Goal: Information Seeking & Learning: Learn about a topic

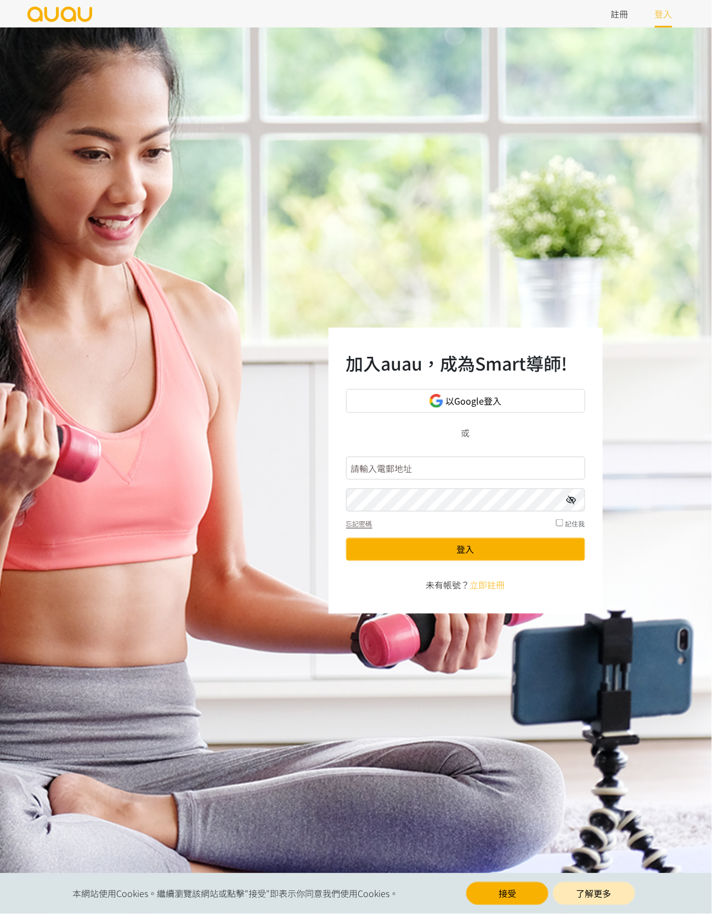
type input "motionrehabhk@gmail.com"
click at [455, 556] on button "登入" at bounding box center [465, 549] width 239 height 23
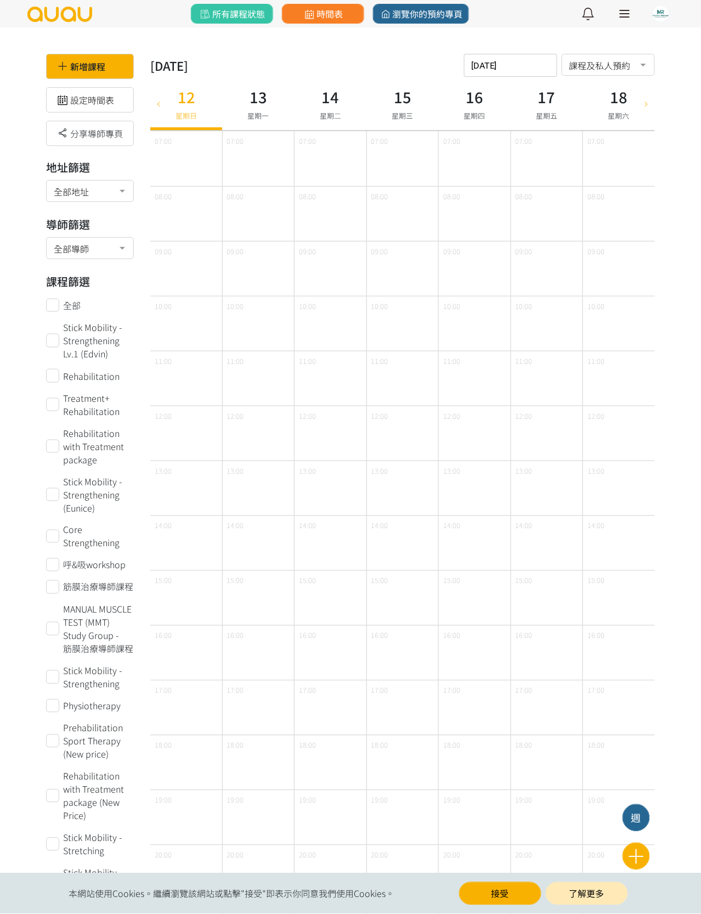
click at [157, 102] on icon at bounding box center [159, 103] width 12 height 9
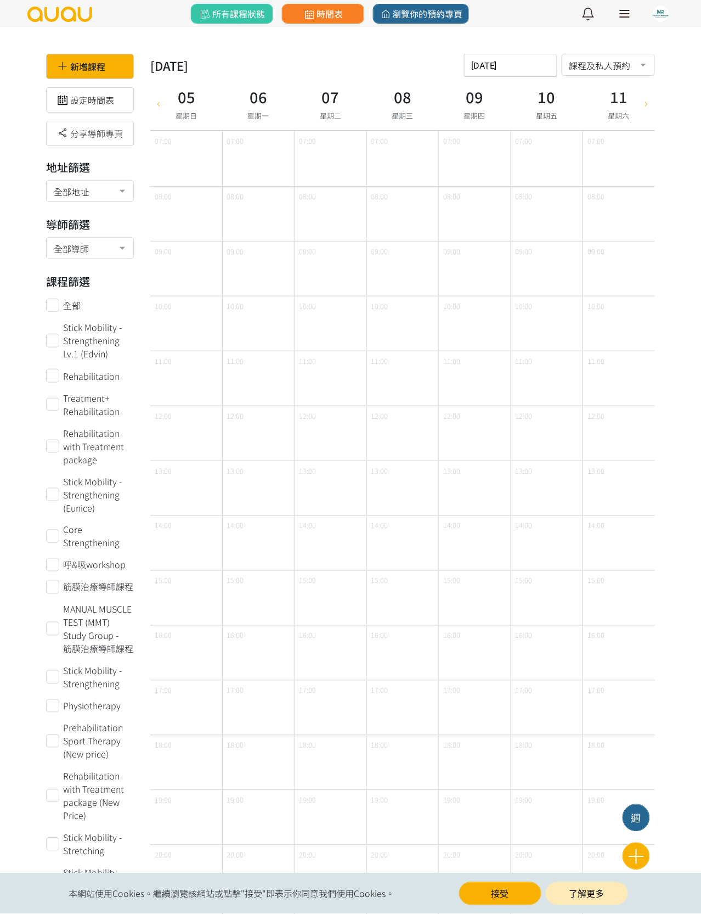
click at [157, 102] on icon at bounding box center [159, 103] width 12 height 9
type input "2025-08-24"
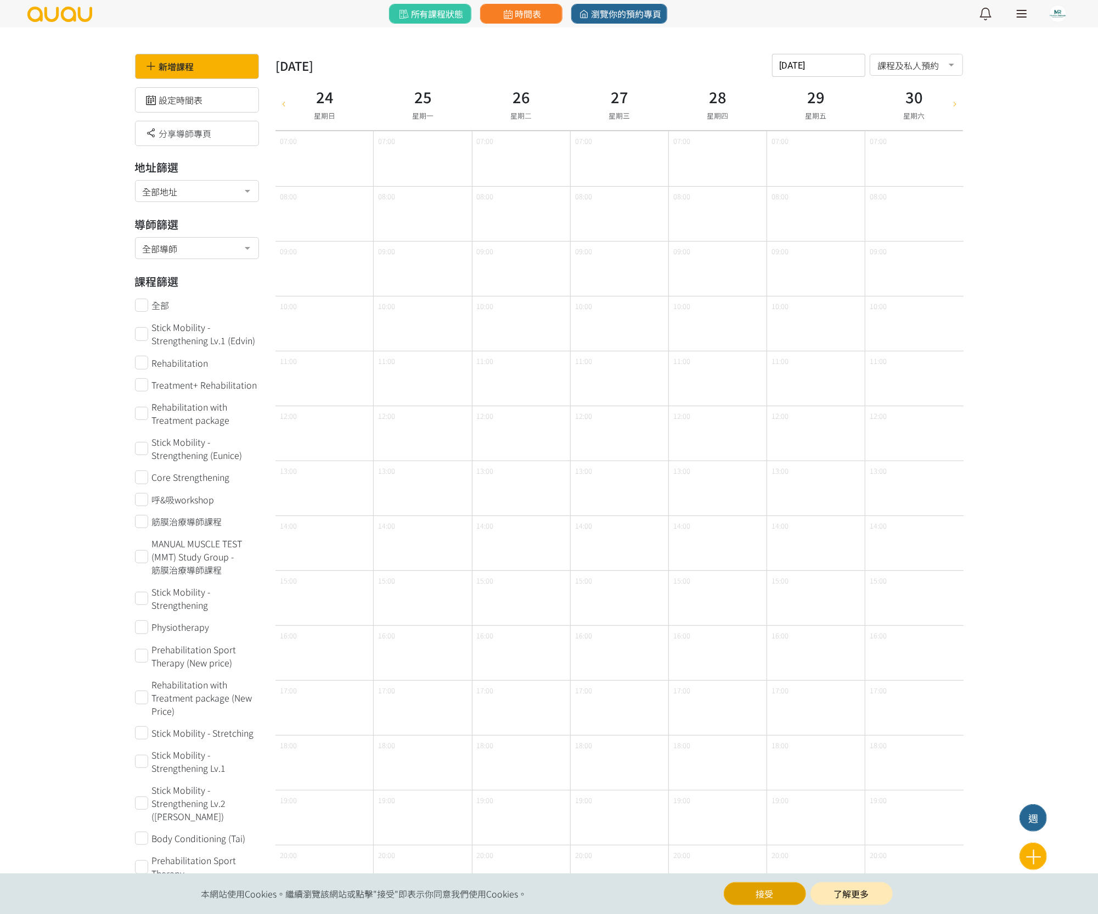
click at [701, 895] on button "接受" at bounding box center [765, 893] width 82 height 23
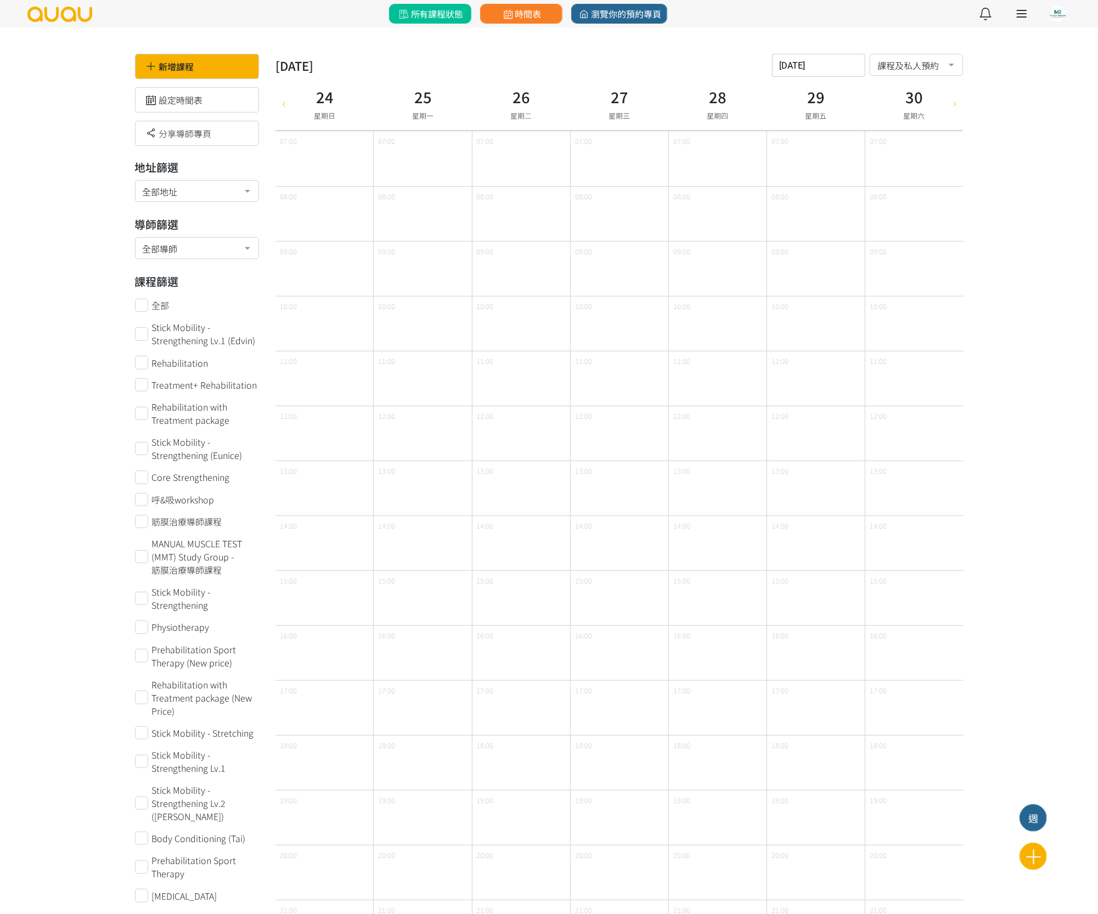
click at [441, 12] on span "所有課程狀態" at bounding box center [430, 13] width 66 height 13
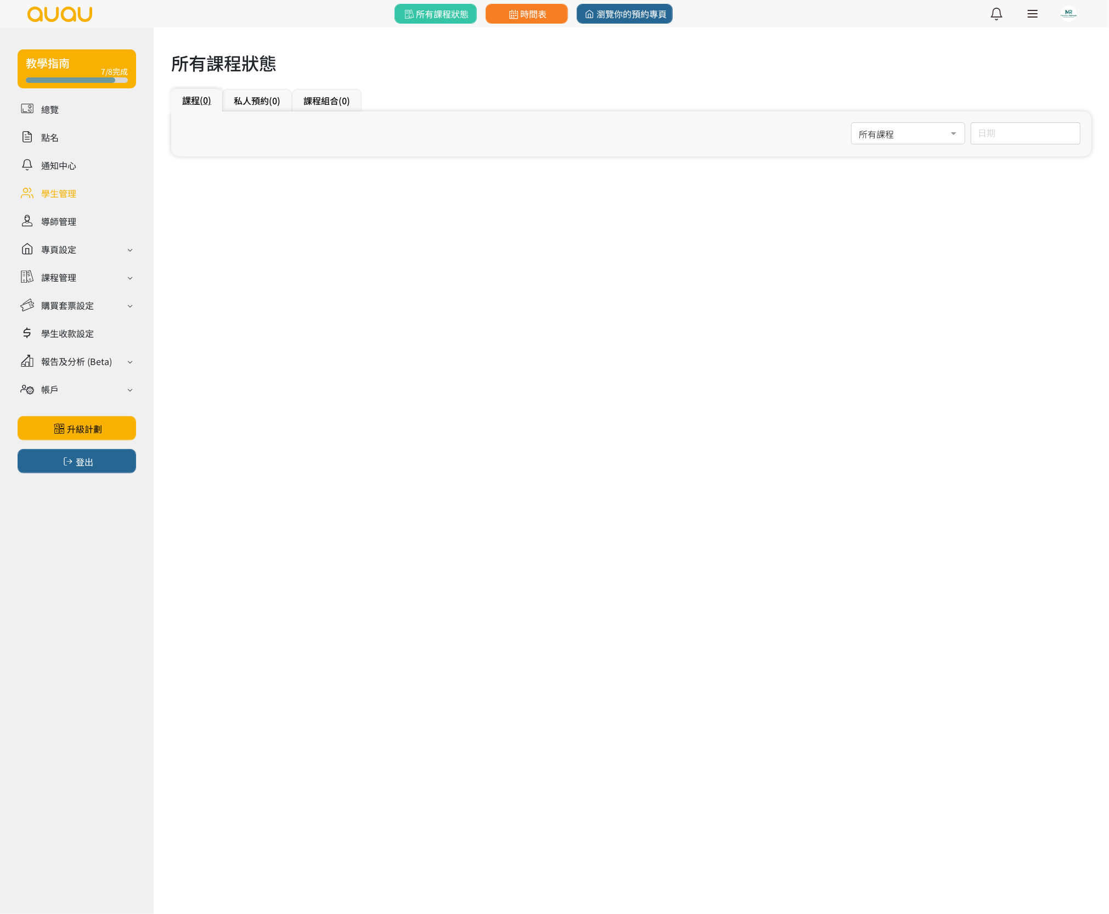
click at [54, 193] on link at bounding box center [77, 192] width 119 height 19
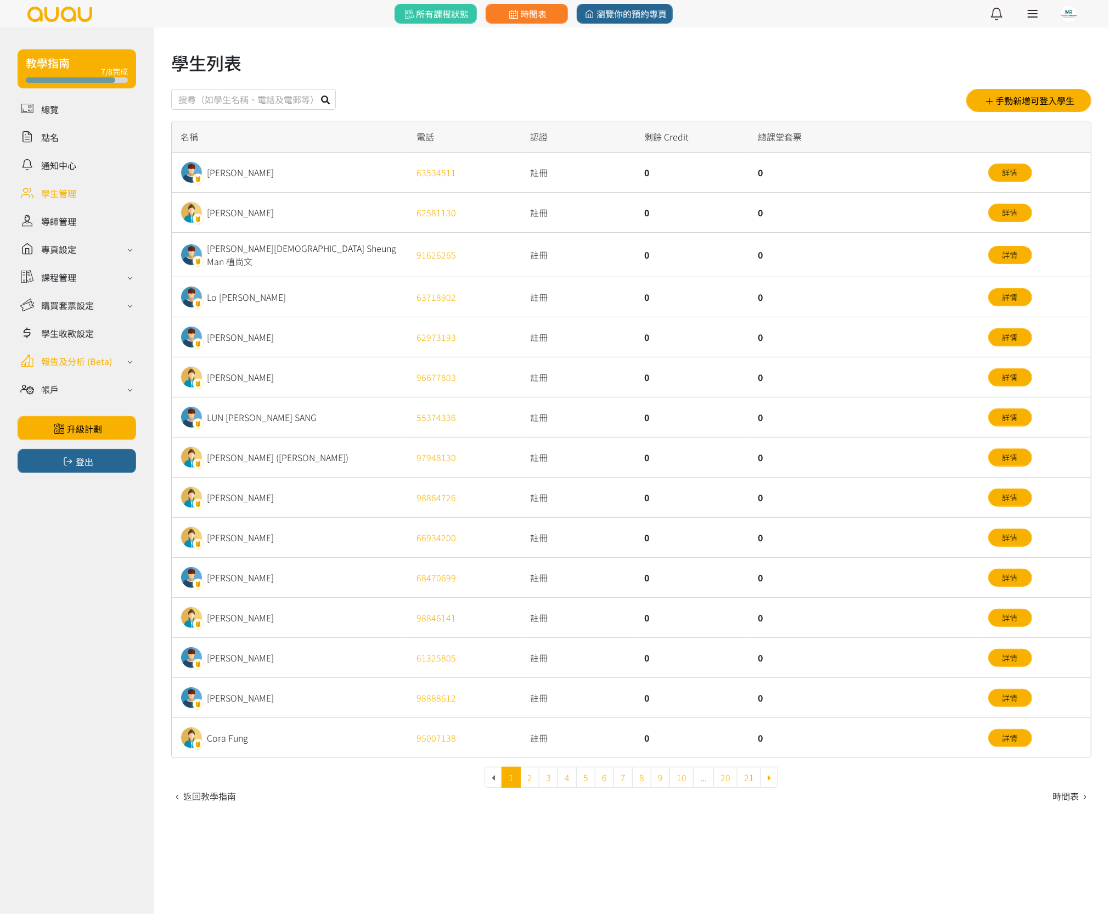
click at [82, 354] on div "報告及分析 (Beta)" at bounding box center [76, 360] width 71 height 13
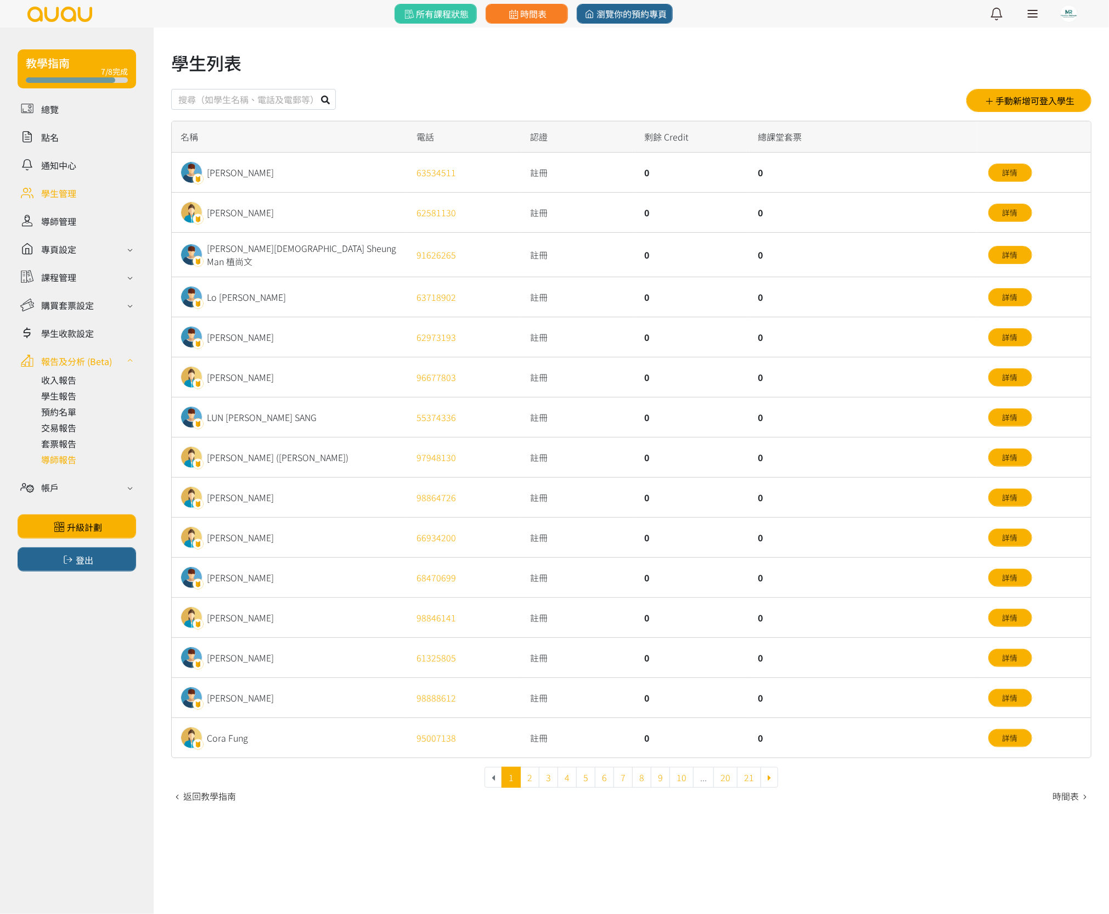
click at [59, 457] on link at bounding box center [88, 459] width 95 height 13
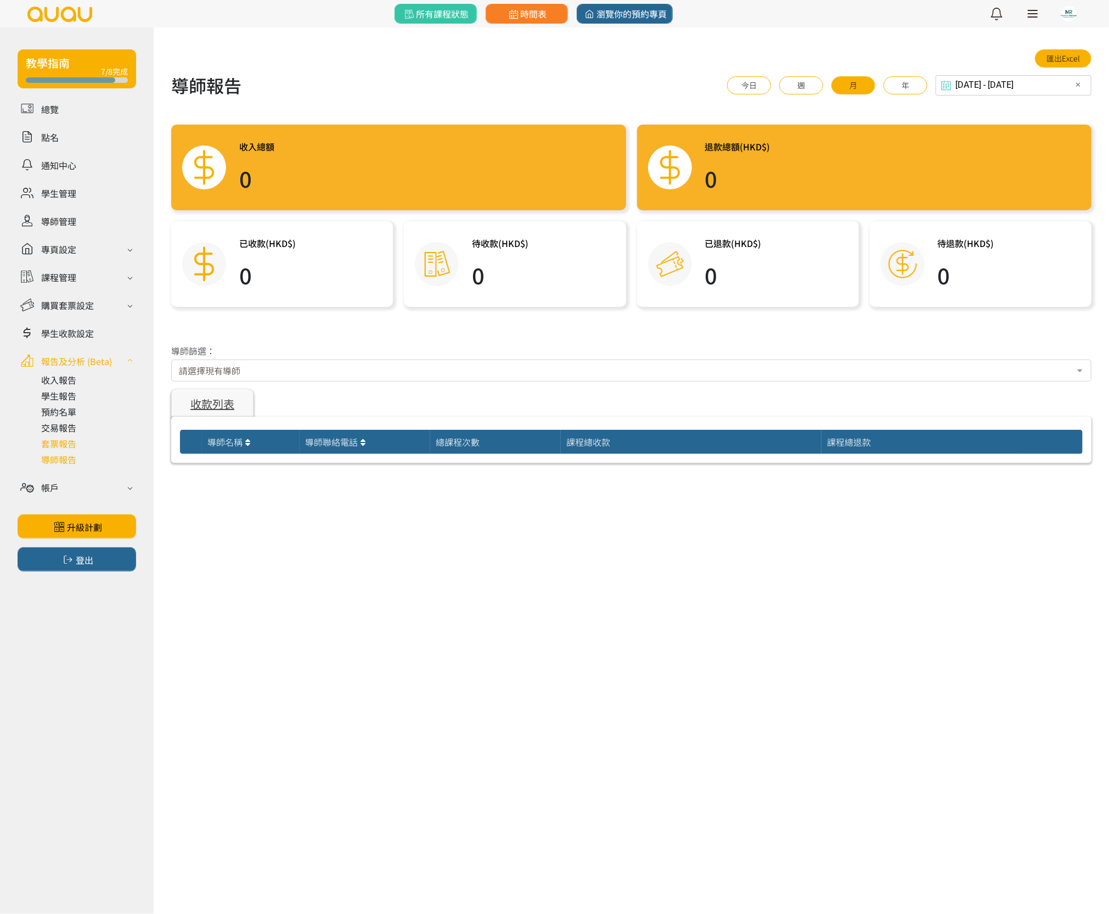
click at [67, 442] on link at bounding box center [88, 443] width 95 height 13
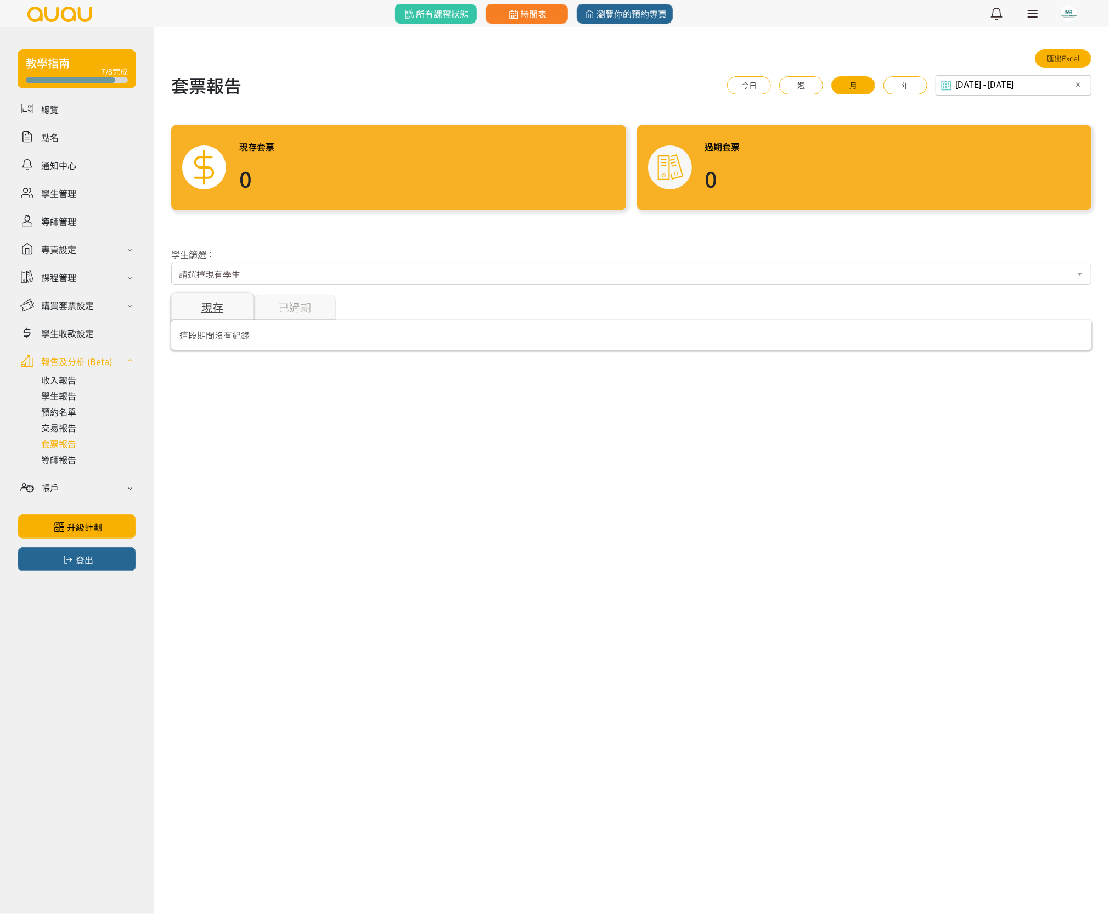
click at [295, 299] on div "已過期" at bounding box center [294, 307] width 82 height 25
click at [295, 304] on div "已過期" at bounding box center [294, 306] width 82 height 28
click at [292, 309] on div "已過期" at bounding box center [294, 306] width 82 height 28
click at [305, 309] on div "已過期" at bounding box center [294, 306] width 82 height 28
click at [216, 304] on div "現存" at bounding box center [212, 307] width 82 height 25
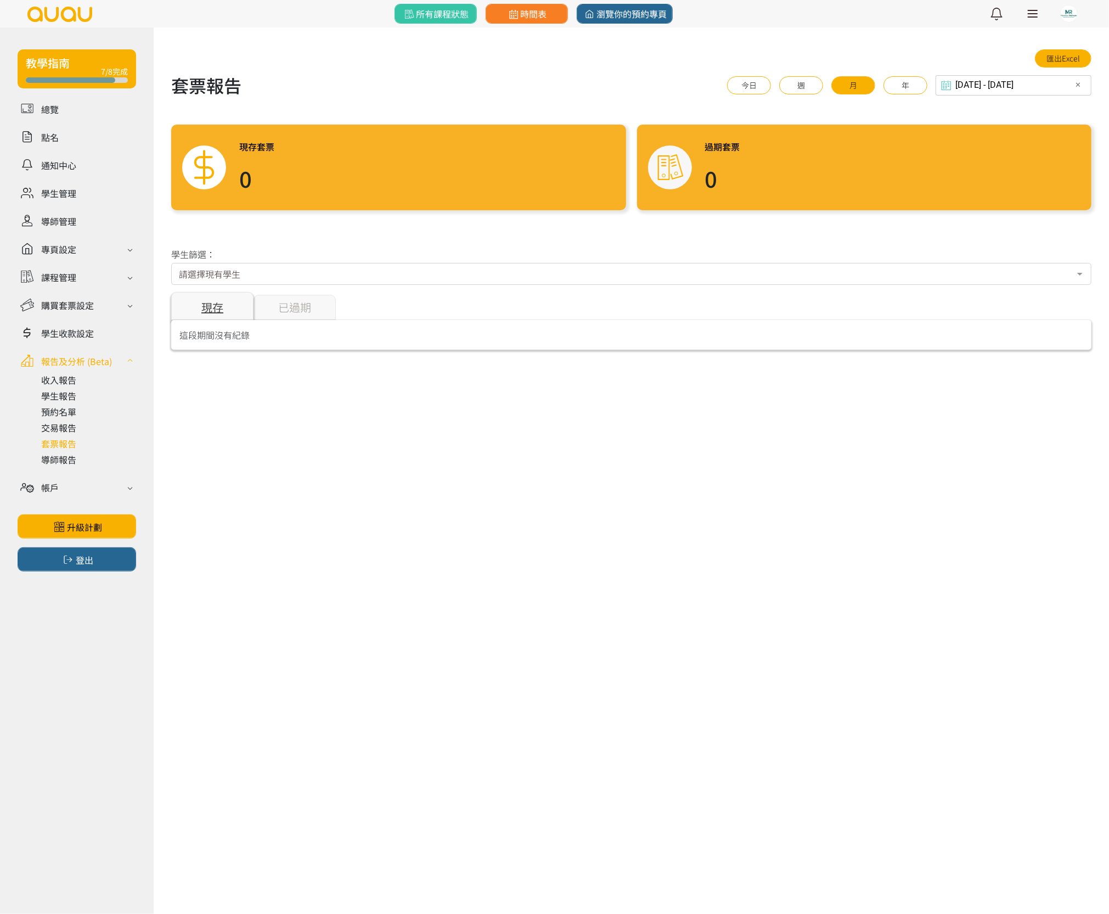
click at [295, 302] on div "已過期" at bounding box center [294, 307] width 82 height 25
click at [319, 272] on div "請選擇現有學生" at bounding box center [631, 274] width 920 height 22
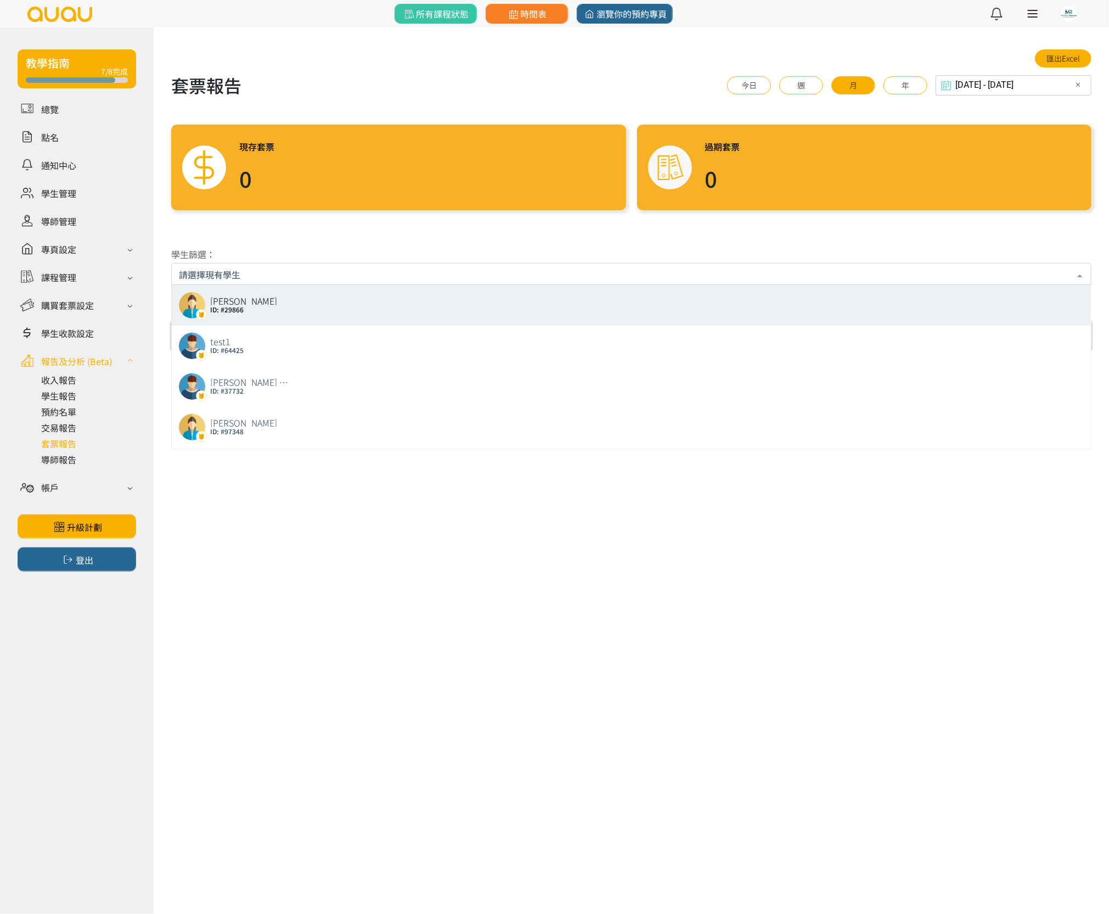
click at [295, 308] on div "Laura Li ID: #29866" at bounding box center [631, 304] width 906 height 27
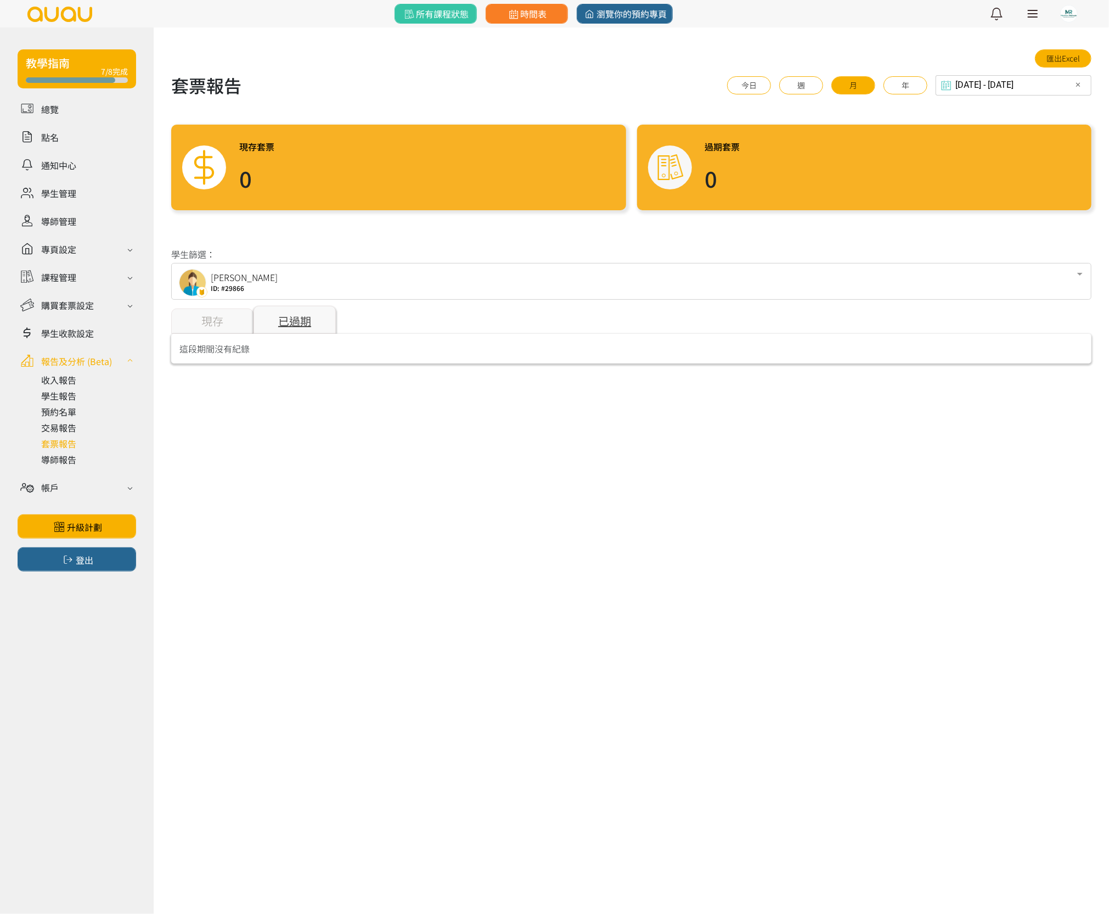
click at [292, 315] on div "已過期" at bounding box center [294, 320] width 82 height 28
click at [212, 327] on div "現存" at bounding box center [212, 320] width 82 height 25
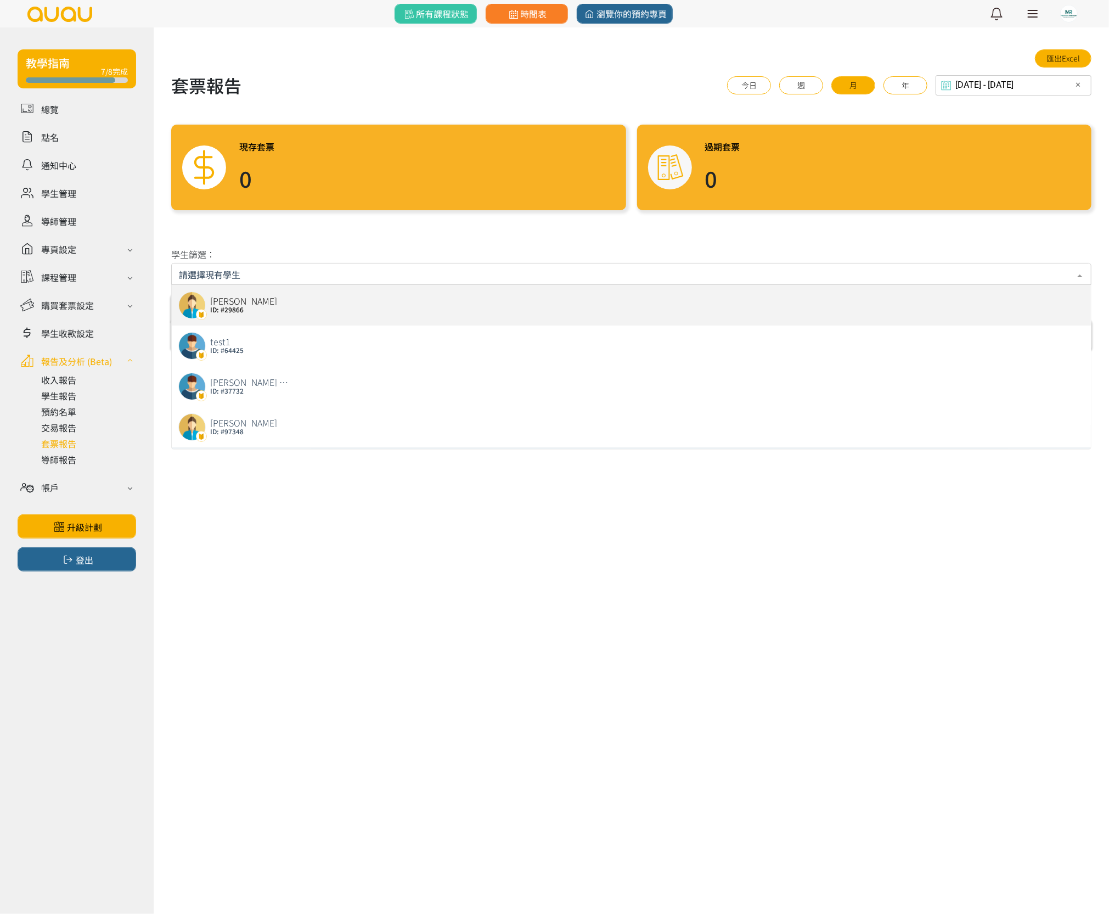
click at [334, 397] on html "所有課程狀態 時間表 瀏覽你的預約專頁 最新通知 Fendi Tsang 已成功預約 2023/05/04 星期四 11:45 健身 | Stick Mobi…" at bounding box center [554, 198] width 1109 height 397
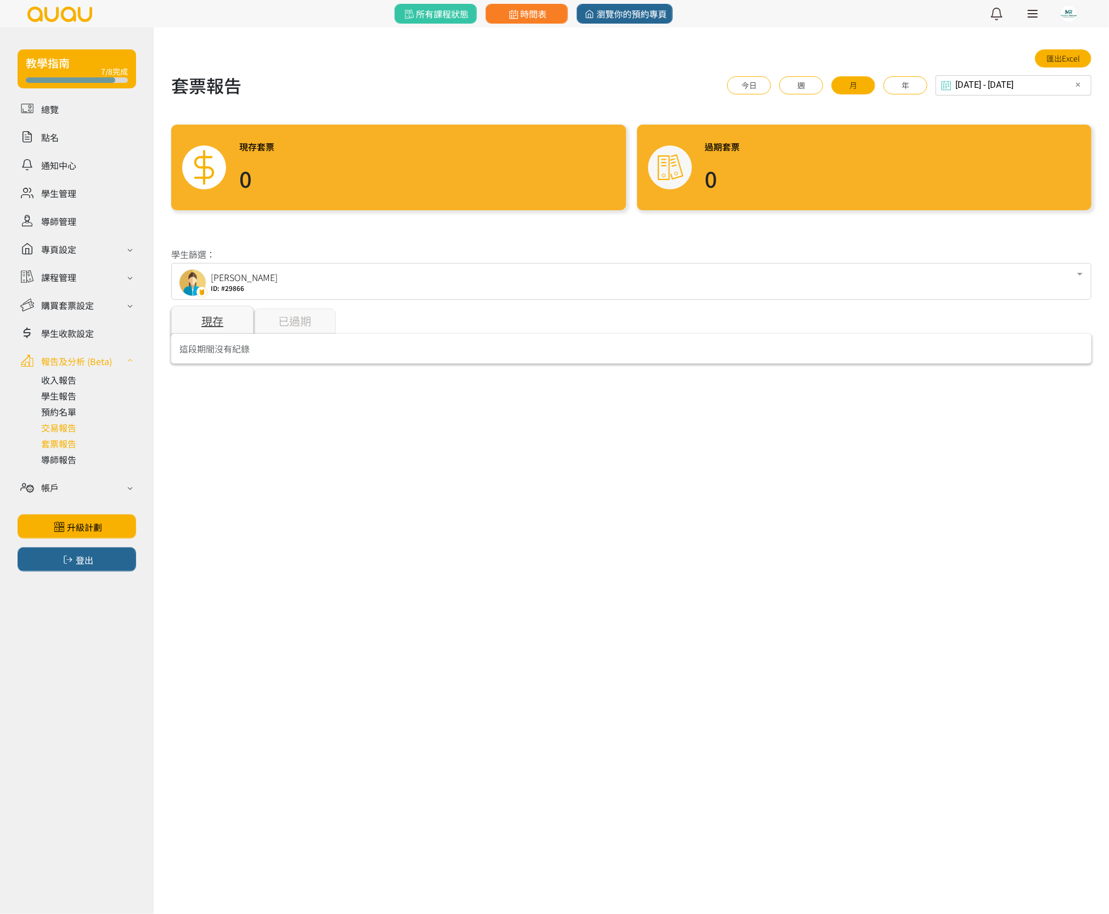
click at [69, 429] on link at bounding box center [88, 427] width 95 height 13
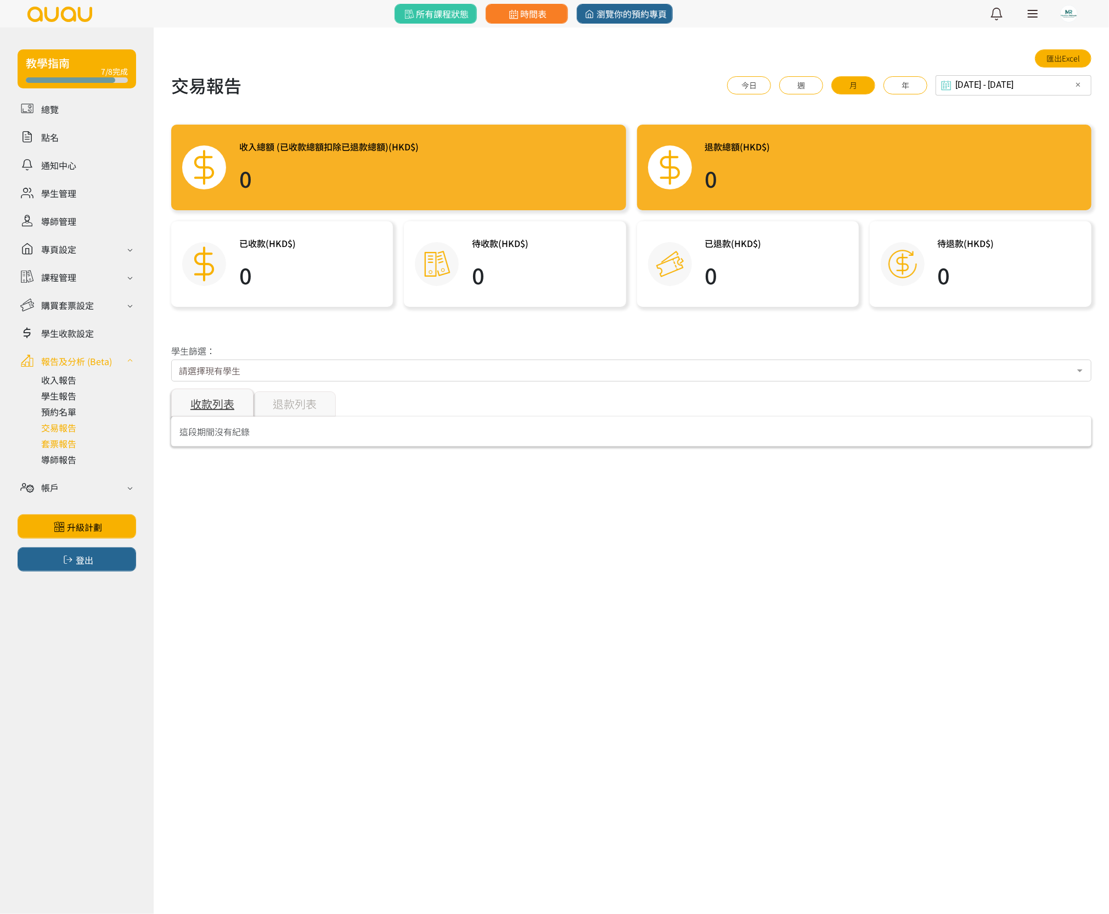
click at [74, 441] on link at bounding box center [88, 443] width 95 height 13
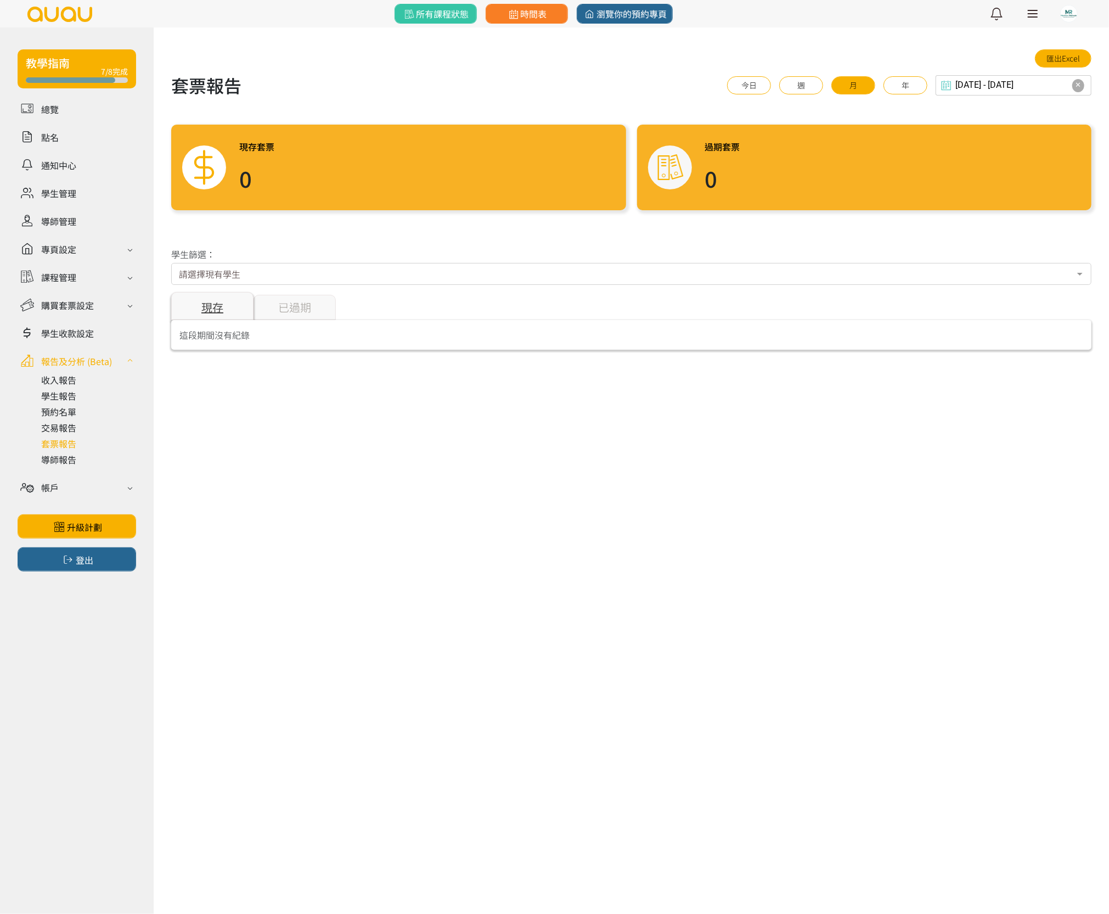
click at [1079, 84] on span "✕" at bounding box center [1078, 85] width 6 height 11
click at [1001, 80] on label "Select date & time" at bounding box center [978, 84] width 50 height 9
click at [1001, 80] on input "Select date & time" at bounding box center [1018, 85] width 145 height 20
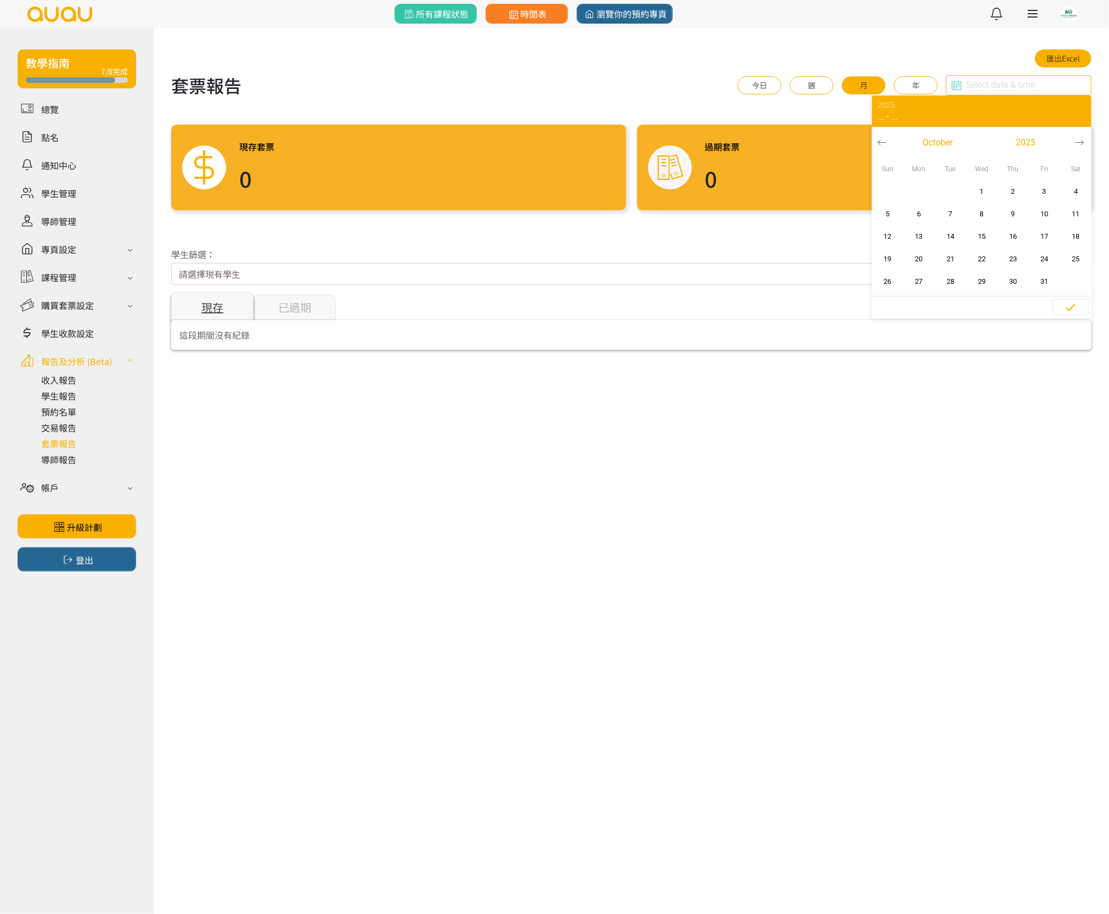
click at [886, 139] on icon "button" at bounding box center [881, 142] width 9 height 9
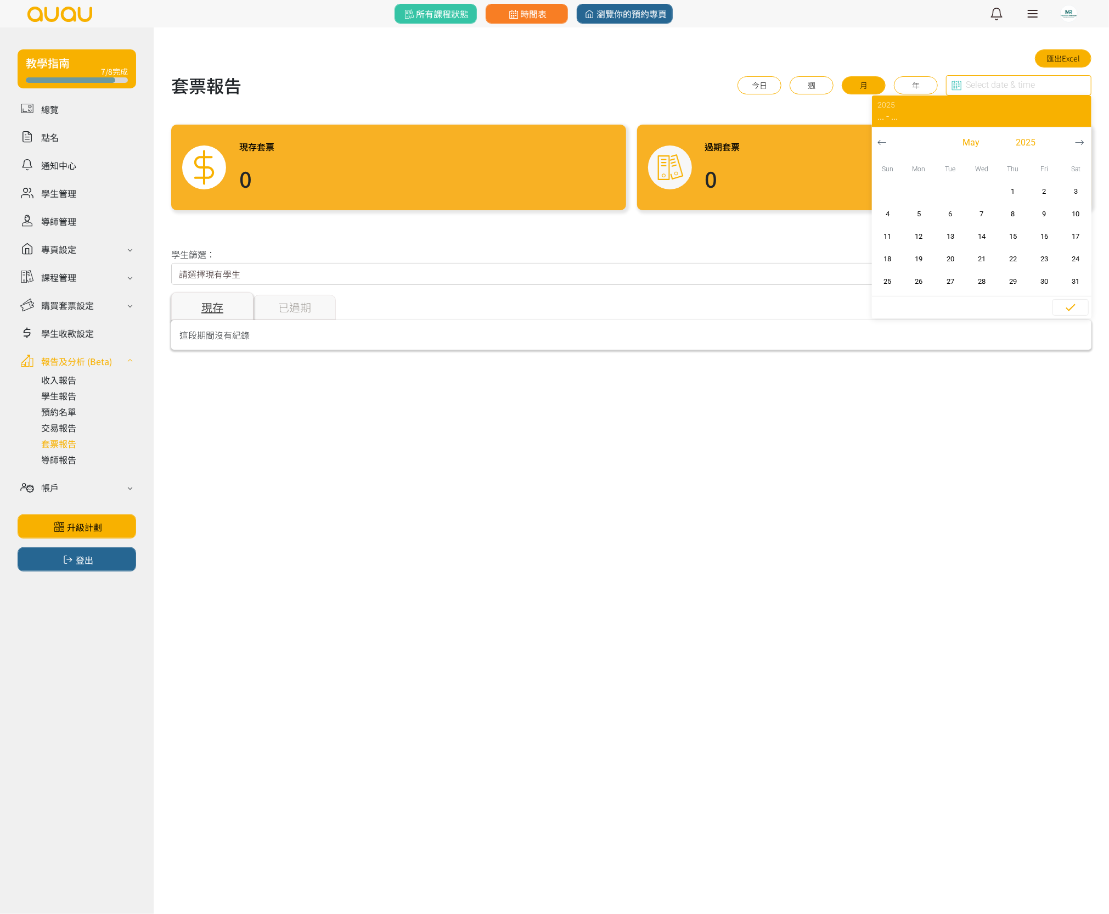
click at [886, 139] on icon "button" at bounding box center [881, 142] width 9 height 9
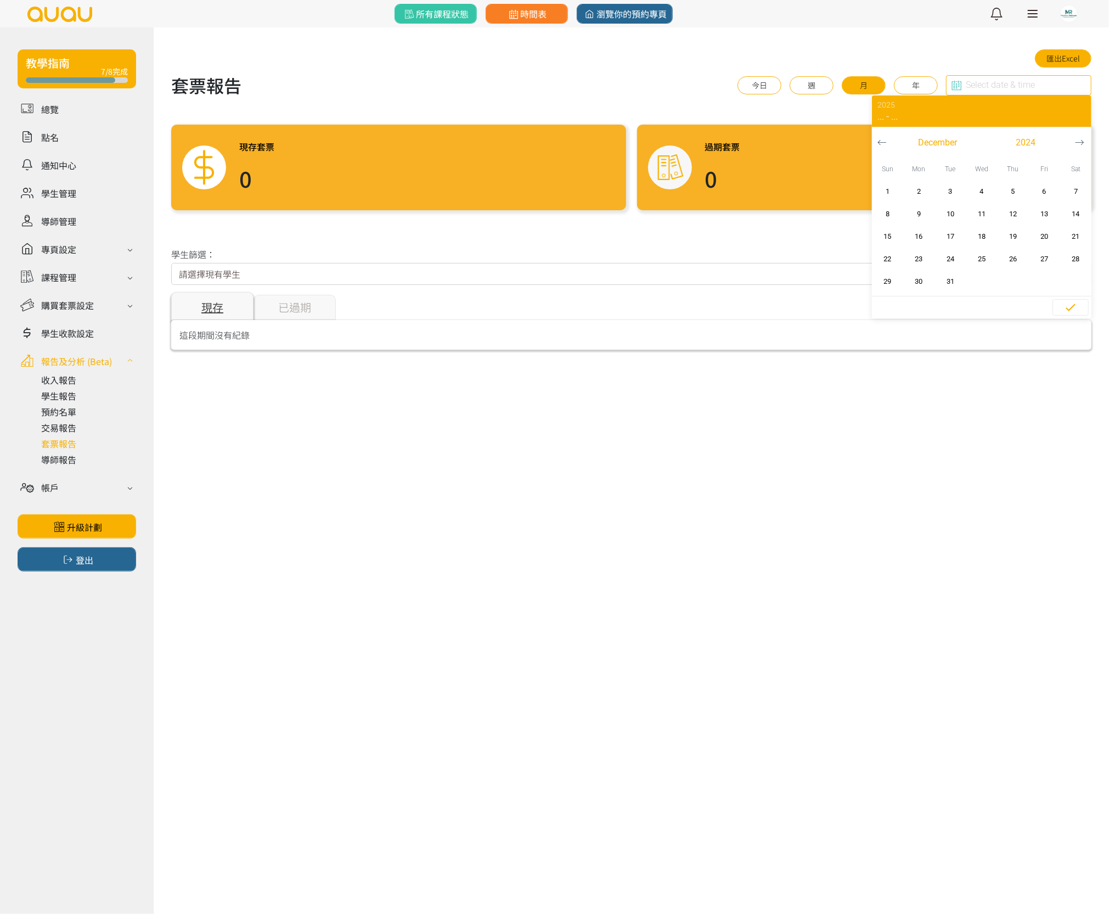
click at [886, 139] on icon "button" at bounding box center [881, 142] width 9 height 9
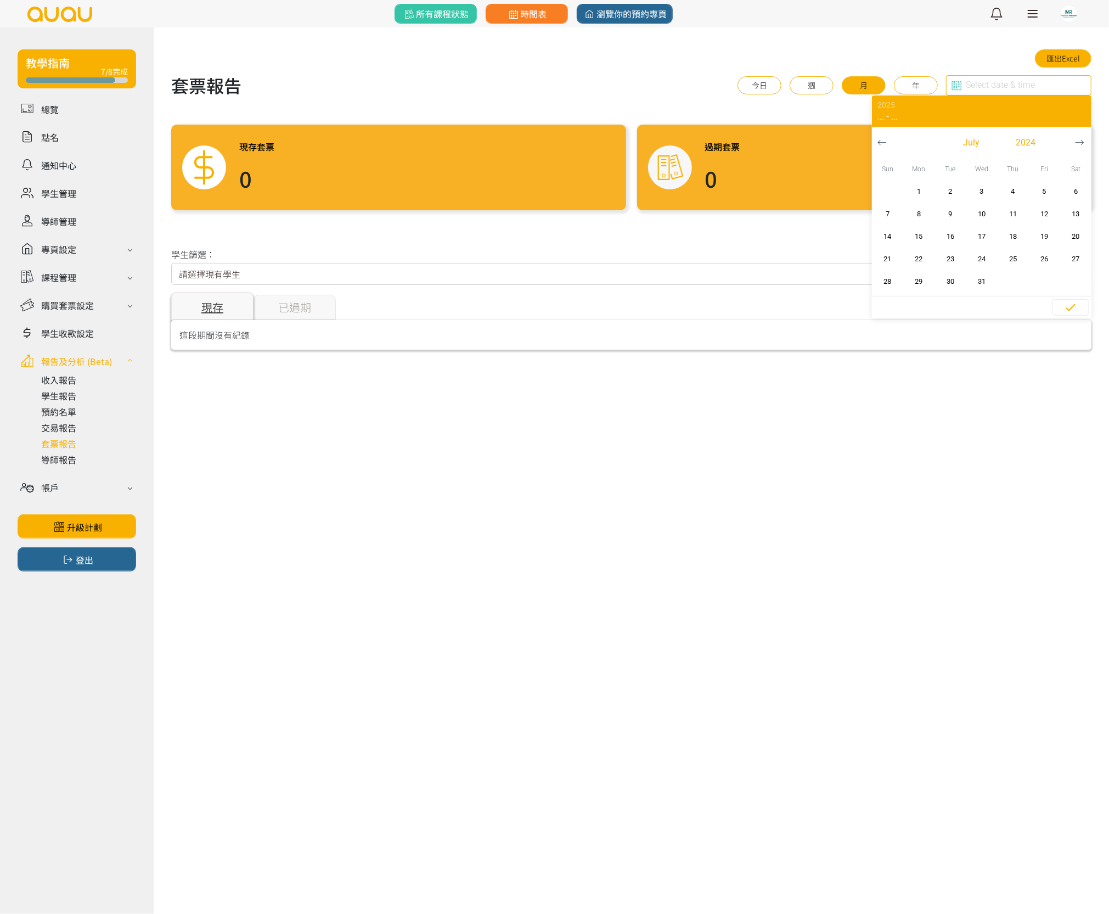
click at [886, 139] on icon "button" at bounding box center [881, 142] width 9 height 9
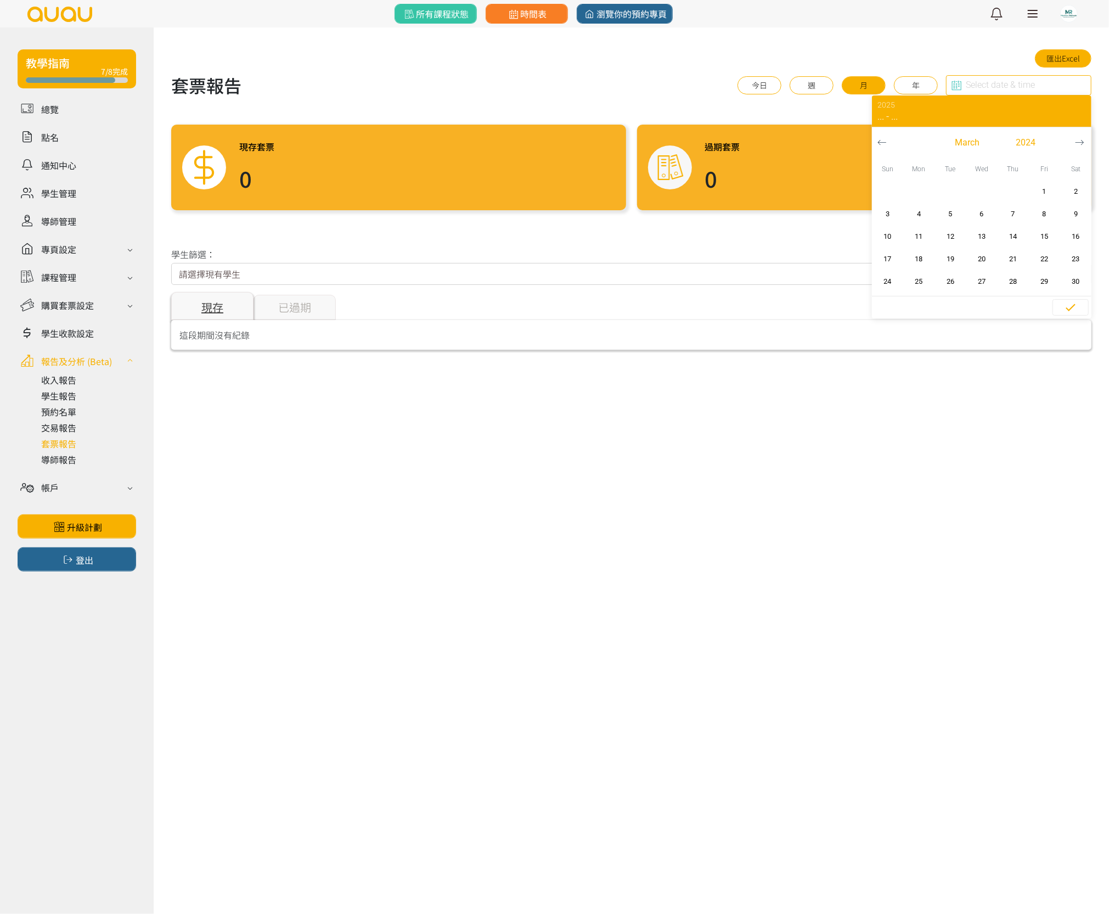
click at [886, 139] on icon "button" at bounding box center [881, 142] width 9 height 9
click at [71, 380] on link at bounding box center [88, 379] width 95 height 13
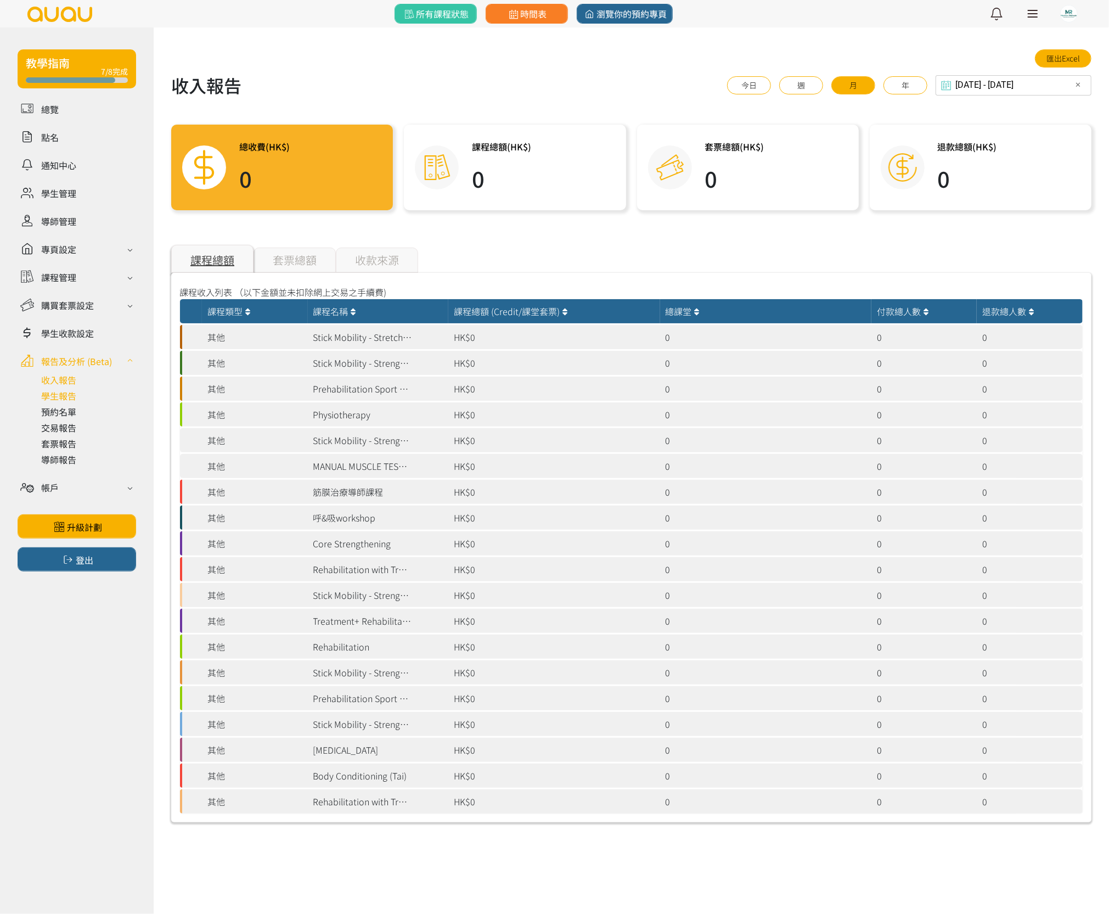
click at [69, 396] on link at bounding box center [88, 395] width 95 height 13
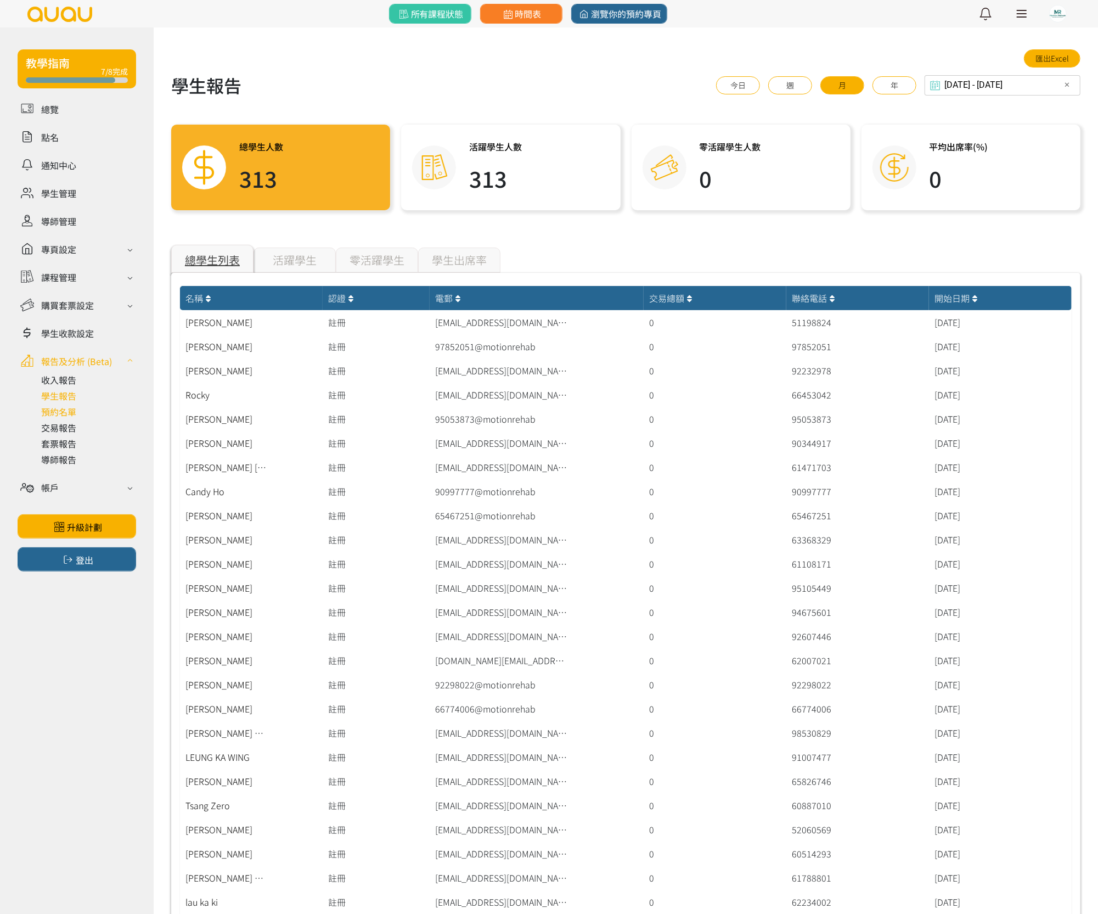
click at [65, 411] on link at bounding box center [88, 411] width 95 height 13
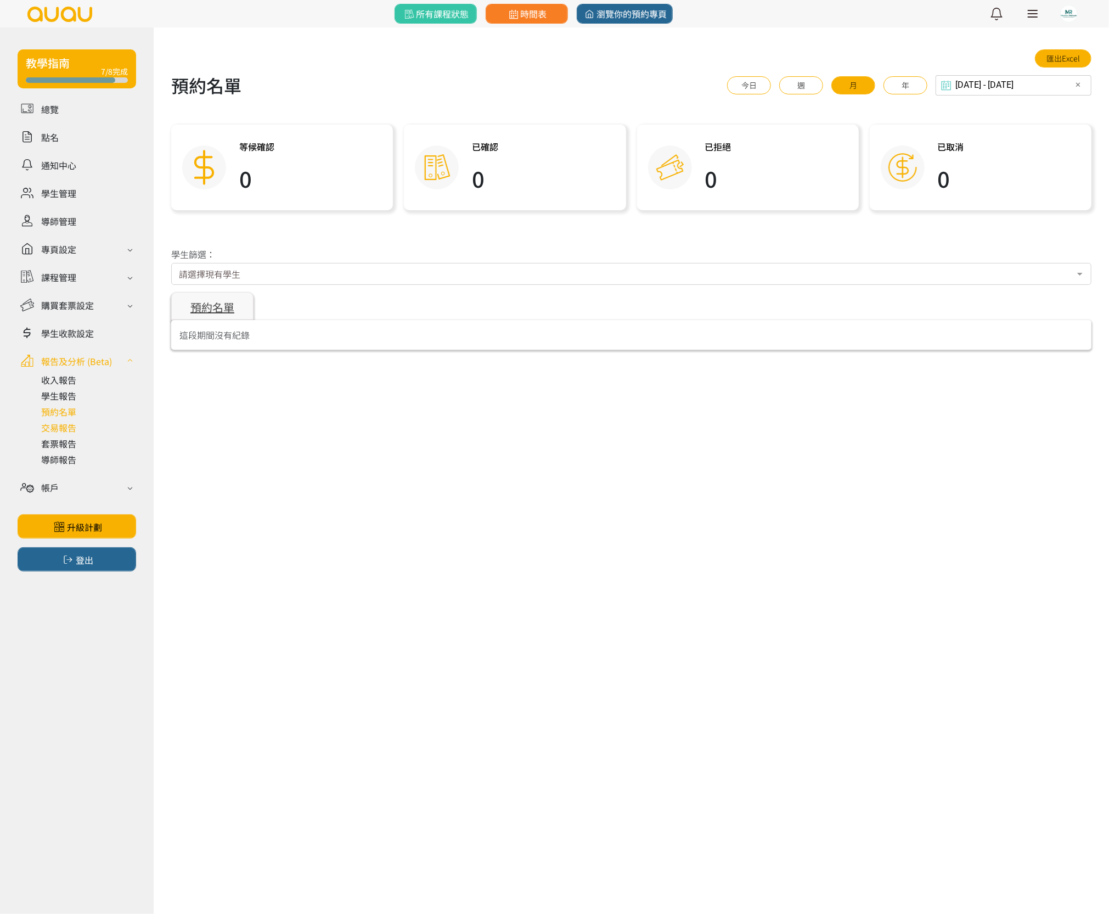
click at [66, 422] on link at bounding box center [88, 427] width 95 height 13
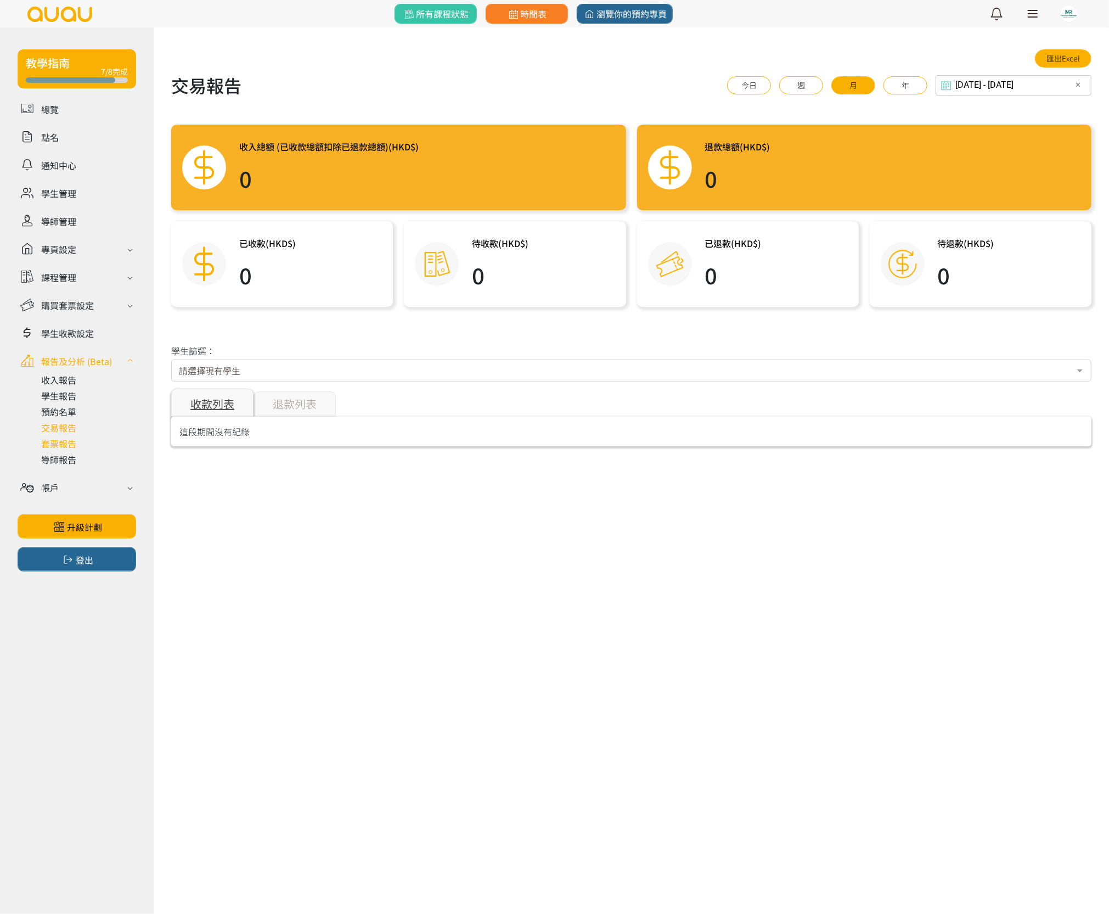
click at [64, 439] on link at bounding box center [88, 443] width 95 height 13
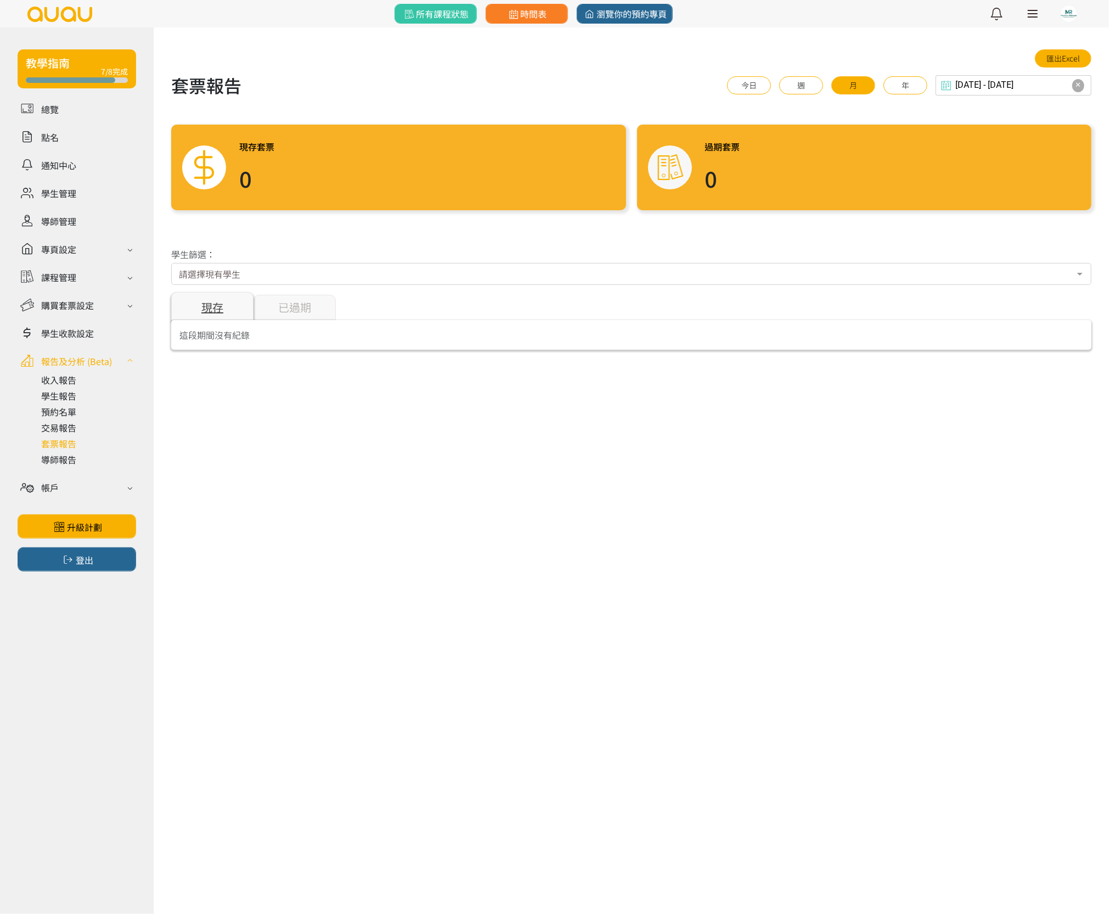
click at [1074, 80] on button "✕" at bounding box center [1078, 84] width 13 height 13
click at [955, 86] on icon at bounding box center [956, 85] width 15 height 11
click at [973, 86] on label "Select date & time" at bounding box center [978, 84] width 50 height 9
click at [973, 86] on input "Select date & time" at bounding box center [1018, 85] width 145 height 20
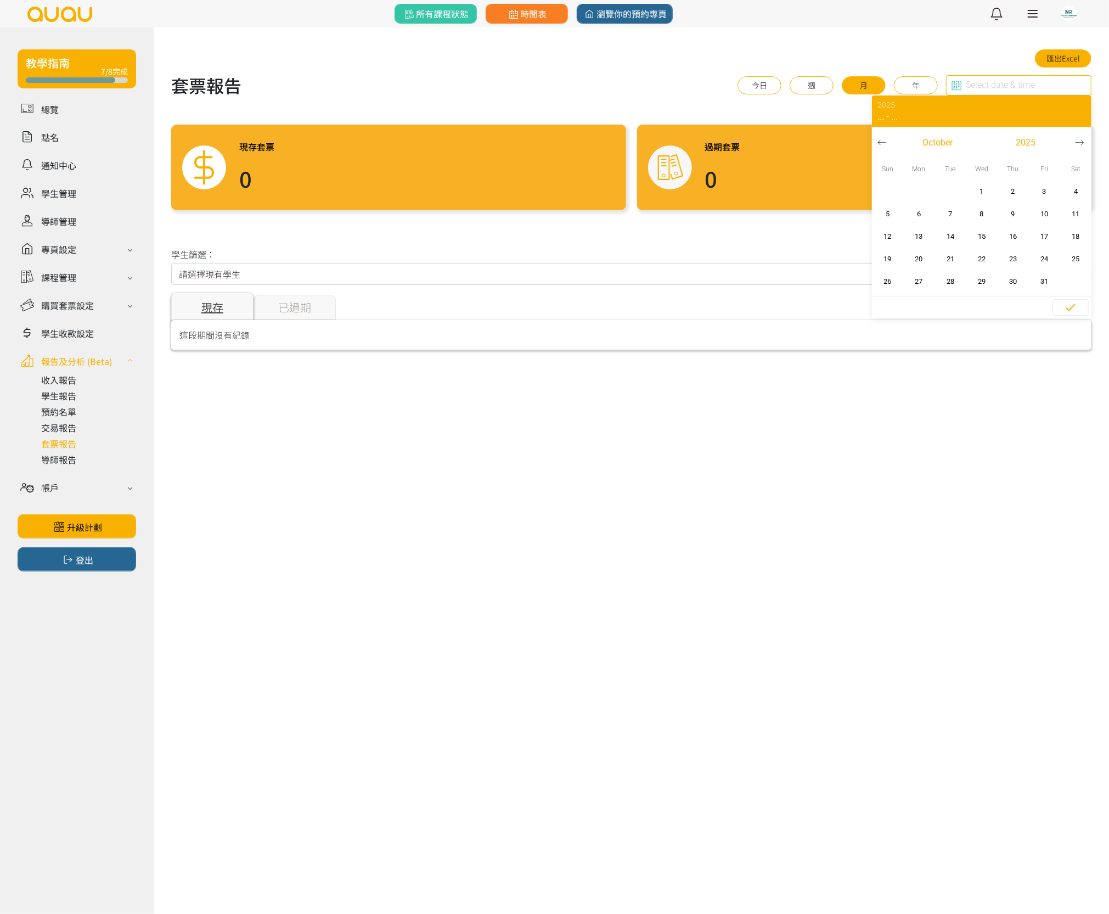
click at [888, 139] on button "button" at bounding box center [882, 142] width 20 height 31
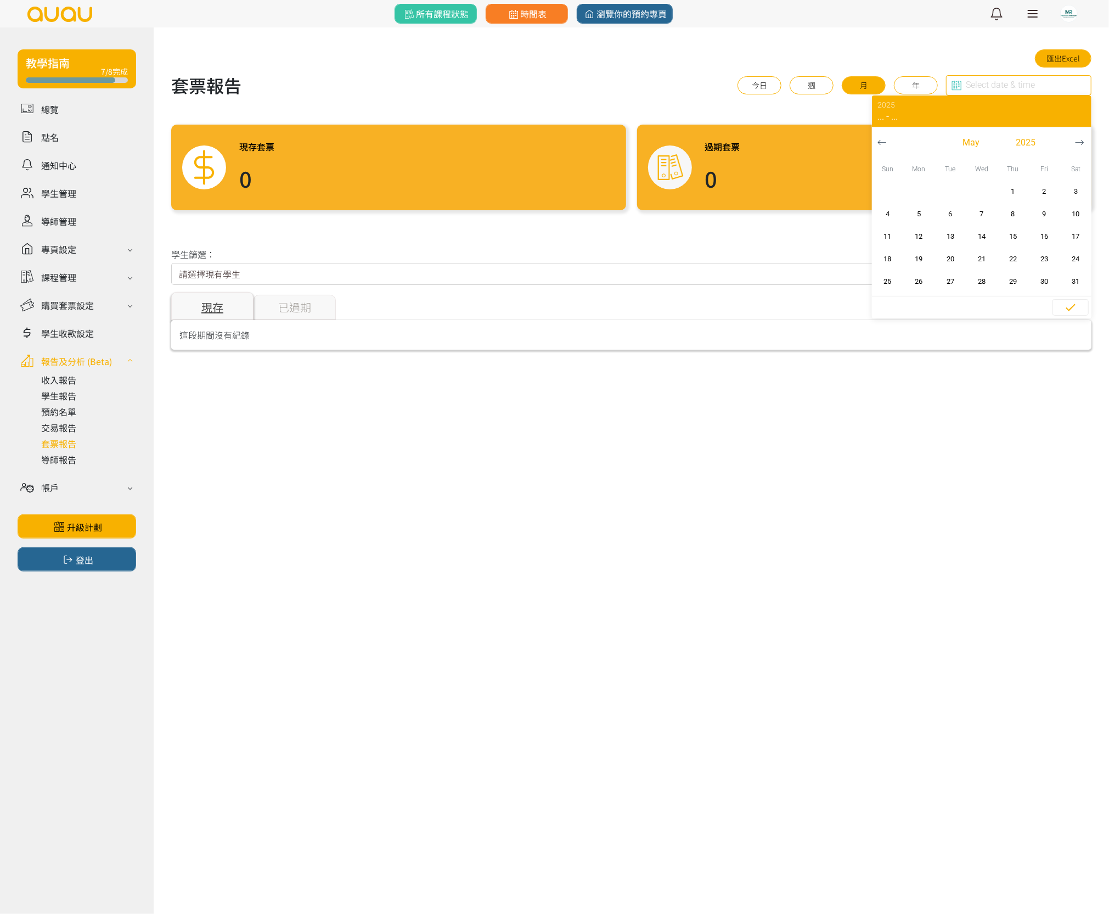
click at [888, 139] on button "button" at bounding box center [882, 142] width 20 height 31
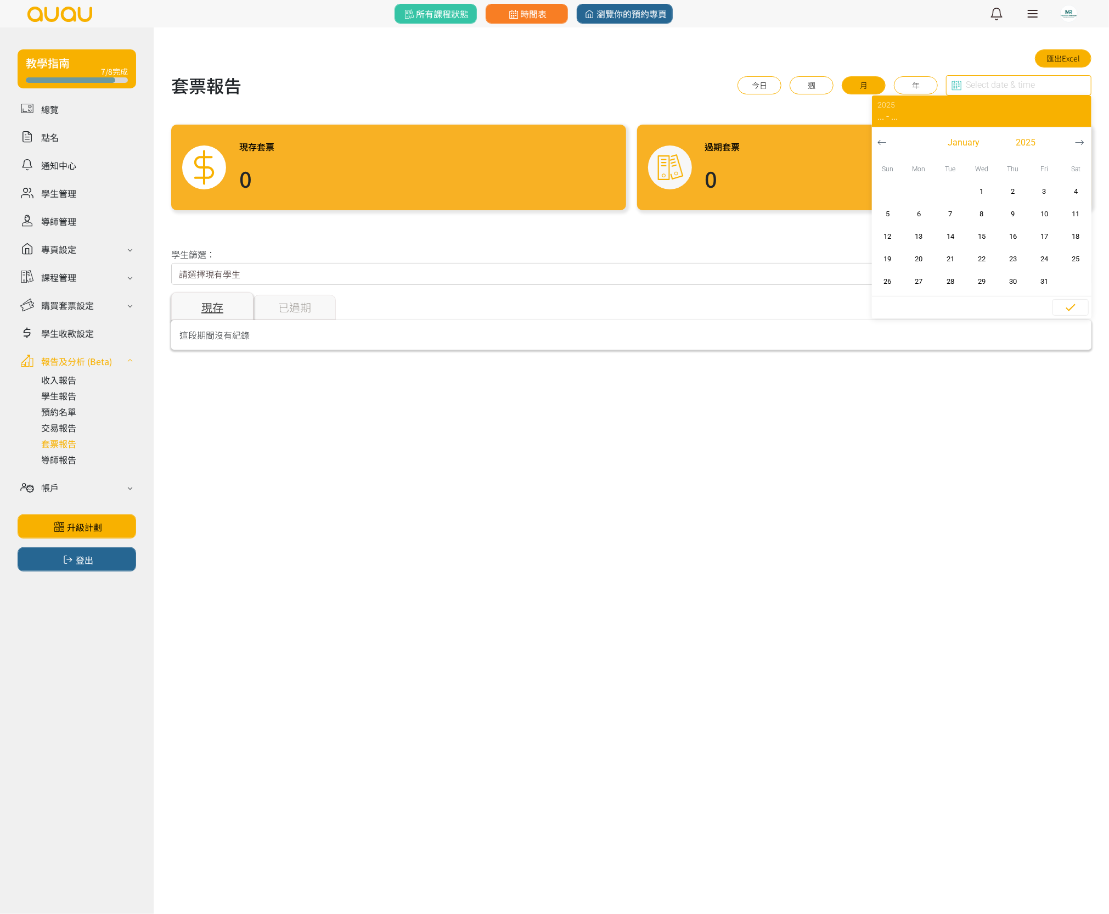
click at [888, 139] on button "button" at bounding box center [882, 142] width 20 height 31
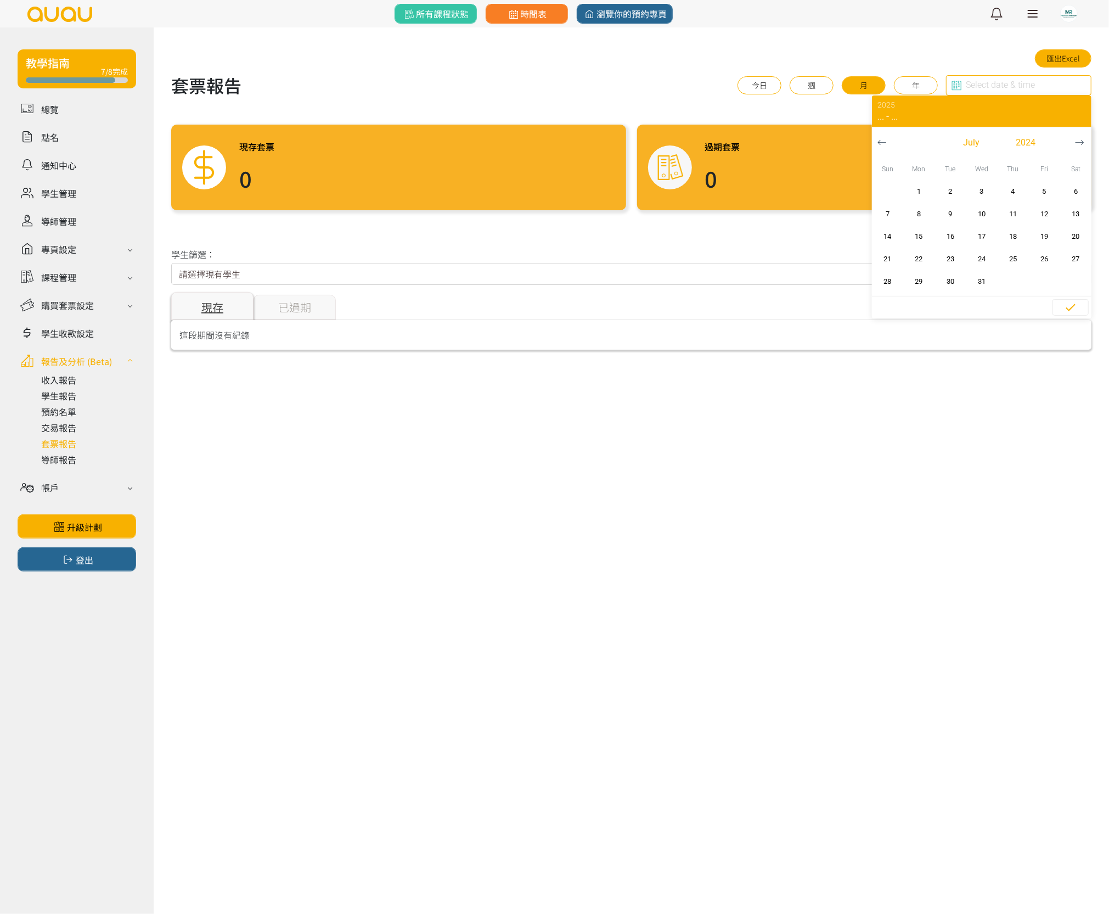
click at [888, 139] on button "button" at bounding box center [882, 142] width 20 height 31
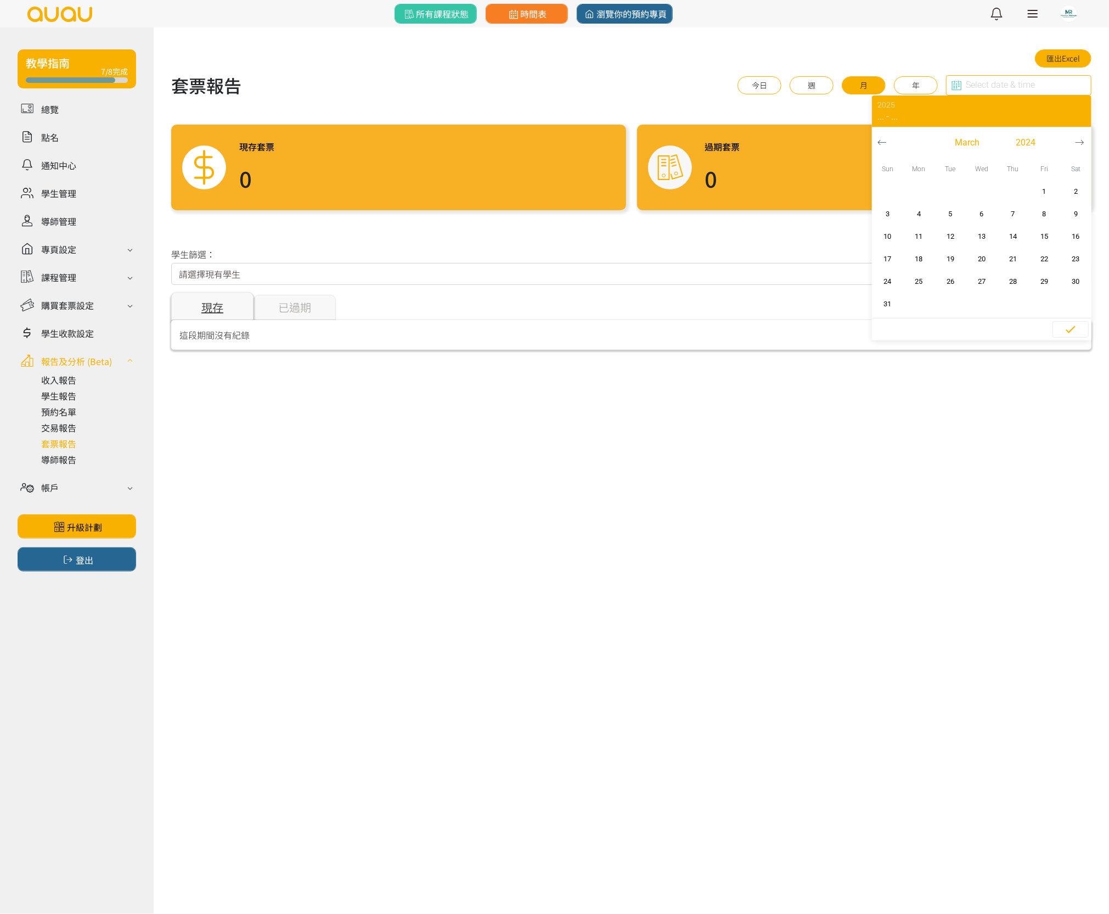
click at [888, 139] on button "button" at bounding box center [882, 142] width 20 height 31
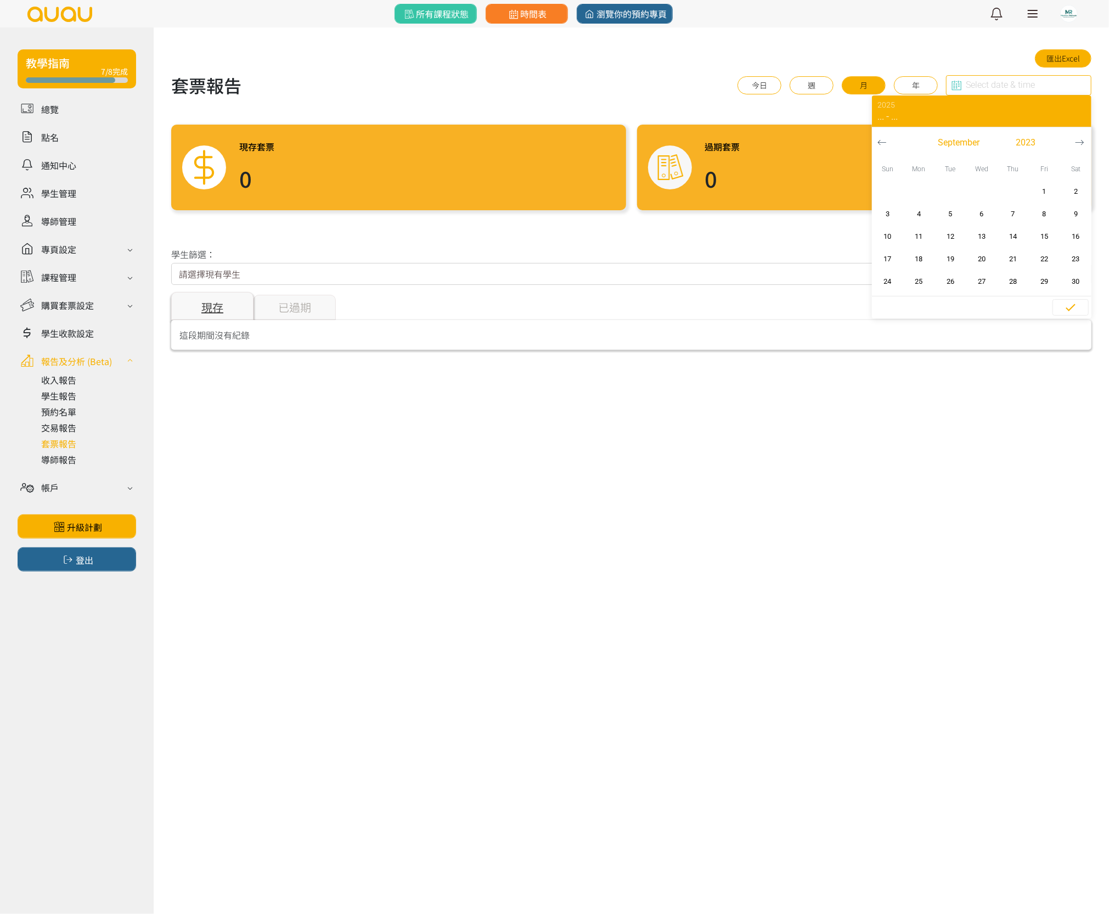
click at [888, 139] on button "button" at bounding box center [882, 142] width 20 height 31
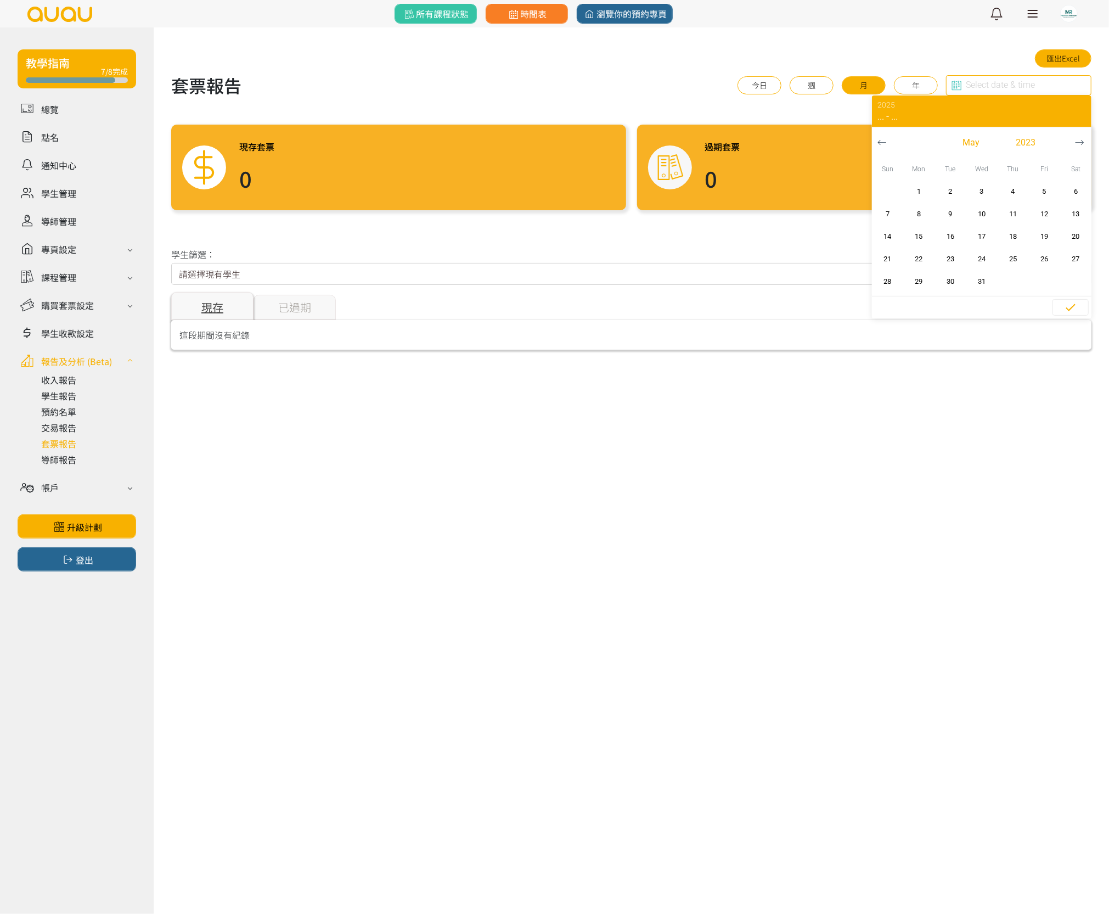
click at [888, 139] on button "button" at bounding box center [882, 142] width 20 height 31
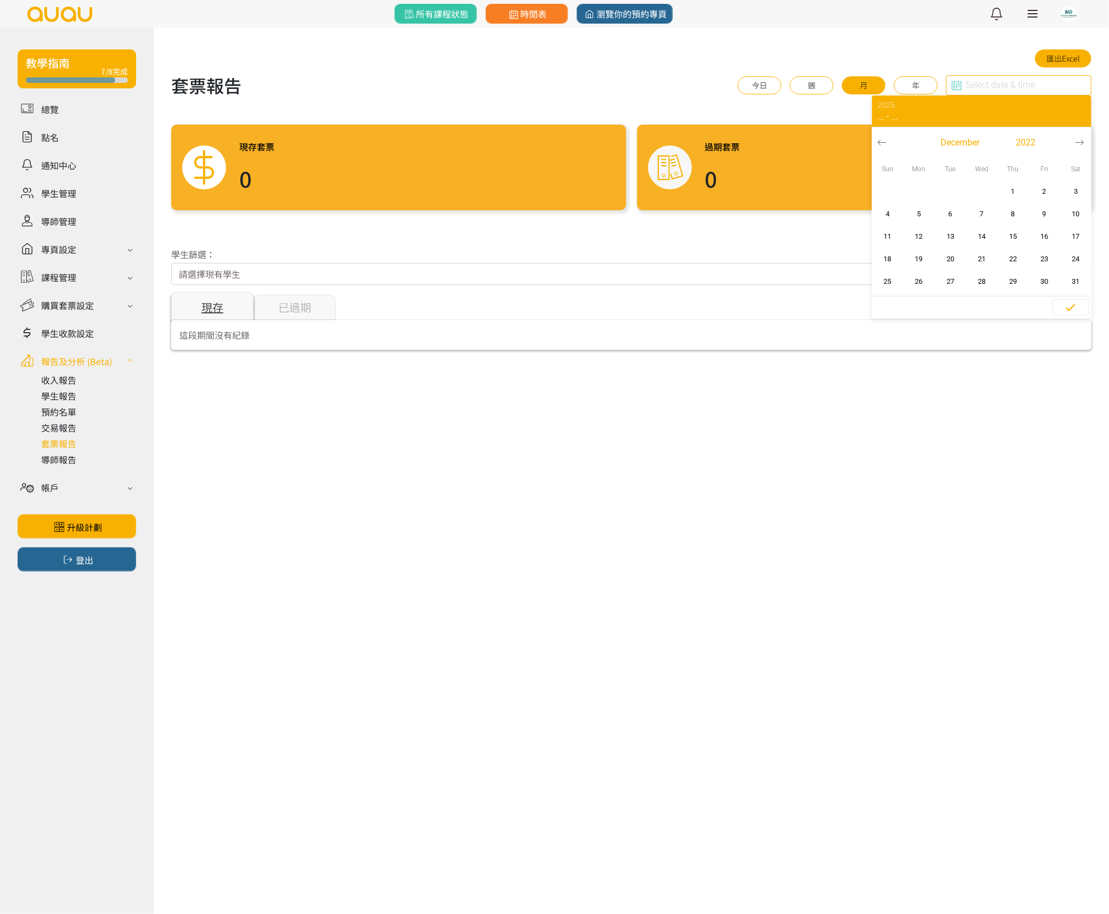
click at [888, 139] on button "button" at bounding box center [882, 142] width 20 height 31
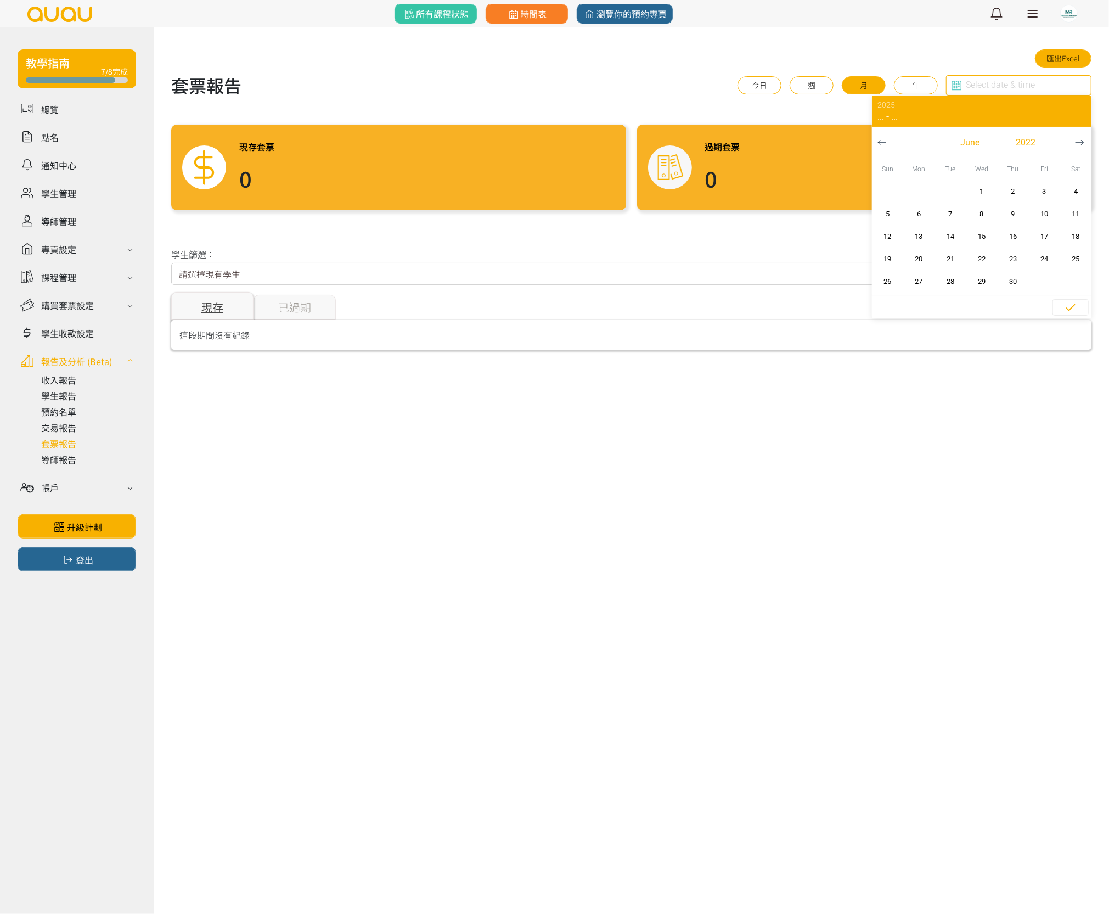
click at [888, 139] on button "button" at bounding box center [882, 142] width 20 height 31
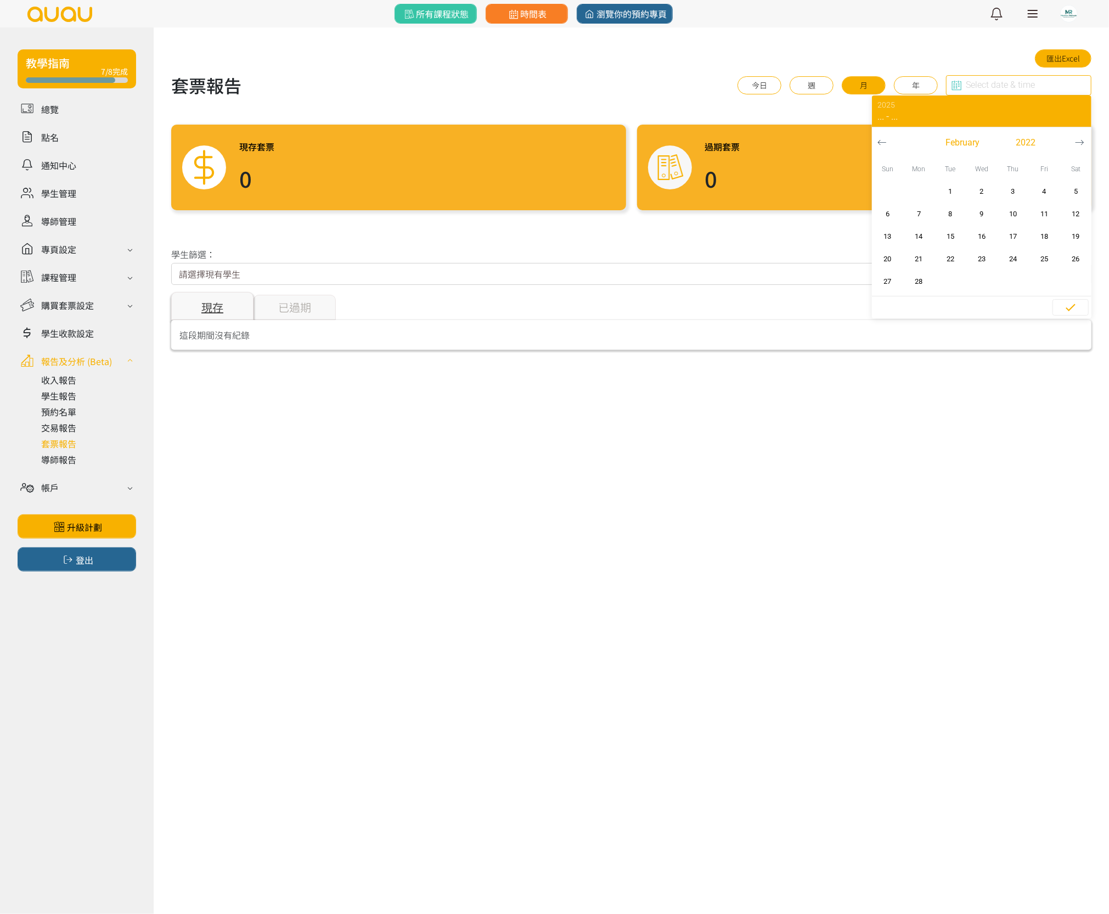
click at [888, 139] on button "button" at bounding box center [882, 142] width 20 height 31
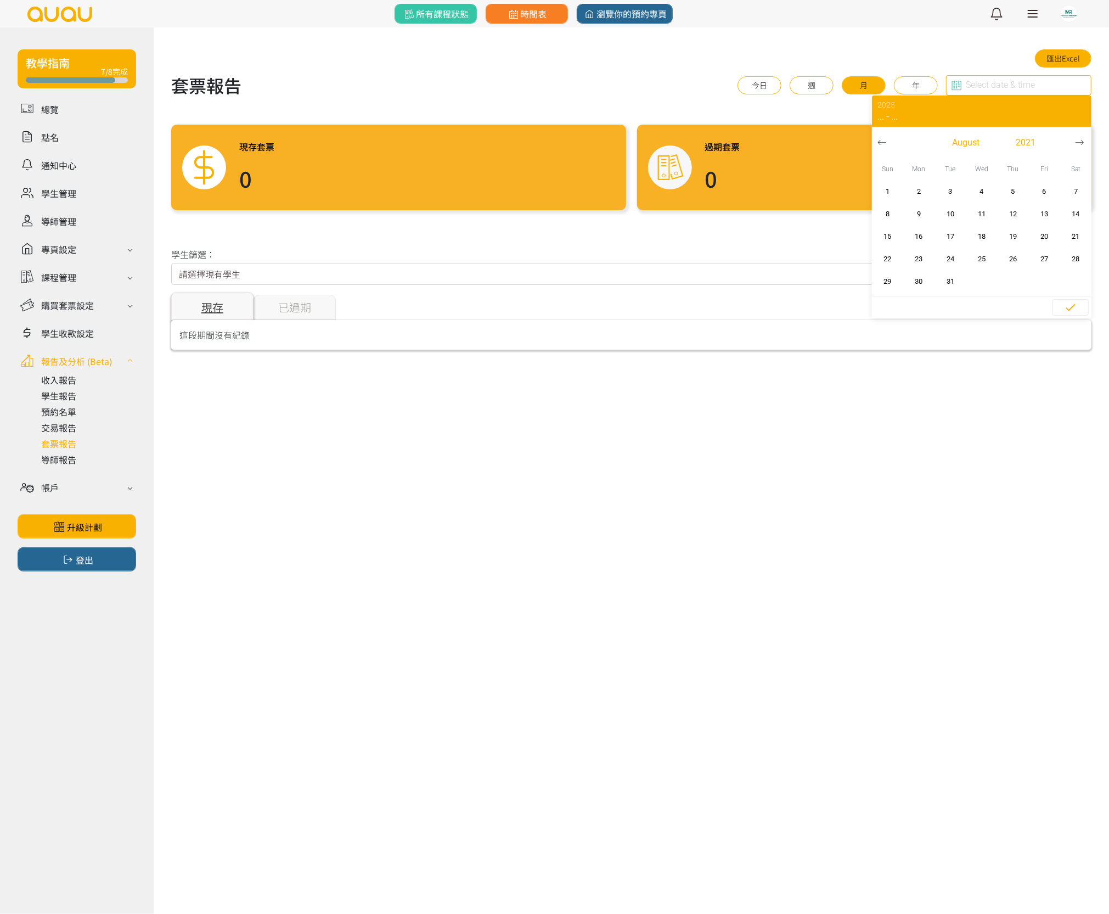
click at [888, 139] on button "button" at bounding box center [882, 142] width 20 height 31
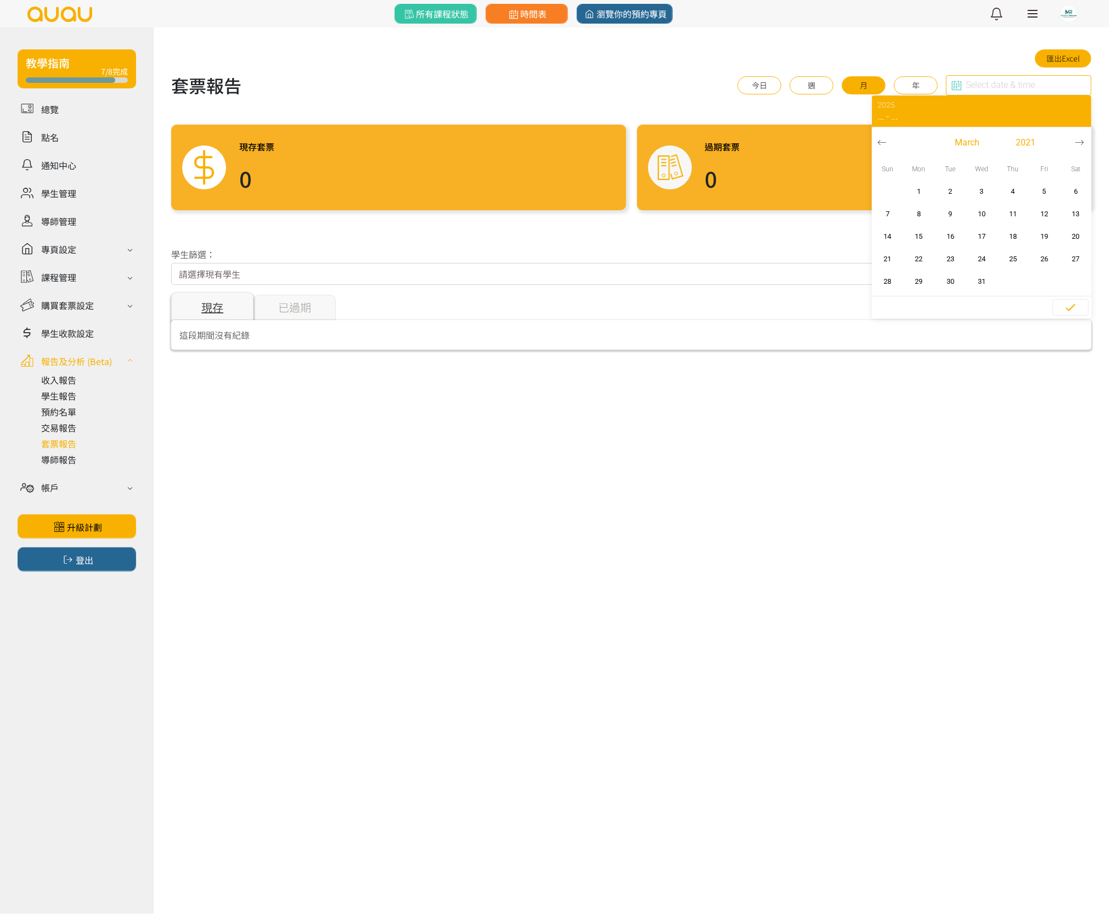
click at [888, 139] on button "button" at bounding box center [882, 142] width 20 height 31
click at [887, 137] on button "button" at bounding box center [882, 142] width 20 height 31
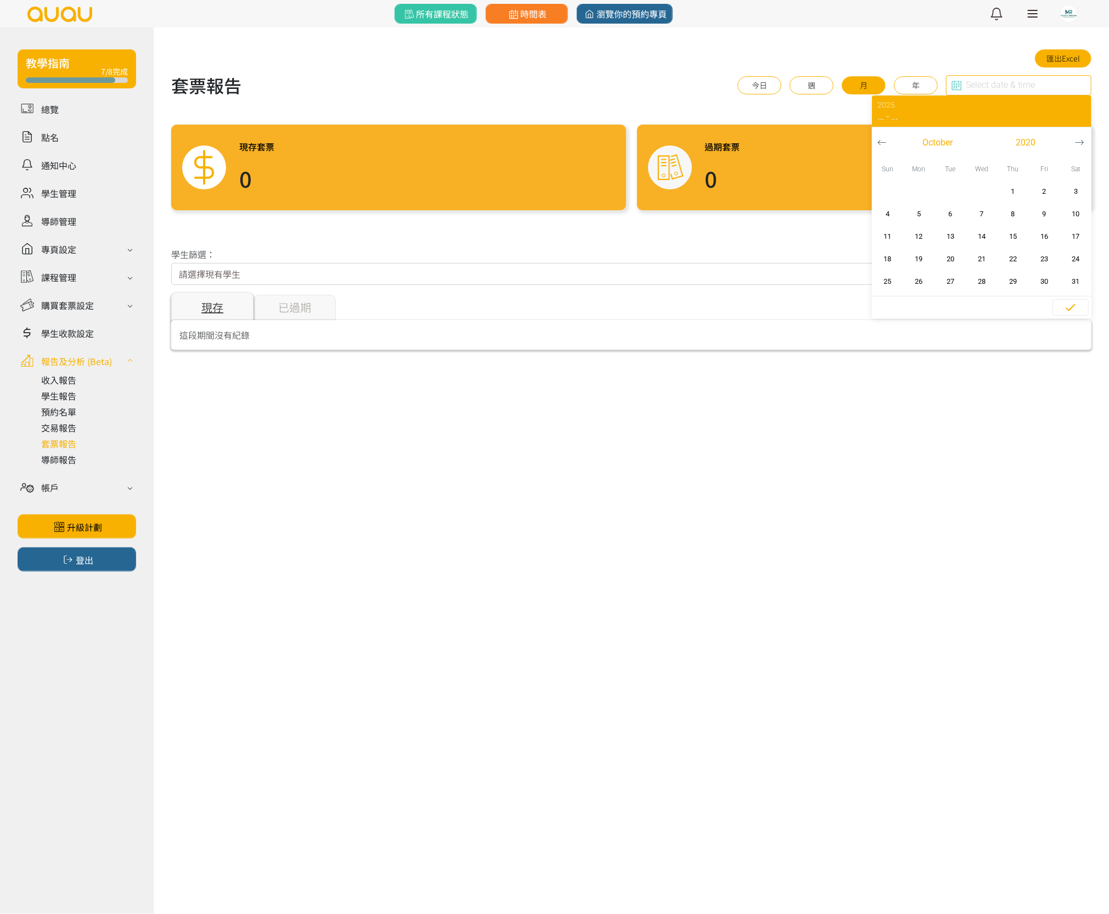
click at [887, 137] on button "button" at bounding box center [882, 142] width 20 height 31
drag, startPoint x: 952, startPoint y: 187, endPoint x: 955, endPoint y: 196, distance: 9.2
click at [952, 187] on span "1" at bounding box center [950, 191] width 25 height 11
click at [977, 279] on span "30" at bounding box center [981, 281] width 25 height 11
type input "2020-09-01 - 2020-09-30"
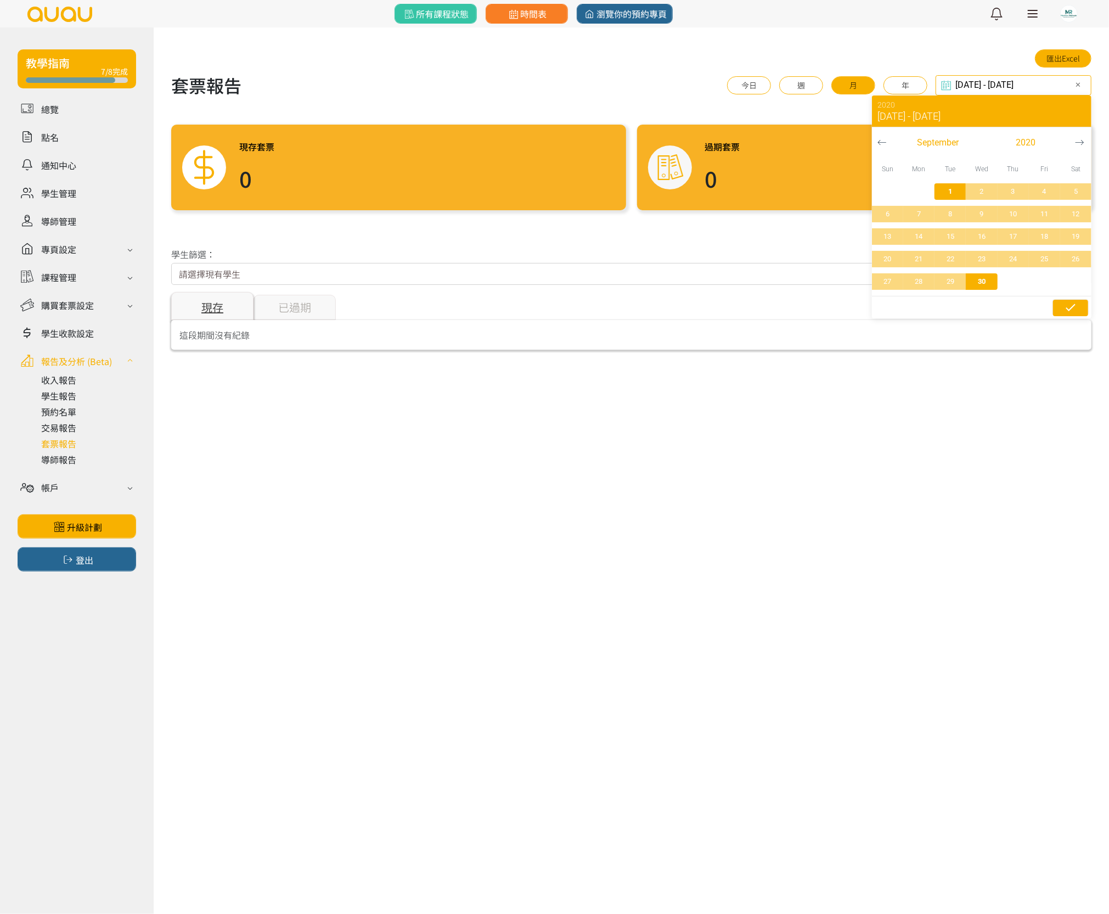
click at [1075, 303] on icon "button" at bounding box center [1070, 307] width 13 height 13
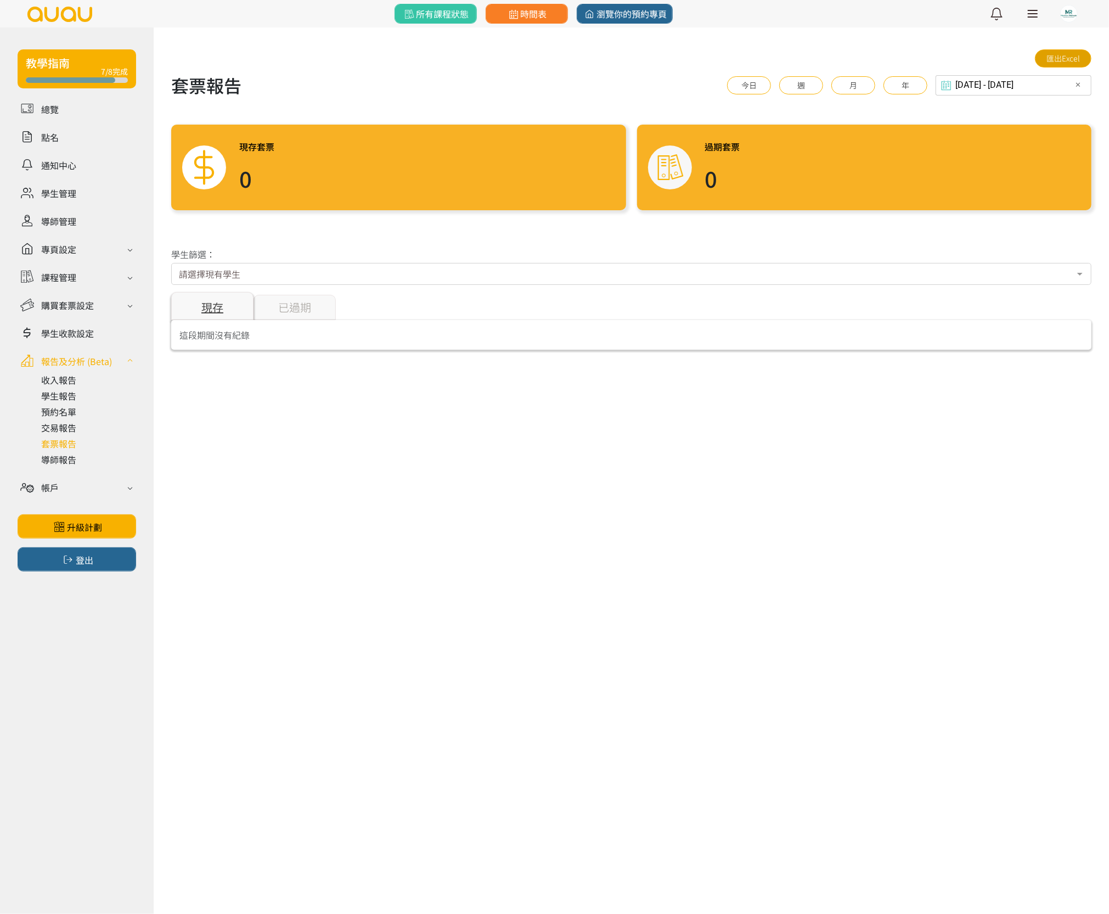
click at [1080, 57] on link "匯出Excel" at bounding box center [1063, 58] width 57 height 18
click at [550, 14] on link "時間表" at bounding box center [527, 14] width 82 height 20
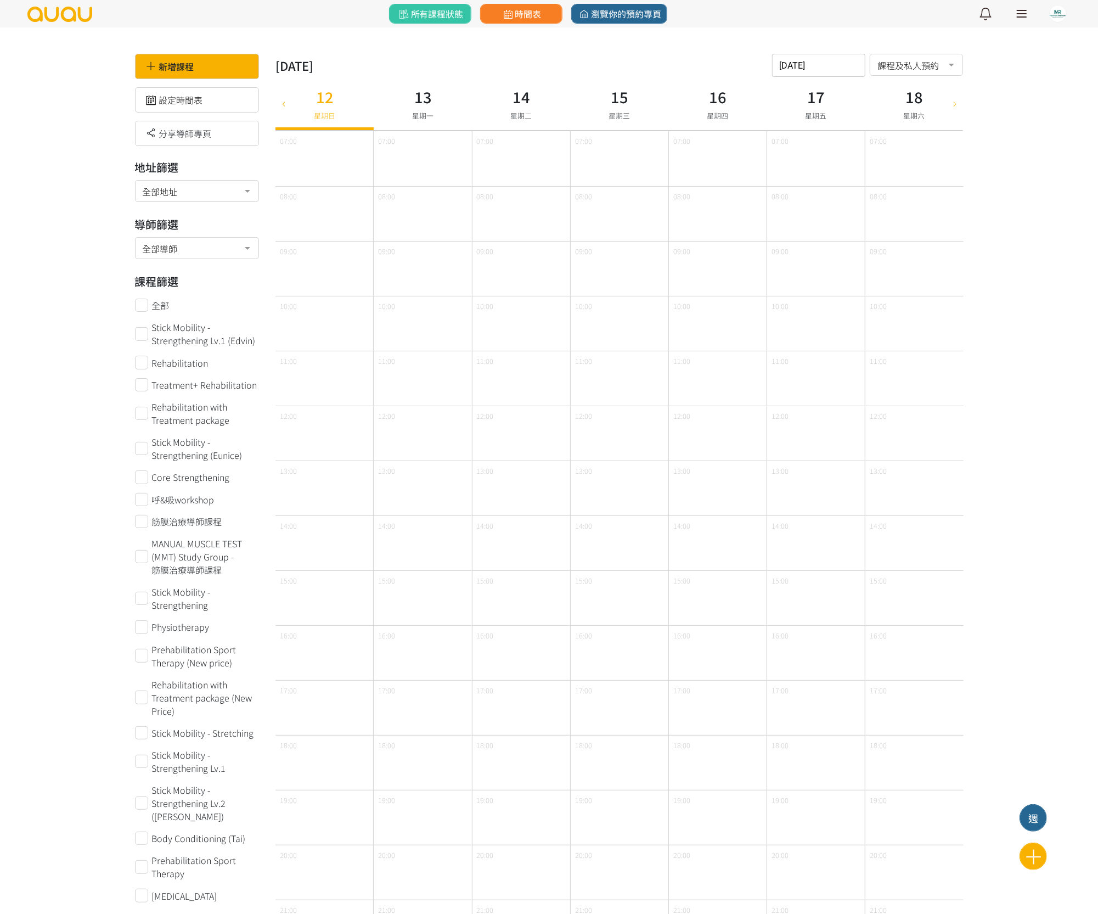
click at [814, 74] on div "[DATE] 請選擇時間表日期 [DATE] Sun Mon Tue Wed Thu Fri Sat 1 2 3 4 5 6 7 8 9 10 11 12 1…" at bounding box center [818, 65] width 93 height 23
click at [788, 91] on icon "button" at bounding box center [784, 92] width 9 height 9
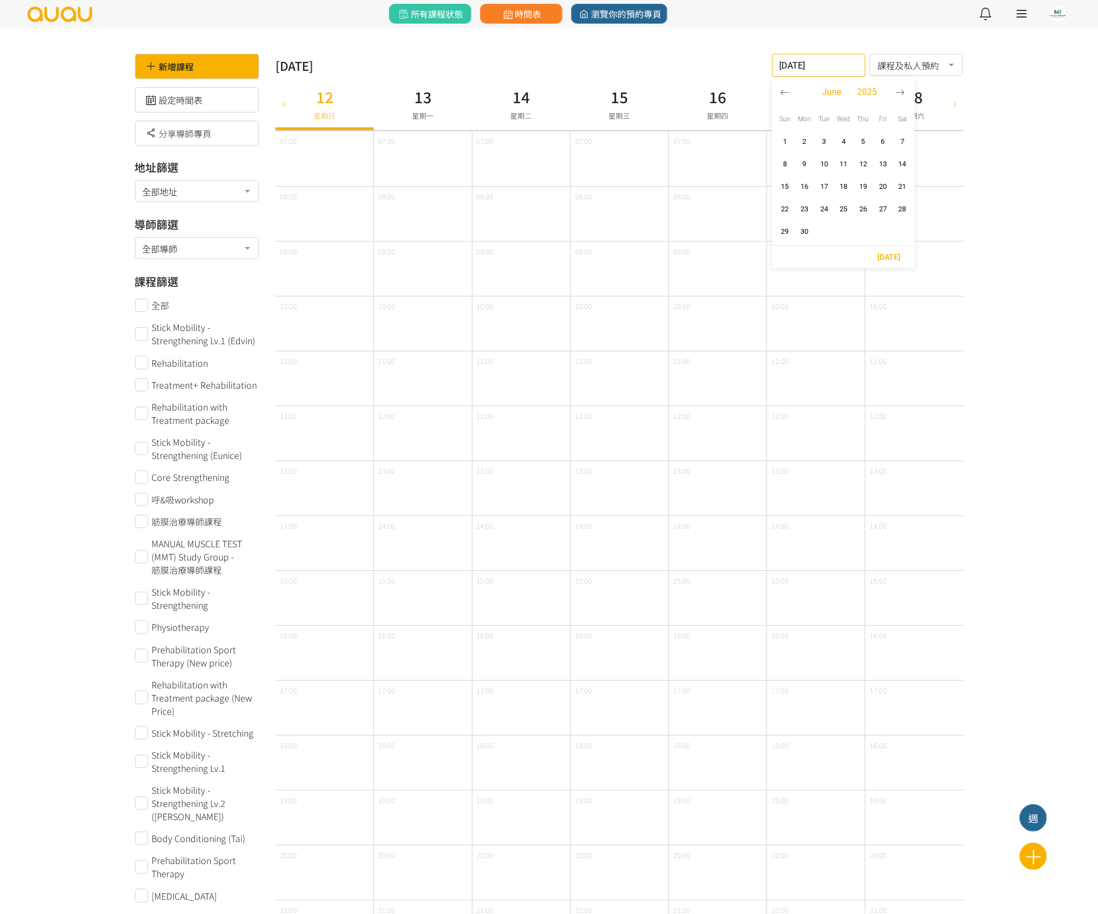
click at [788, 91] on icon "button" at bounding box center [784, 92] width 9 height 9
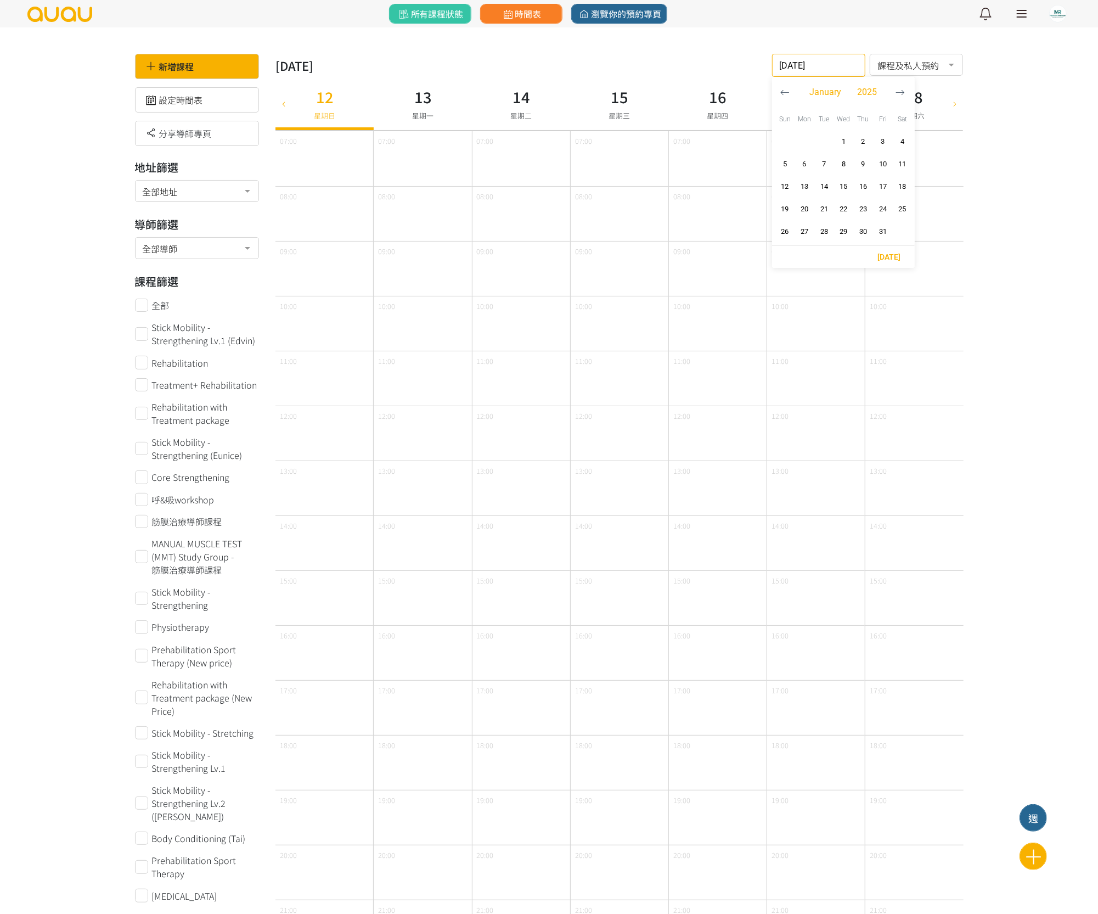
click at [788, 91] on icon "button" at bounding box center [784, 92] width 9 height 9
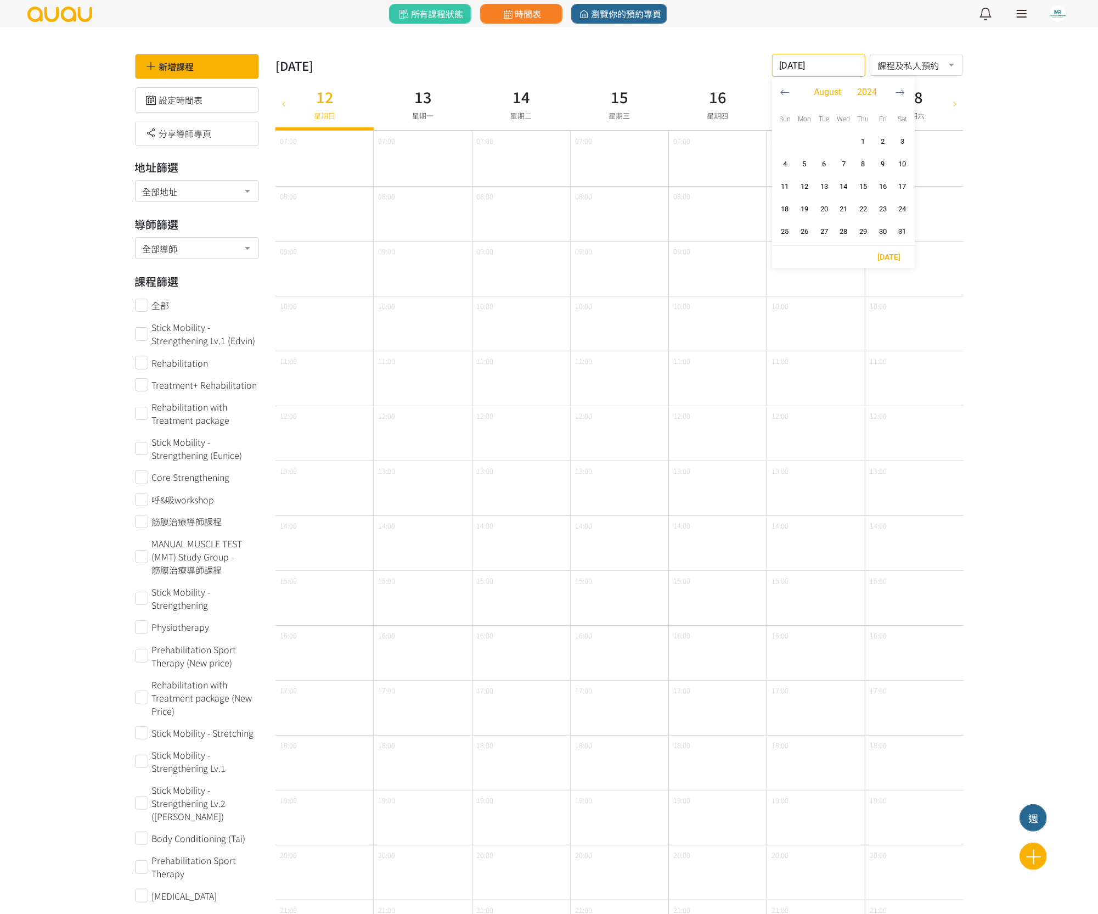
click at [788, 91] on icon "button" at bounding box center [784, 92] width 9 height 9
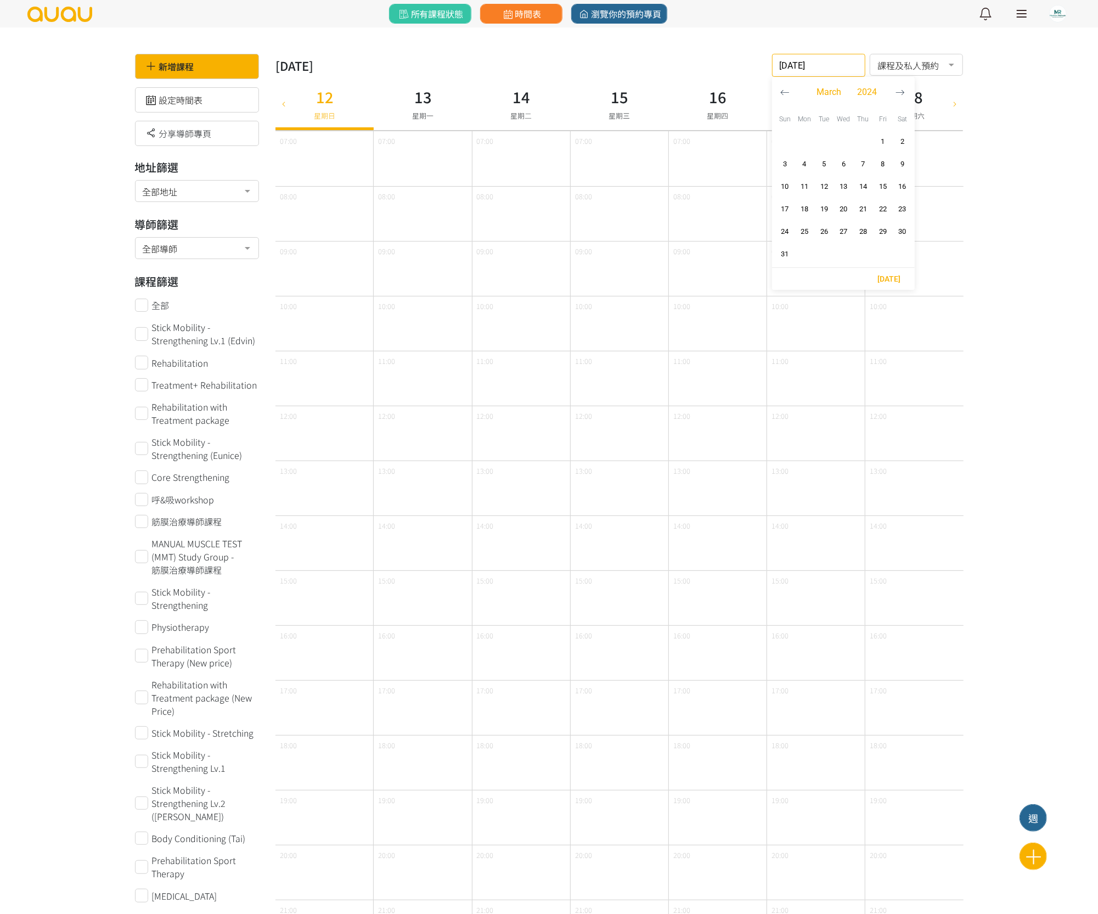
click at [788, 91] on icon "button" at bounding box center [784, 92] width 9 height 9
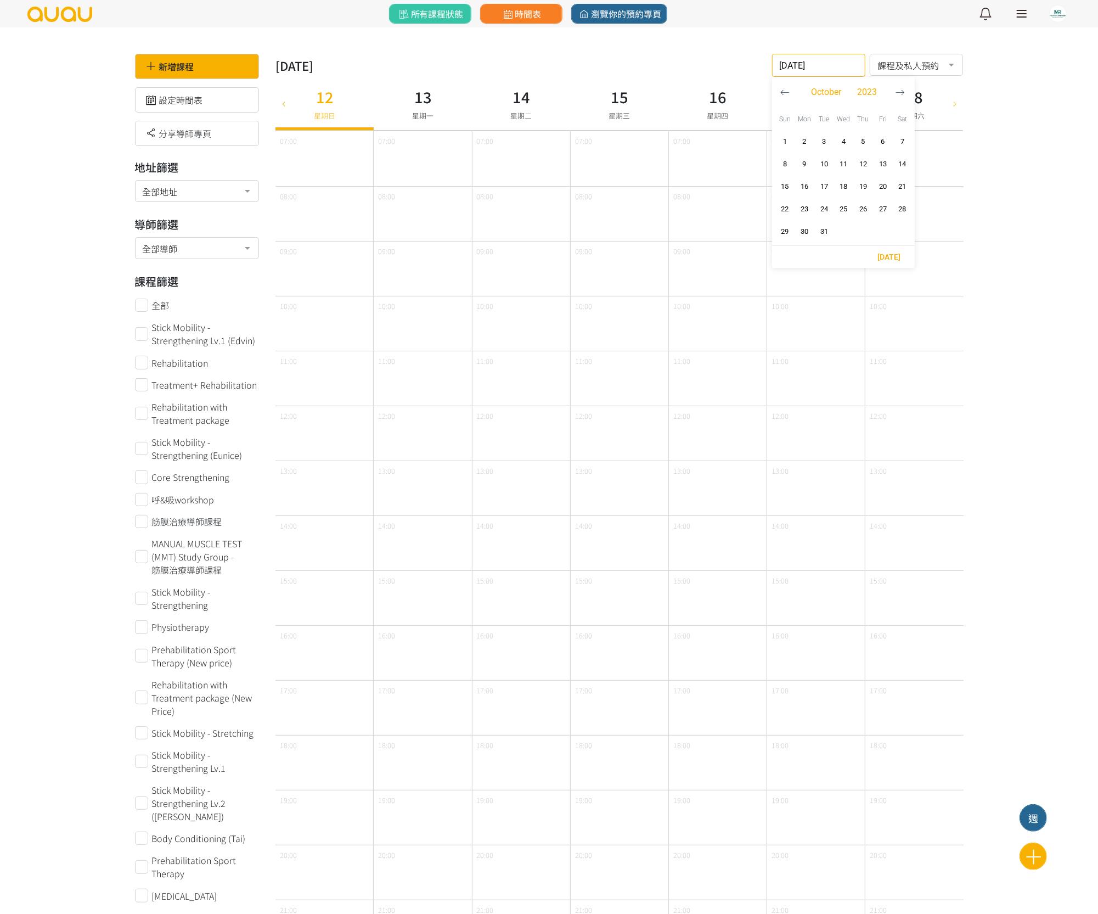
click at [788, 91] on icon "button" at bounding box center [784, 92] width 9 height 9
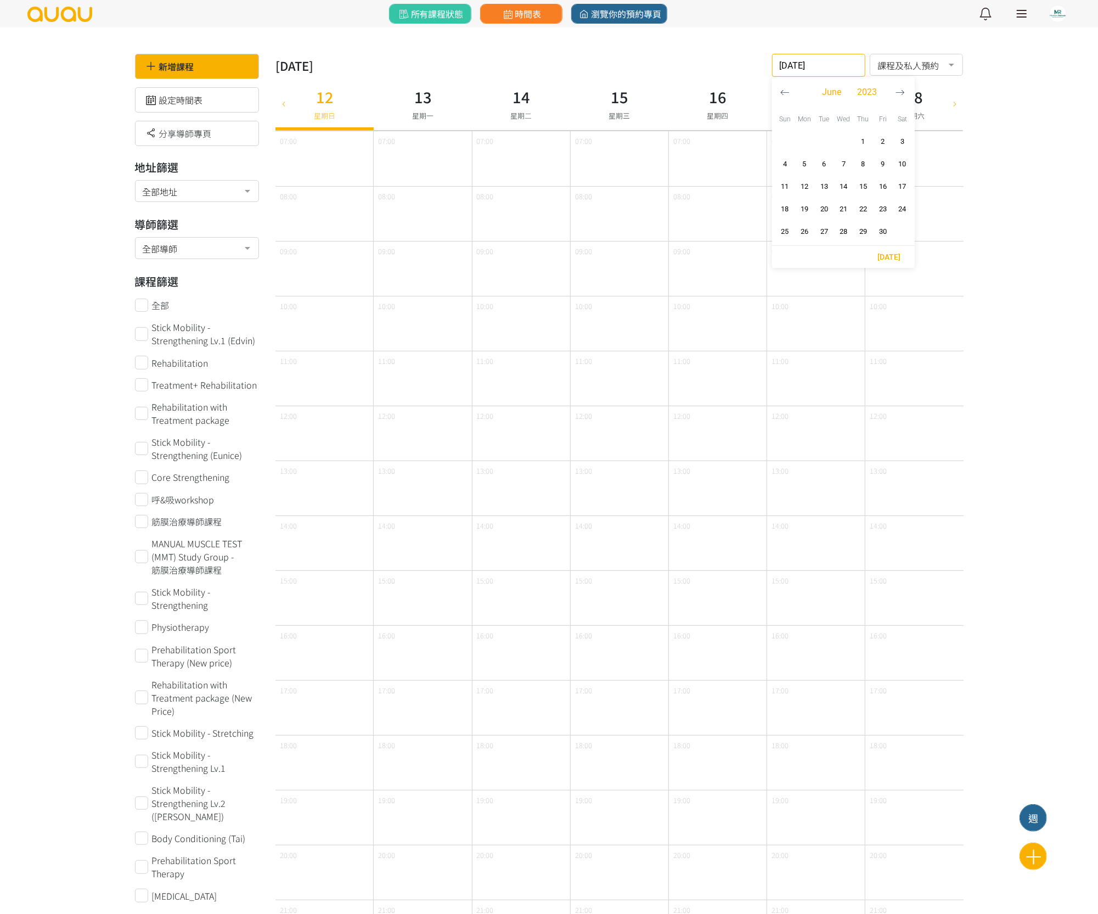
click at [788, 91] on icon "button" at bounding box center [784, 92] width 9 height 9
click at [791, 91] on button "button" at bounding box center [785, 92] width 20 height 31
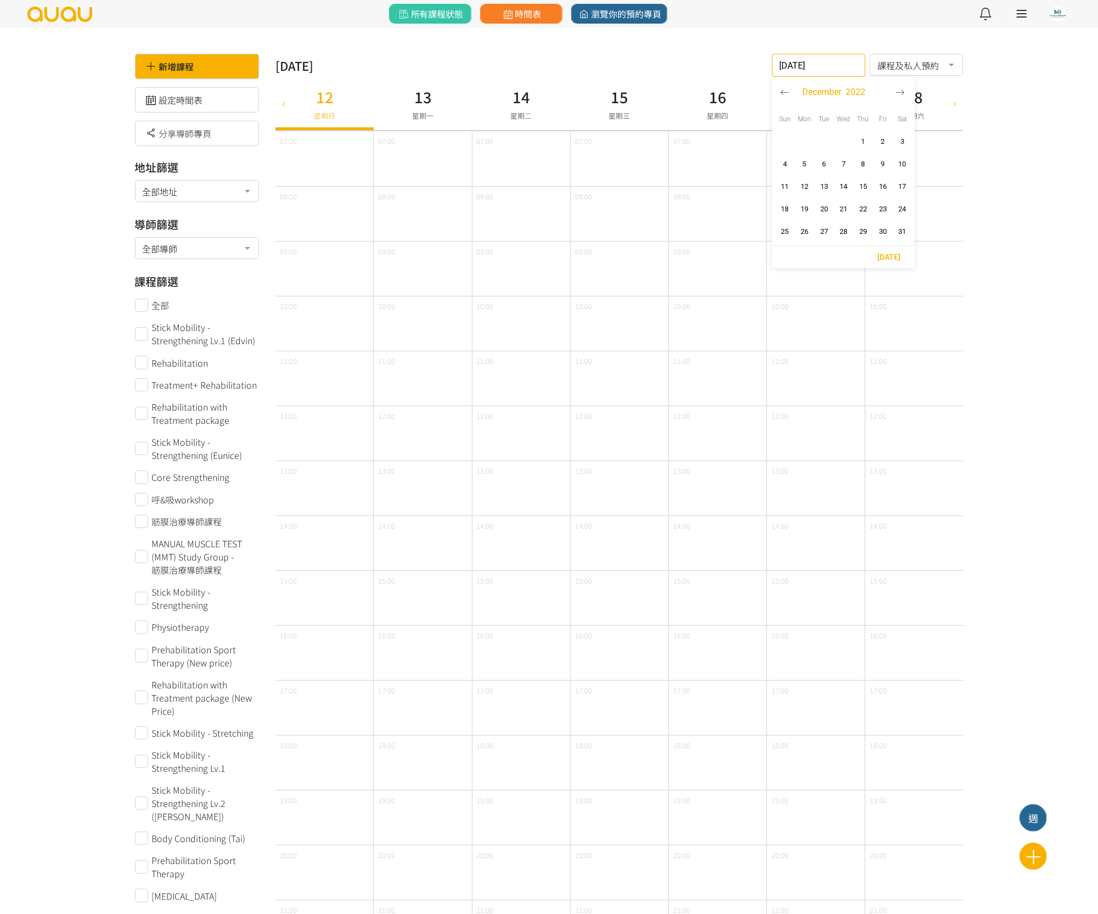
click at [791, 91] on button "button" at bounding box center [785, 92] width 20 height 31
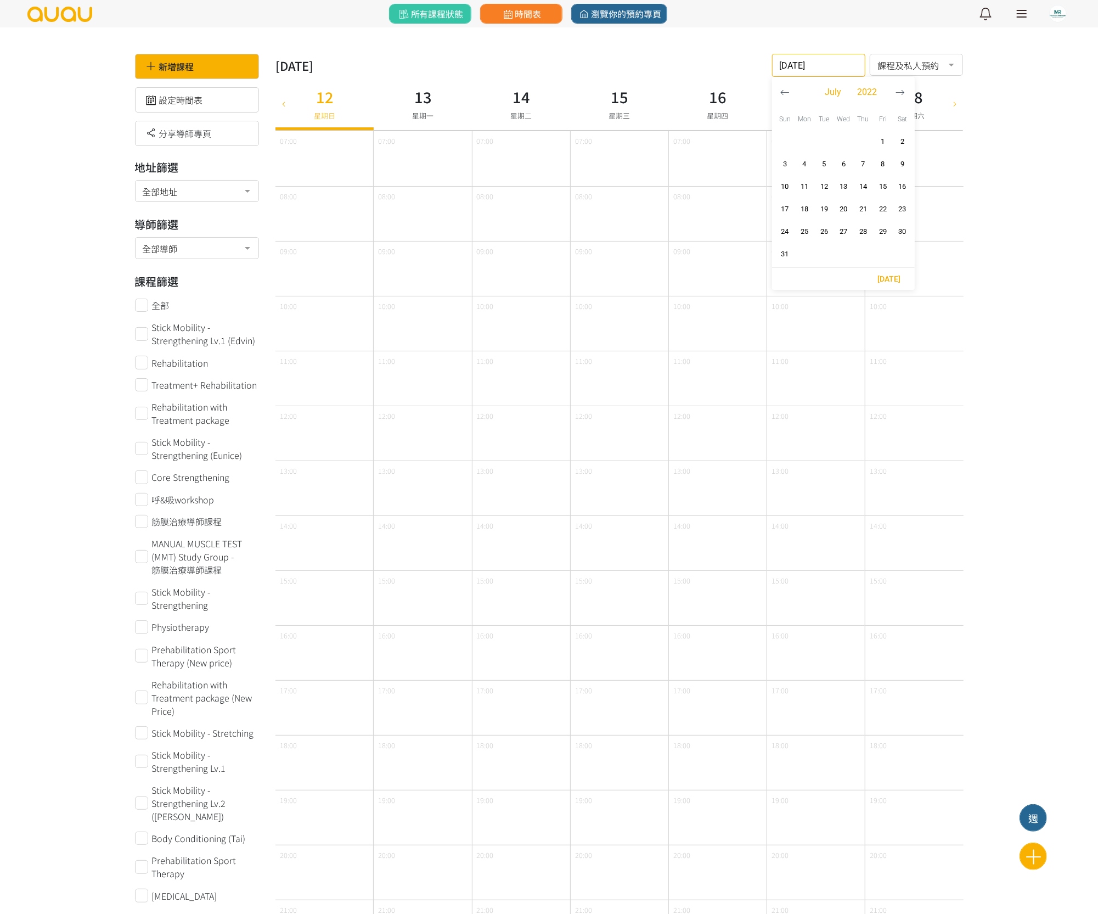
click at [791, 91] on button "button" at bounding box center [785, 92] width 20 height 31
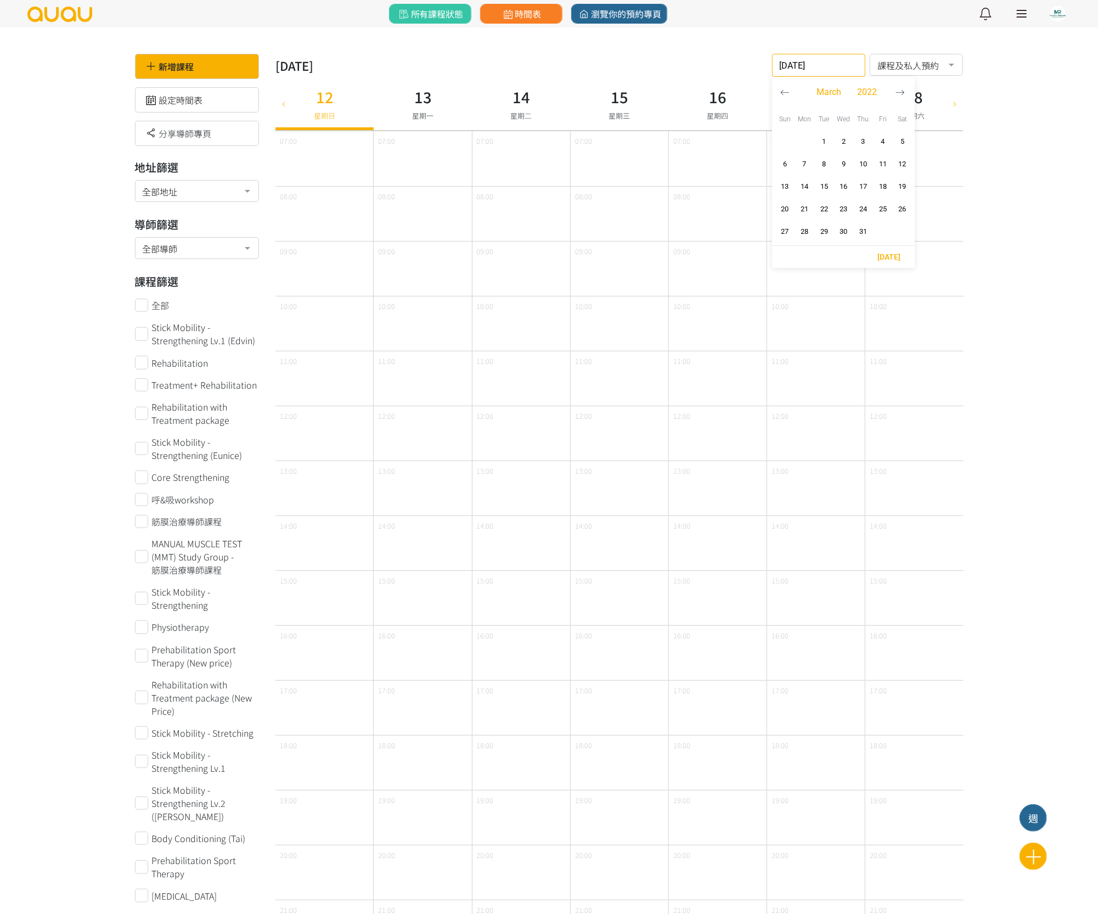
click at [791, 91] on button "button" at bounding box center [785, 92] width 20 height 31
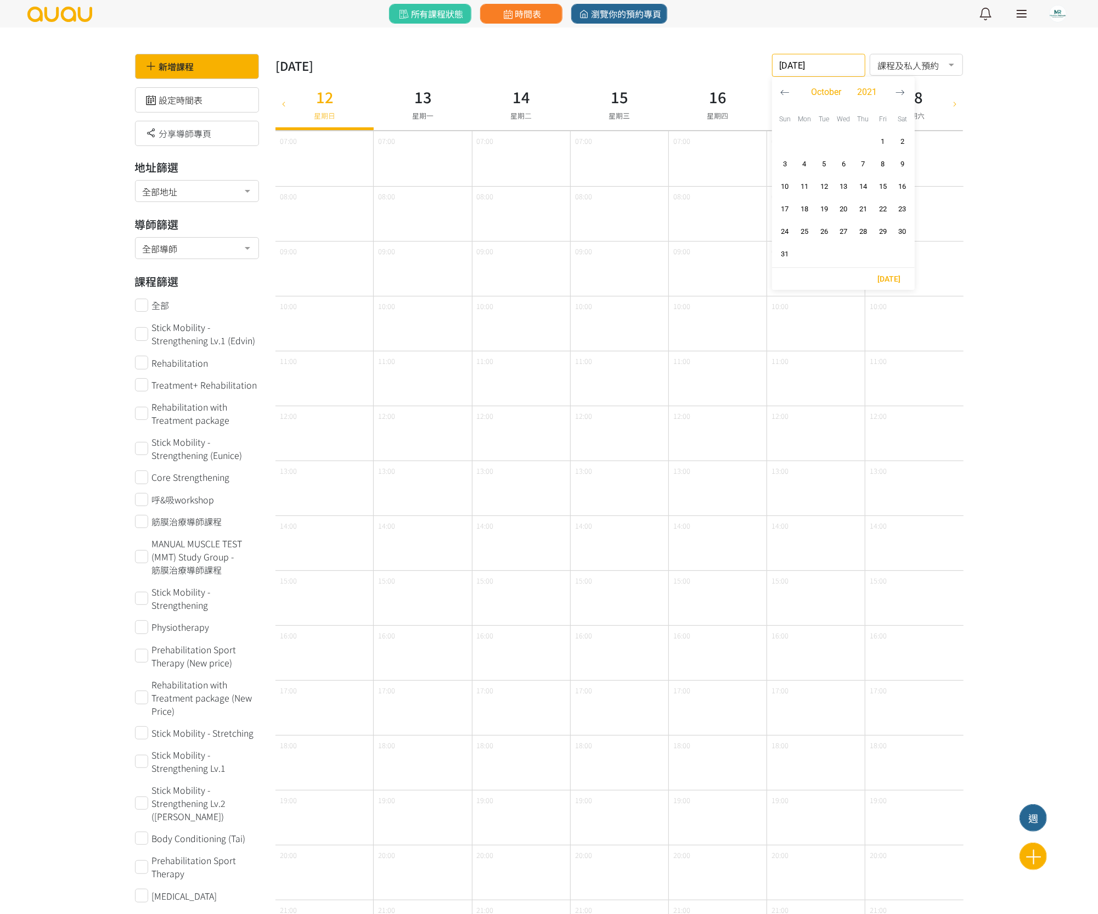
click at [791, 91] on button "button" at bounding box center [785, 92] width 20 height 31
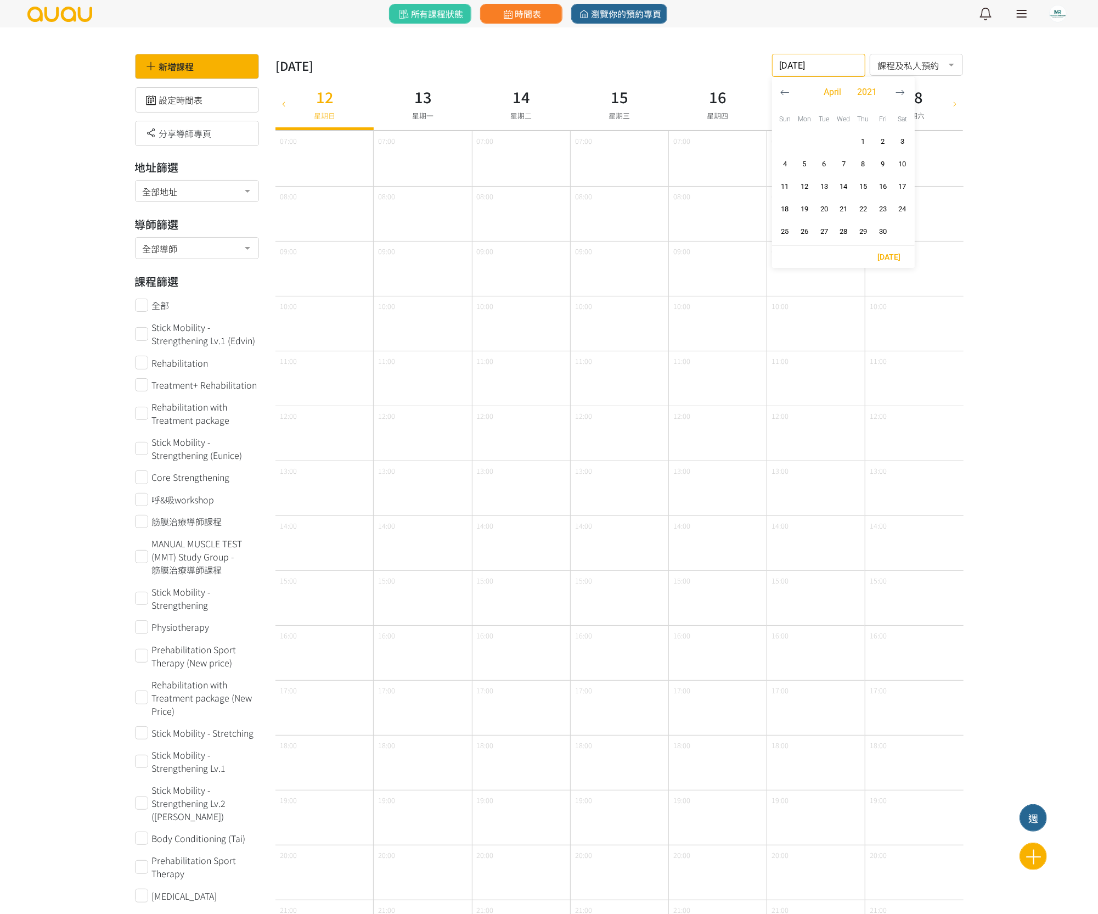
click at [791, 91] on button "button" at bounding box center [785, 92] width 20 height 31
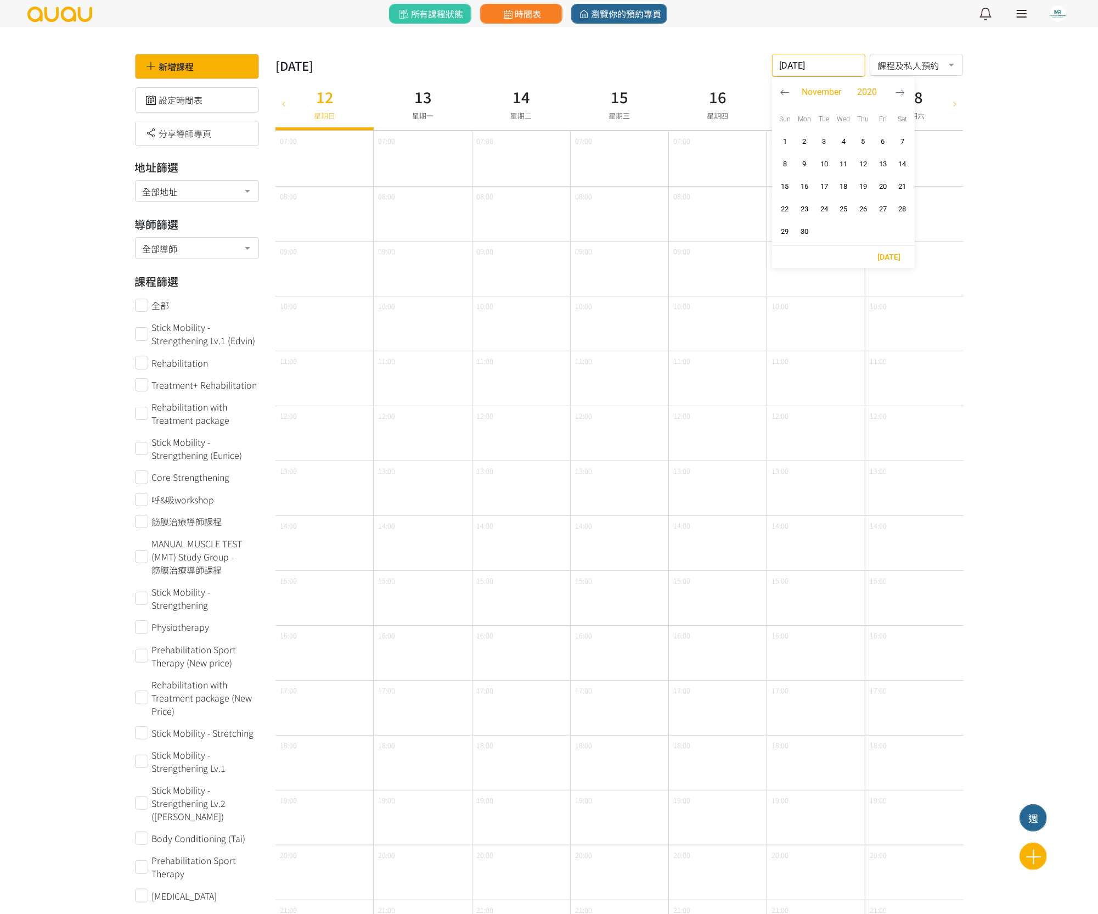
click at [791, 91] on button "button" at bounding box center [785, 92] width 20 height 31
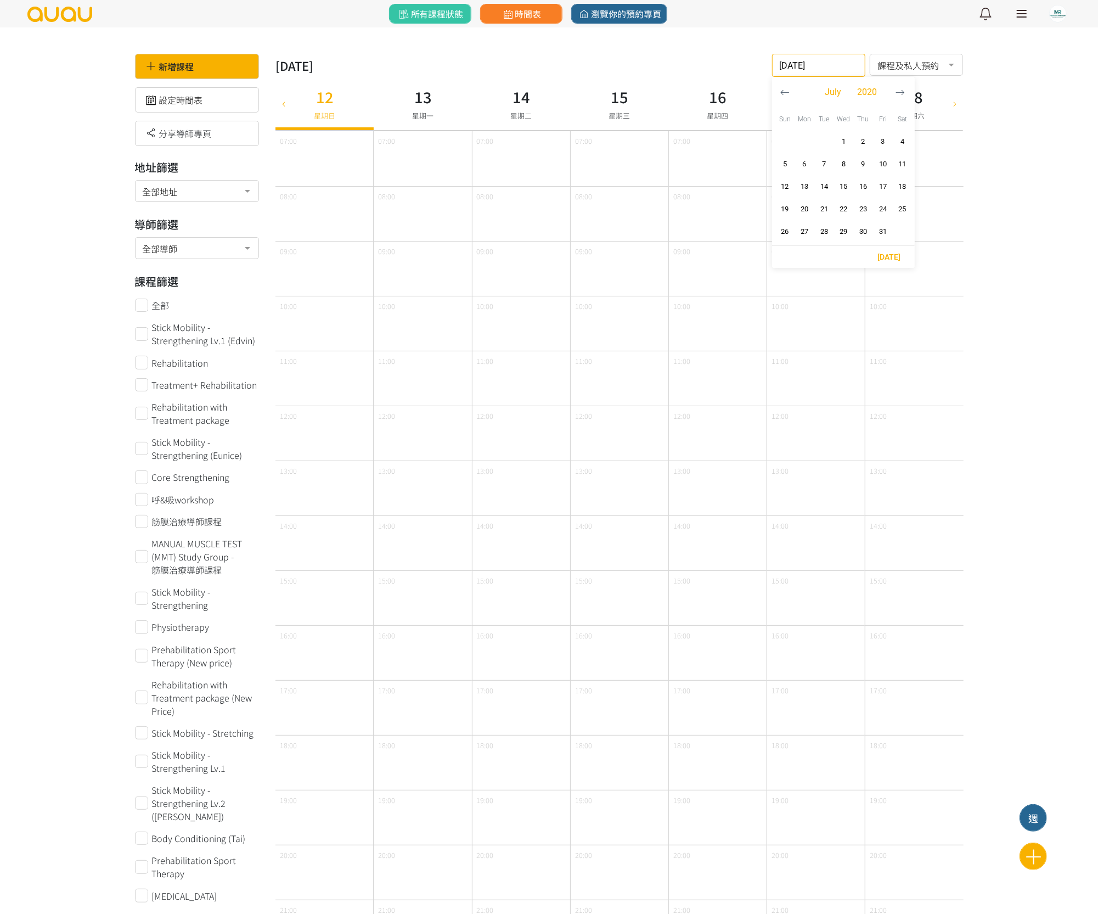
click at [791, 91] on button "button" at bounding box center [785, 92] width 20 height 31
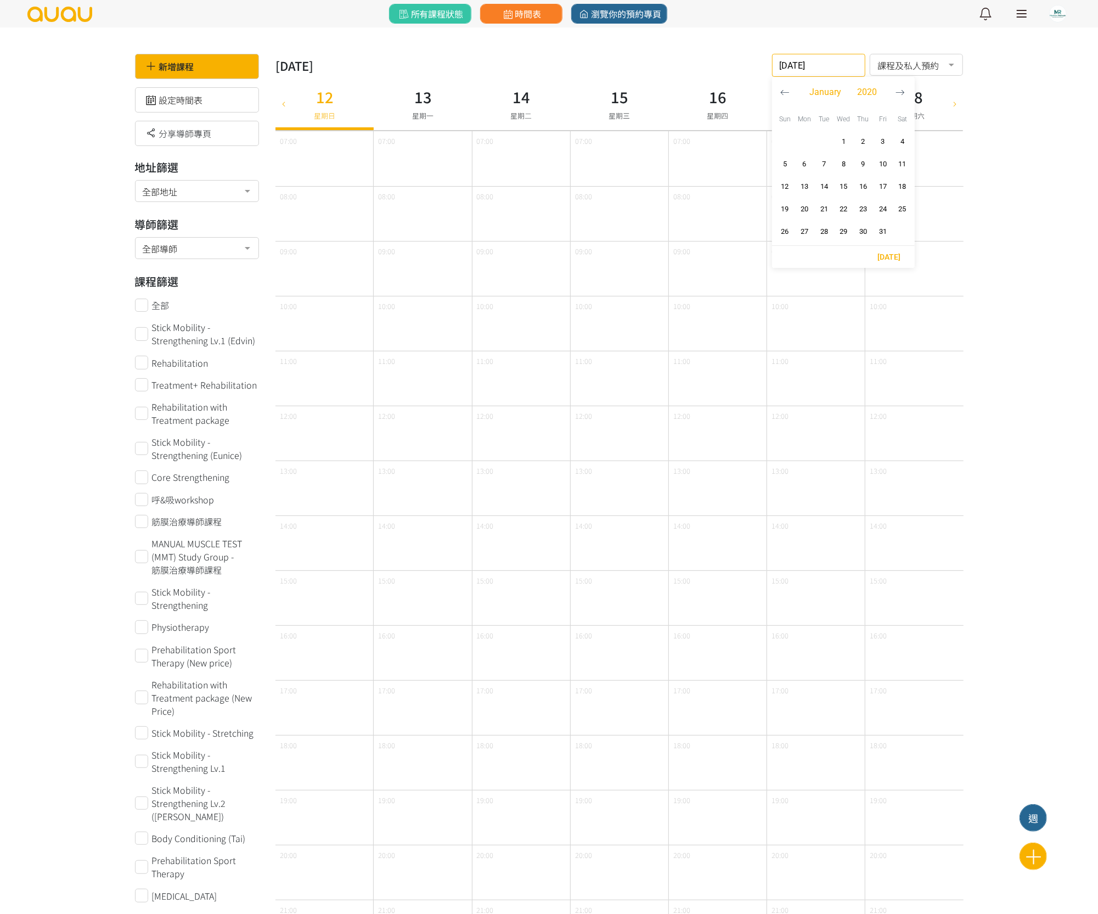
click at [791, 91] on button "button" at bounding box center [785, 92] width 20 height 31
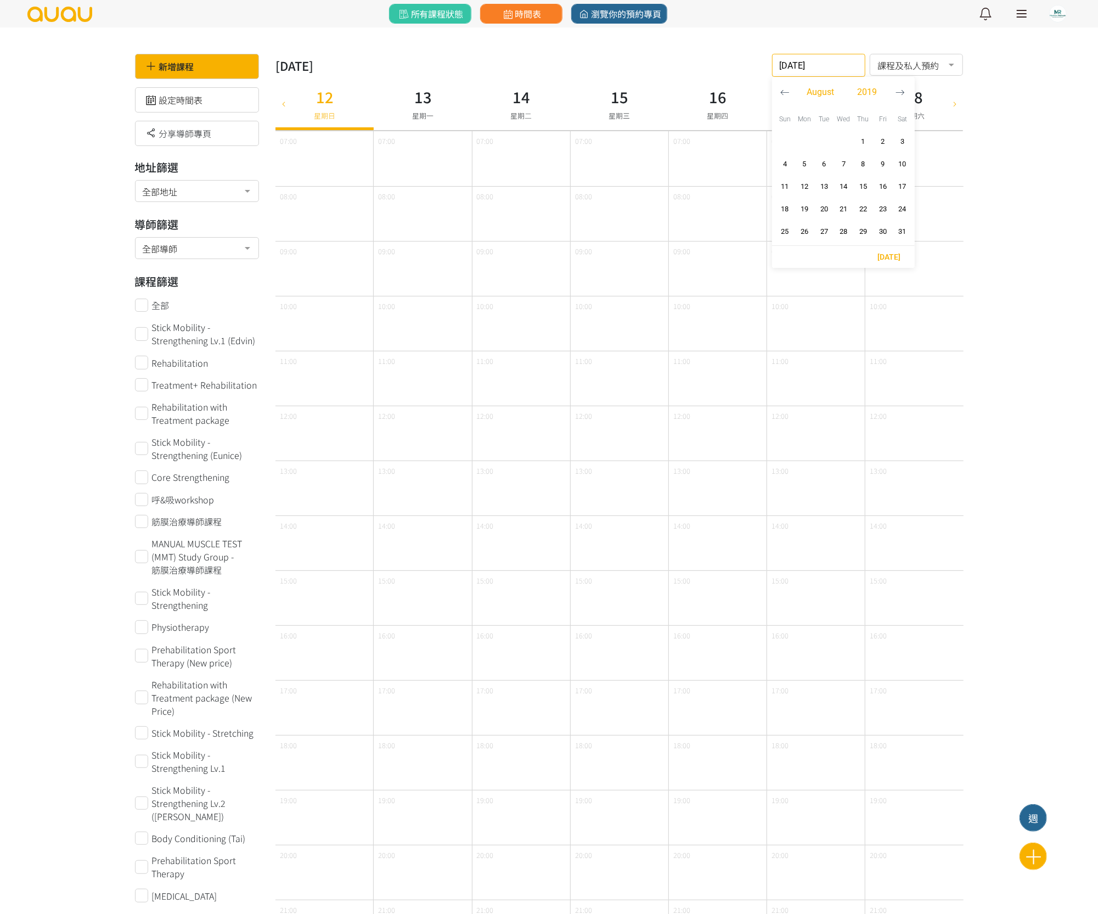
click at [791, 91] on button "button" at bounding box center [785, 92] width 20 height 31
click at [804, 141] on span "1" at bounding box center [804, 141] width 13 height 11
click at [954, 104] on icon at bounding box center [955, 103] width 12 height 9
click at [954, 103] on icon at bounding box center [955, 103] width 12 height 9
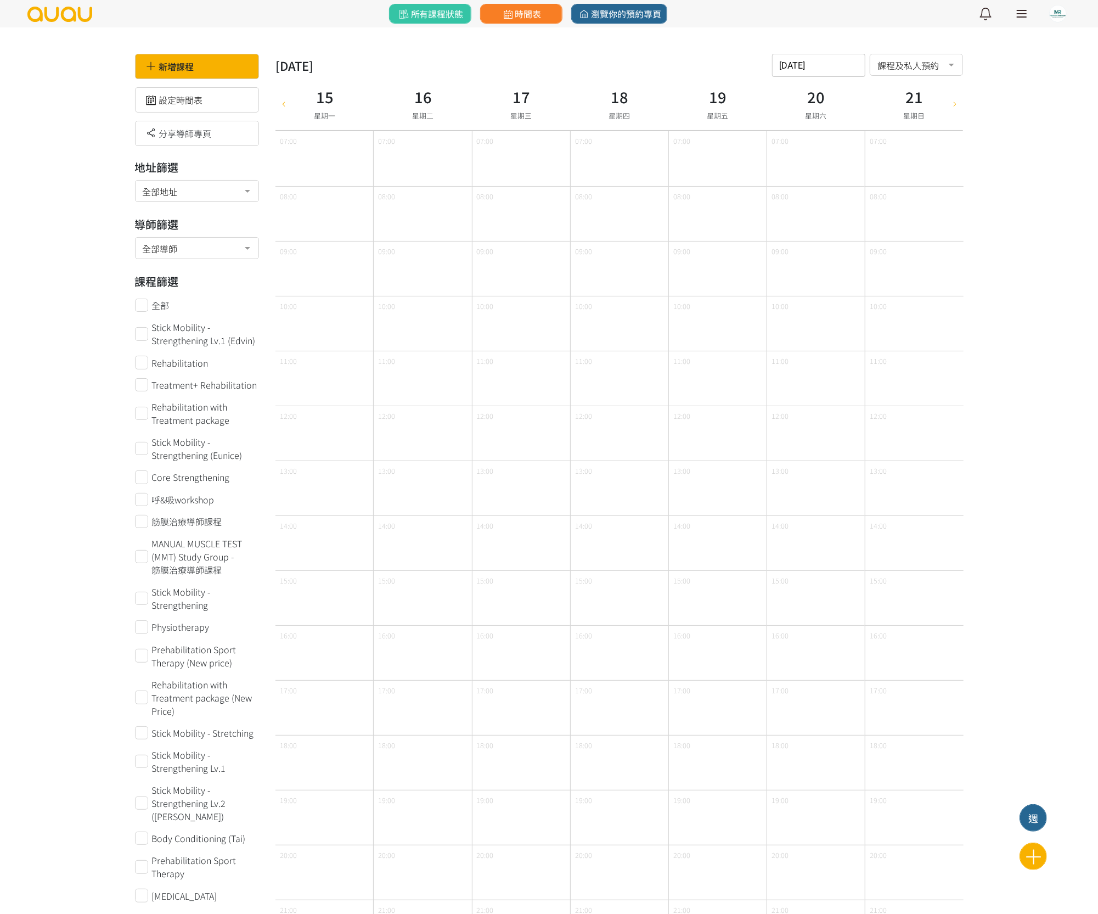
click at [954, 103] on icon at bounding box center [955, 103] width 12 height 9
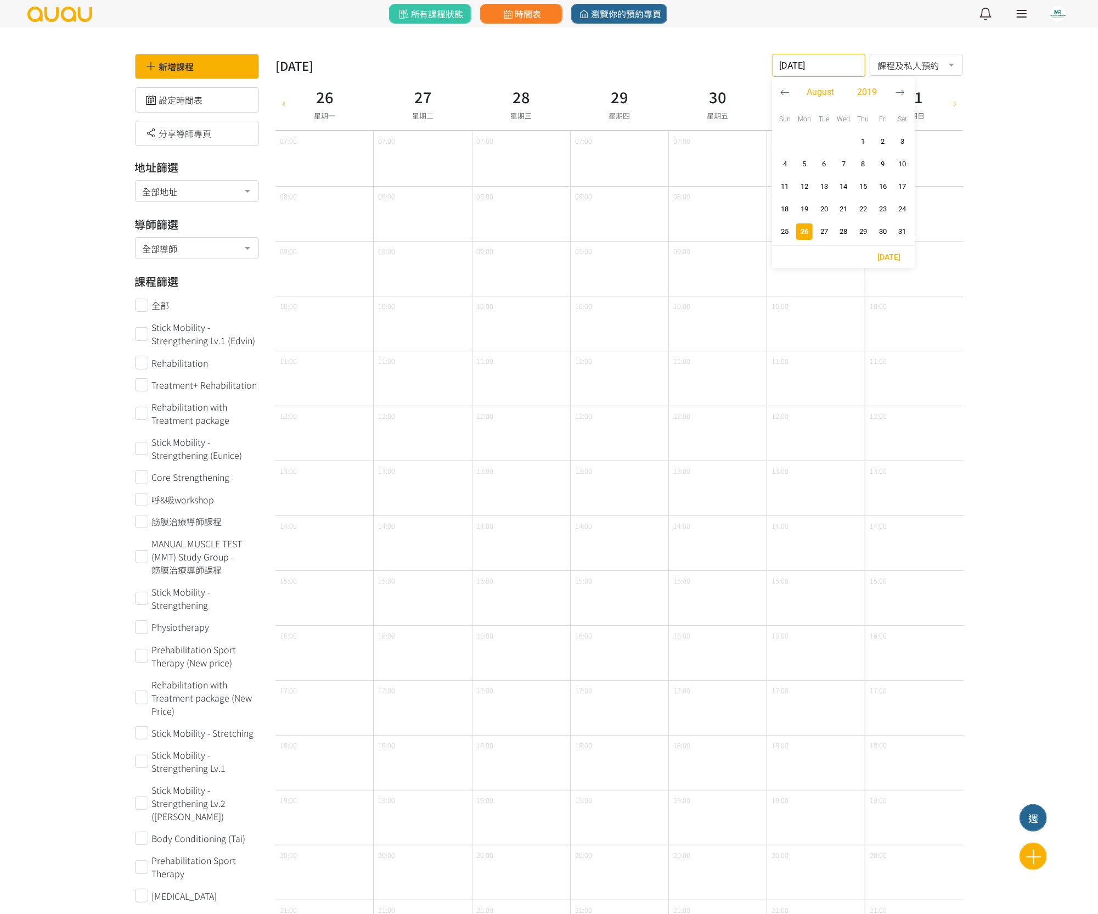
click at [852, 70] on div "2019-08-26 請選擇時間表日期 August 2019 Sun Mon Tue Wed Thu Fri Sat 1 2 3 4 5 6 7 8 9 1…" at bounding box center [818, 65] width 93 height 23
click at [903, 92] on icon "button" at bounding box center [899, 92] width 9 height 9
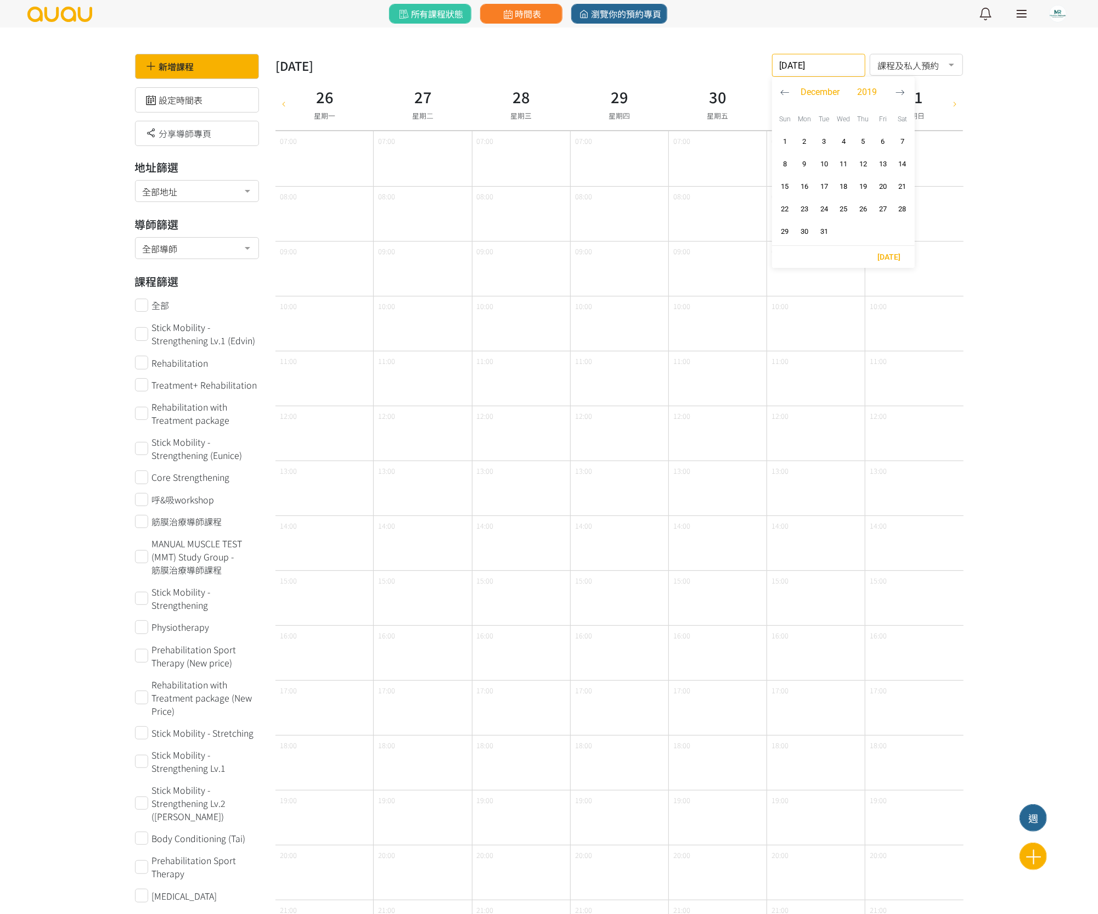
click at [903, 92] on icon "button" at bounding box center [899, 92] width 9 height 9
click at [838, 138] on span "1" at bounding box center [843, 141] width 13 height 11
click at [838, 138] on button "1" at bounding box center [844, 141] width 20 height 22
click at [949, 103] on icon at bounding box center [955, 103] width 12 height 9
click at [951, 102] on icon at bounding box center [955, 103] width 12 height 9
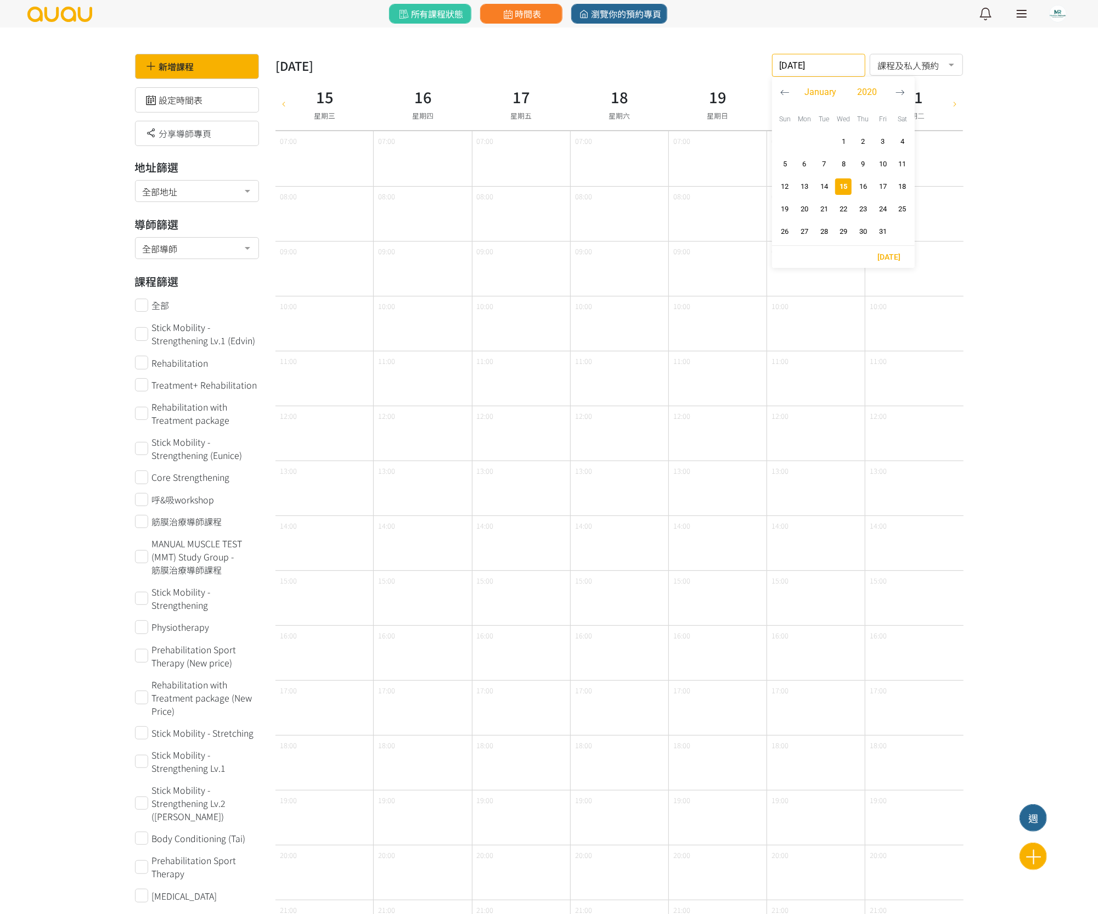
click at [841, 68] on input "2020-01-15" at bounding box center [818, 65] width 93 height 23
click at [898, 92] on icon "button" at bounding box center [899, 92] width 9 height 9
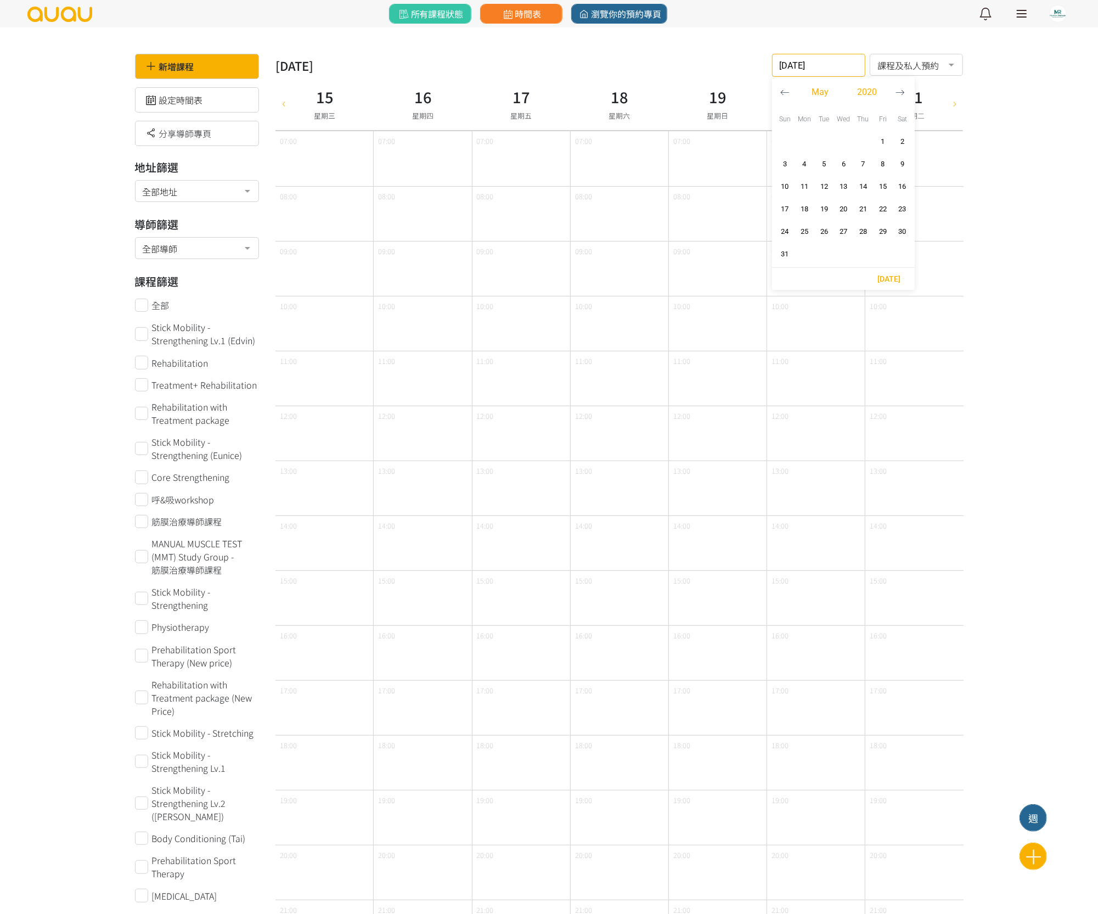
click at [900, 95] on icon "button" at bounding box center [899, 92] width 9 height 9
click at [866, 156] on button "11" at bounding box center [863, 164] width 20 height 22
click at [955, 100] on icon at bounding box center [955, 103] width 12 height 9
click at [955, 104] on icon at bounding box center [955, 103] width 12 height 9
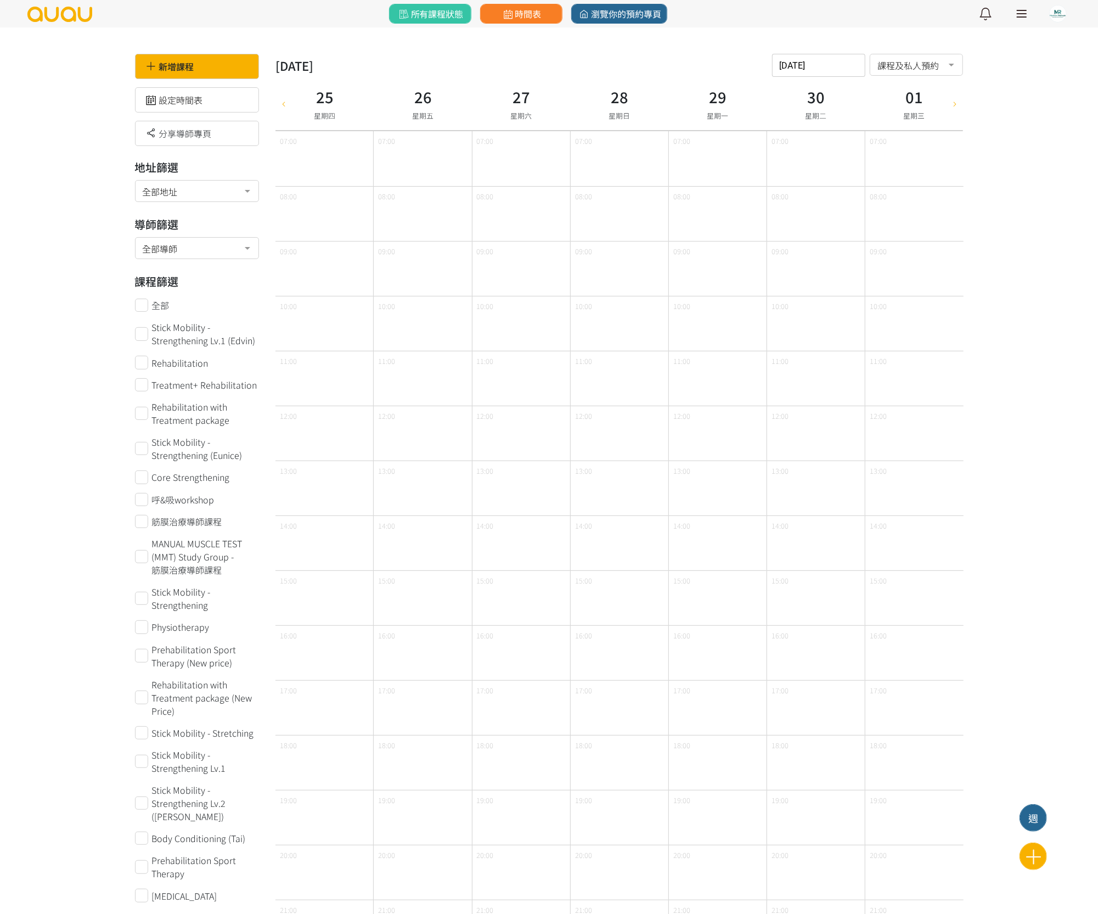
click at [955, 104] on icon at bounding box center [955, 103] width 12 height 9
click at [955, 103] on icon at bounding box center [955, 103] width 12 height 9
click at [979, 137] on div "新增課程 設定時間表 分享導師專頁 地址篩選 全部地址 全部地址 13/F, CS Tower, Sheung Wan No elements found. …" at bounding box center [549, 494] width 1098 height 989
click at [836, 73] on div "2020-07-16 請選擇時間表日期 July 2020 Sun Mon Tue Wed Thu Fri Sat 1 2 3 4 5 6 7 8 9 10 …" at bounding box center [818, 65] width 93 height 23
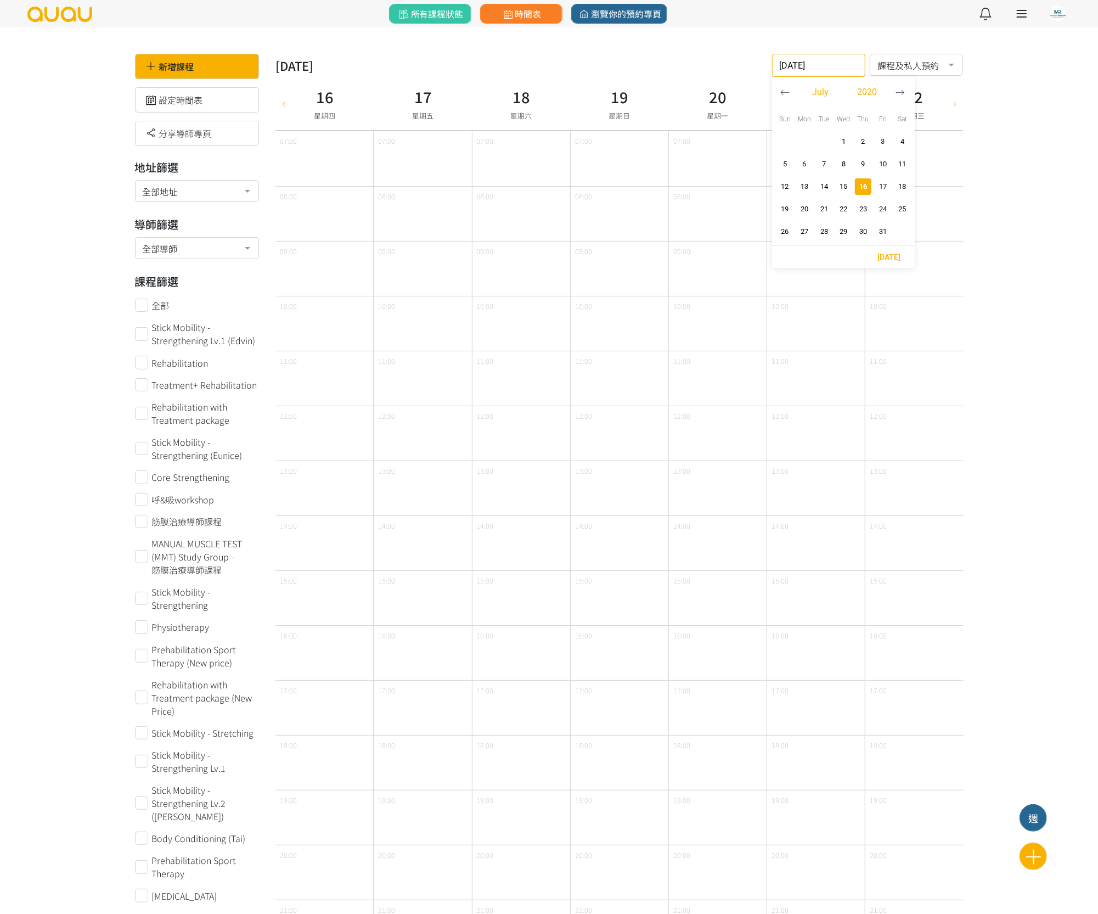
click at [904, 91] on icon "button" at bounding box center [899, 92] width 9 height 9
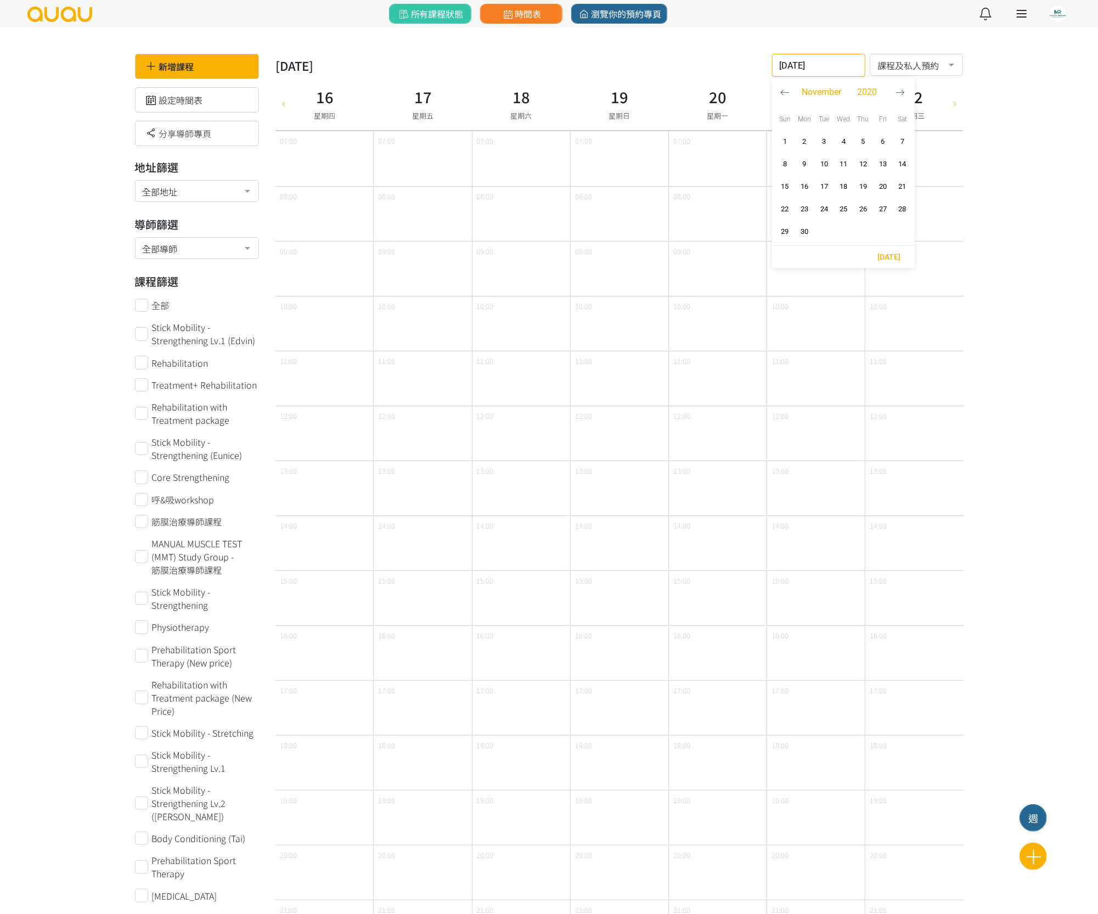
click at [904, 91] on icon "button" at bounding box center [899, 92] width 9 height 9
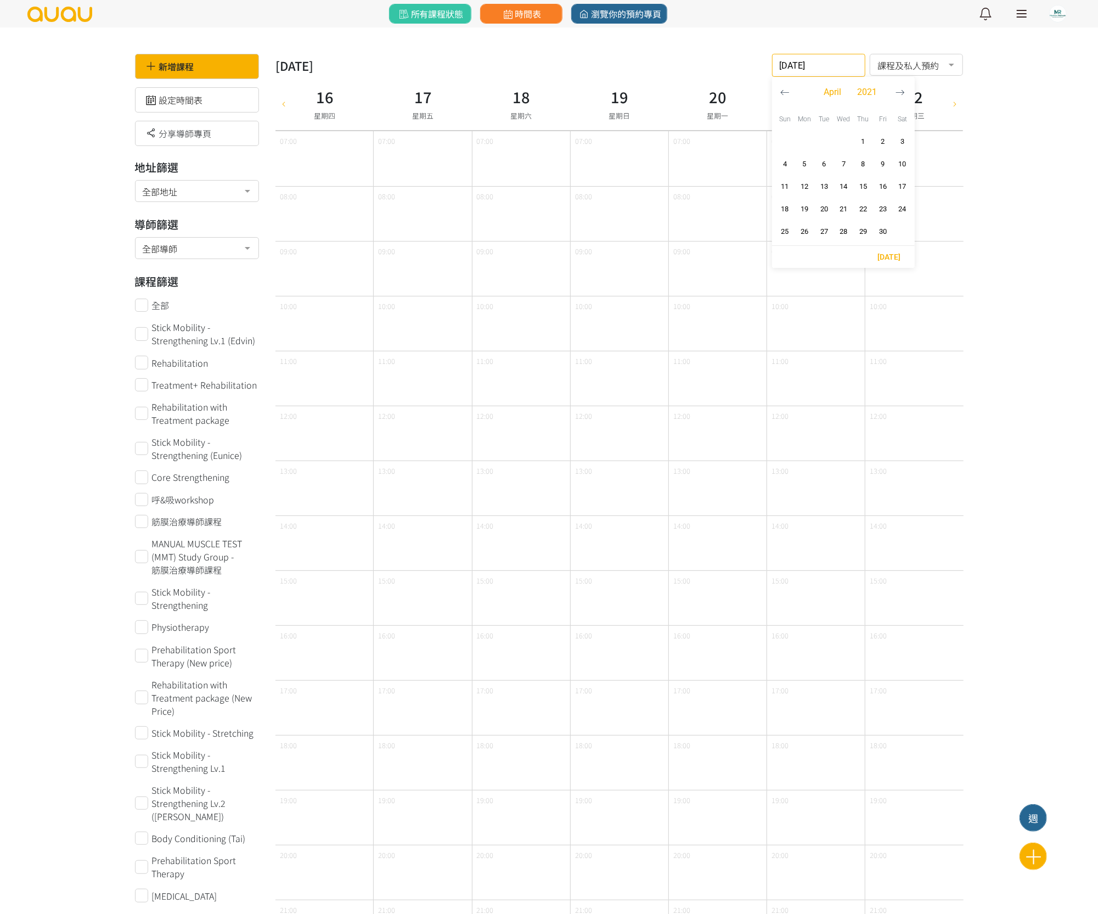
click at [904, 91] on icon "button" at bounding box center [899, 92] width 9 height 9
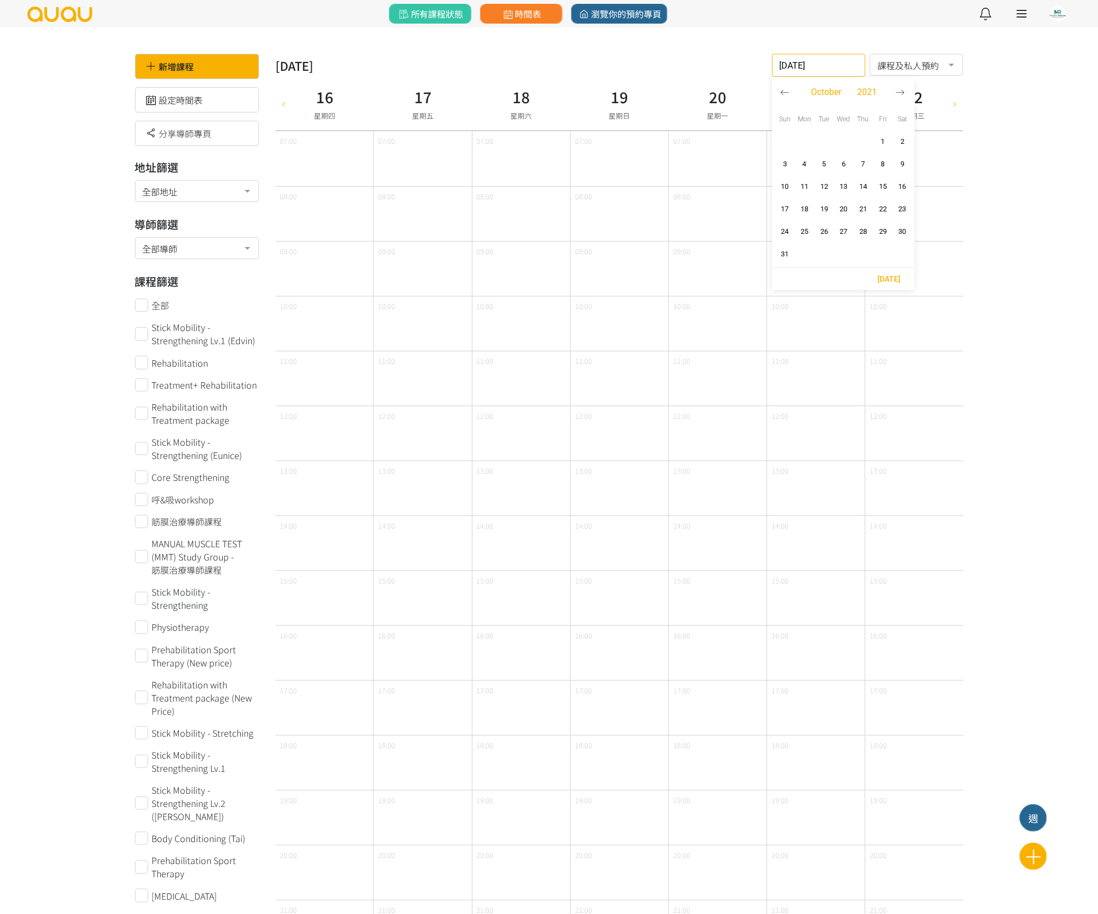
click at [904, 91] on icon "button" at bounding box center [899, 92] width 9 height 9
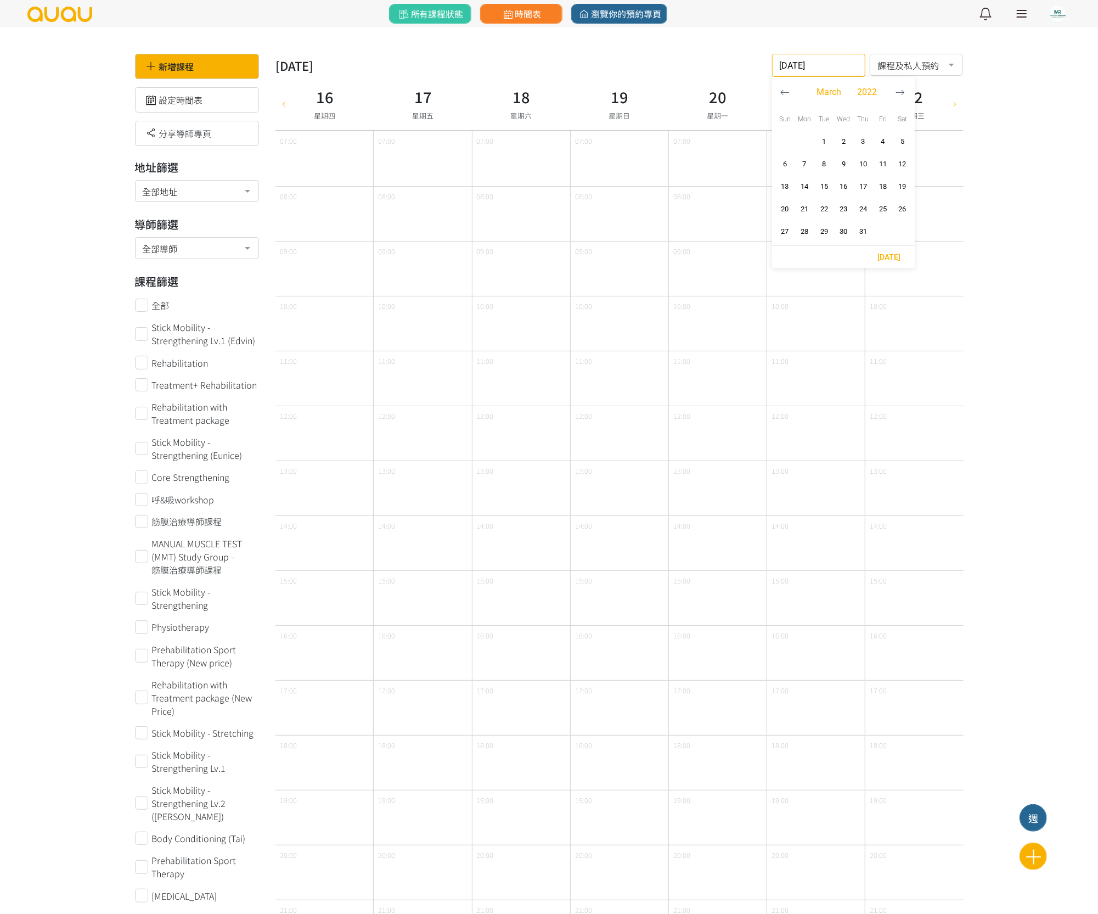
click at [904, 91] on icon "button" at bounding box center [899, 92] width 9 height 9
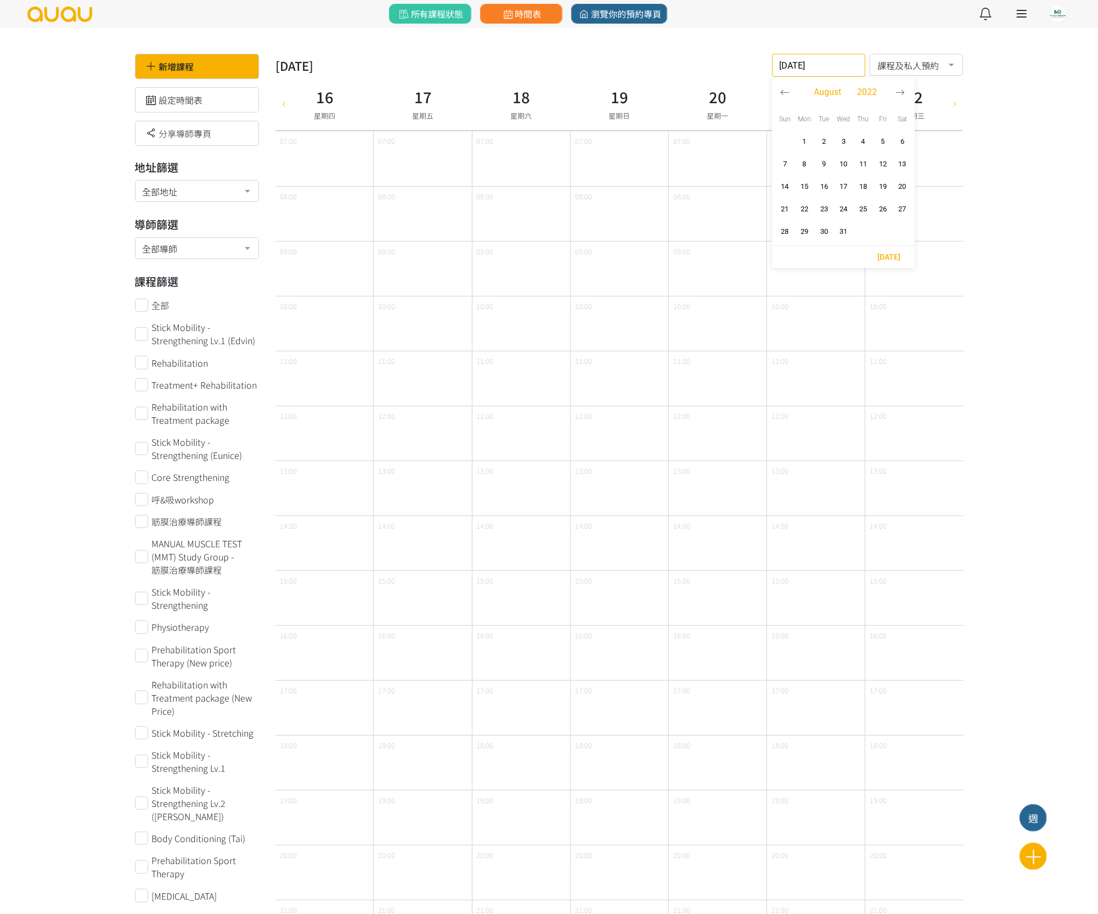
click at [904, 91] on icon "button" at bounding box center [899, 92] width 9 height 9
click at [854, 137] on button "1" at bounding box center [863, 141] width 20 height 22
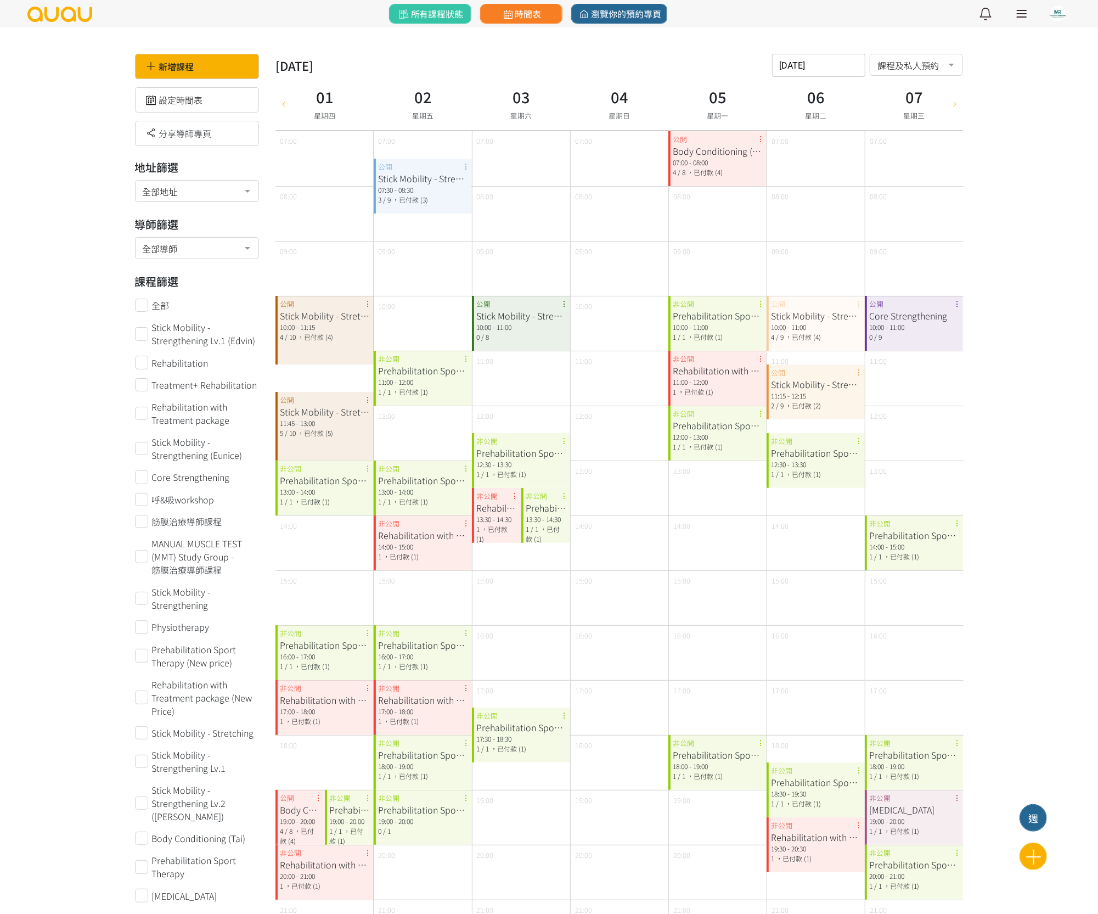
click at [280, 99] on icon at bounding box center [284, 103] width 12 height 9
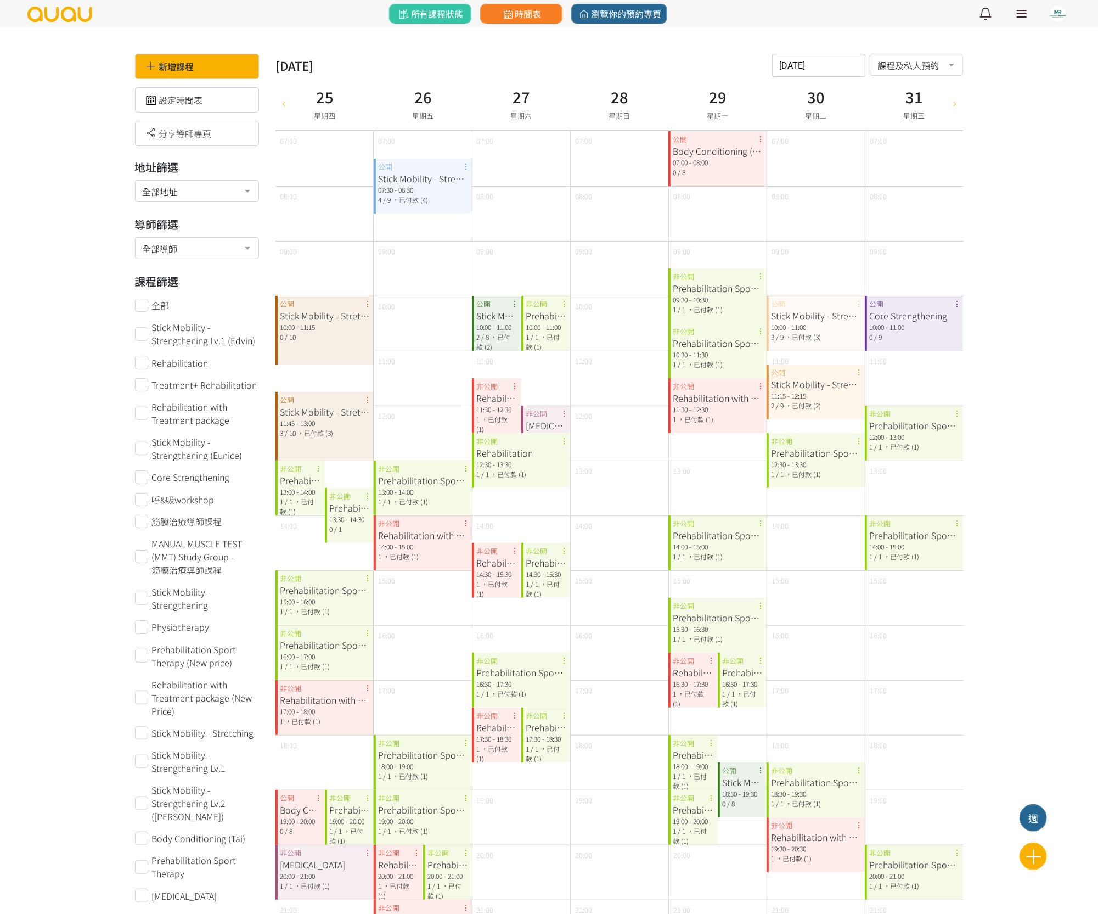
click at [285, 102] on icon at bounding box center [284, 103] width 12 height 9
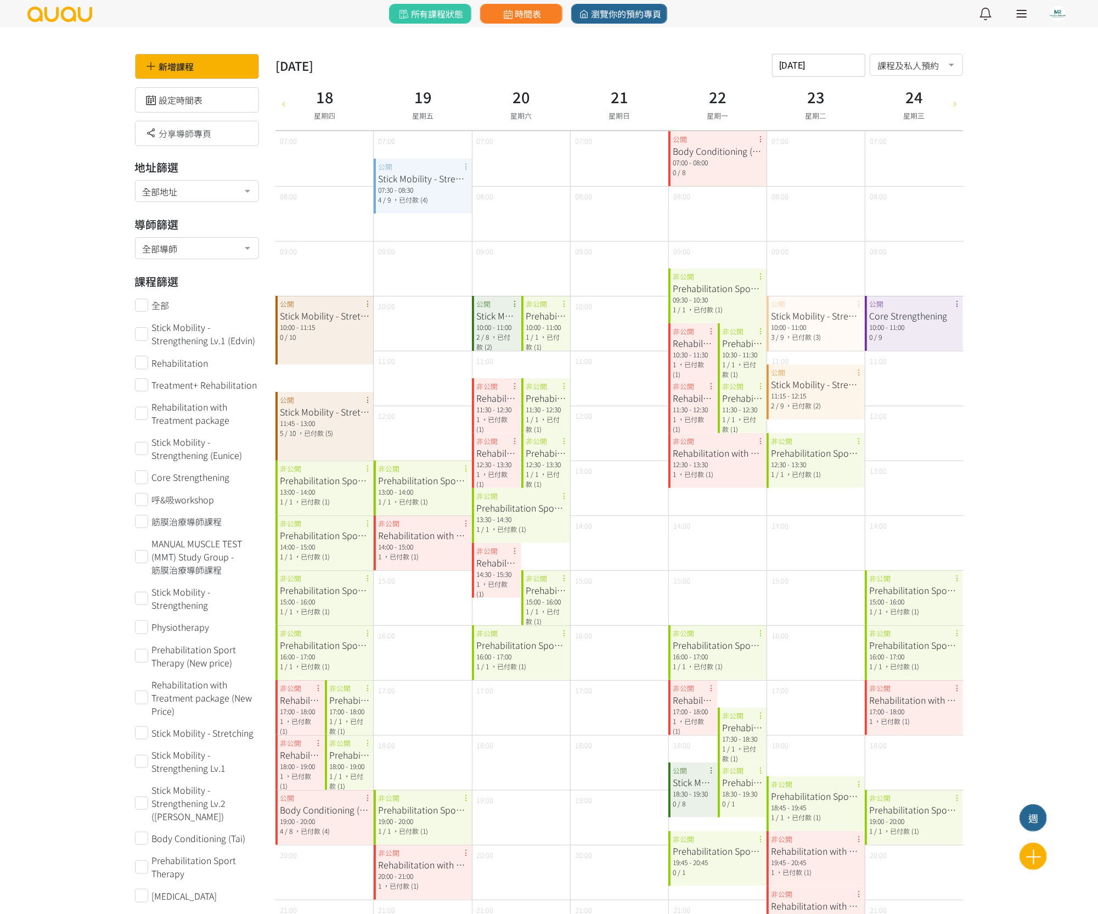
click at [285, 102] on icon at bounding box center [284, 103] width 12 height 9
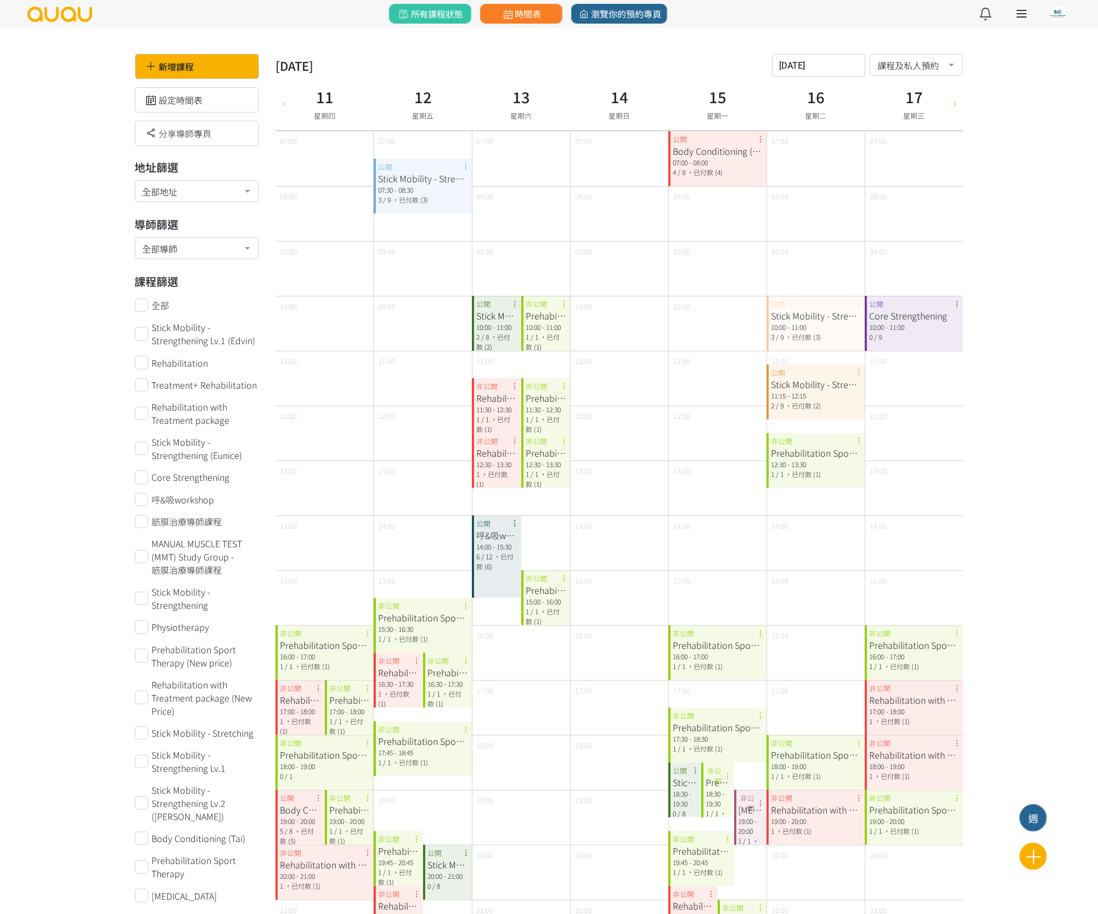
click at [285, 102] on icon at bounding box center [284, 103] width 12 height 9
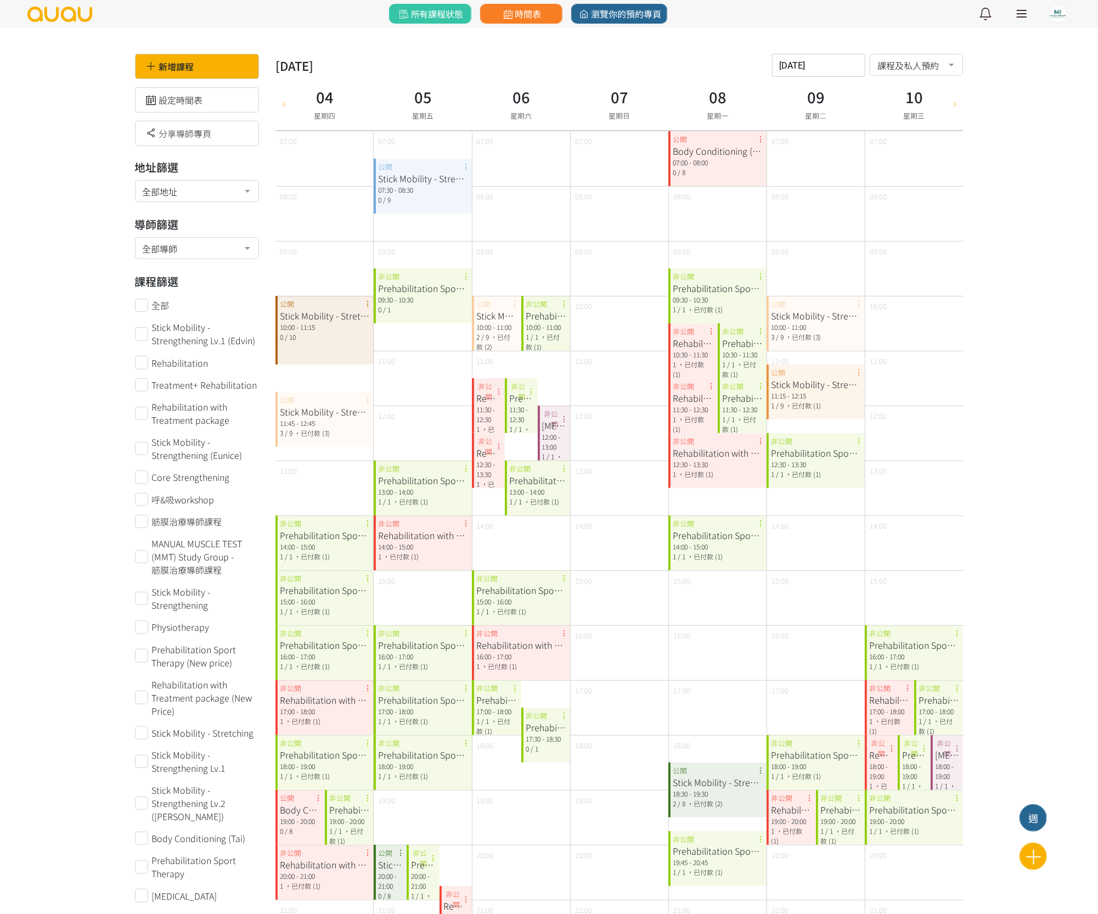
click at [285, 102] on icon at bounding box center [284, 103] width 12 height 9
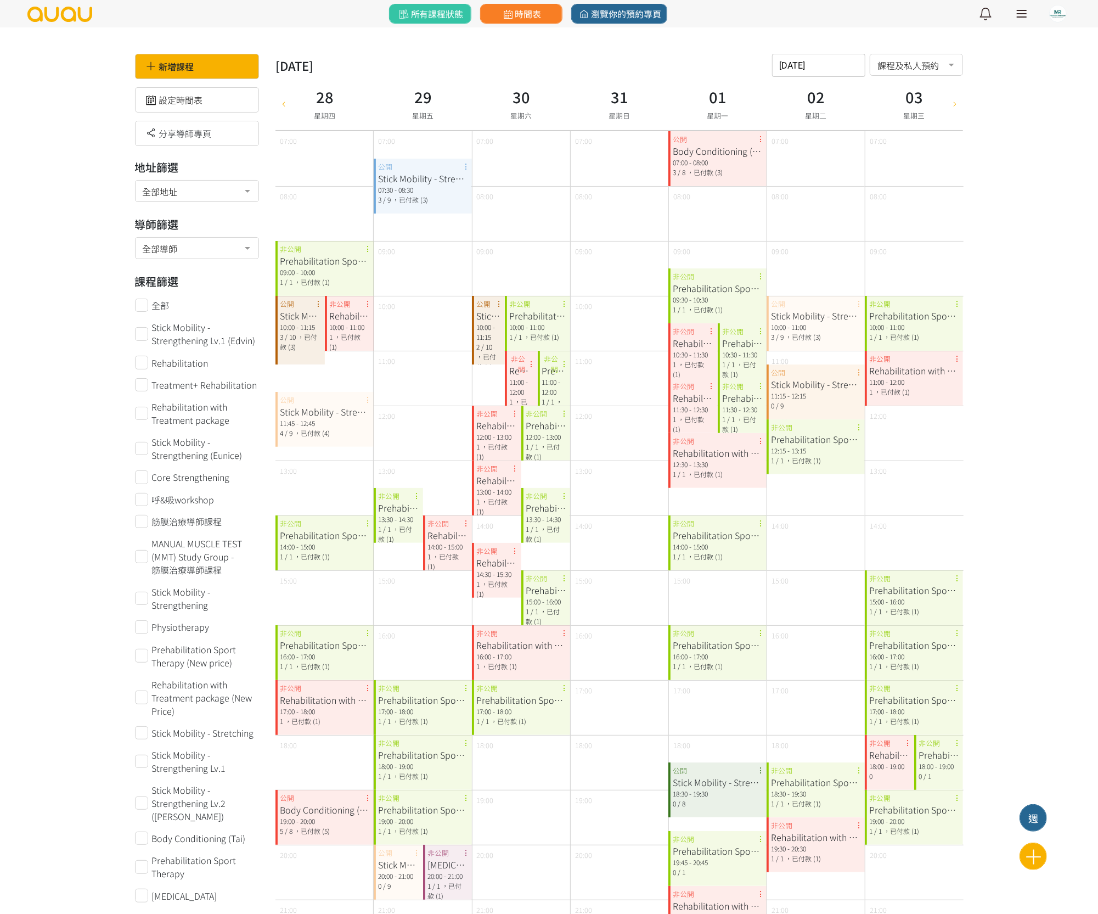
click at [285, 102] on icon at bounding box center [284, 103] width 12 height 9
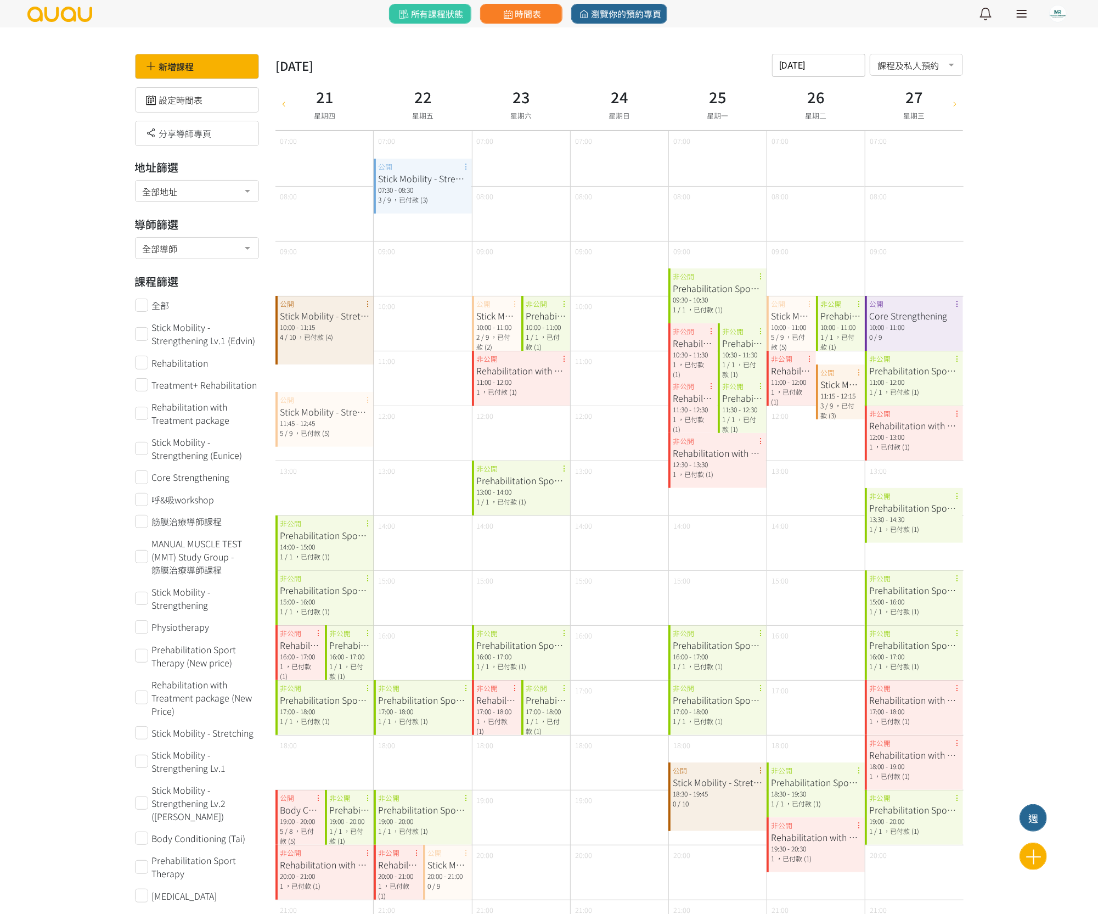
click at [819, 63] on input "2022-07-21" at bounding box center [818, 65] width 93 height 23
click at [784, 95] on icon "button" at bounding box center [784, 92] width 9 height 9
click at [789, 137] on span "1" at bounding box center [784, 141] width 13 height 11
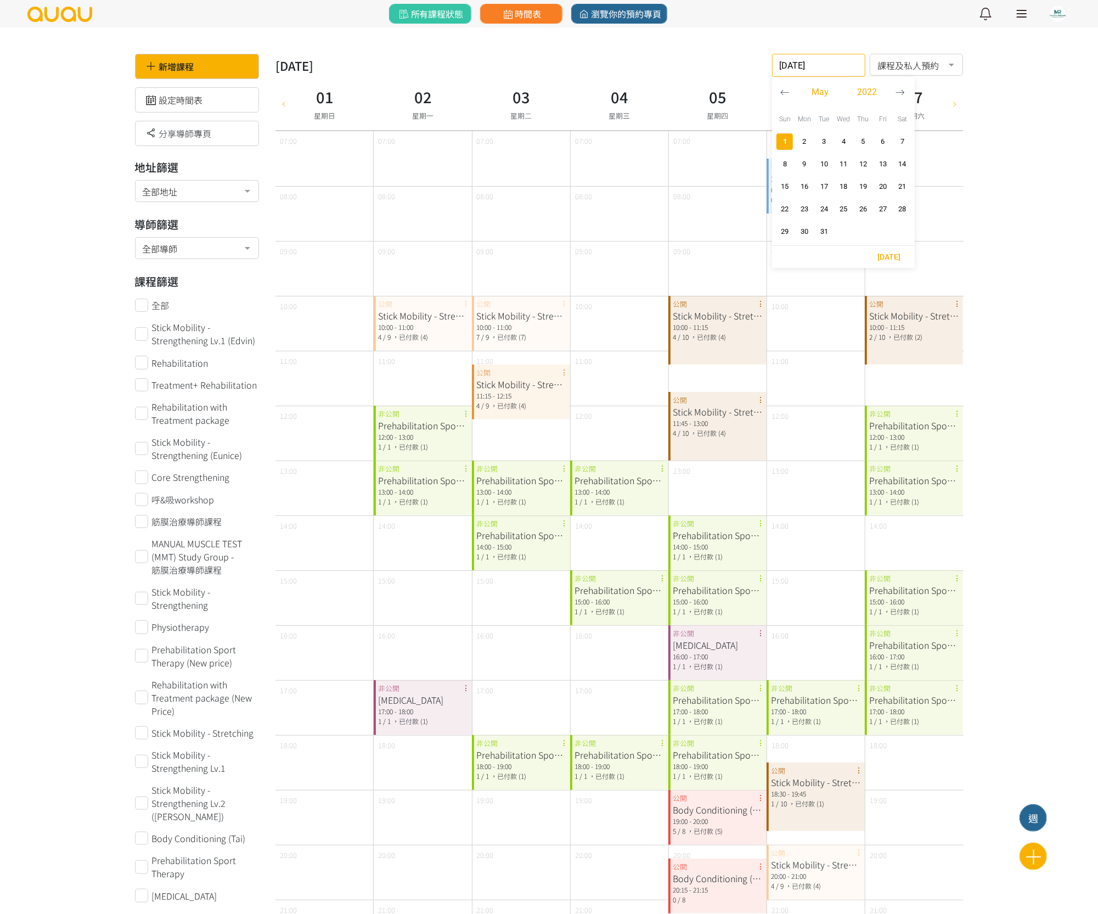
click at [810, 67] on input "2022-05-01" at bounding box center [818, 65] width 93 height 23
click at [787, 93] on icon "button" at bounding box center [784, 92] width 9 height 9
click at [883, 137] on span "1" at bounding box center [882, 141] width 13 height 11
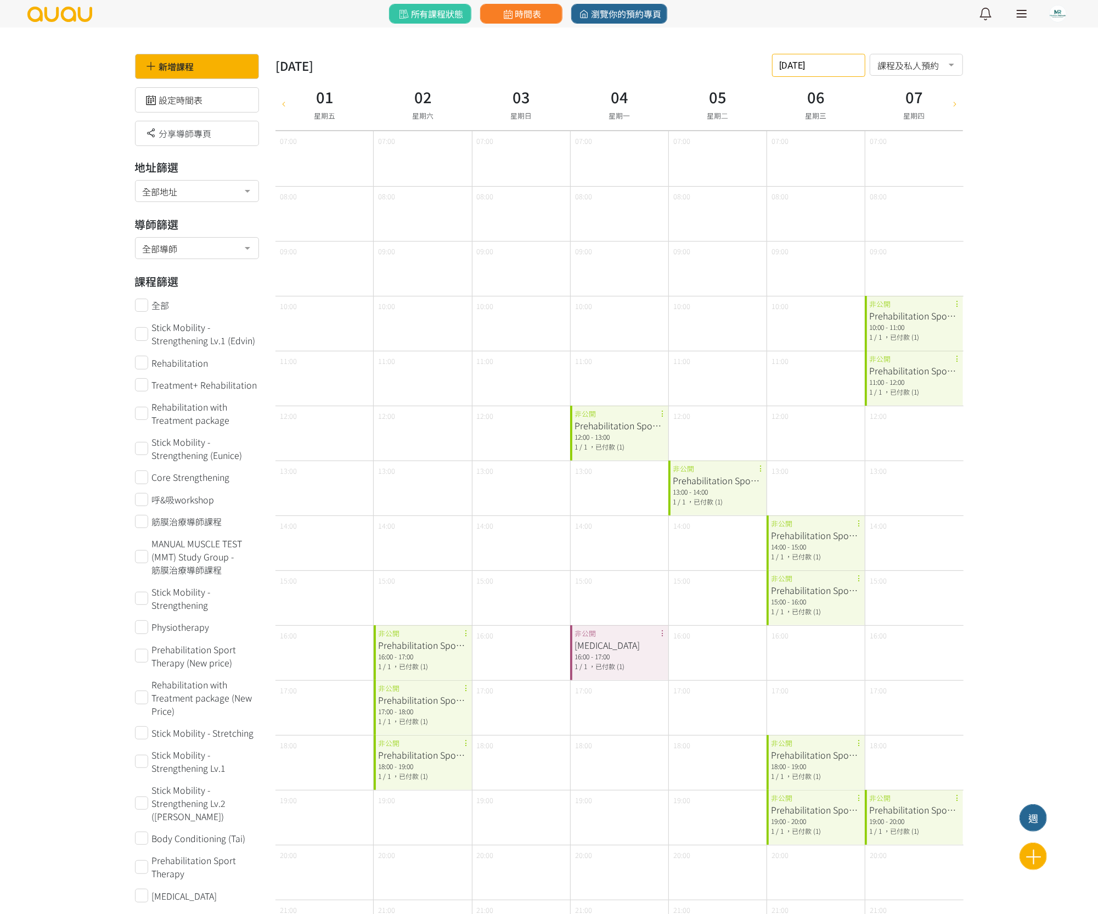
click at [788, 64] on input "2022-04-01" at bounding box center [818, 65] width 93 height 23
click at [780, 95] on icon "button" at bounding box center [784, 92] width 9 height 9
click at [825, 139] on span "1" at bounding box center [824, 141] width 13 height 11
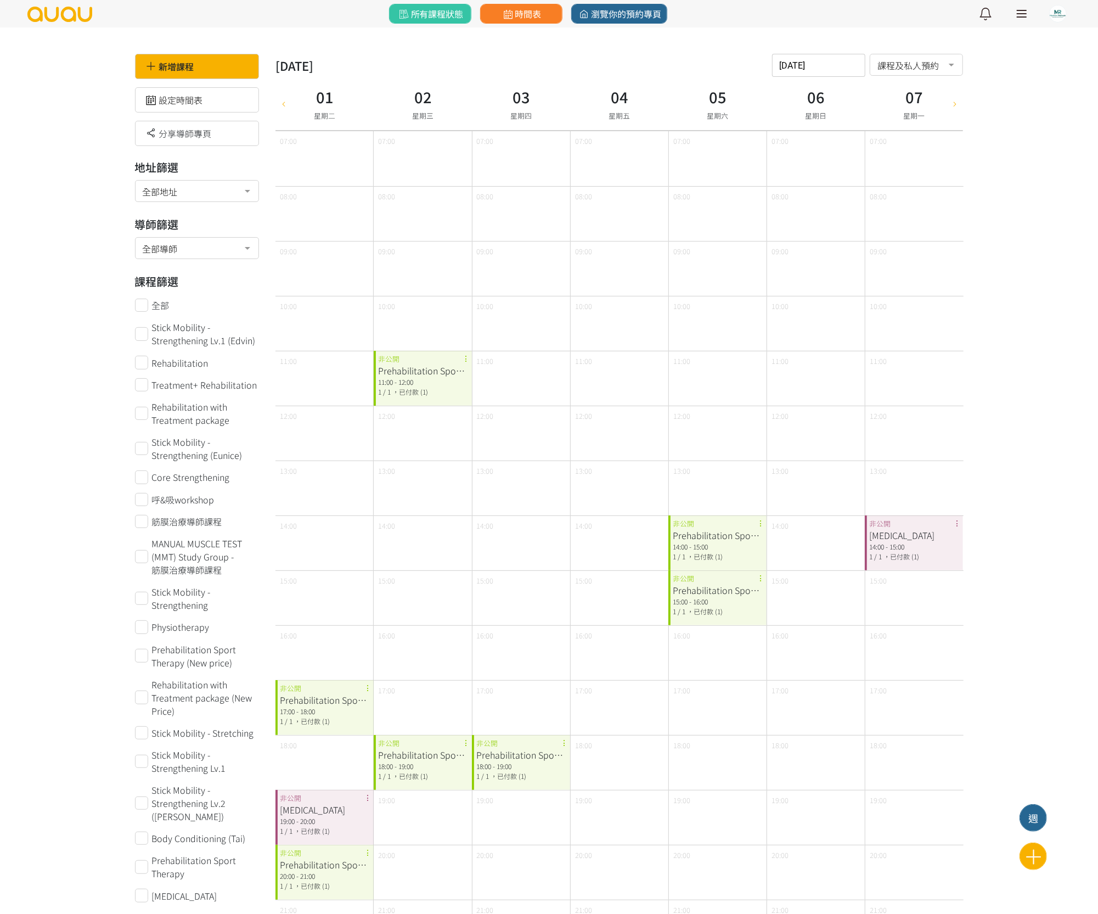
click at [801, 70] on div "2022-03-01 請選擇時間表日期 March 2022 Sun Mon Tue Wed Thu Fri Sat 1 2 3 4 5 6 7 8 9 10…" at bounding box center [818, 65] width 93 height 23
click at [786, 91] on icon "button" at bounding box center [784, 92] width 9 height 9
click at [824, 138] on span "1" at bounding box center [824, 141] width 13 height 11
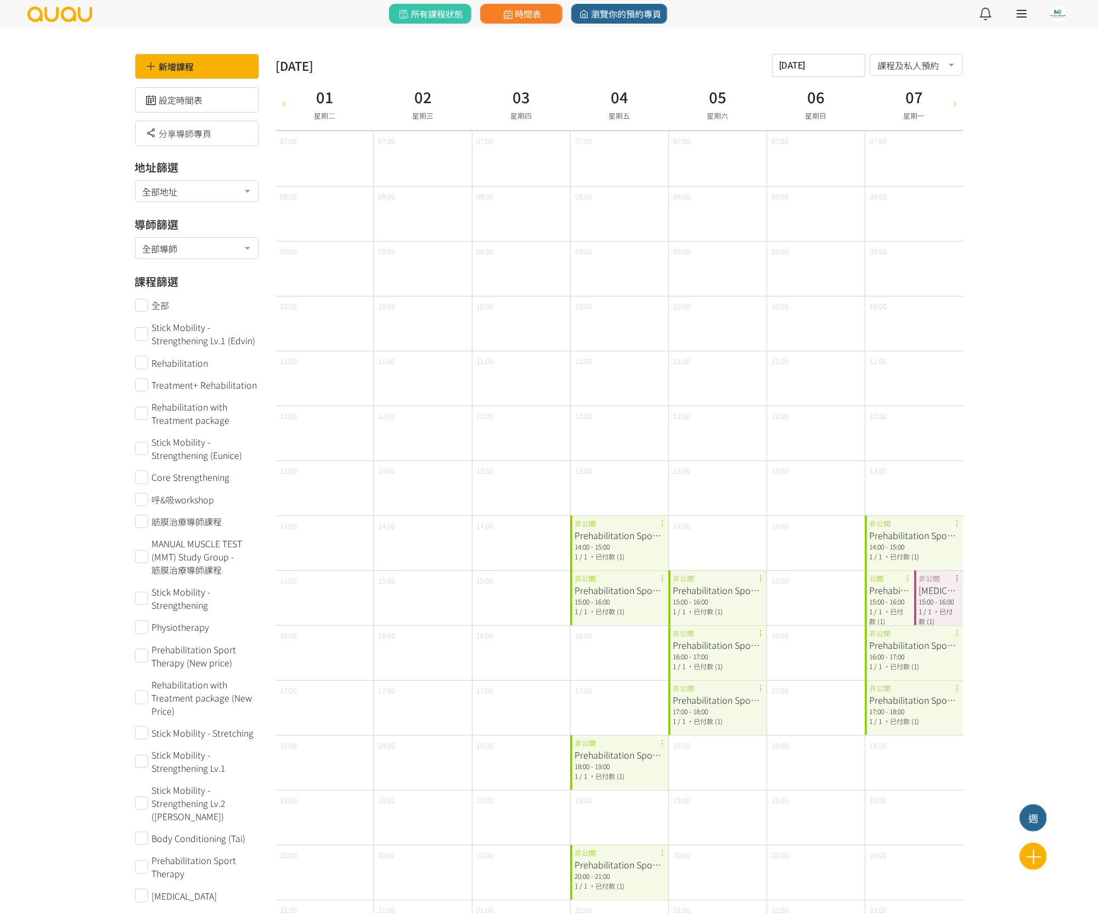
click at [789, 69] on div "2022-02-01 請選擇時間表日期 February 2022 Sun Mon Tue Wed Thu Fri Sat 1 2 3 4 5 6 7 8 9…" at bounding box center [818, 65] width 93 height 23
click at [788, 88] on icon "button" at bounding box center [784, 92] width 9 height 9
click at [893, 140] on button "1" at bounding box center [903, 141] width 20 height 22
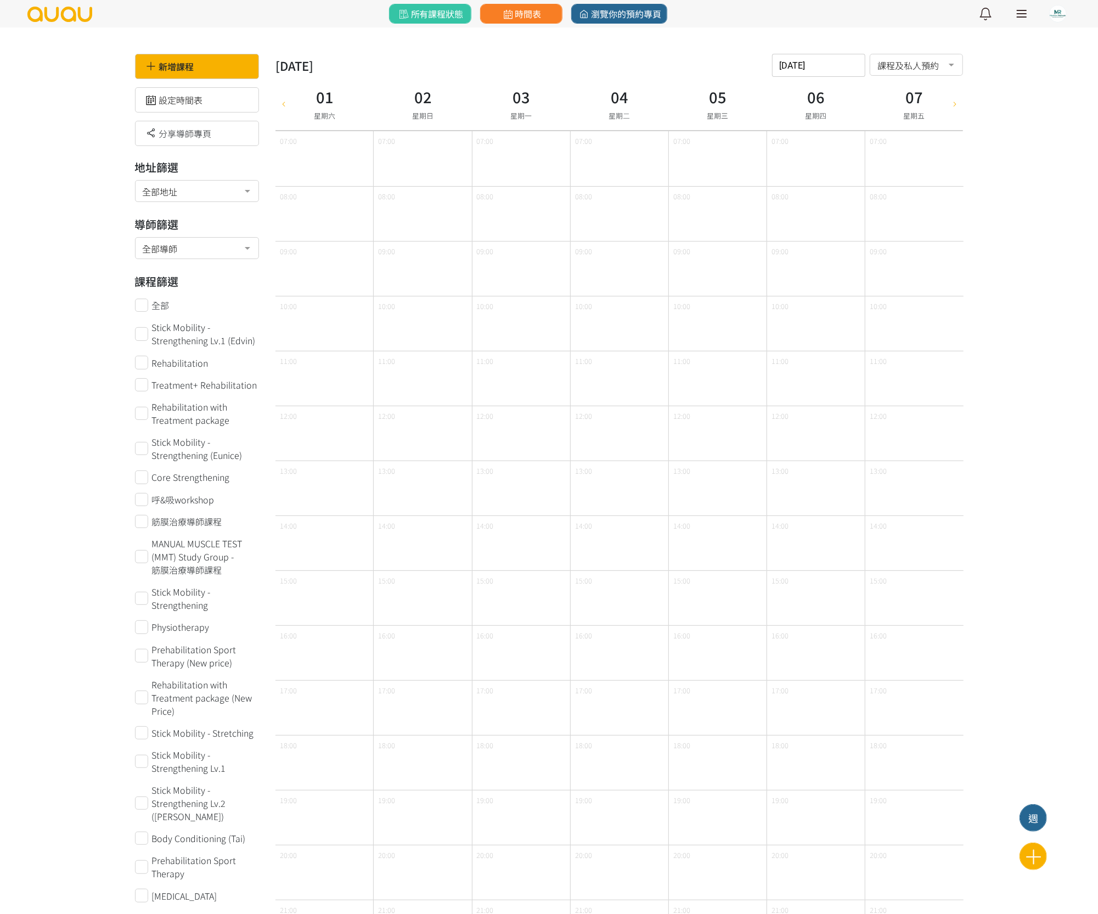
click at [793, 66] on input "2022-01-01" at bounding box center [818, 65] width 93 height 23
click at [788, 88] on icon "button" at bounding box center [784, 92] width 9 height 9
click at [848, 139] on span "1" at bounding box center [843, 141] width 13 height 11
click at [804, 66] on input "2021-12-01" at bounding box center [818, 65] width 93 height 23
click at [784, 93] on icon "button" at bounding box center [784, 92] width 9 height 9
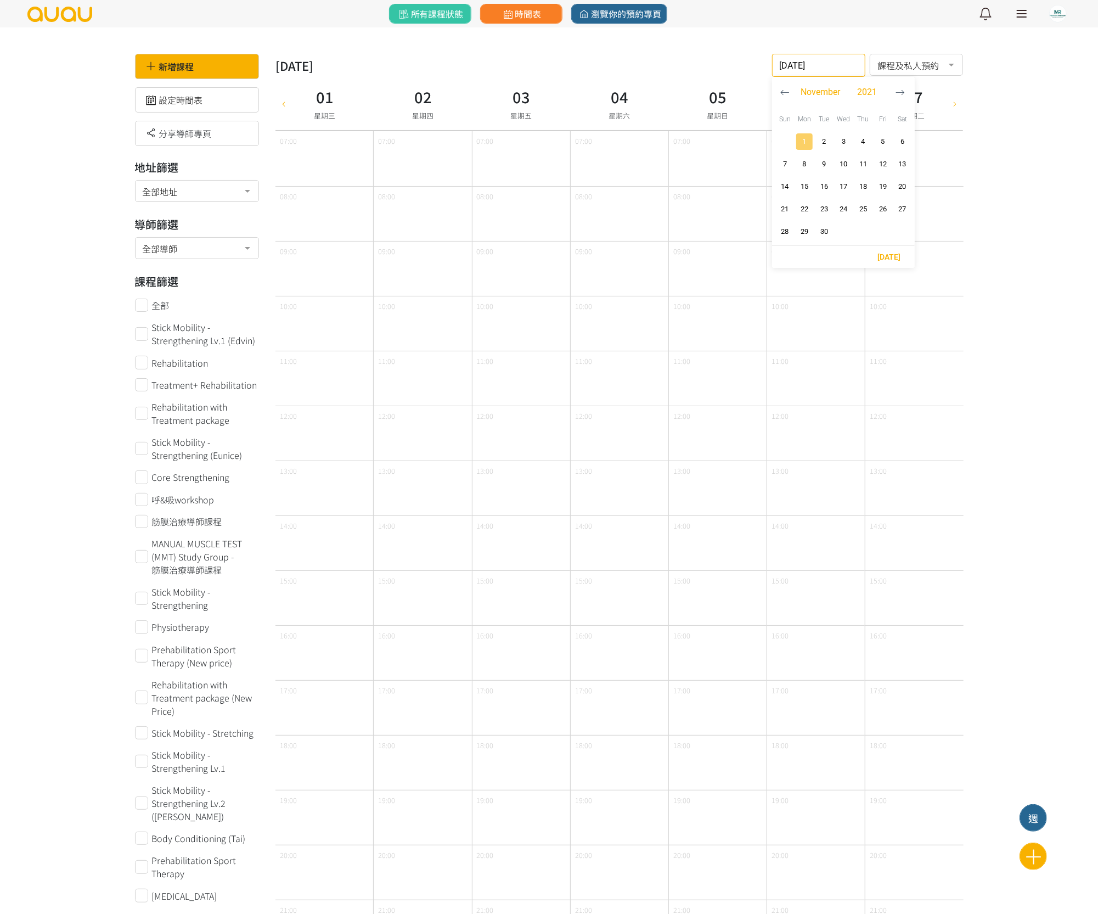
click at [808, 137] on span "1" at bounding box center [804, 141] width 13 height 11
drag, startPoint x: 857, startPoint y: 63, endPoint x: 854, endPoint y: 82, distance: 20.0
click at [857, 63] on input "2021-11-01" at bounding box center [818, 65] width 93 height 23
click at [899, 93] on icon "button" at bounding box center [899, 92] width 9 height 9
click at [886, 136] on span "3" at bounding box center [882, 141] width 13 height 11
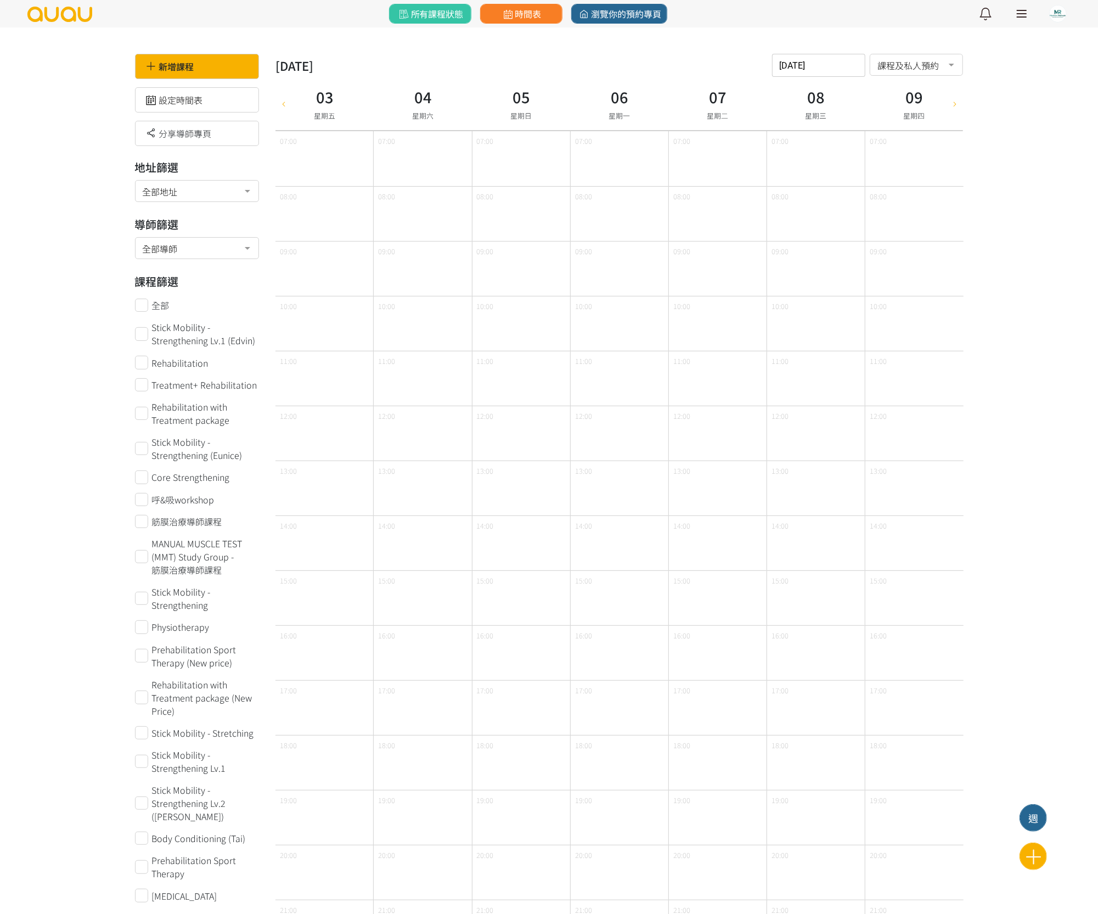
click at [858, 63] on input "2021-12-03" at bounding box center [818, 65] width 93 height 23
click at [898, 88] on icon "button" at bounding box center [899, 92] width 9 height 9
click at [898, 137] on span "1" at bounding box center [902, 141] width 13 height 11
click at [857, 65] on input "2022-01-01" at bounding box center [818, 65] width 93 height 23
click at [899, 88] on icon "button" at bounding box center [899, 92] width 9 height 9
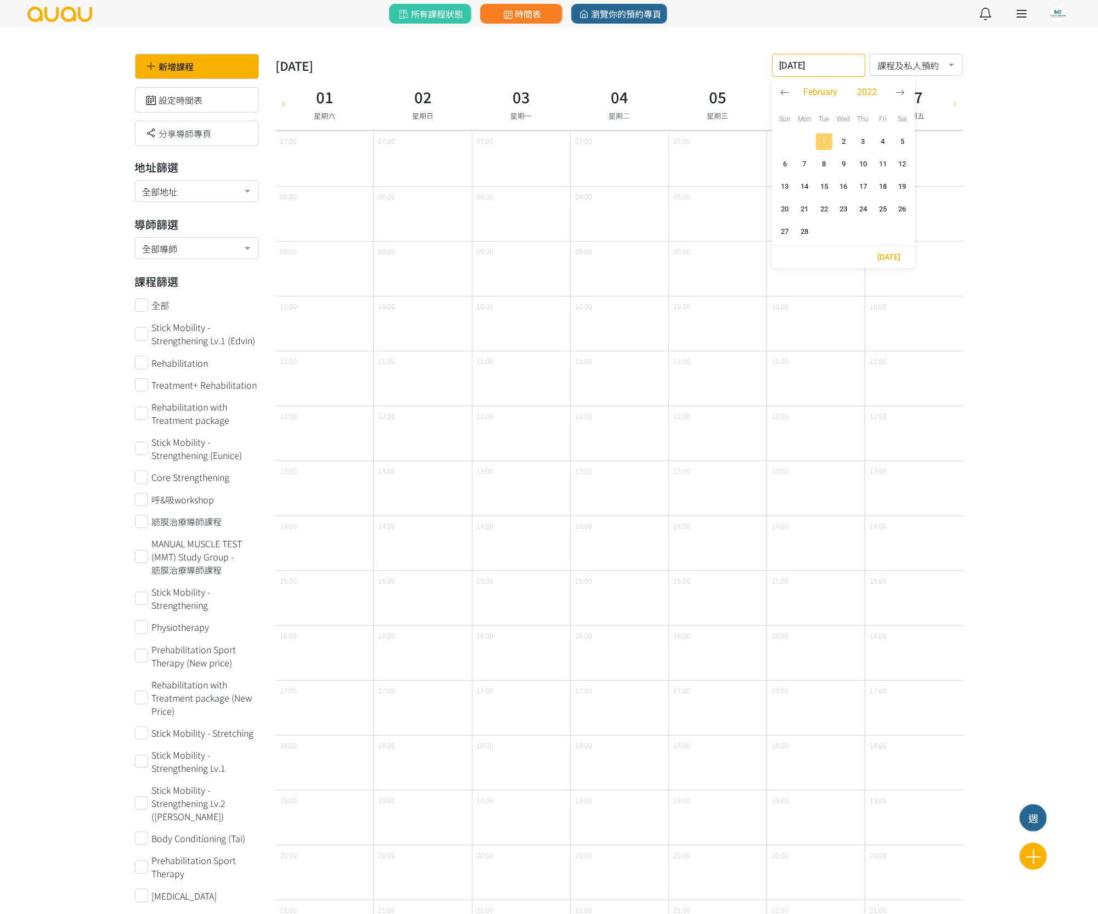
click at [825, 140] on span "1" at bounding box center [824, 141] width 13 height 11
type input "2022-02-01"
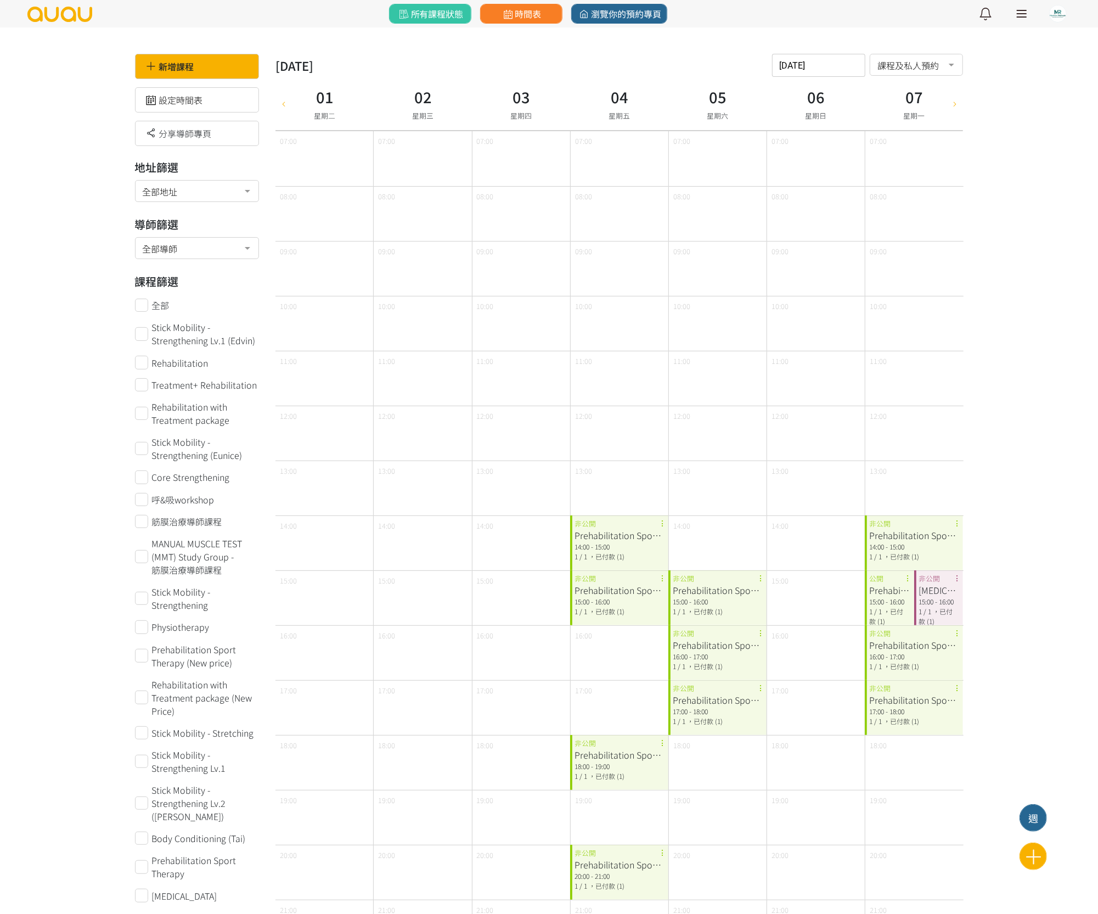
click at [1015, 106] on div "新增課程 設定時間表 分享導師專頁 地址篩選 全部地址 全部地址 13/F, CS Tower, Sheung Wan No elements found. …" at bounding box center [549, 494] width 1098 height 989
click at [433, 13] on span "所有課程狀態" at bounding box center [430, 13] width 66 height 13
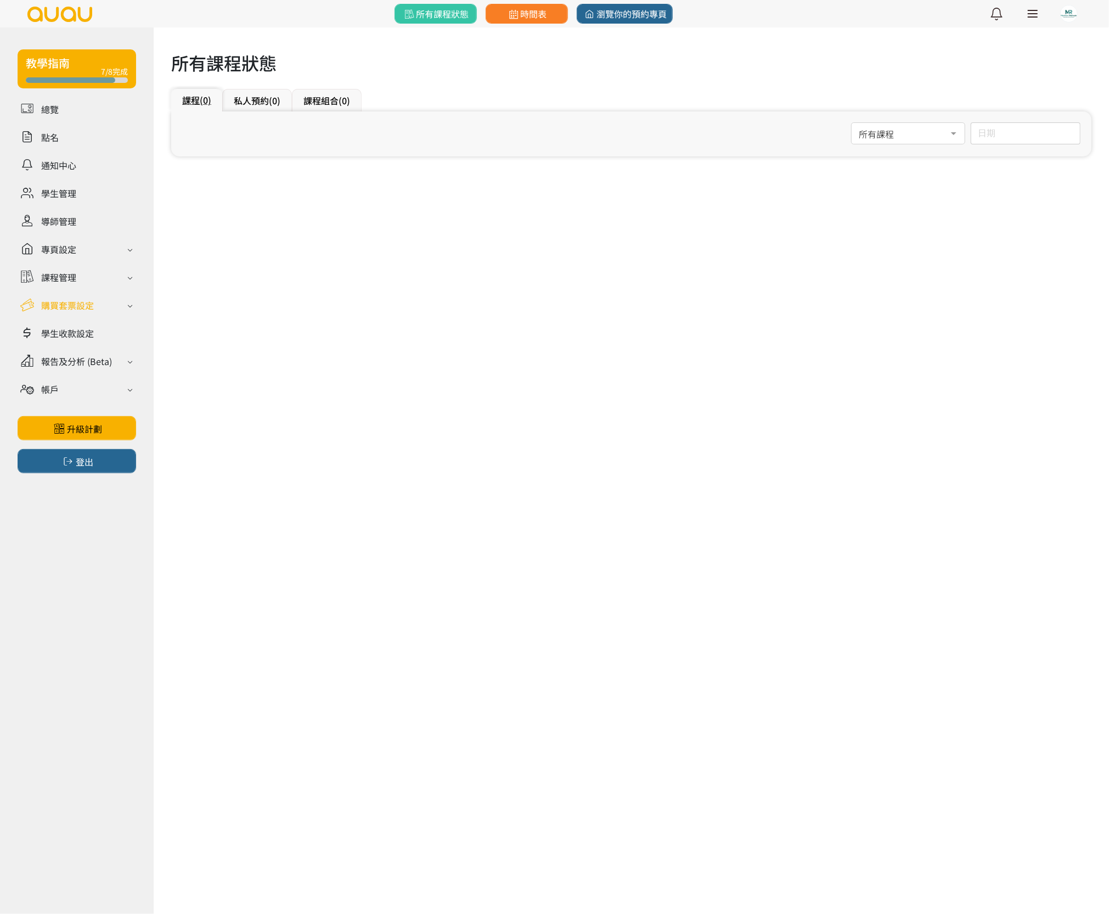
click at [71, 295] on div "購買套票設定" at bounding box center [77, 304] width 119 height 19
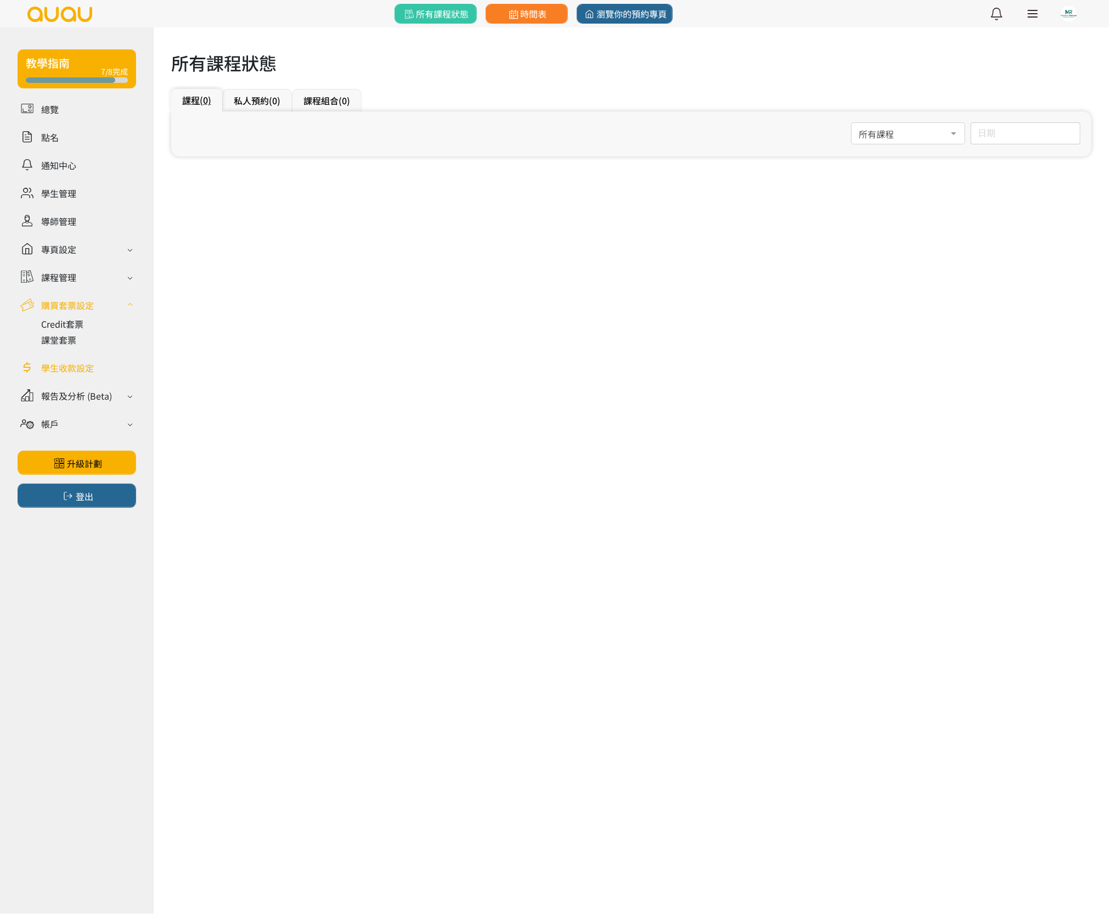
click at [71, 363] on link at bounding box center [77, 367] width 119 height 19
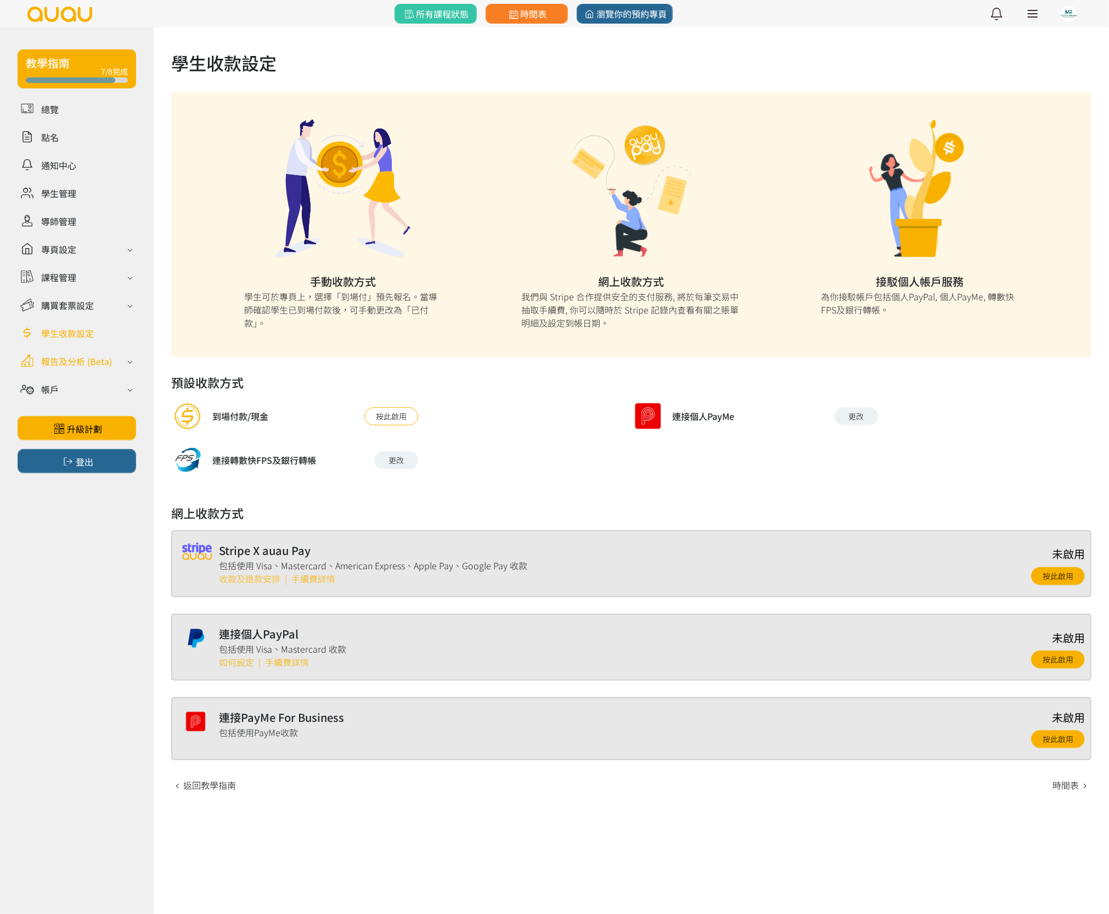
click at [102, 356] on div "報告及分析 (Beta)" at bounding box center [76, 360] width 71 height 13
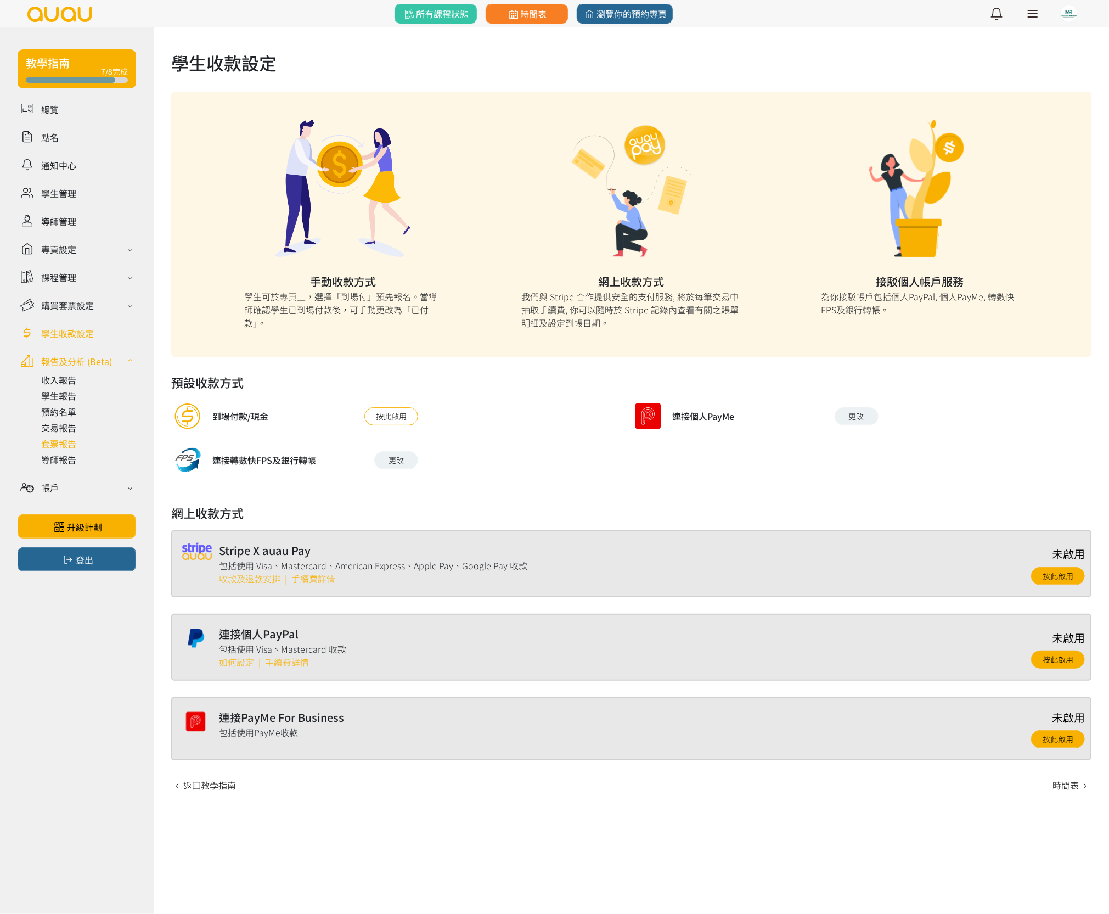
click at [69, 444] on link at bounding box center [88, 443] width 95 height 13
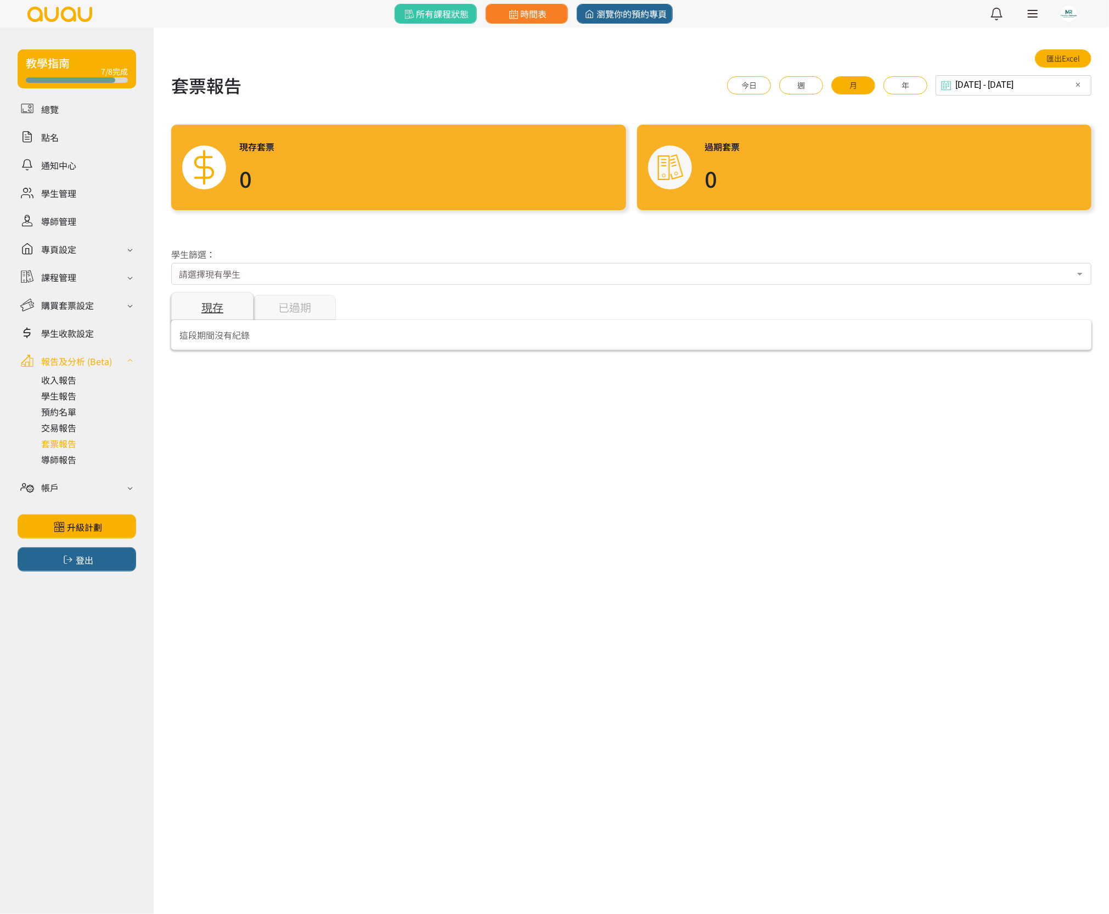
click at [1011, 91] on div "2025-09-12 - 2025-10-12 Select date & time ✕ 2025 Sep 12, 2025 - Oct 12, 2025 O…" at bounding box center [1013, 85] width 156 height 20
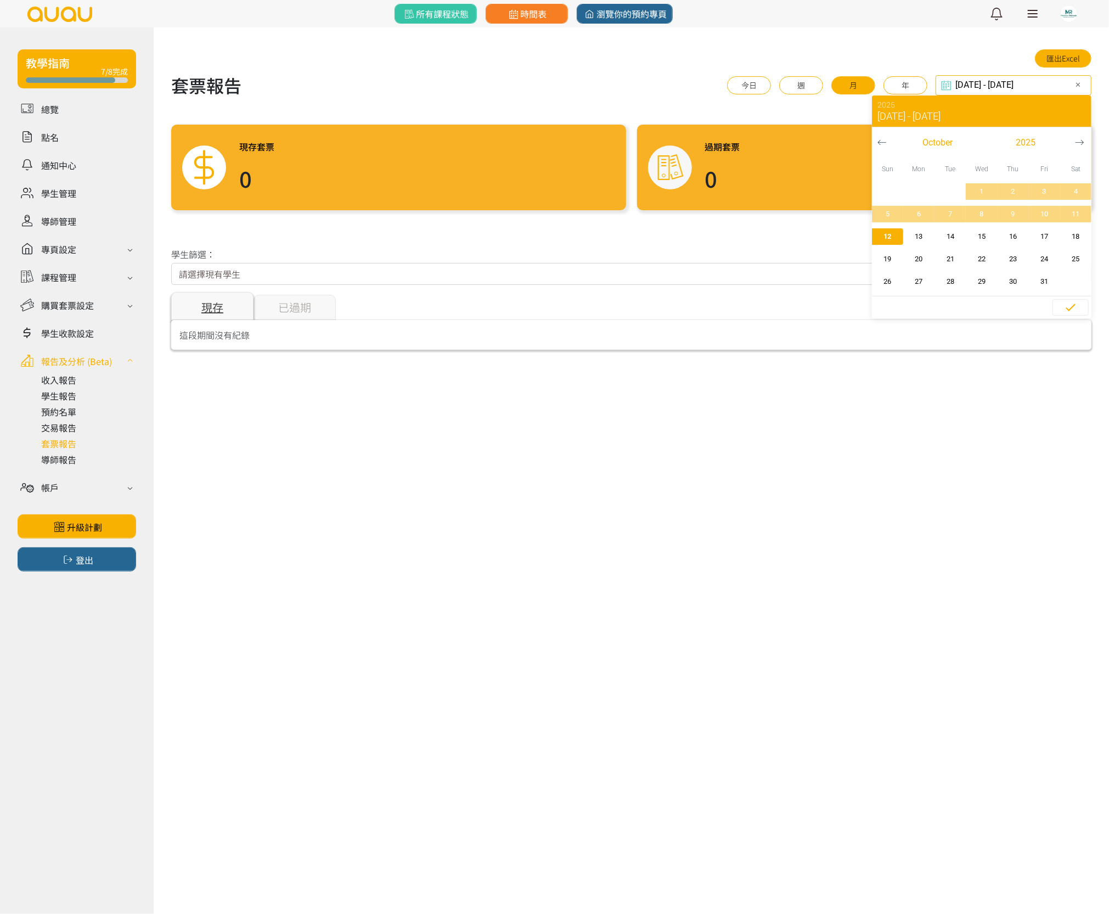
click at [879, 138] on icon "button" at bounding box center [881, 142] width 9 height 9
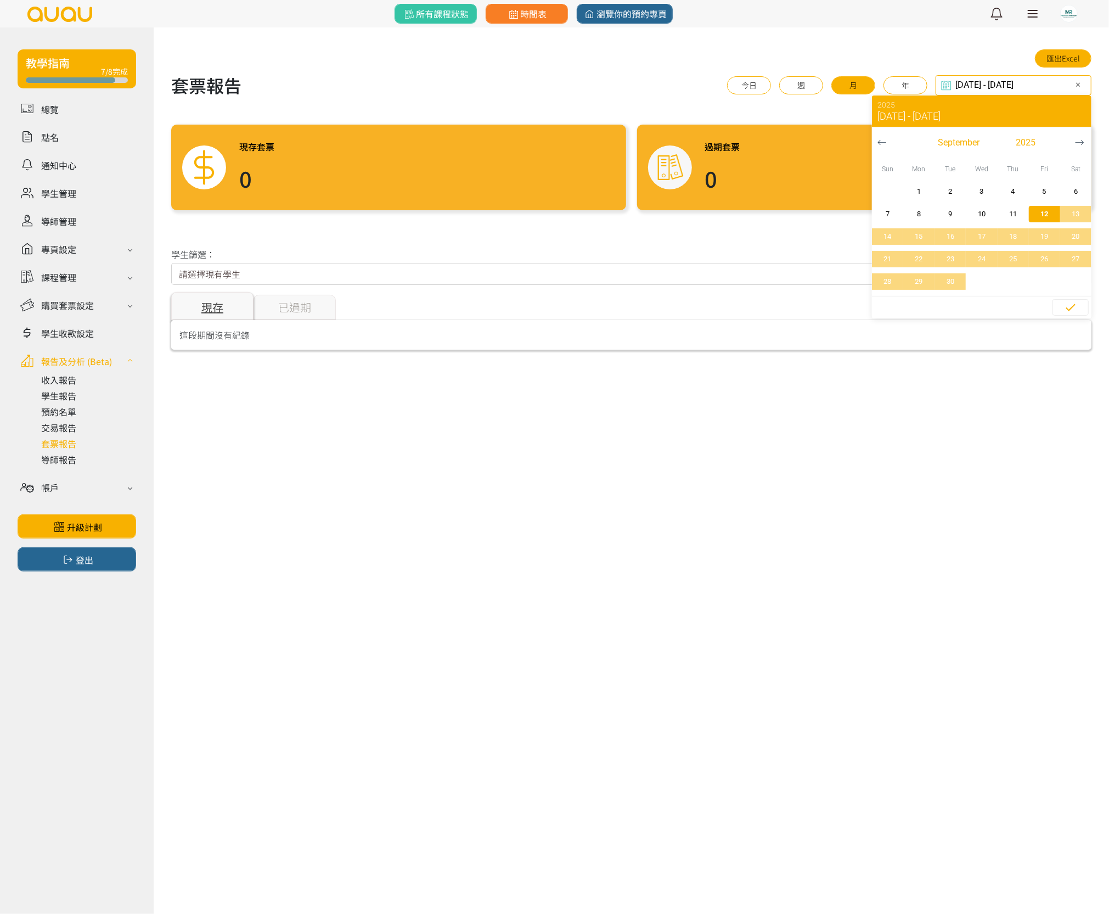
click at [879, 138] on icon "button" at bounding box center [881, 142] width 9 height 9
click at [879, 137] on button "button" at bounding box center [882, 142] width 20 height 31
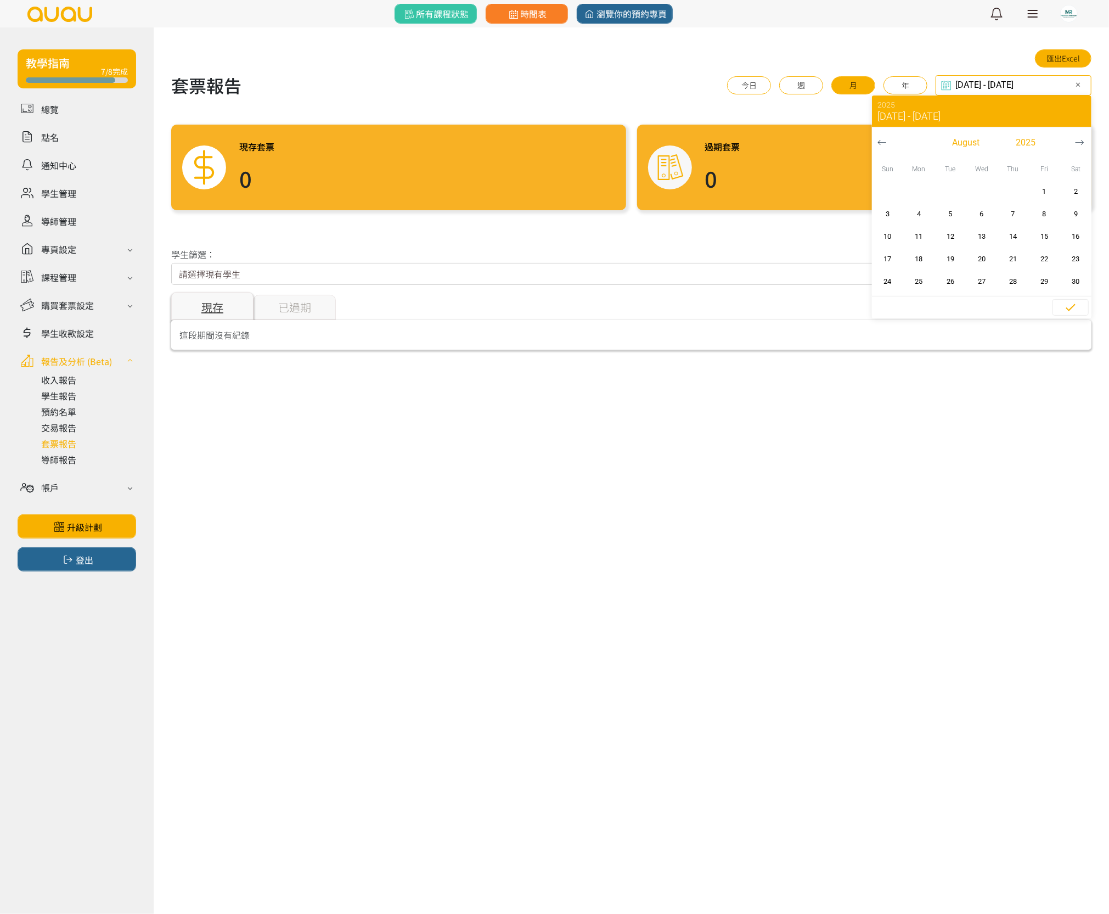
click at [879, 137] on button "button" at bounding box center [882, 142] width 20 height 31
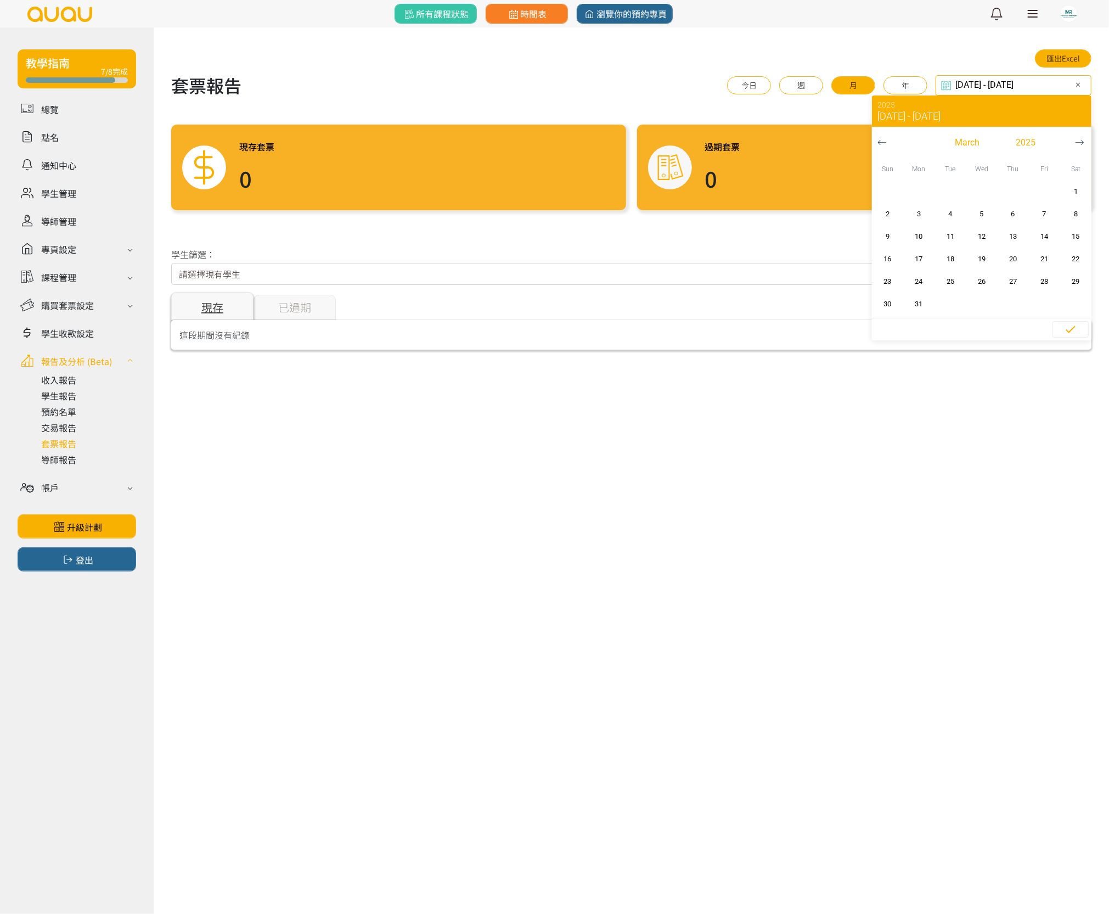
click at [879, 137] on button "button" at bounding box center [882, 142] width 20 height 31
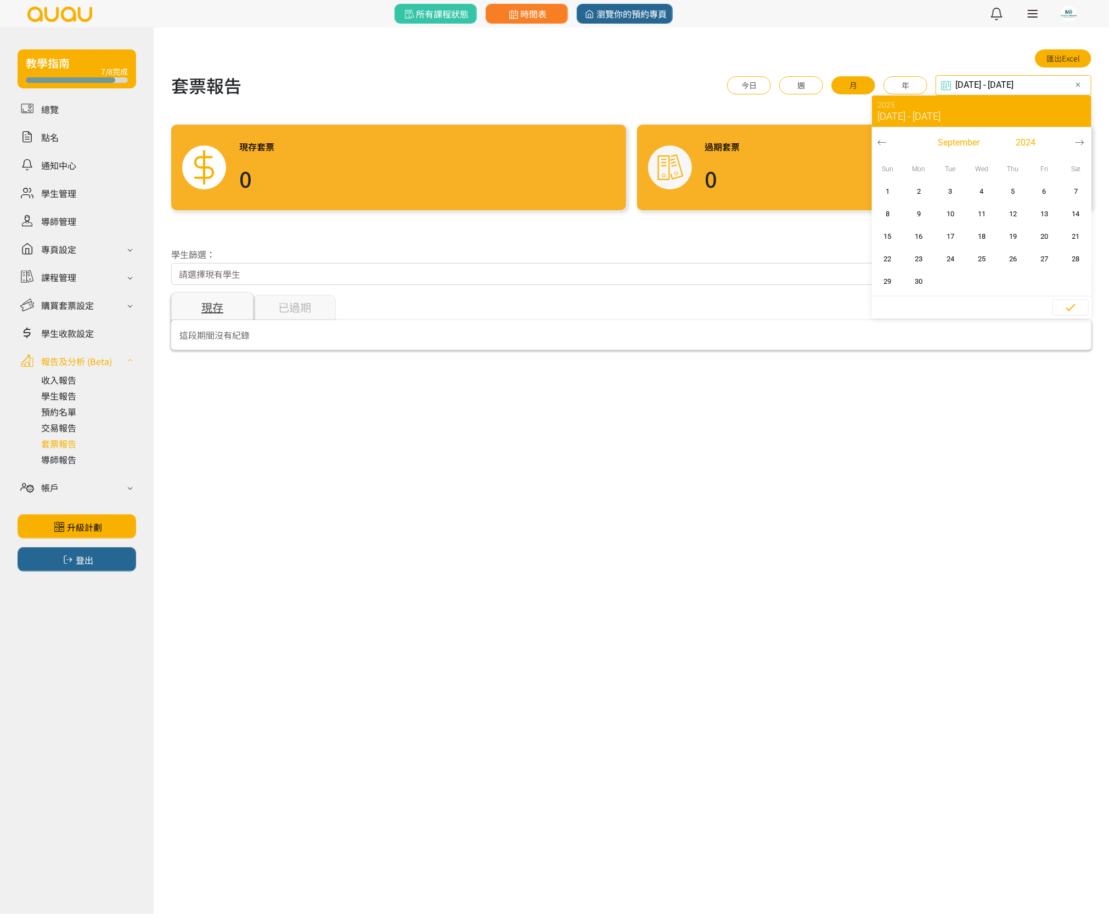
click at [879, 137] on button "button" at bounding box center [882, 142] width 20 height 31
click at [880, 136] on button "button" at bounding box center [882, 142] width 20 height 31
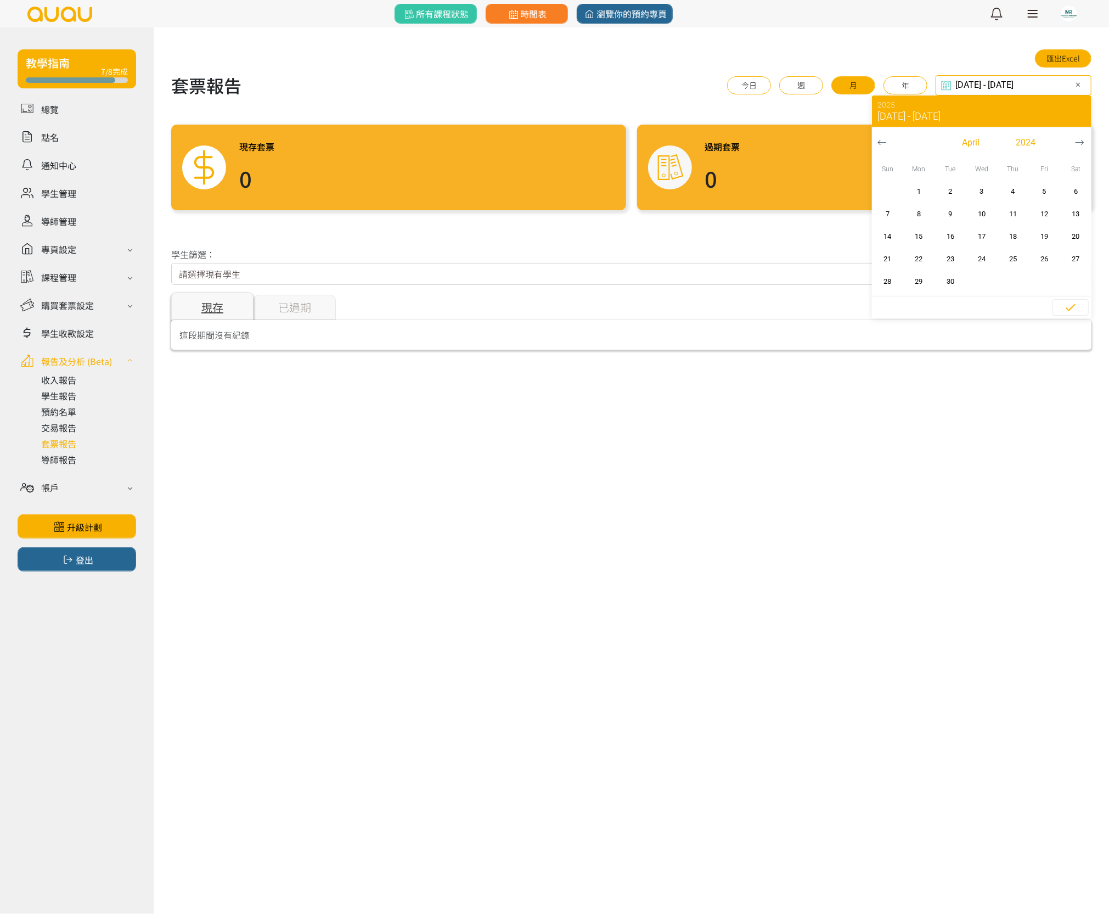
click at [880, 136] on button "button" at bounding box center [882, 142] width 20 height 31
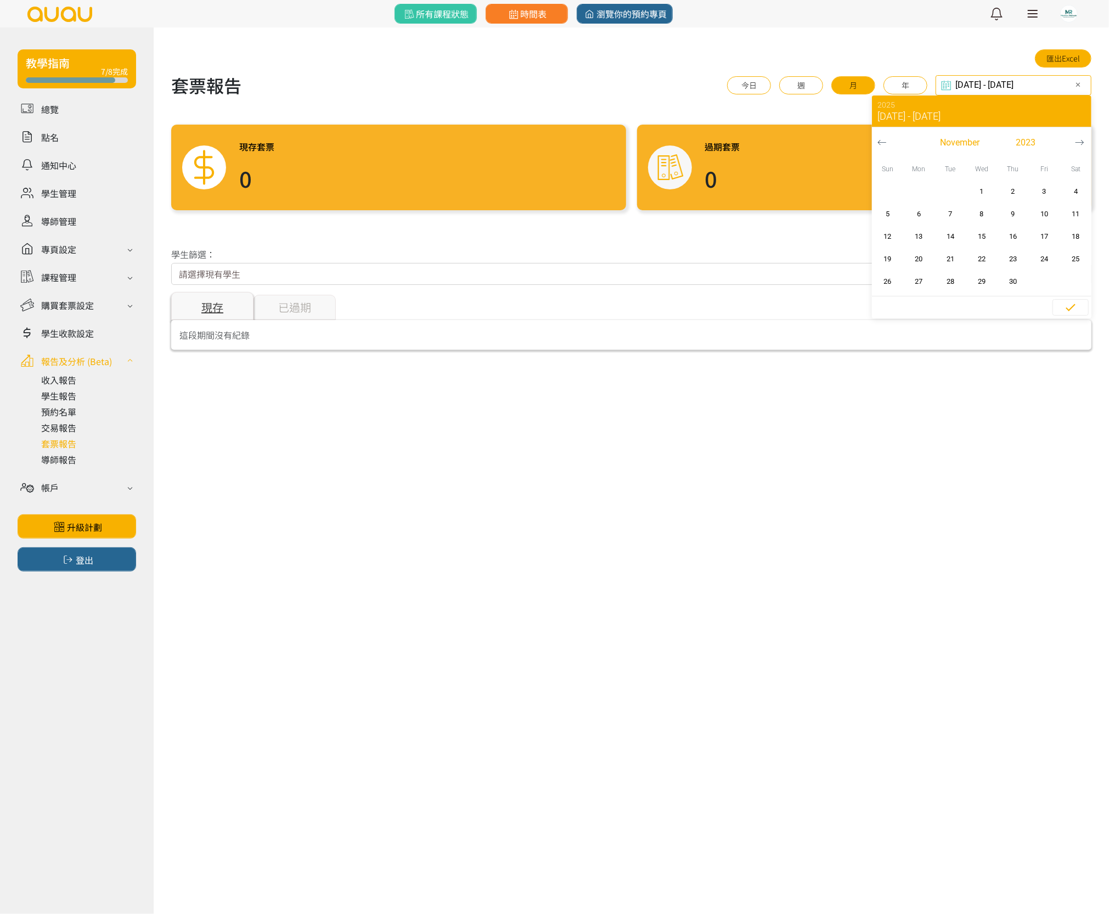
click at [880, 136] on button "button" at bounding box center [882, 142] width 20 height 31
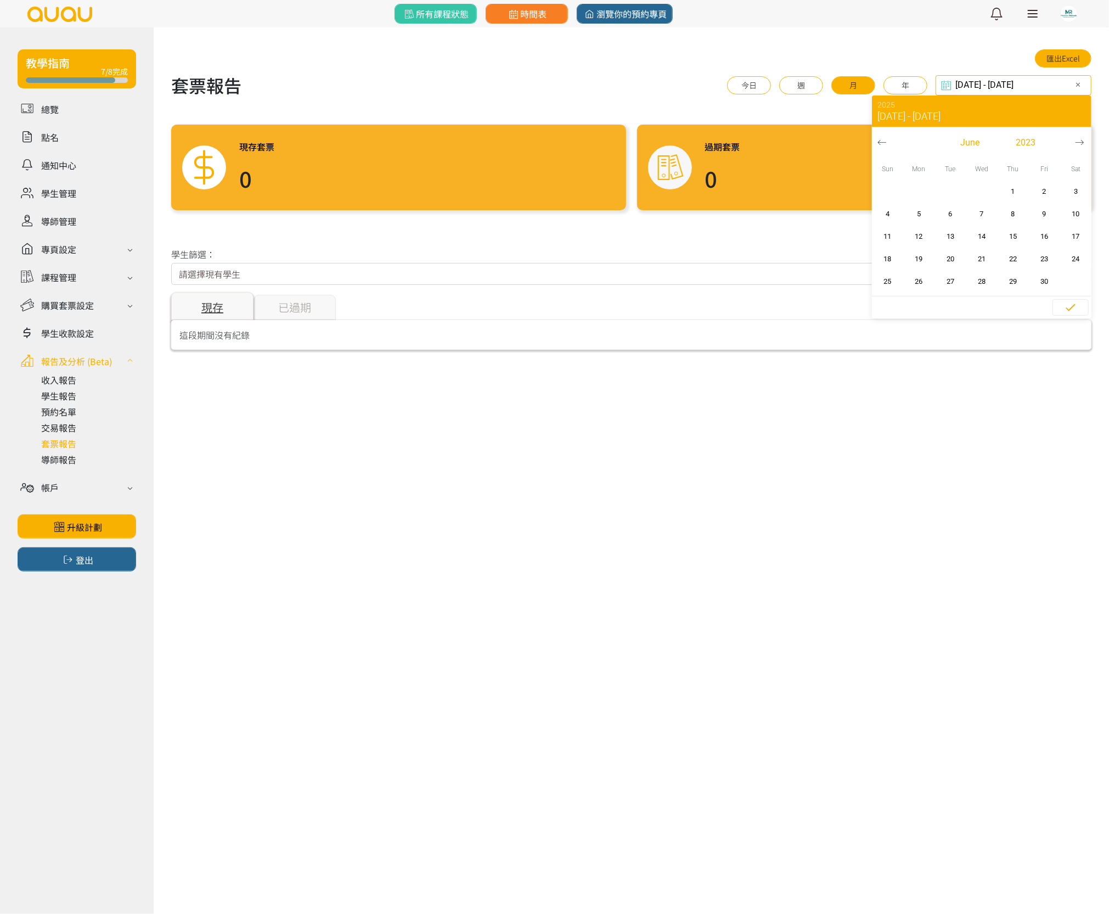
click at [880, 136] on button "button" at bounding box center [882, 142] width 20 height 31
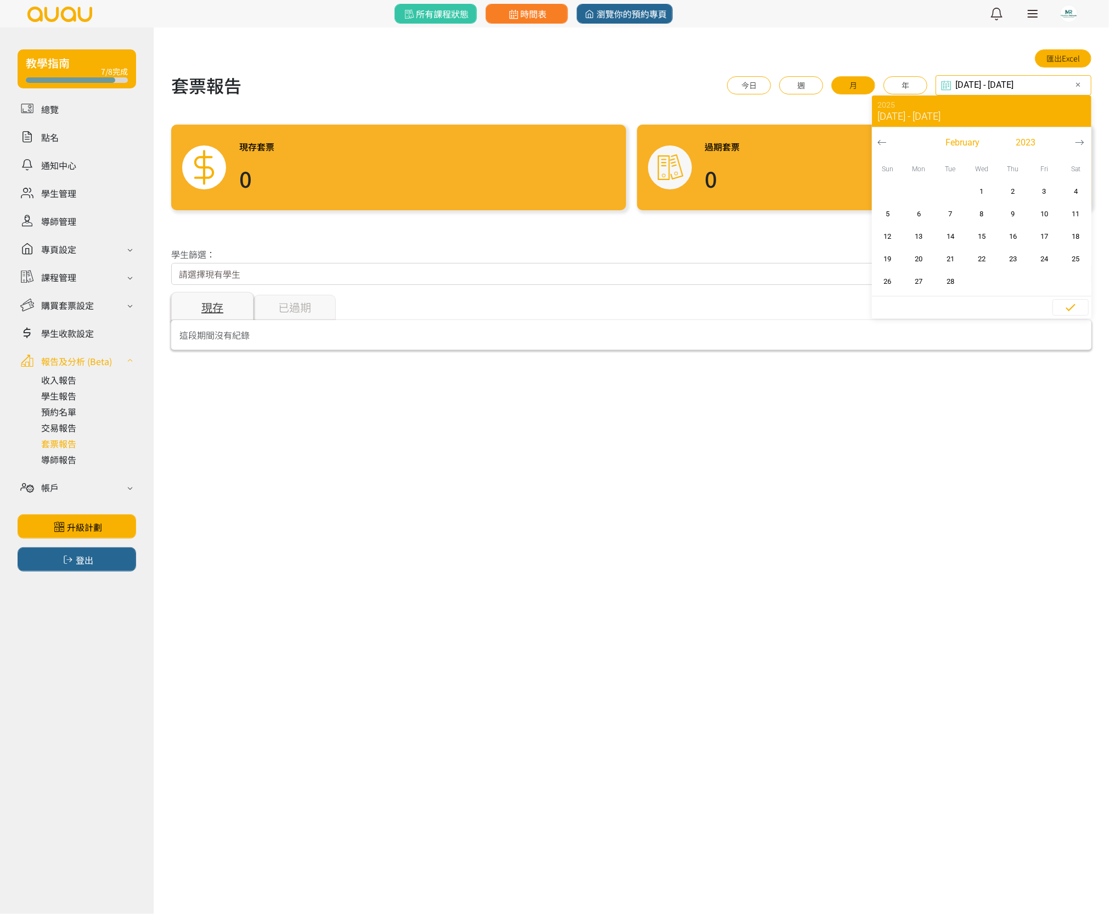
click at [880, 136] on button "button" at bounding box center [882, 142] width 20 height 31
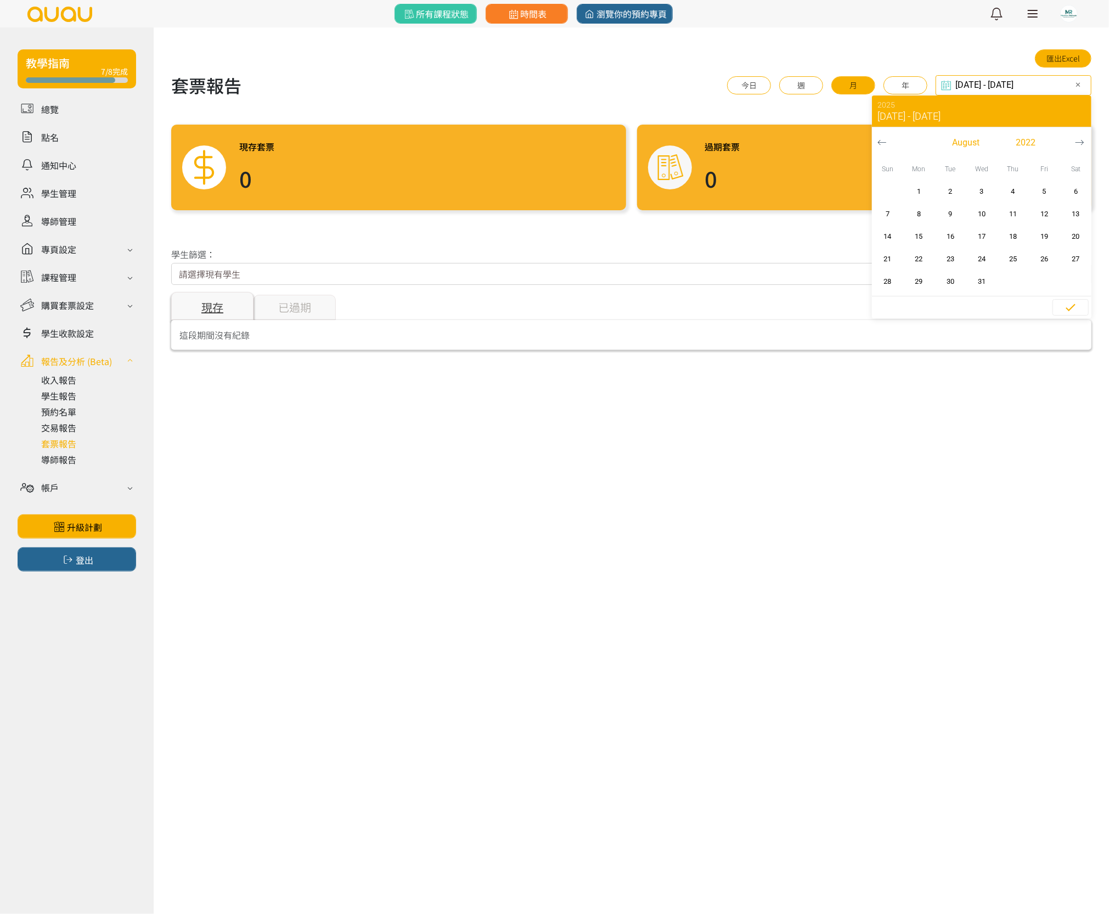
click at [880, 136] on button "button" at bounding box center [882, 142] width 20 height 31
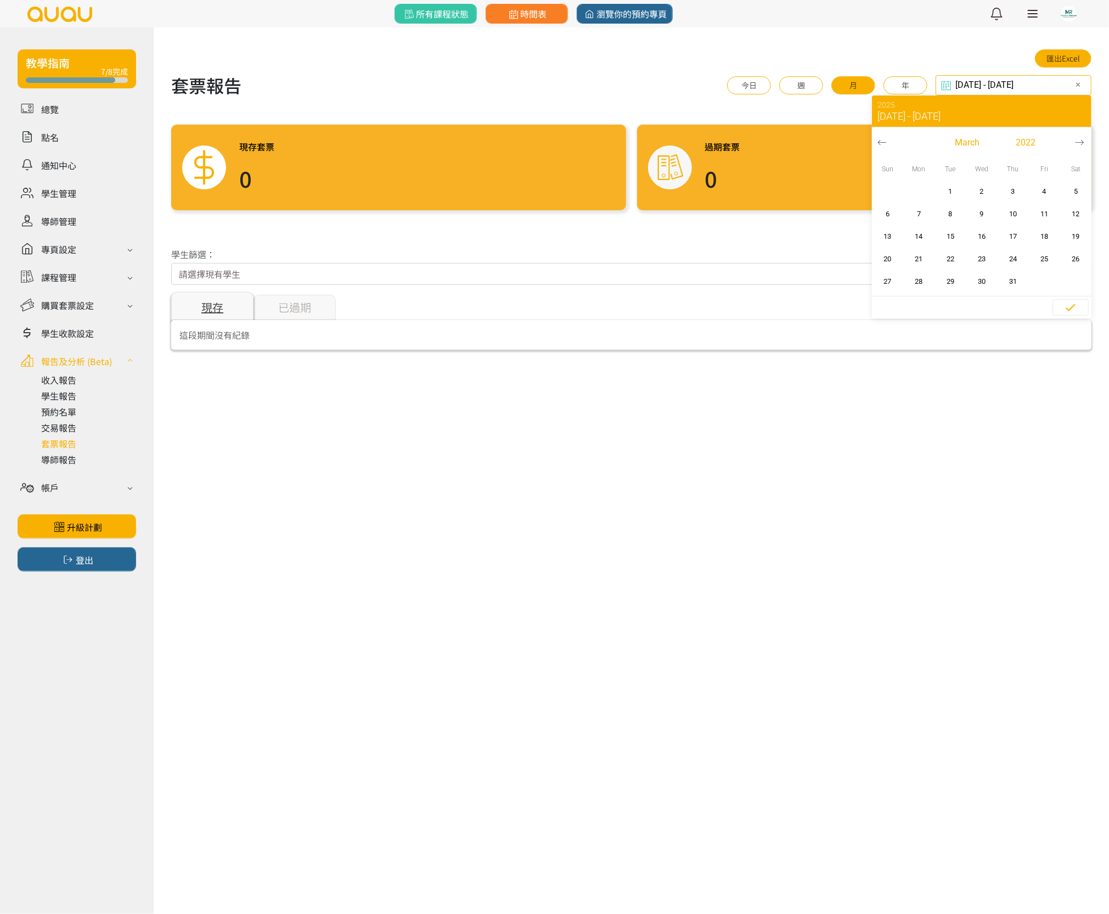
click at [880, 136] on button "button" at bounding box center [882, 142] width 20 height 31
click at [955, 190] on span "1" at bounding box center [950, 191] width 25 height 11
click at [927, 286] on span "button" at bounding box center [919, 281] width 16 height 16
type input "2022-02-01 - 2022-02-28"
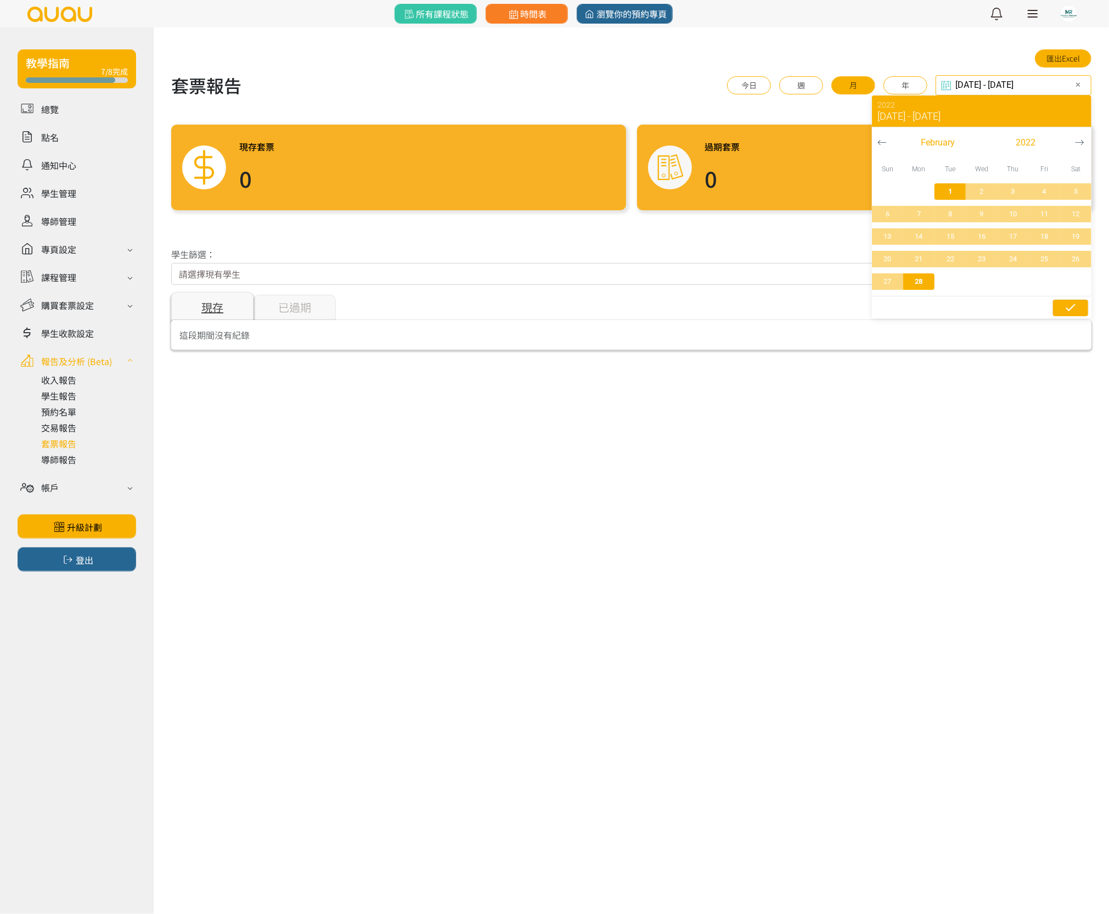
click at [1061, 306] on span "button" at bounding box center [1070, 308] width 35 height 16
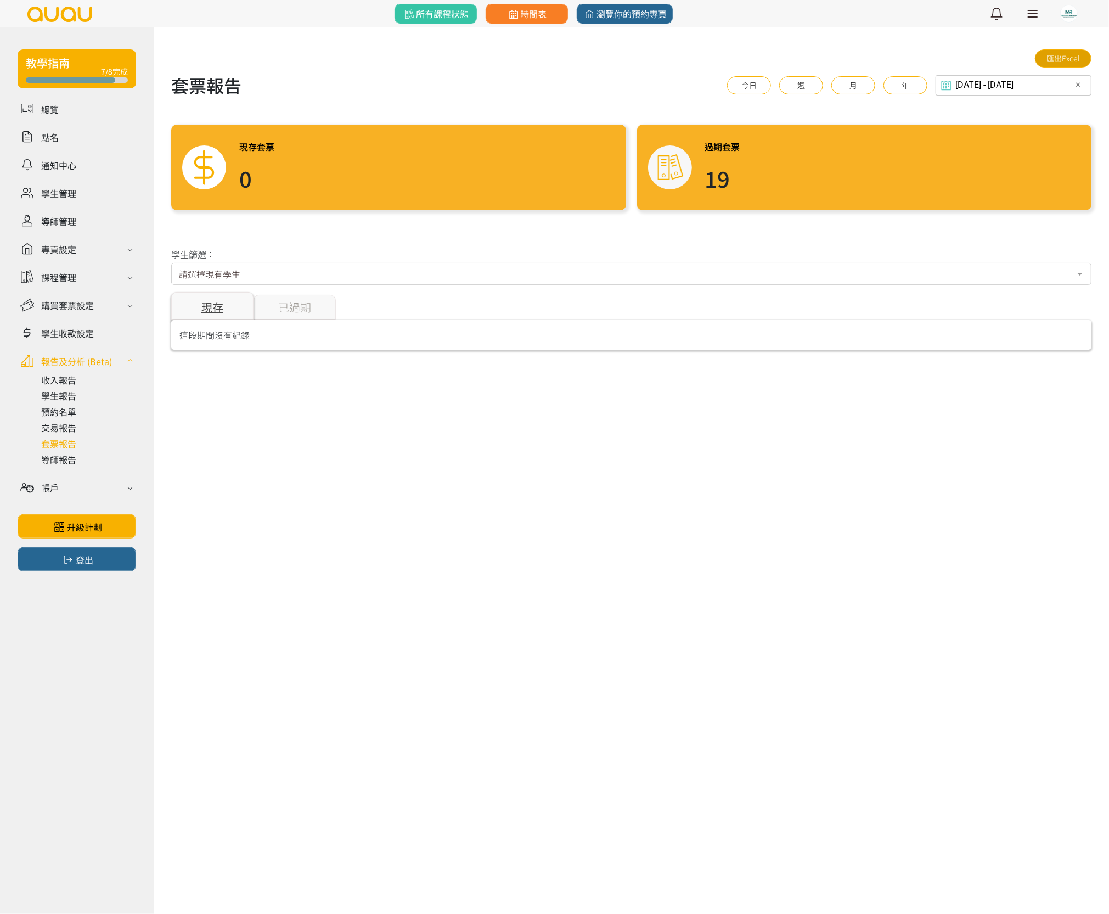
click at [1074, 60] on link "匯出Excel" at bounding box center [1063, 58] width 57 height 18
click at [308, 298] on div "已過期" at bounding box center [294, 307] width 82 height 25
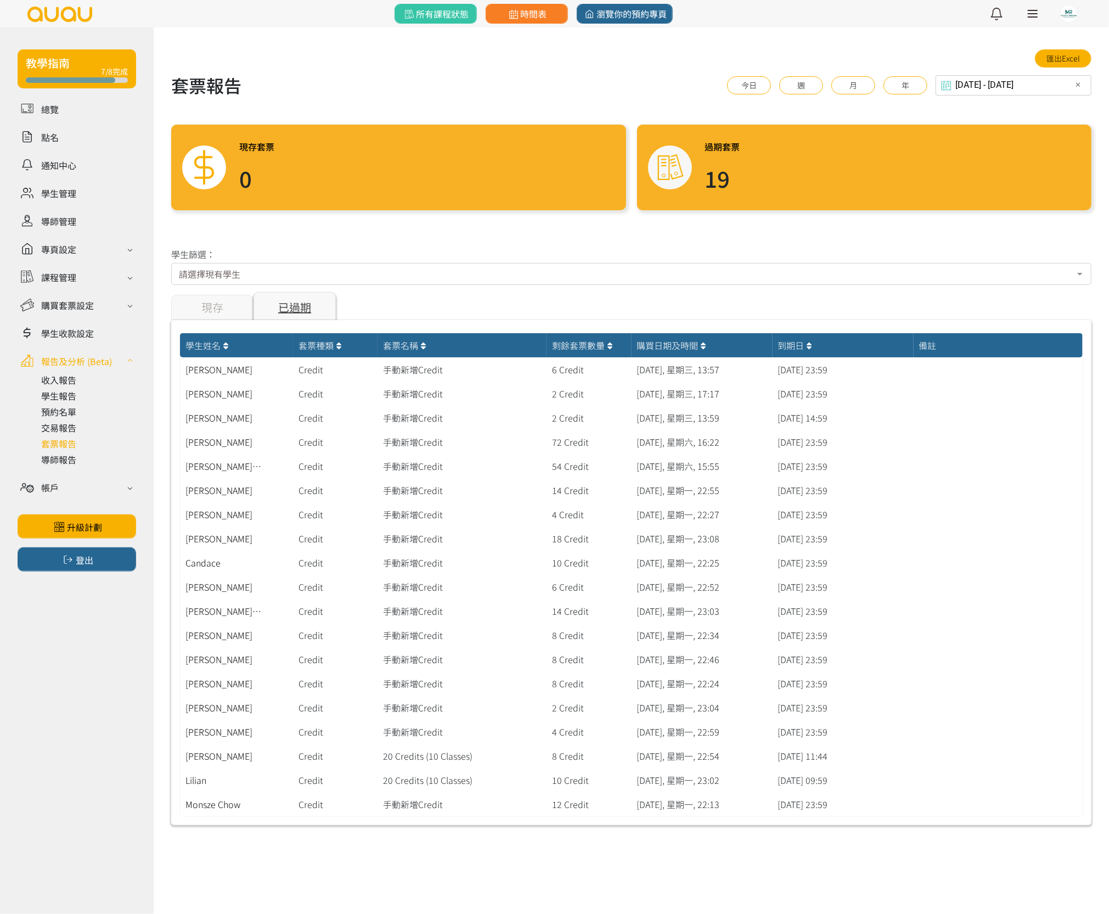
click at [235, 296] on div "現存" at bounding box center [212, 307] width 82 height 25
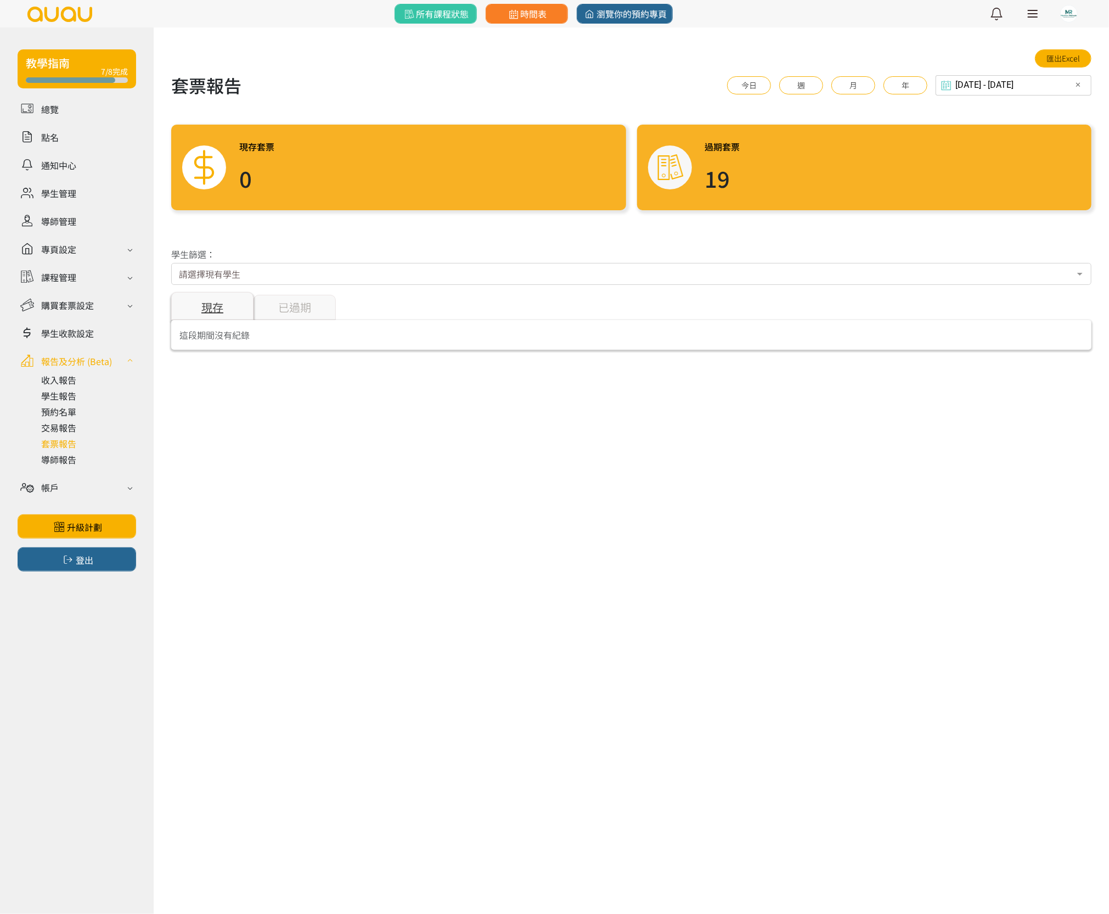
click at [218, 310] on div "現存" at bounding box center [212, 306] width 82 height 28
click at [283, 306] on div "已過期" at bounding box center [294, 307] width 82 height 25
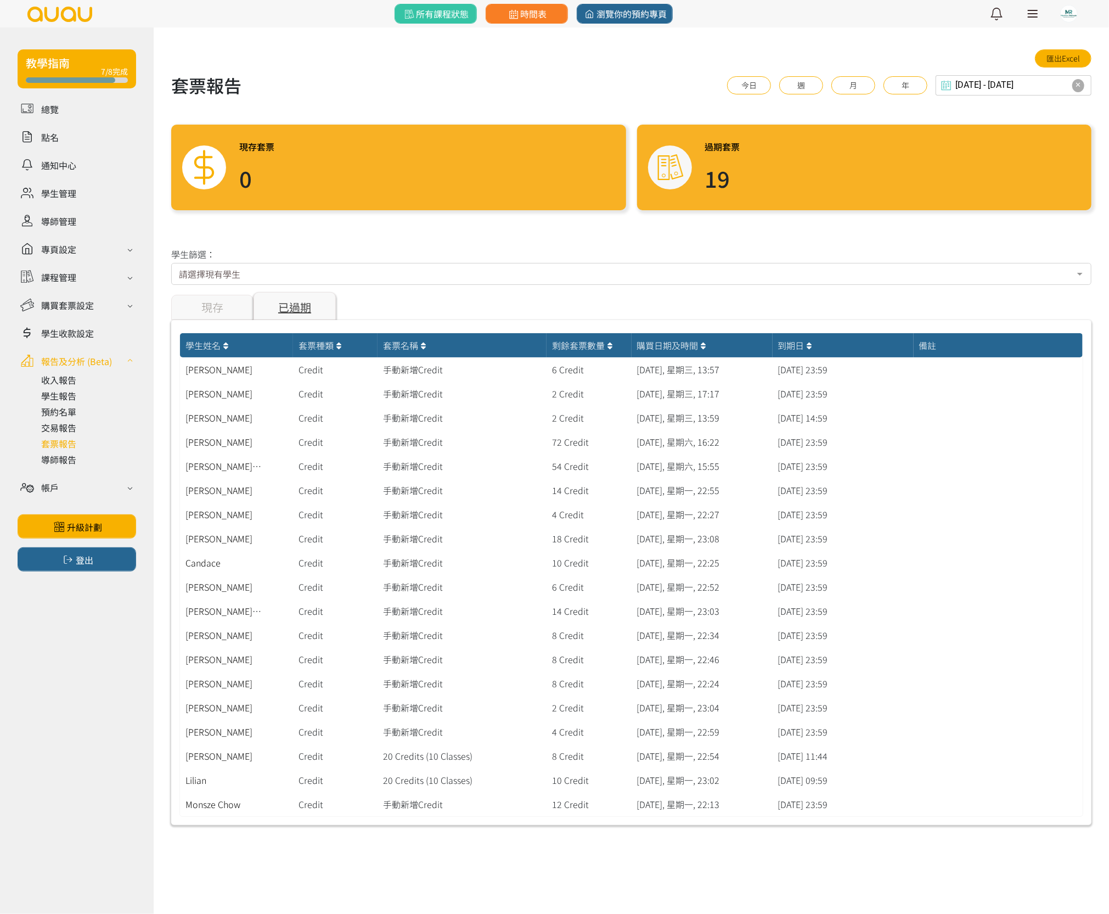
click at [1075, 83] on span "button" at bounding box center [1078, 85] width 12 height 13
click at [1025, 77] on input "Select date & time" at bounding box center [1018, 85] width 145 height 20
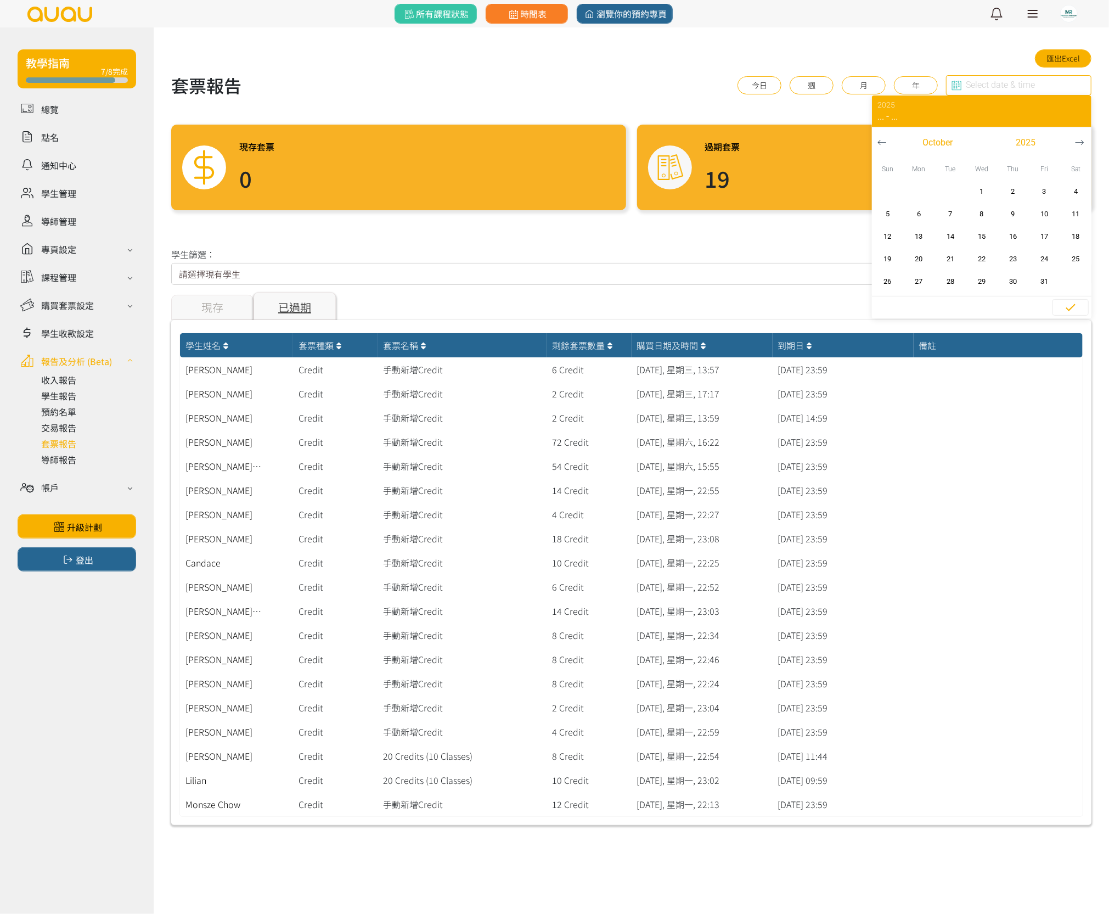
click at [883, 141] on icon "button" at bounding box center [881, 142] width 9 height 9
click at [882, 142] on icon "button" at bounding box center [881, 142] width 9 height 9
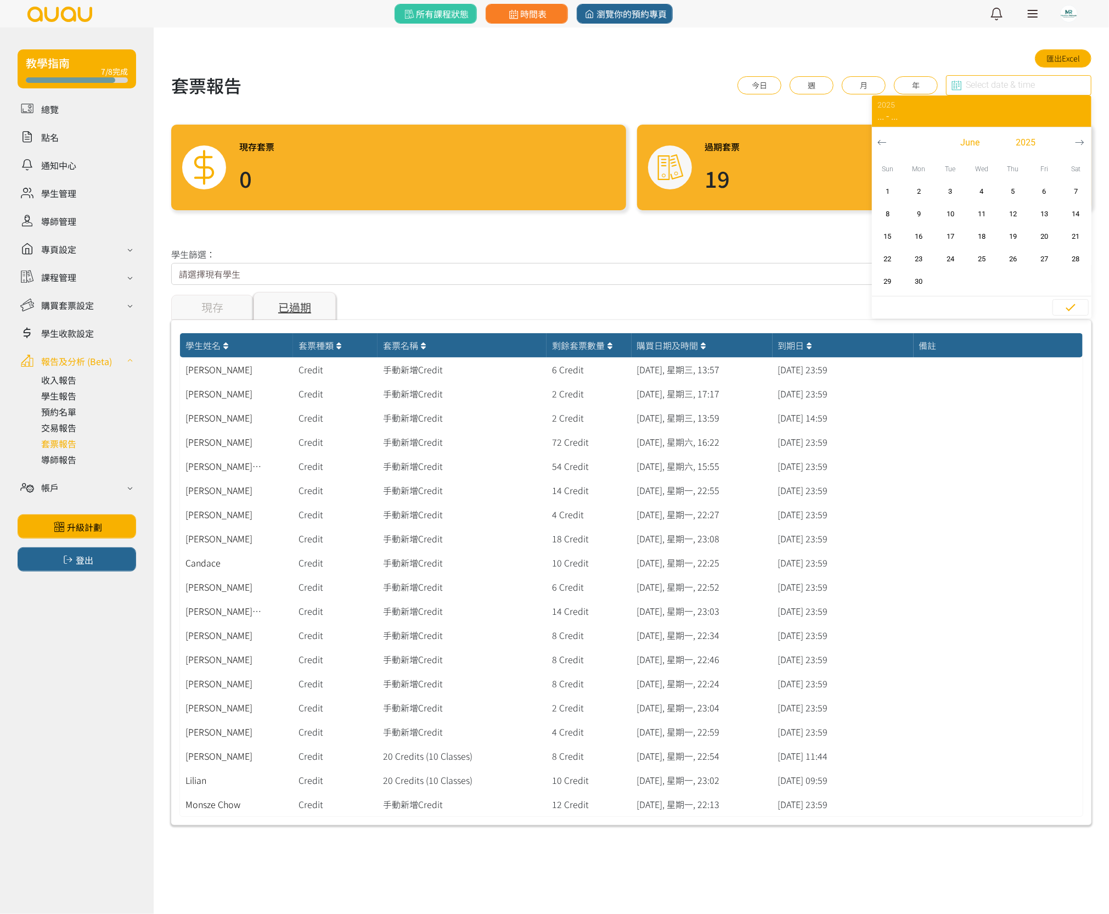
click at [882, 142] on icon "button" at bounding box center [881, 142] width 9 height 9
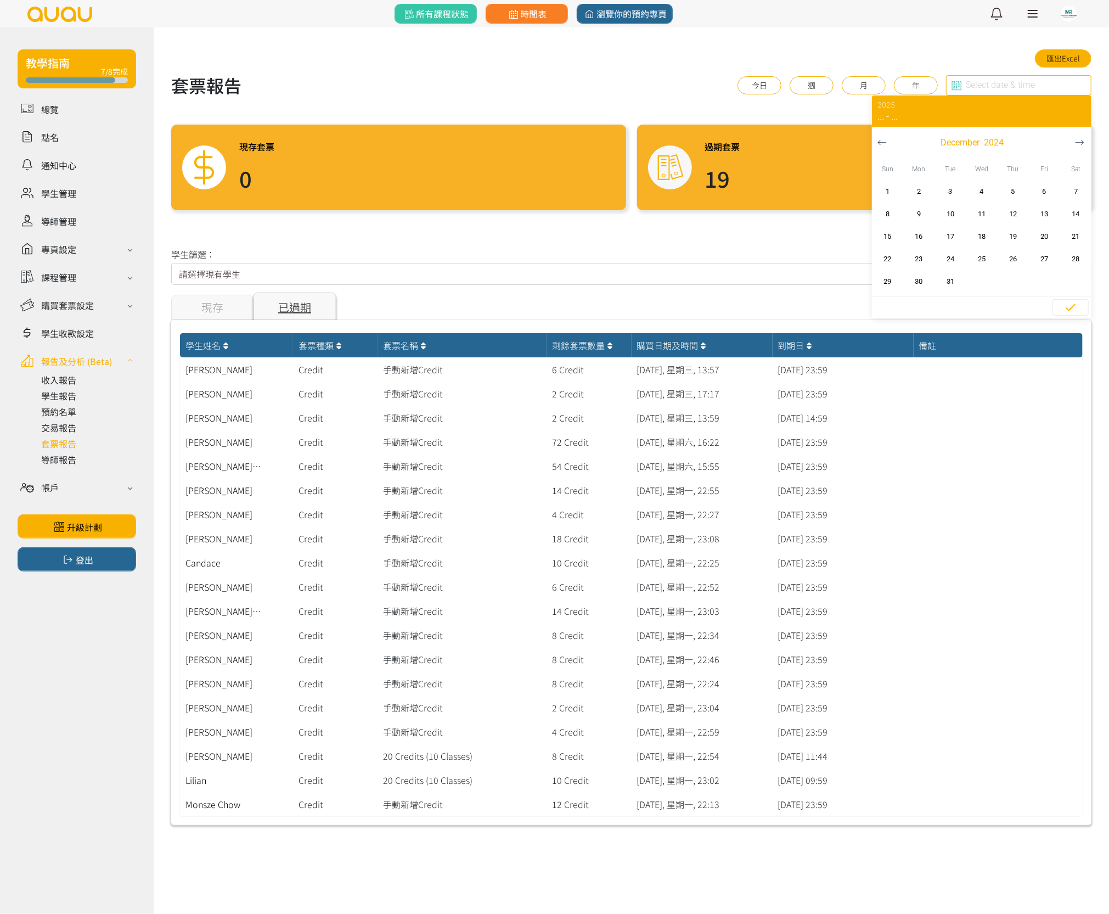
click at [882, 142] on icon "button" at bounding box center [881, 142] width 9 height 9
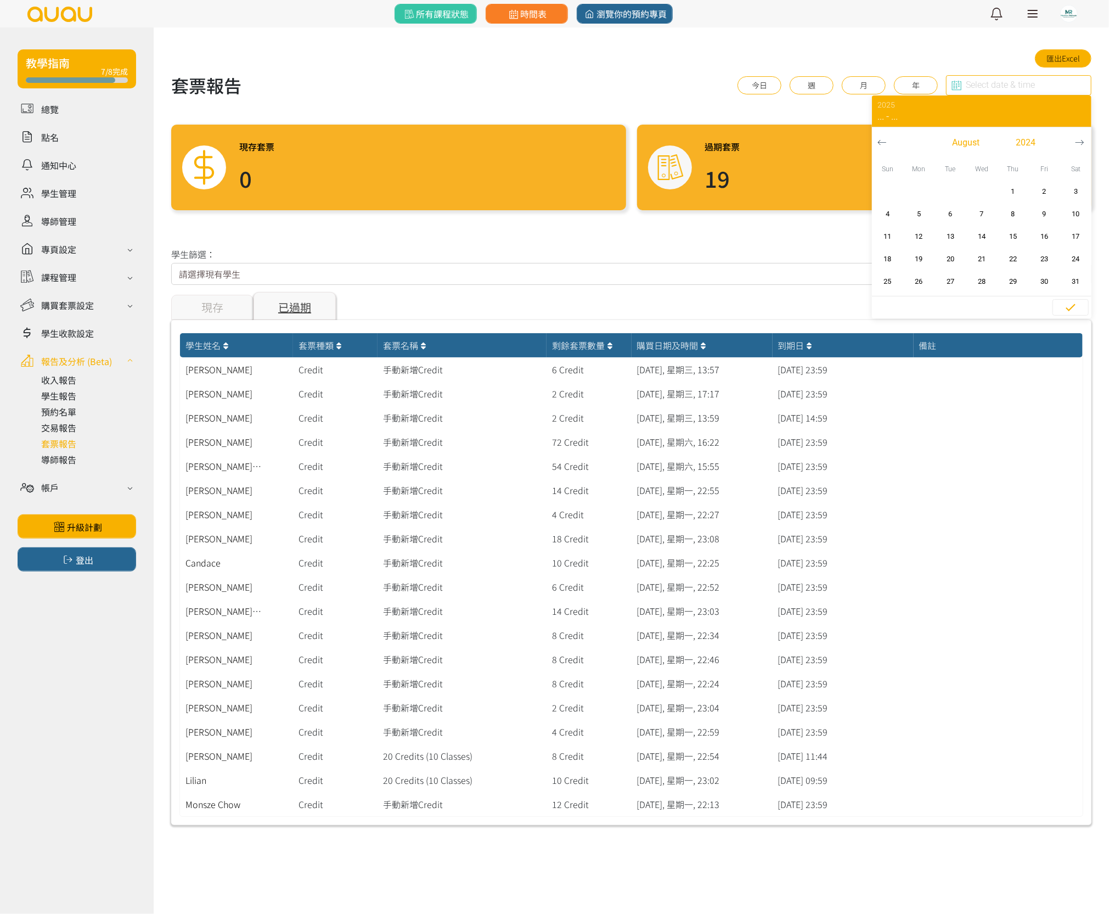
click at [882, 142] on icon "button" at bounding box center [881, 142] width 9 height 9
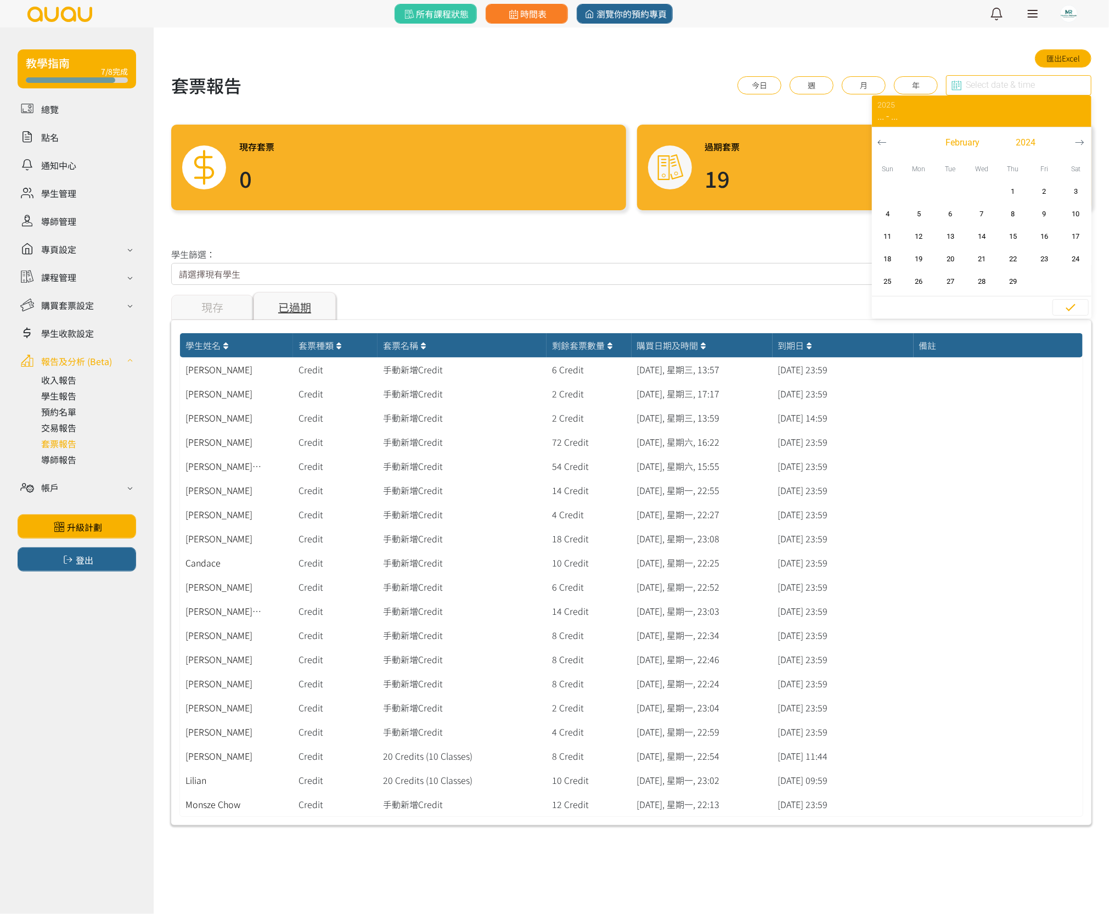
click at [882, 142] on icon "button" at bounding box center [881, 142] width 9 height 9
click at [882, 143] on icon "button" at bounding box center [881, 142] width 9 height 9
click at [881, 143] on icon "button" at bounding box center [882, 142] width 8 height 5
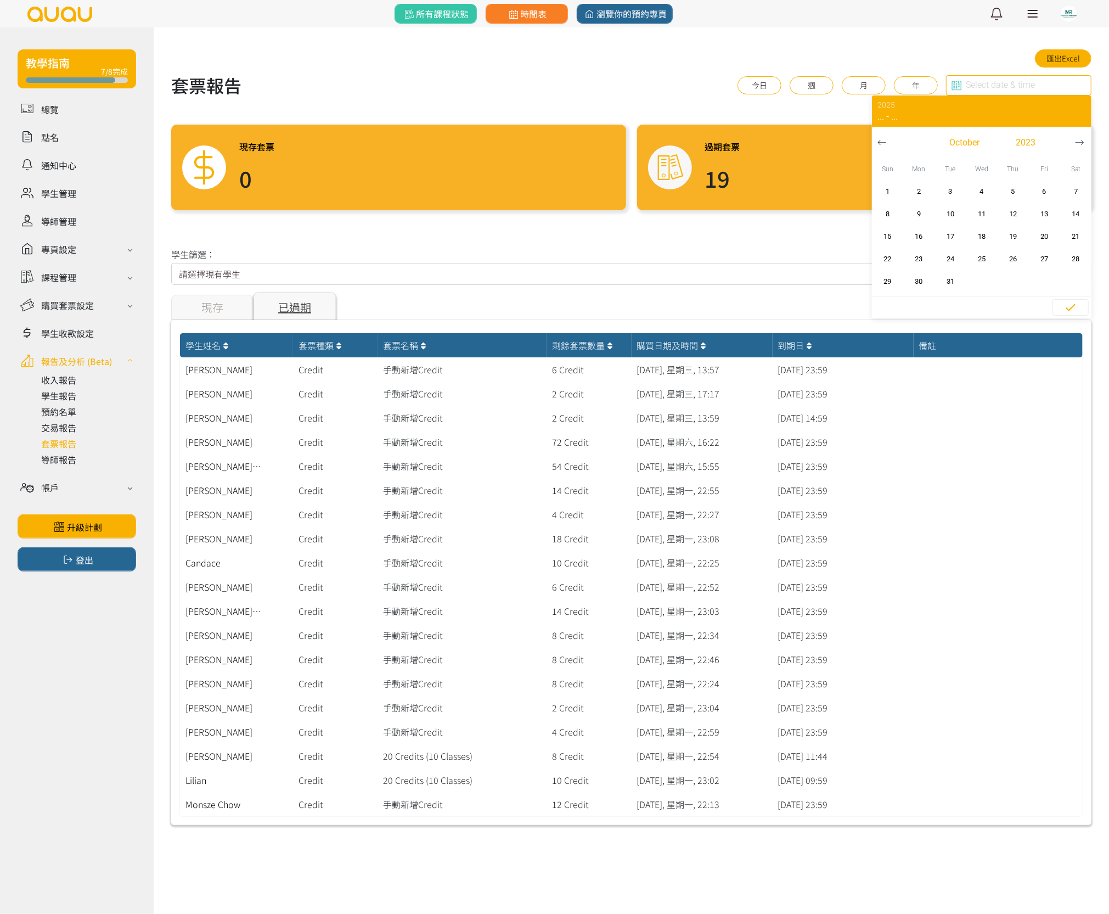
click at [881, 143] on icon "button" at bounding box center [882, 142] width 8 height 5
click at [882, 143] on icon "button" at bounding box center [881, 142] width 9 height 9
click at [882, 144] on icon "button" at bounding box center [881, 142] width 9 height 9
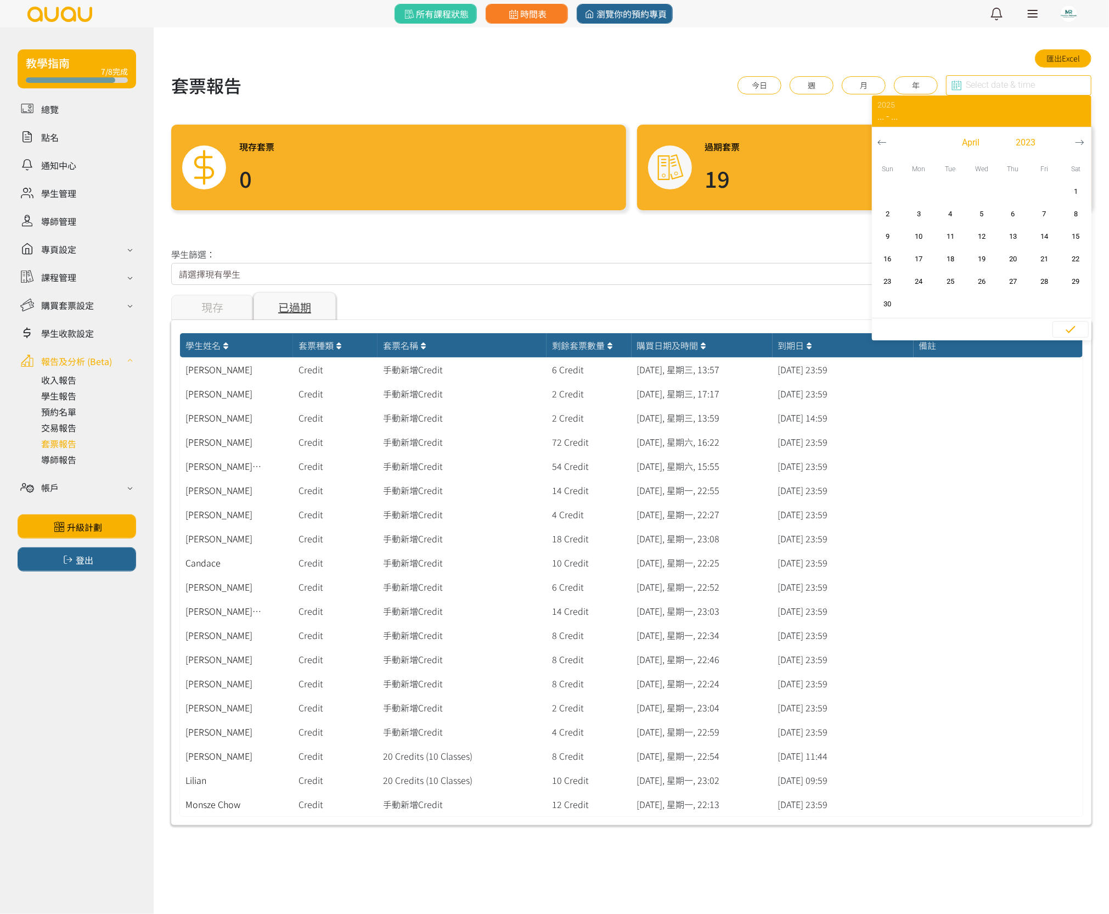
click at [882, 144] on icon "button" at bounding box center [881, 142] width 9 height 9
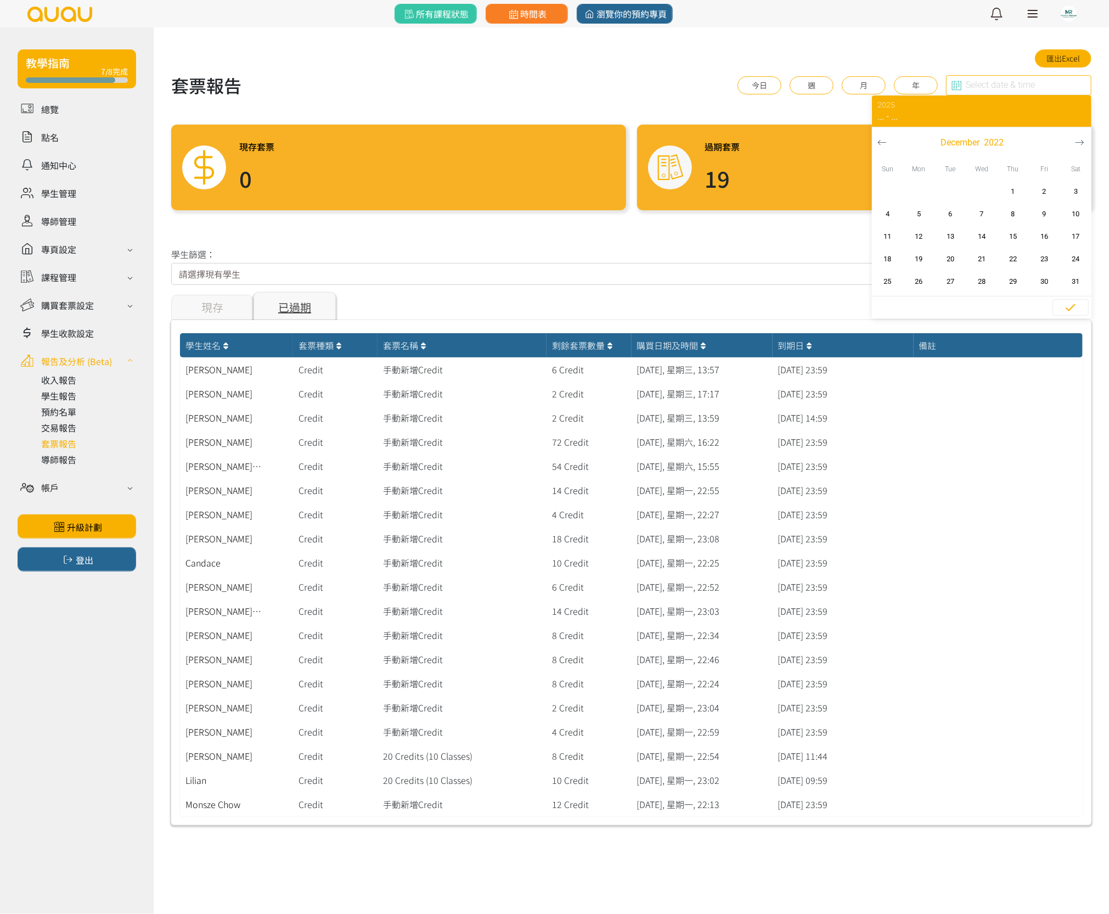
click at [882, 144] on icon "button" at bounding box center [881, 142] width 9 height 9
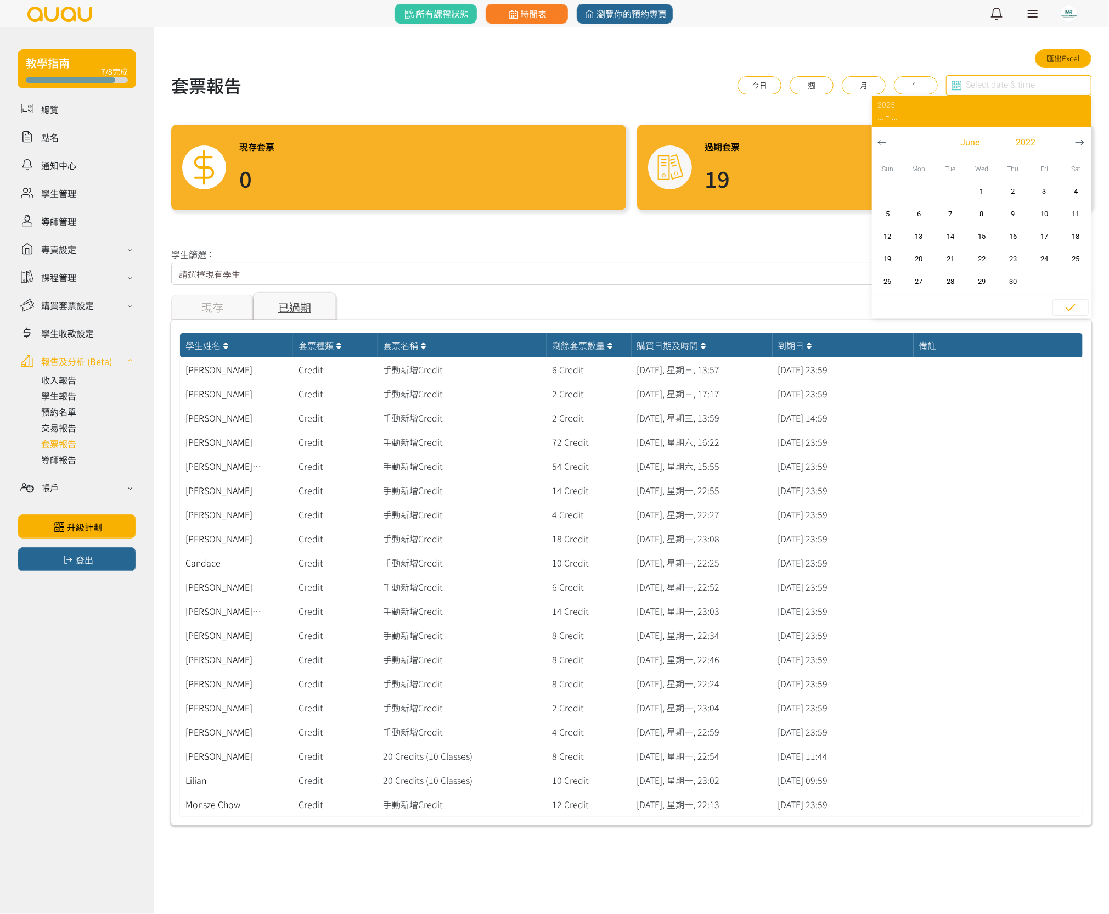
click at [882, 144] on icon "button" at bounding box center [881, 142] width 9 height 9
click at [883, 143] on icon "button" at bounding box center [882, 142] width 8 height 5
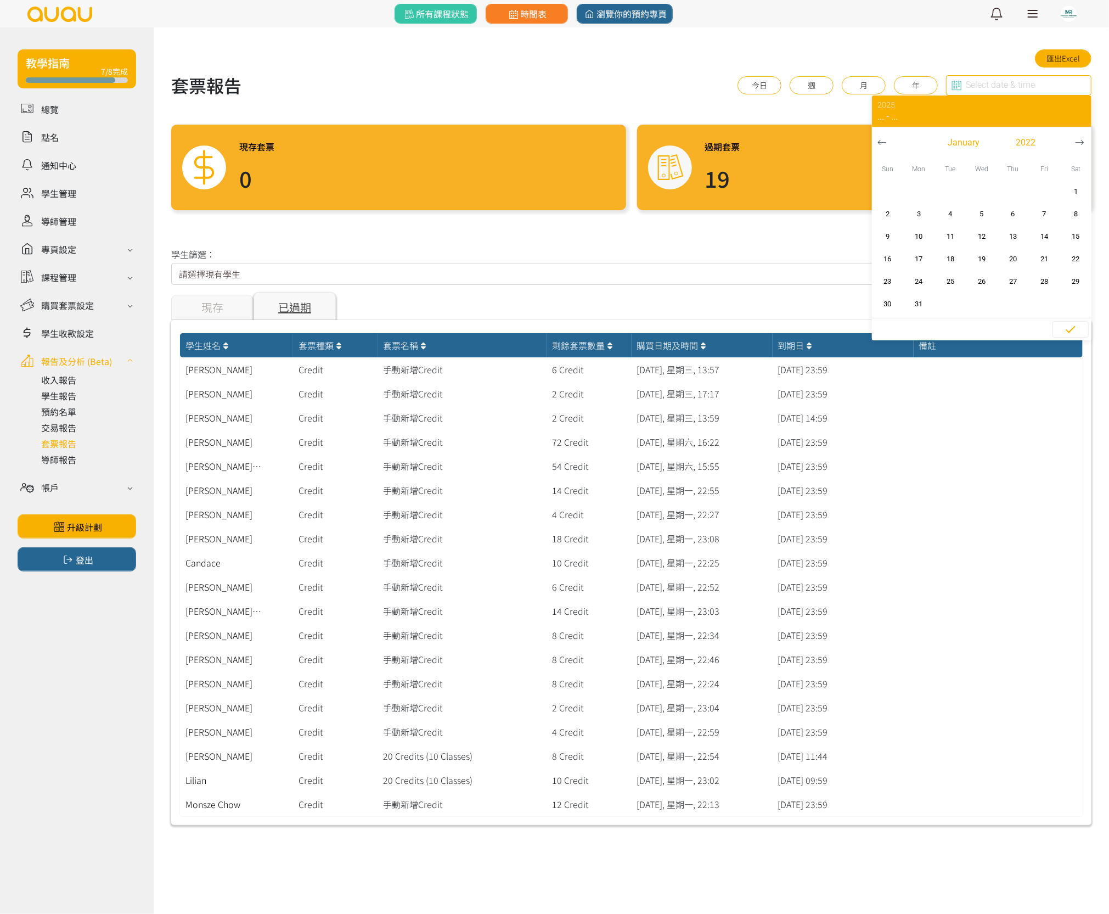
click at [883, 143] on icon "button" at bounding box center [882, 142] width 8 height 5
click at [883, 143] on icon "button" at bounding box center [881, 142] width 9 height 9
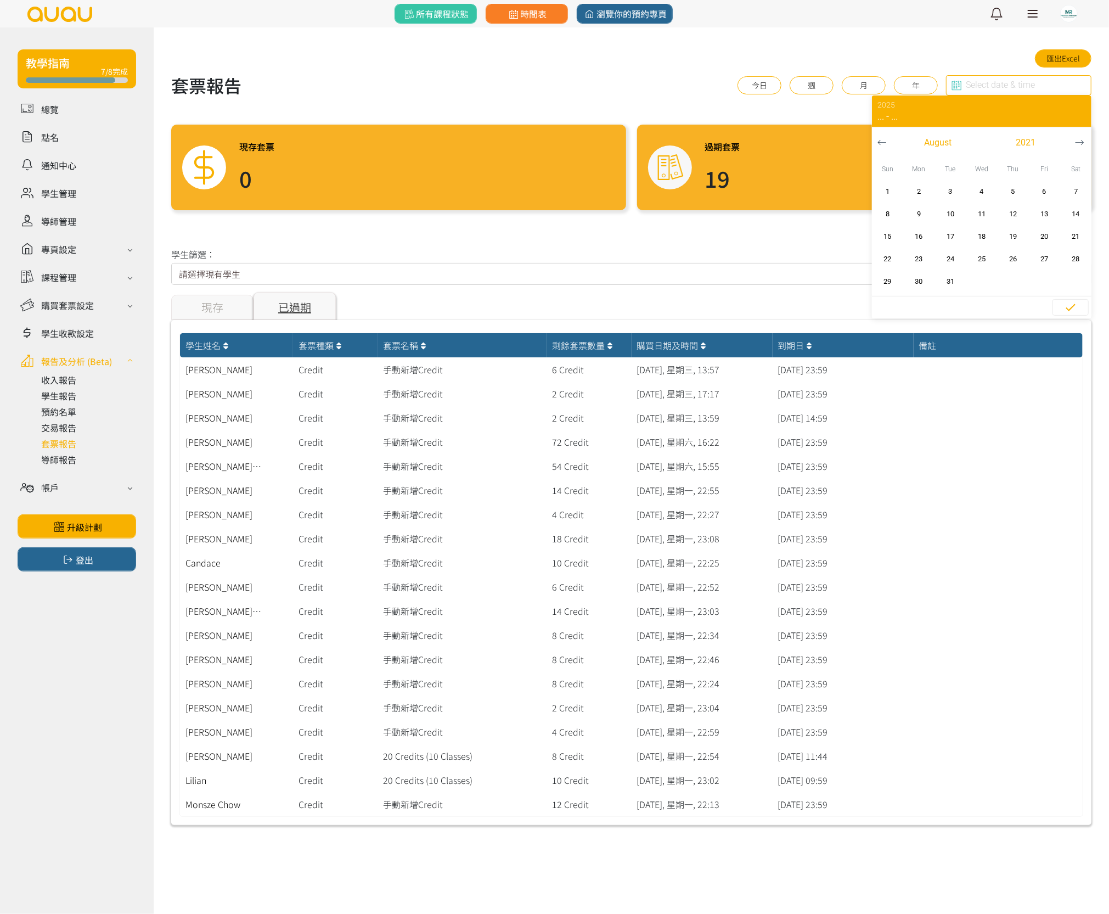
click at [883, 143] on icon "button" at bounding box center [881, 142] width 9 height 9
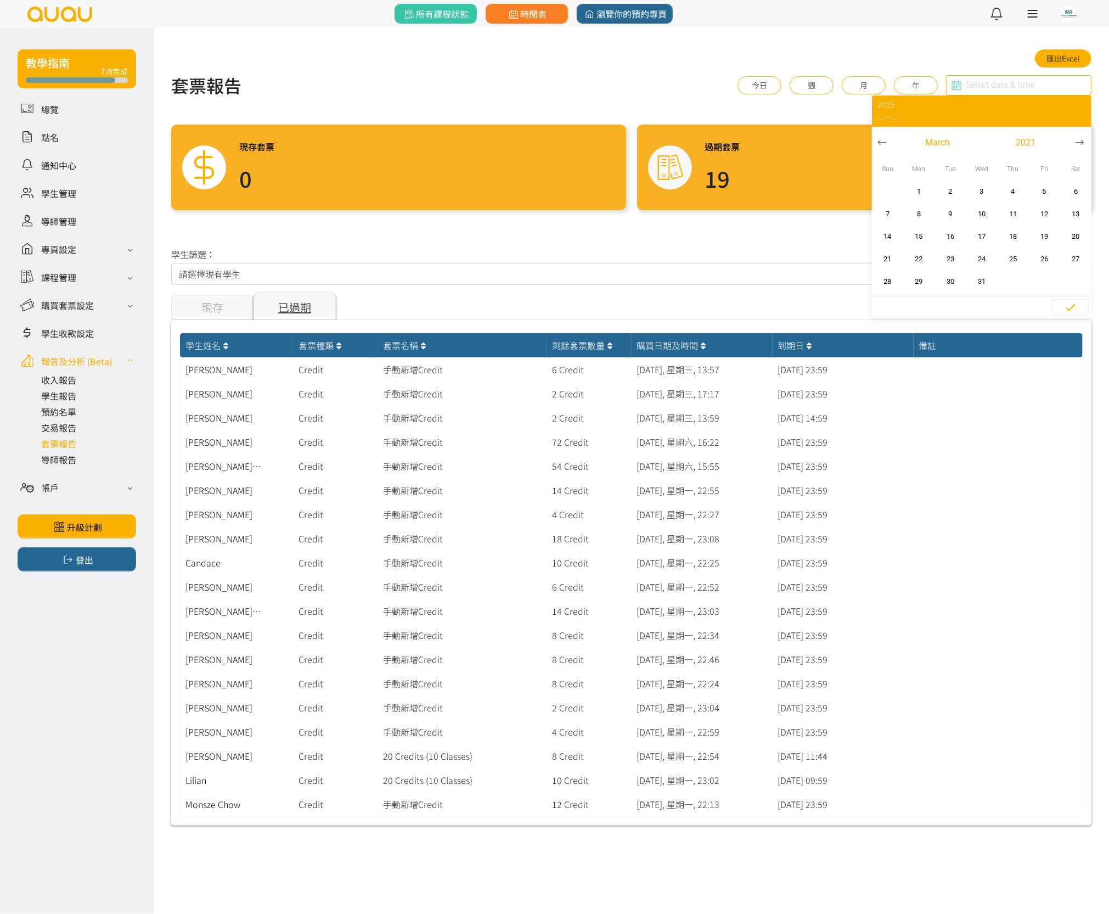
click at [883, 143] on icon "button" at bounding box center [881, 142] width 9 height 9
click at [1083, 140] on icon "button" at bounding box center [1079, 142] width 9 height 9
click at [926, 191] on span "1" at bounding box center [918, 191] width 25 height 11
click at [1082, 141] on icon "button" at bounding box center [1079, 142] width 9 height 9
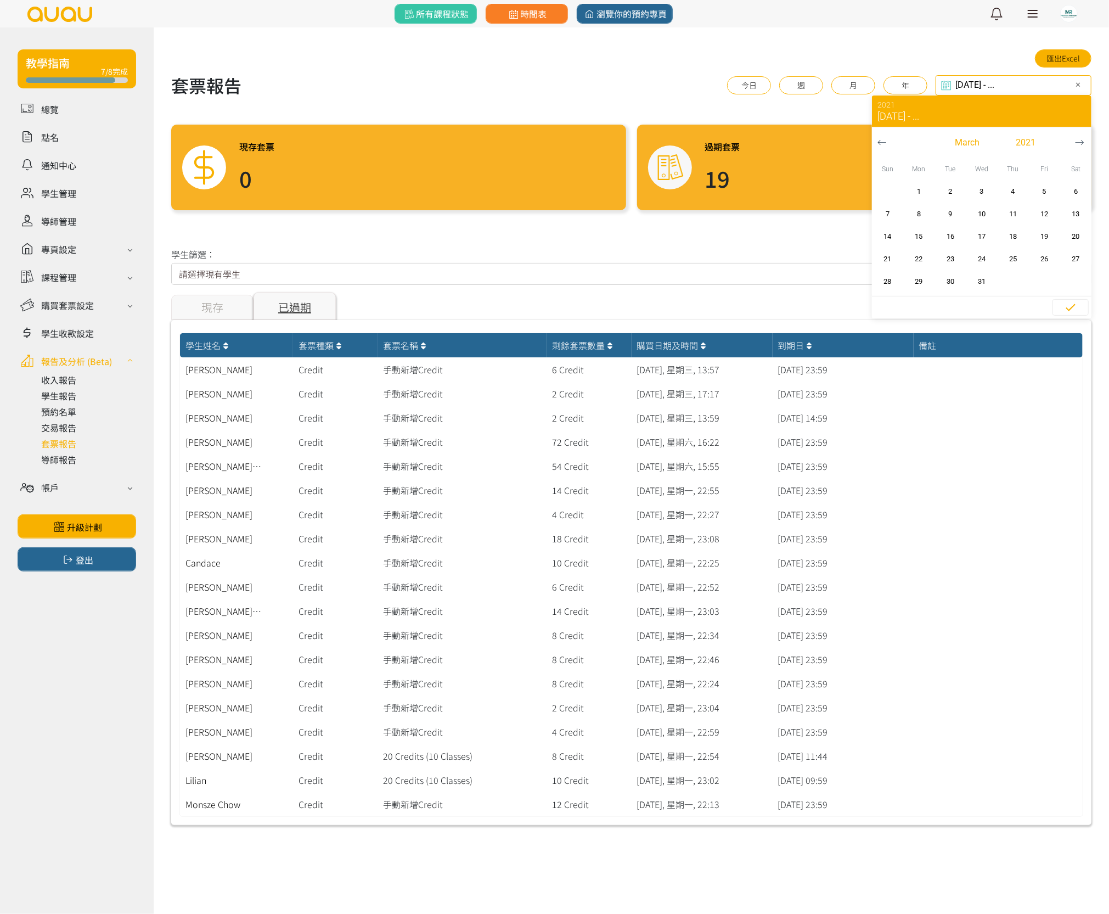
click at [1082, 141] on icon "button" at bounding box center [1079, 142] width 9 height 9
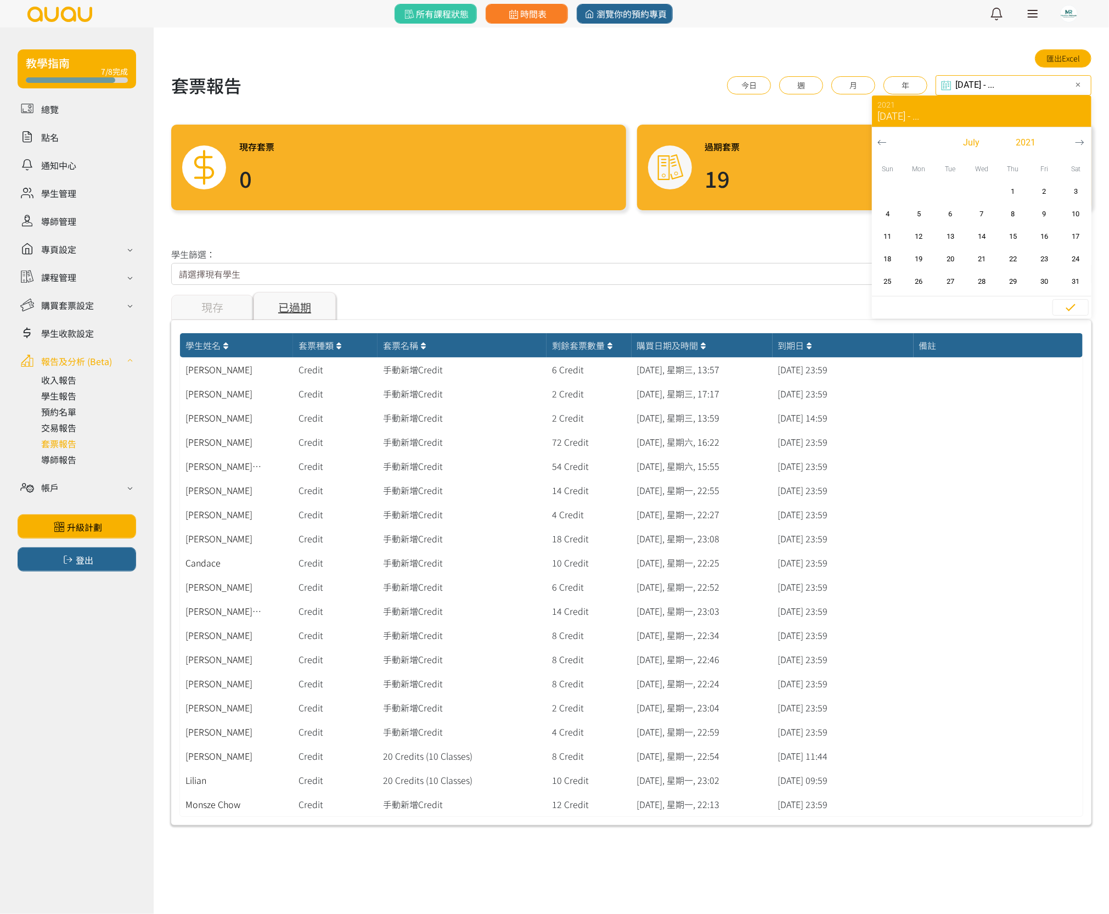
click at [1082, 141] on icon "button" at bounding box center [1079, 142] width 9 height 9
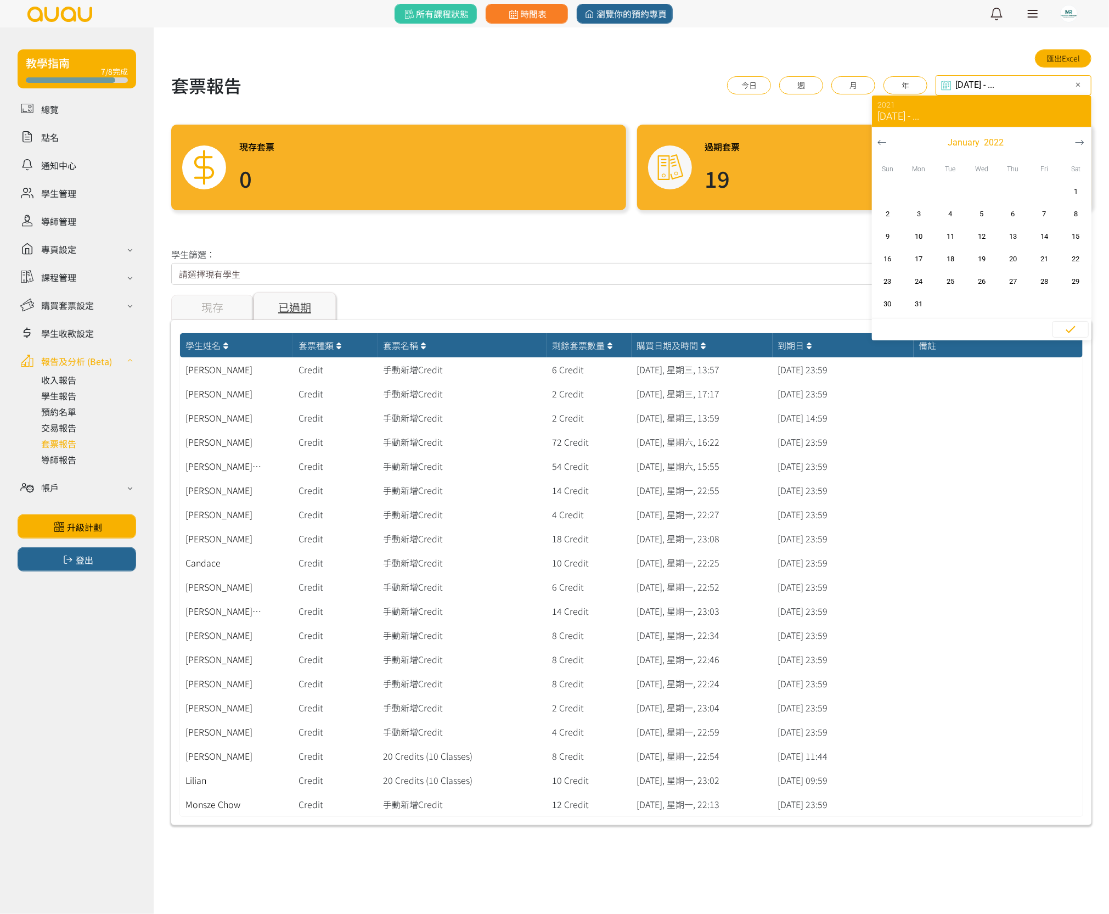
click at [1082, 141] on icon "button" at bounding box center [1079, 142] width 9 height 9
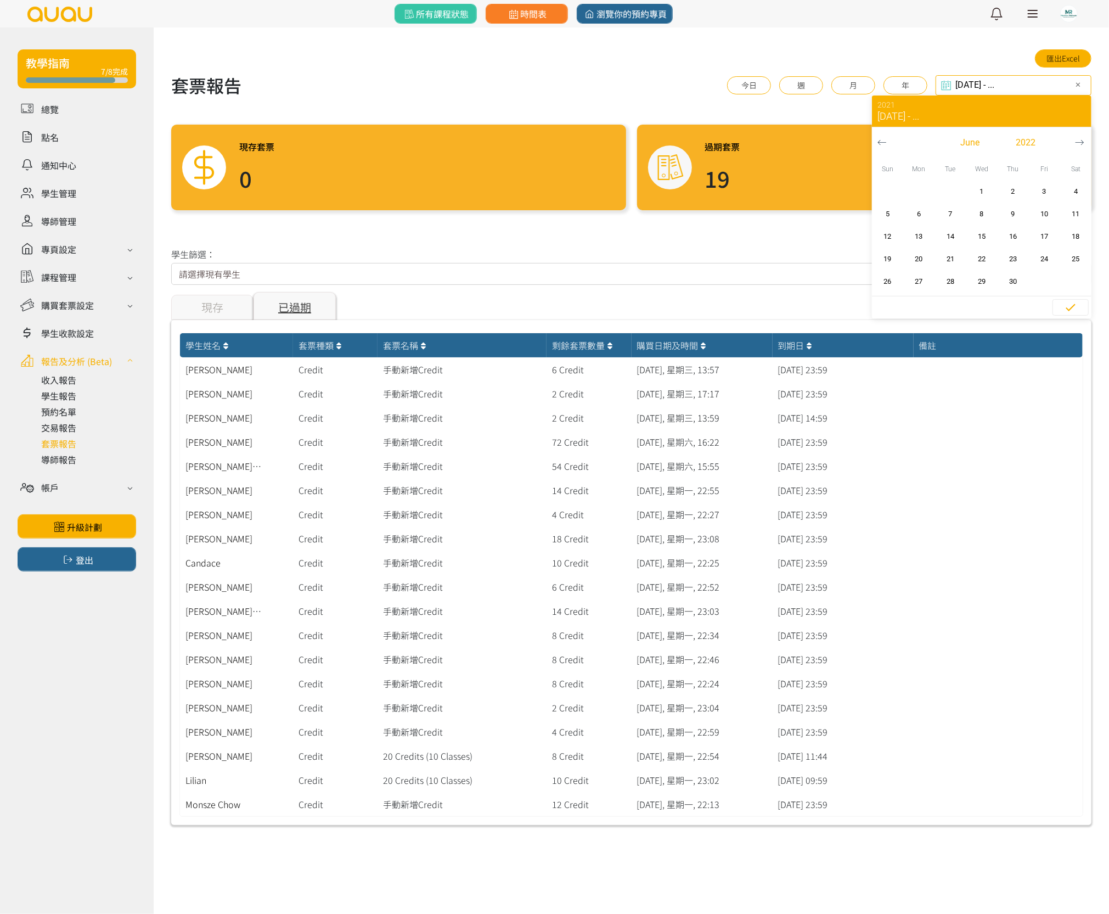
click at [1082, 141] on icon "button" at bounding box center [1079, 142] width 9 height 9
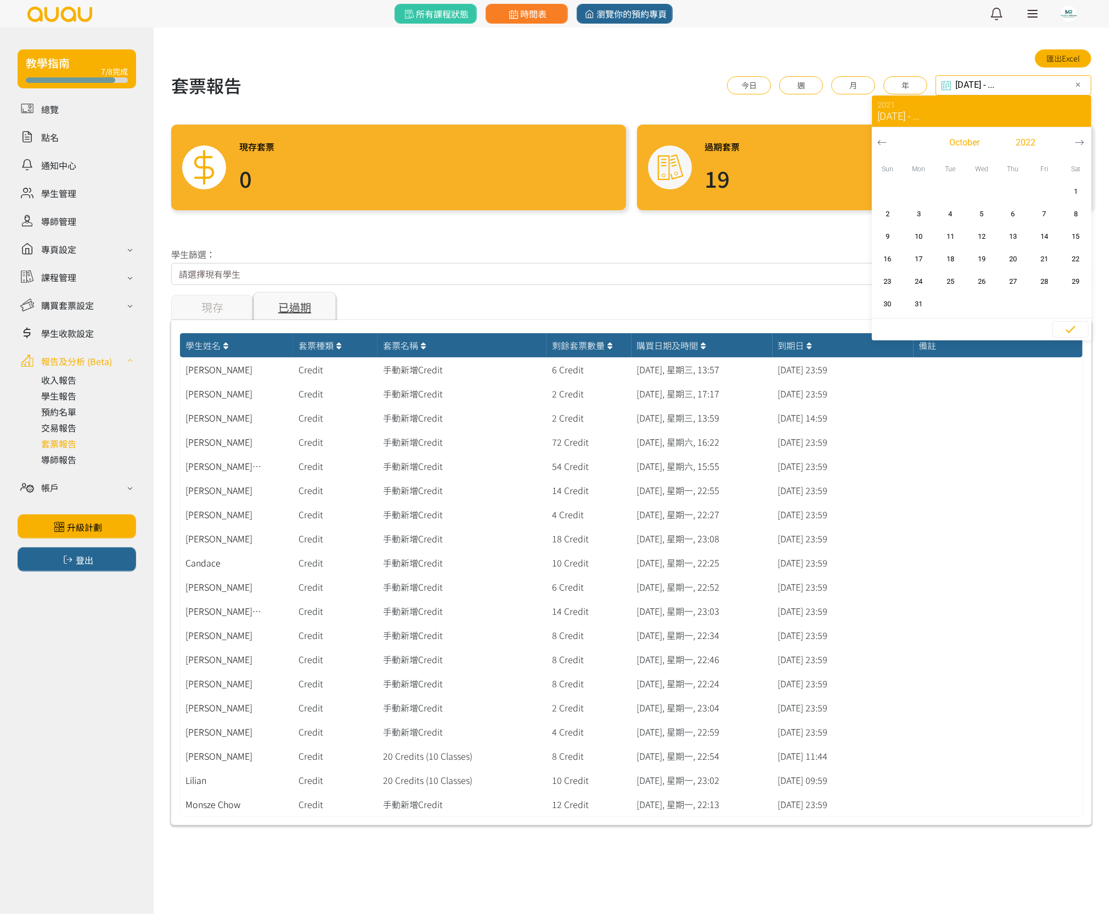
click at [1082, 141] on icon "button" at bounding box center [1079, 142] width 9 height 9
click at [886, 138] on icon "button" at bounding box center [881, 142] width 9 height 9
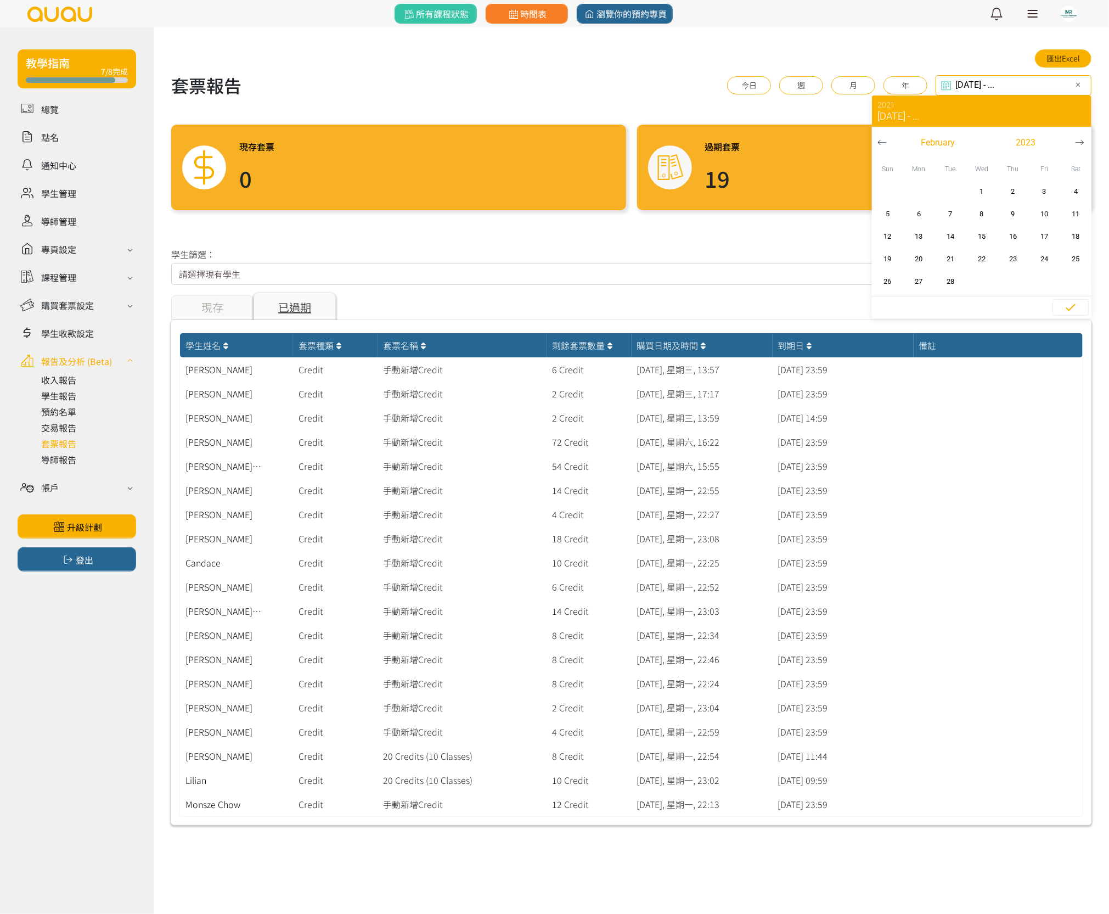
click at [1082, 143] on icon "button" at bounding box center [1079, 142] width 8 height 5
click at [1051, 285] on span "31" at bounding box center [1044, 281] width 25 height 11
type input "2021-02-01 - 2023-03-31"
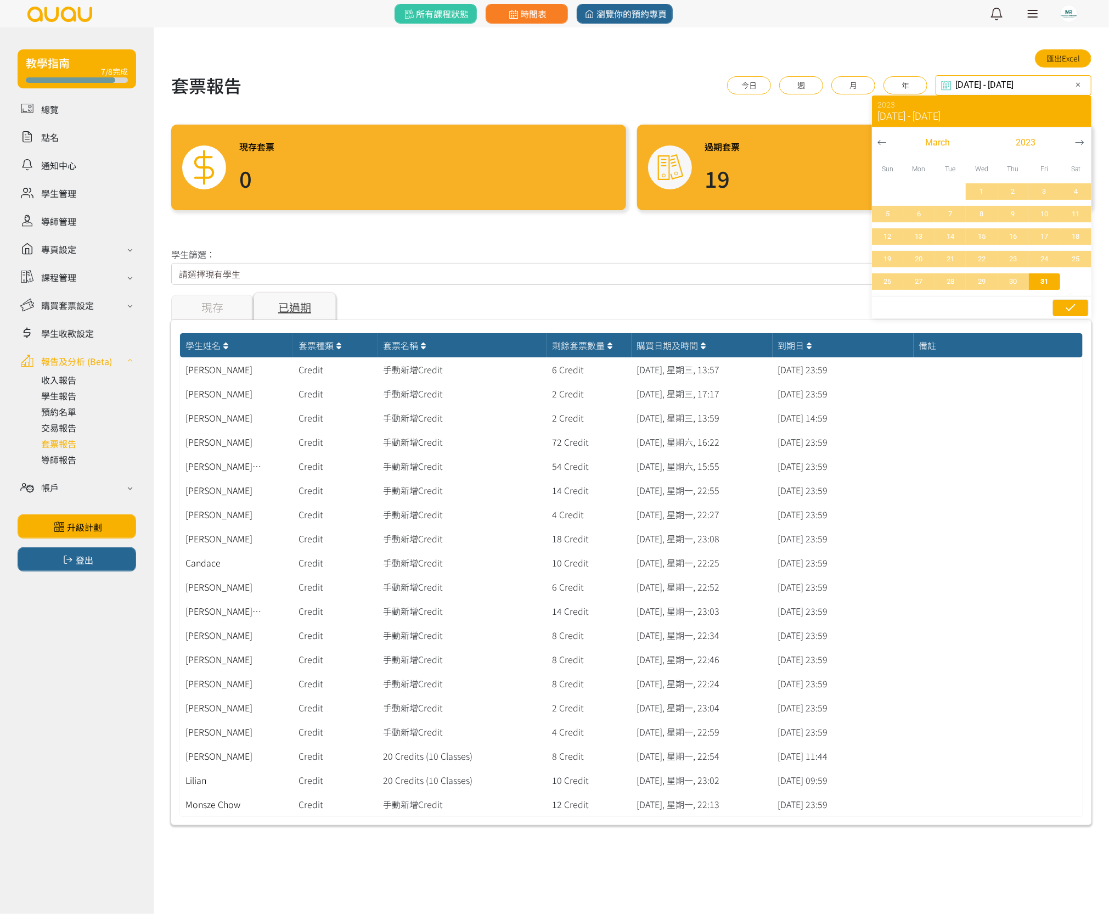
click at [1067, 302] on icon "button" at bounding box center [1070, 307] width 13 height 13
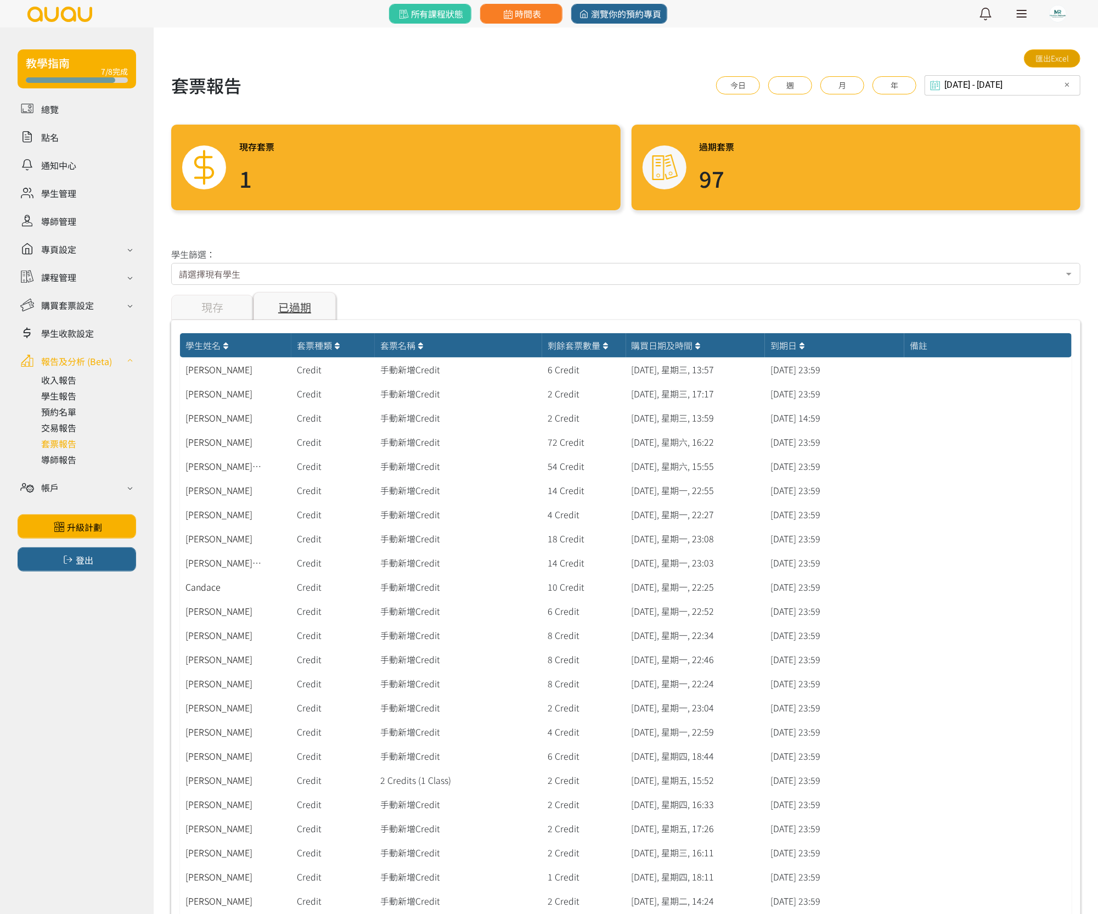
click at [1053, 55] on link "匯出Excel" at bounding box center [1052, 58] width 57 height 18
click at [69, 377] on link at bounding box center [88, 379] width 95 height 13
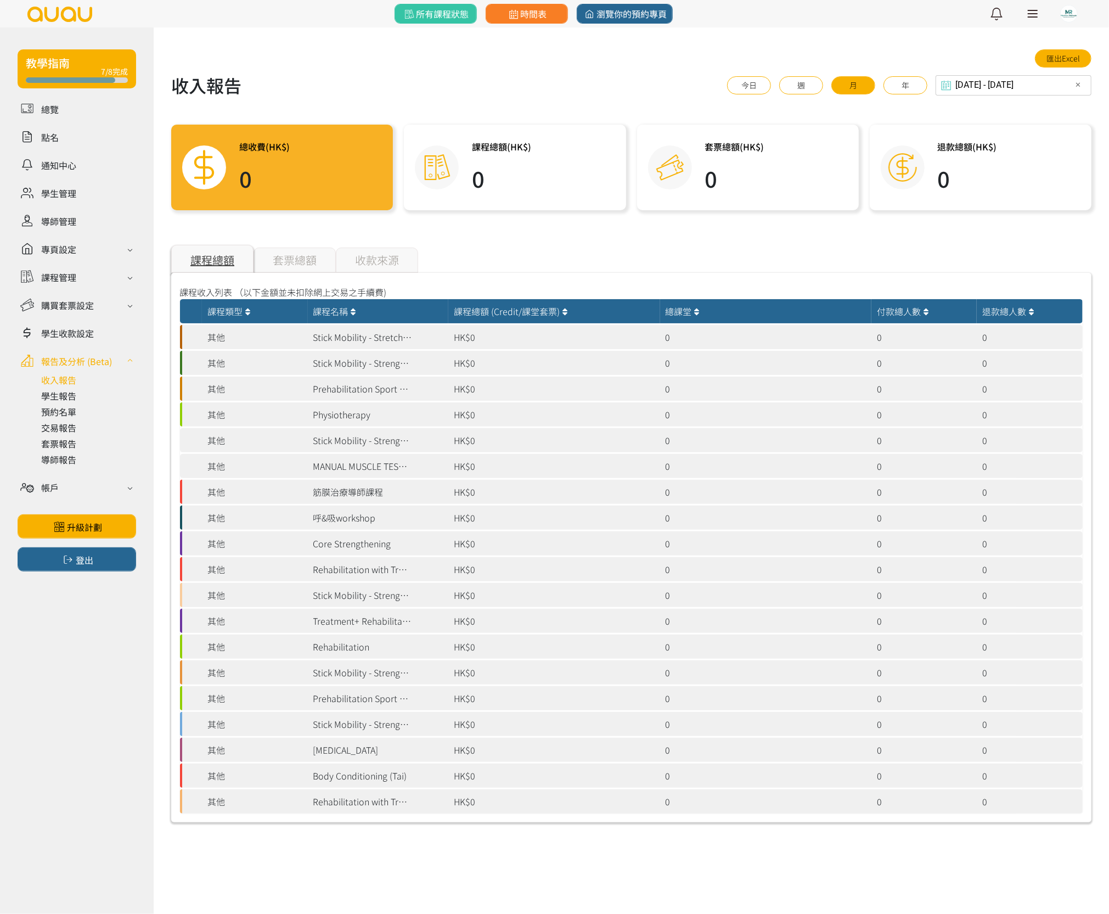
click at [316, 257] on div "套票總額" at bounding box center [294, 259] width 82 height 25
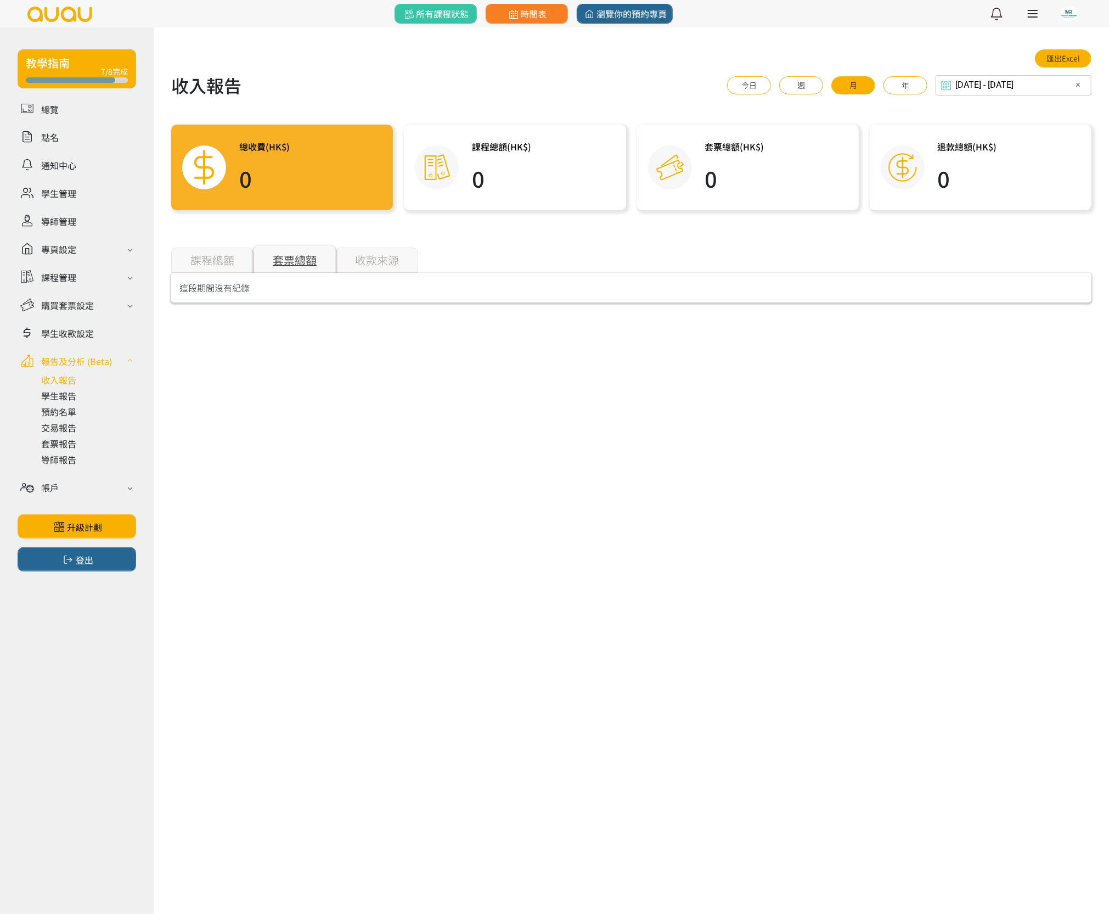
click at [353, 257] on div "收款來源" at bounding box center [377, 259] width 82 height 25
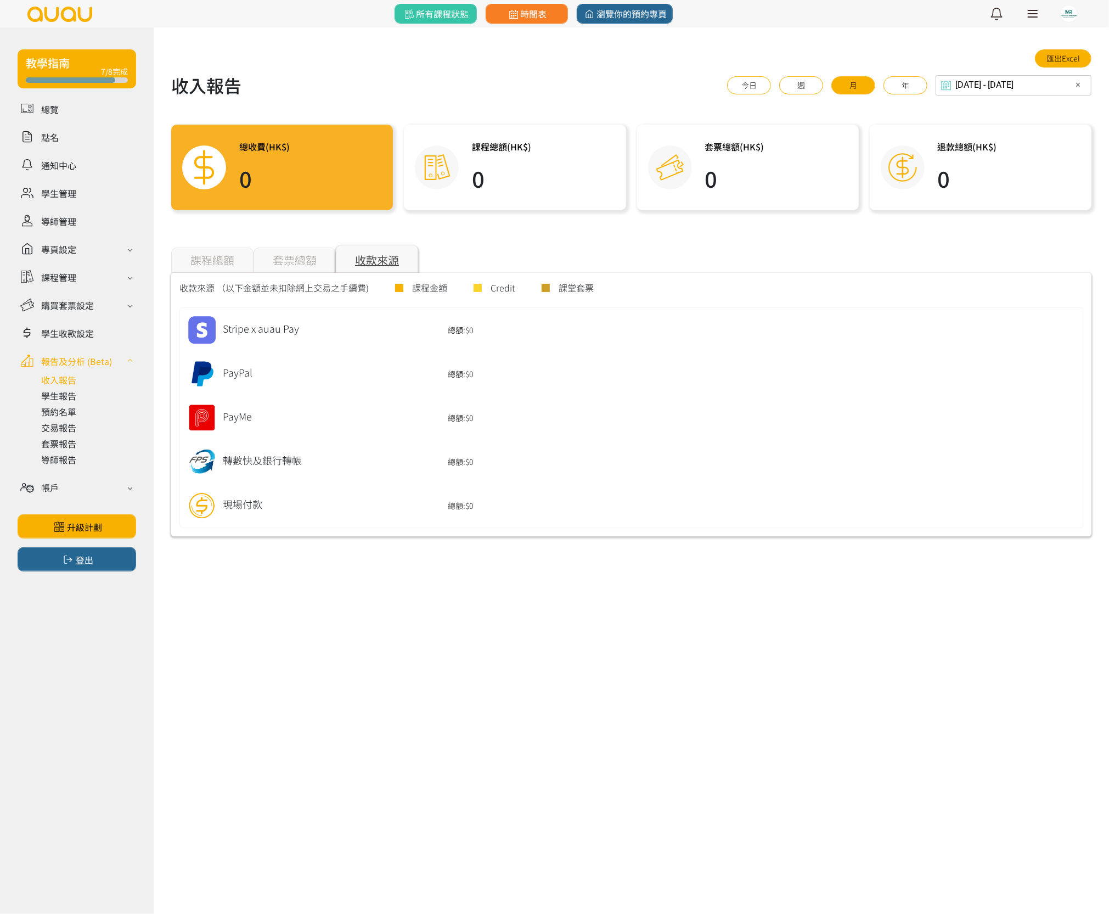
click at [290, 259] on div "套票總額" at bounding box center [294, 259] width 82 height 25
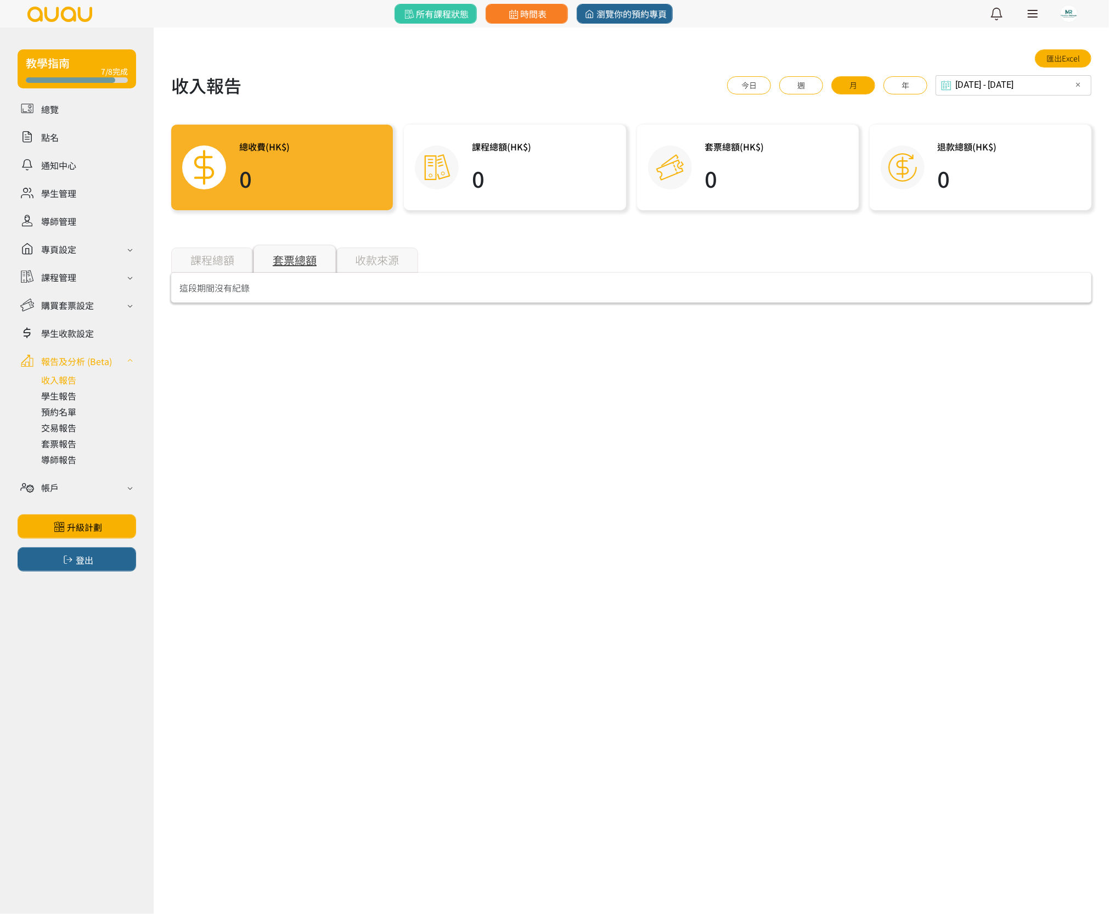
click at [196, 262] on div "課程總額" at bounding box center [212, 259] width 82 height 25
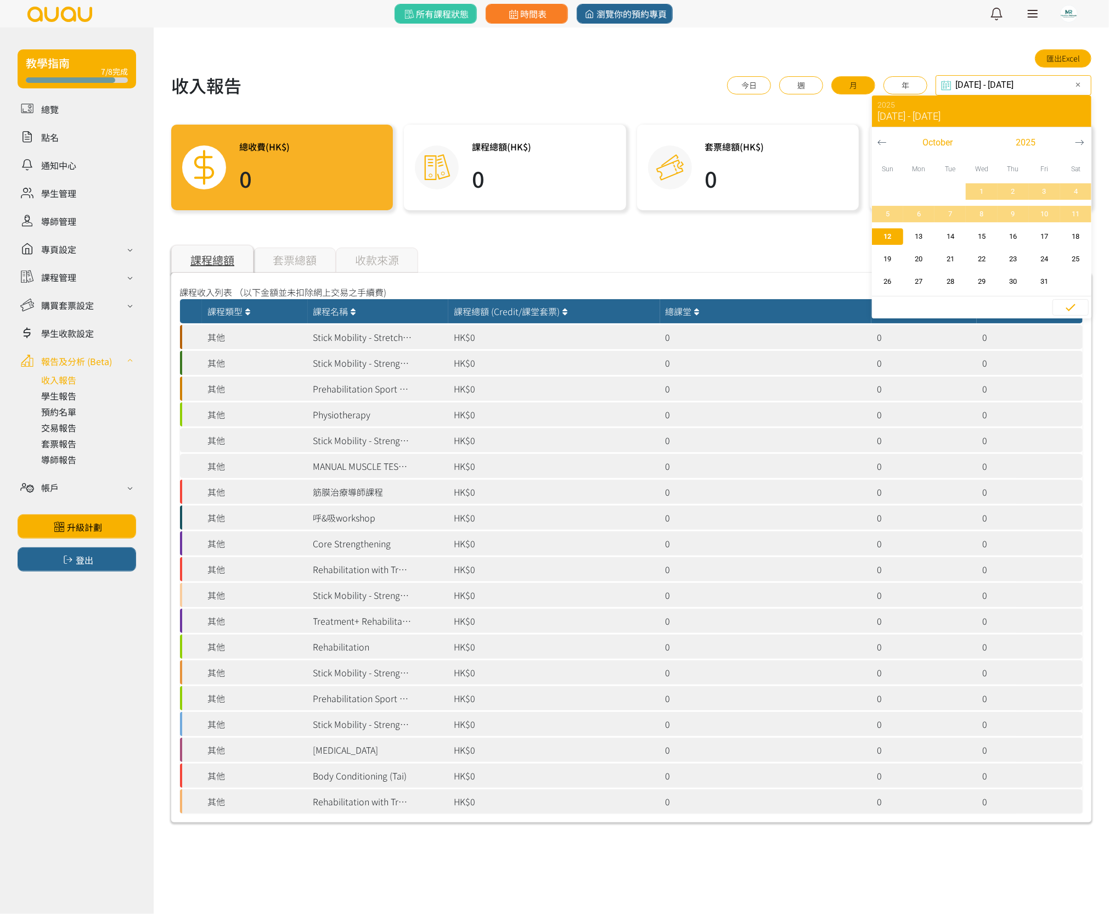
click at [985, 81] on input "[DATE] - [DATE]" at bounding box center [1013, 85] width 156 height 20
click at [878, 143] on icon "button" at bounding box center [881, 142] width 9 height 9
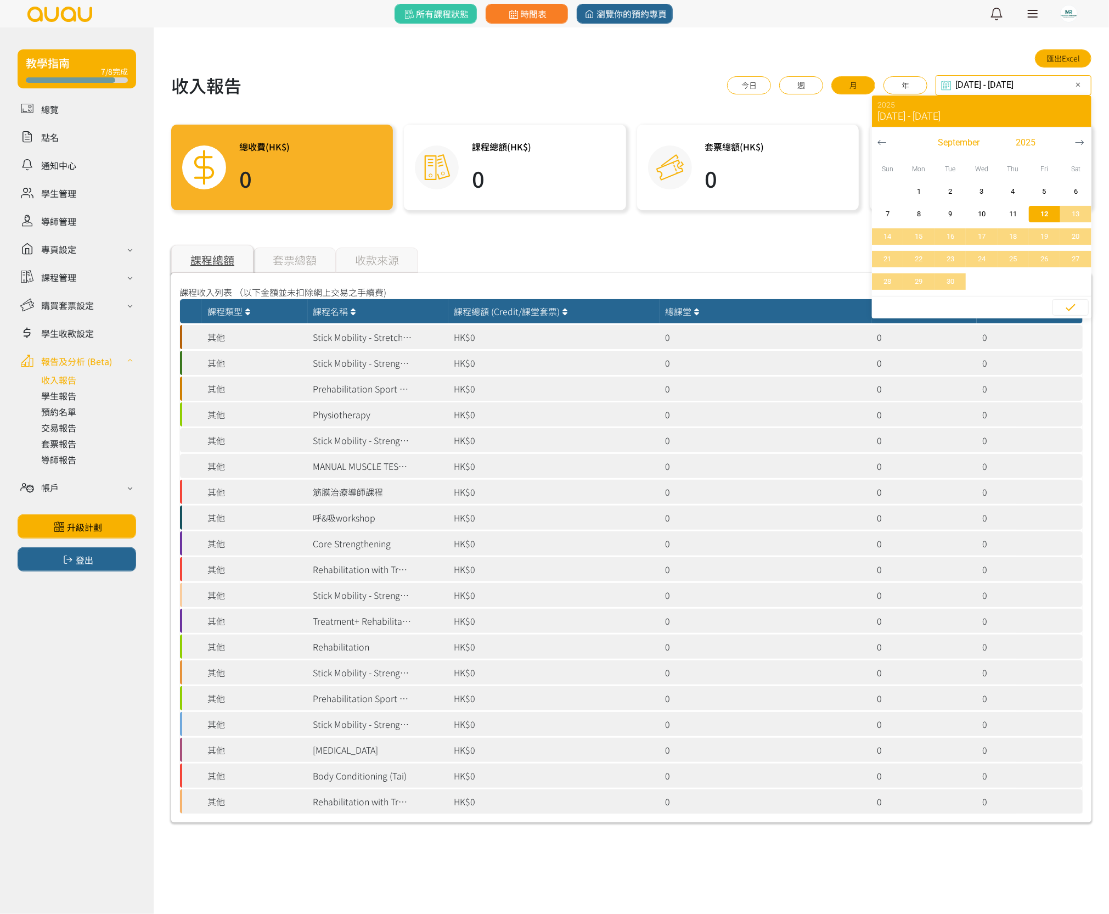
click at [878, 143] on icon "button" at bounding box center [881, 142] width 9 height 9
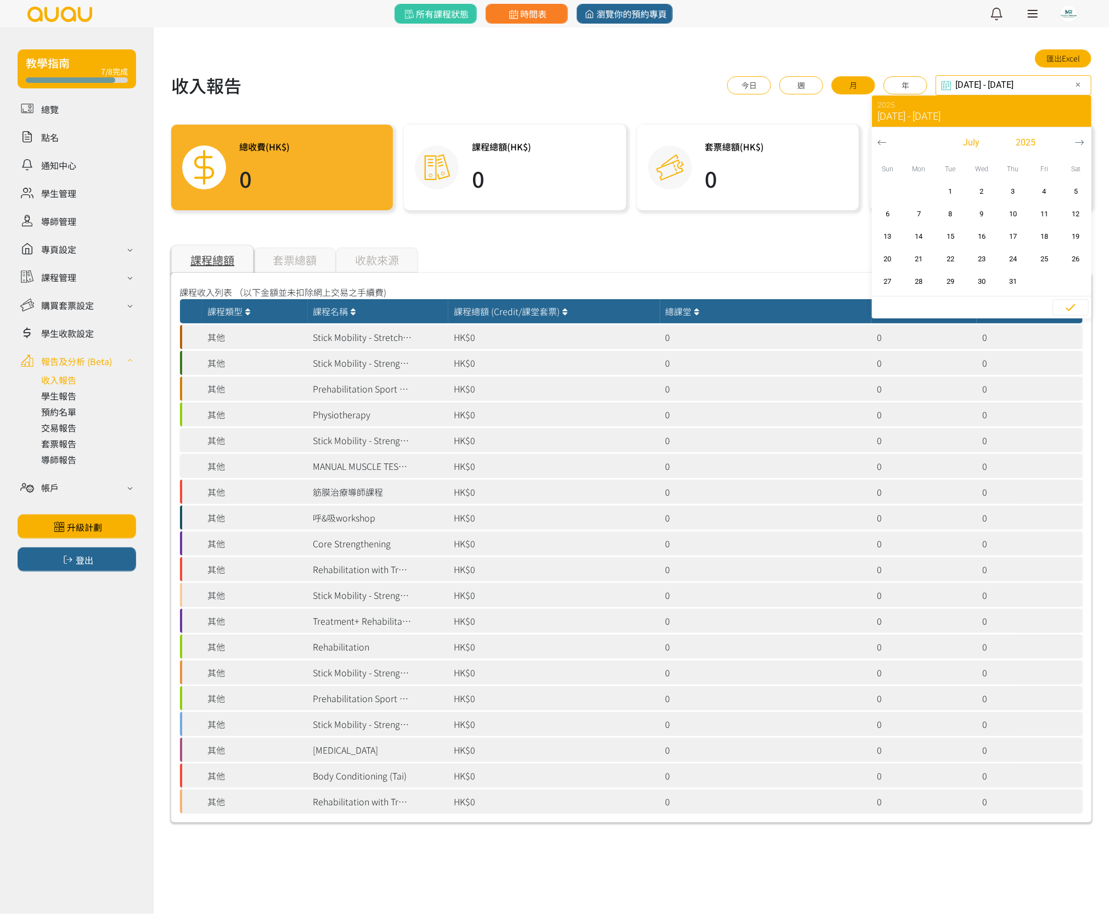
click at [878, 143] on icon "button" at bounding box center [881, 142] width 9 height 9
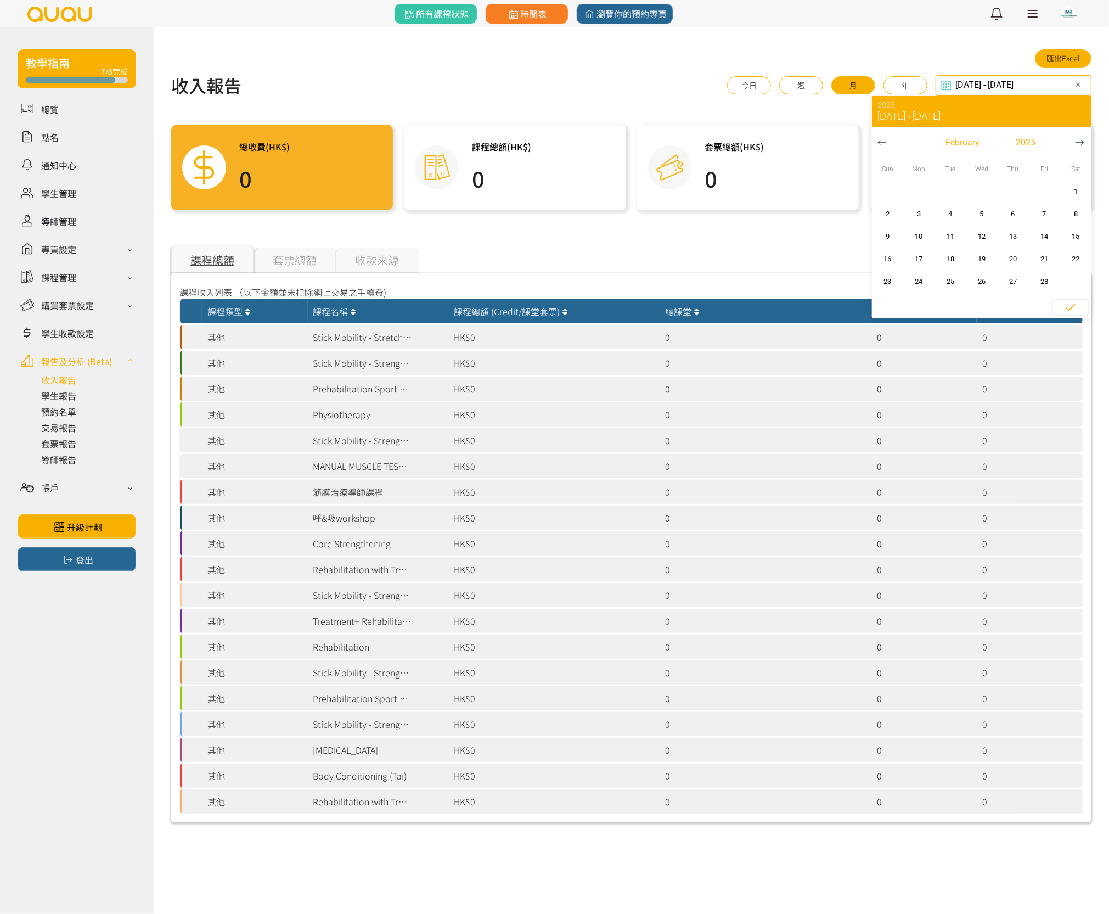
click at [878, 143] on icon "button" at bounding box center [881, 142] width 9 height 9
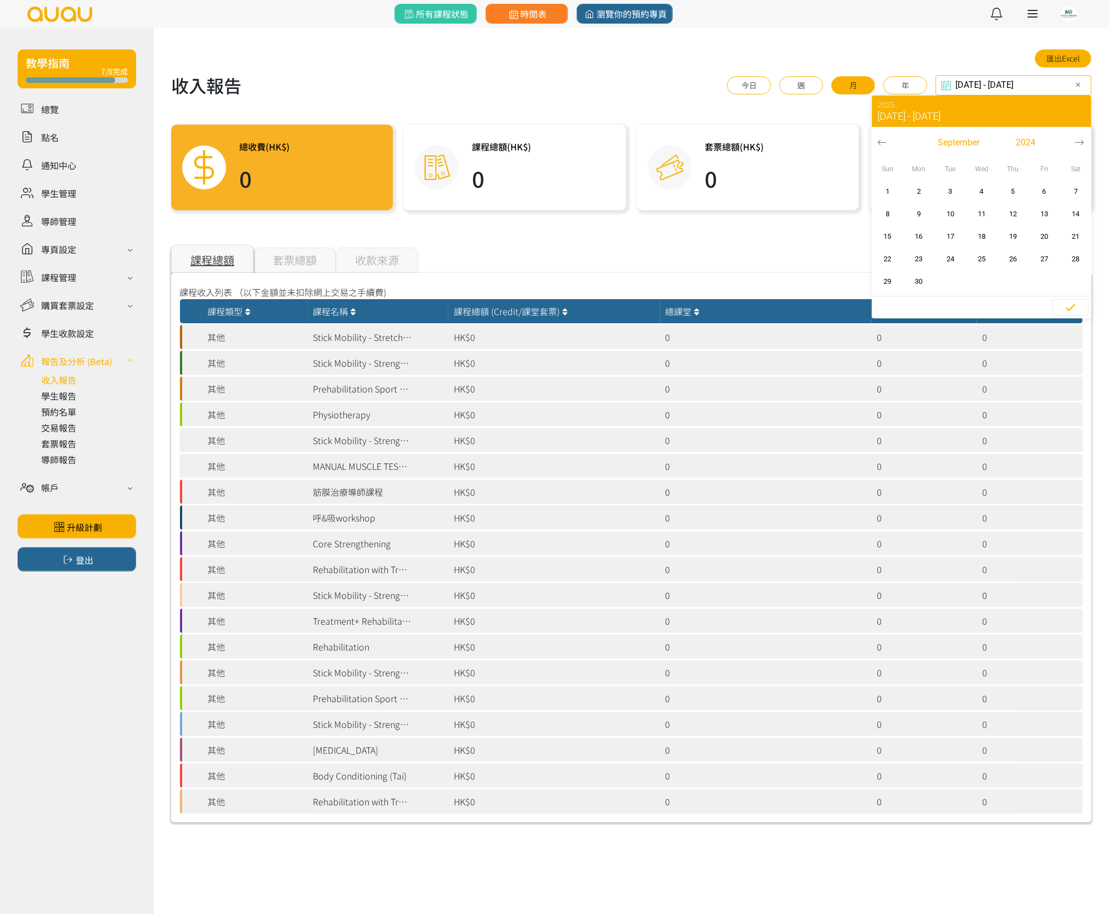
click at [878, 143] on icon "button" at bounding box center [881, 142] width 9 height 9
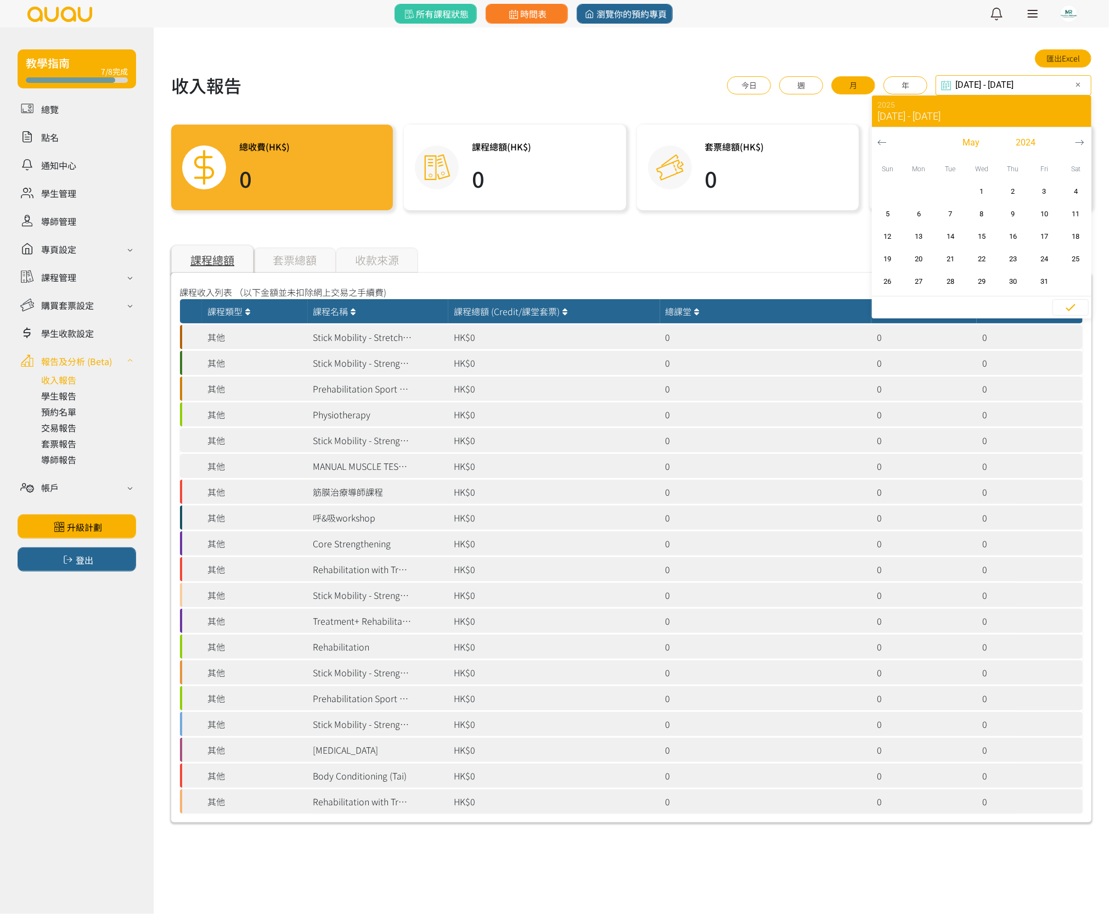
click at [878, 143] on icon "button" at bounding box center [881, 142] width 9 height 9
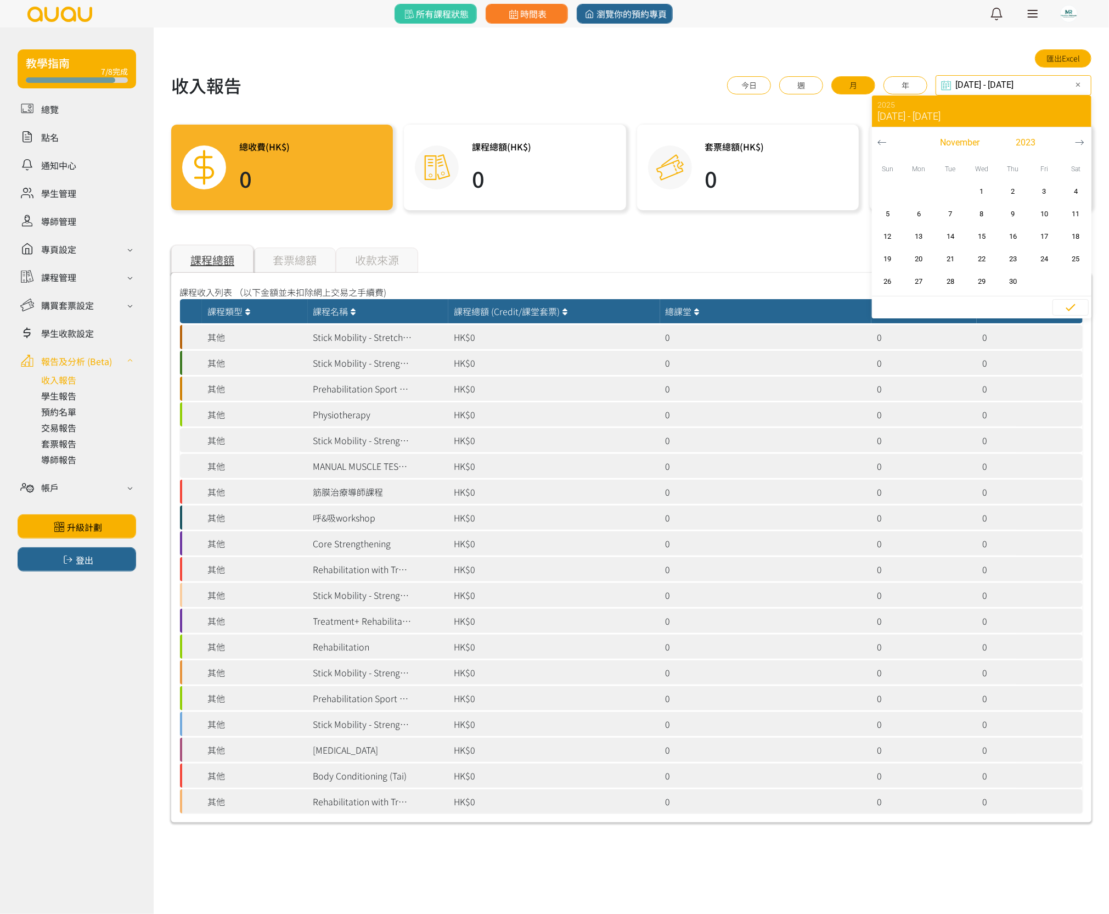
click at [878, 143] on icon "button" at bounding box center [881, 142] width 9 height 9
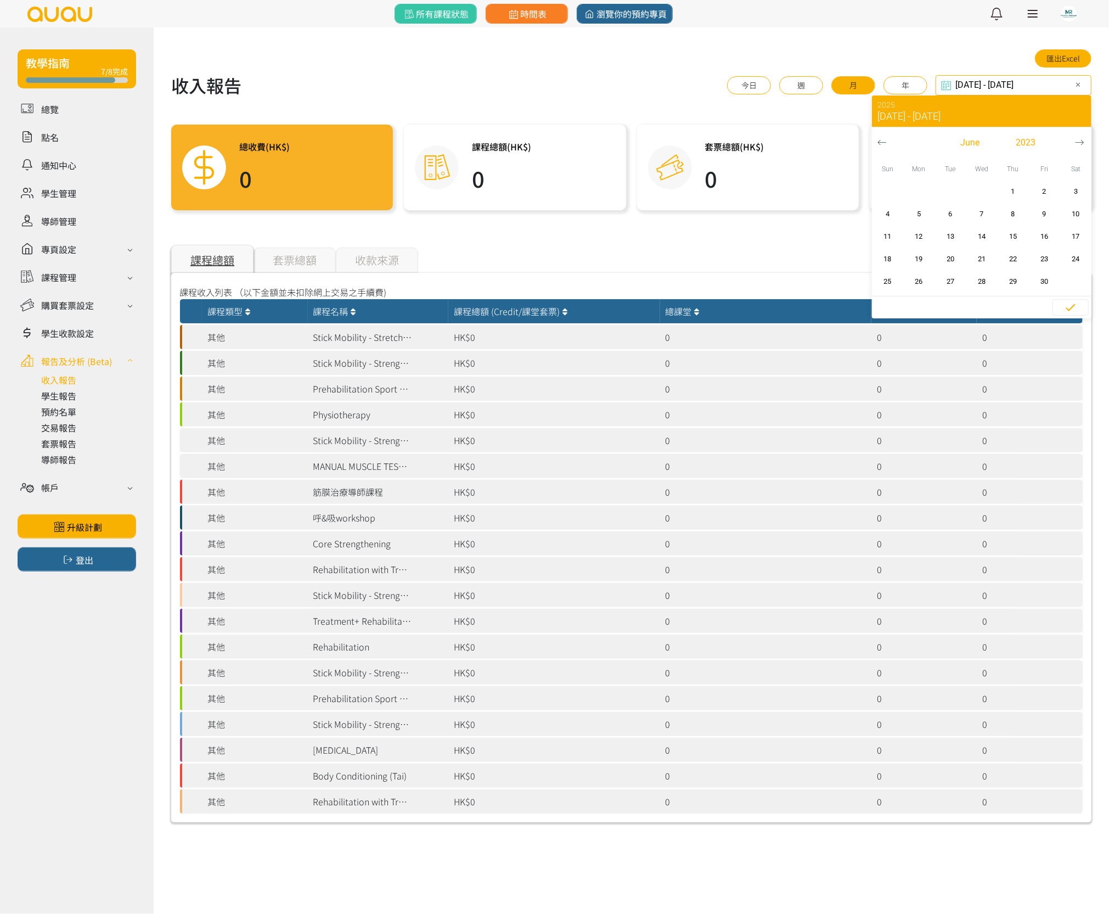
click at [878, 143] on icon "button" at bounding box center [881, 142] width 9 height 9
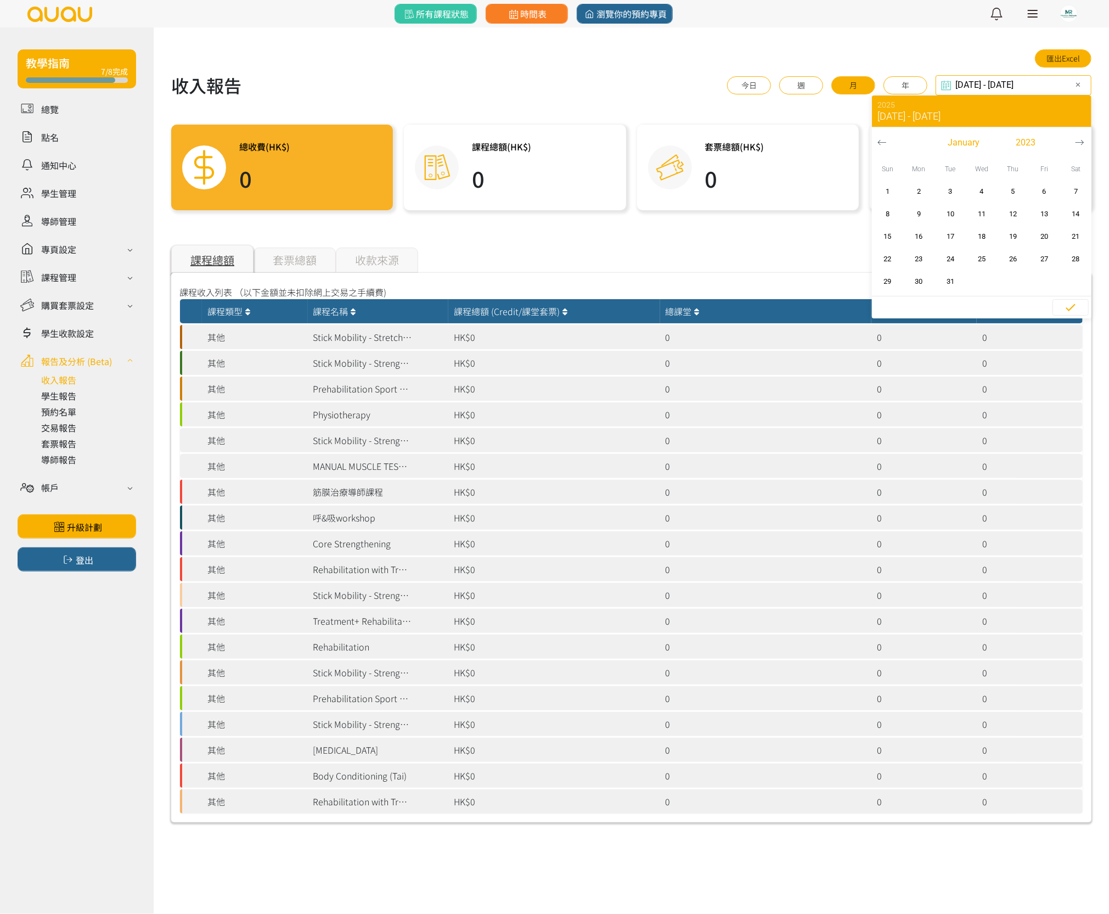
click at [878, 143] on icon "button" at bounding box center [881, 142] width 9 height 9
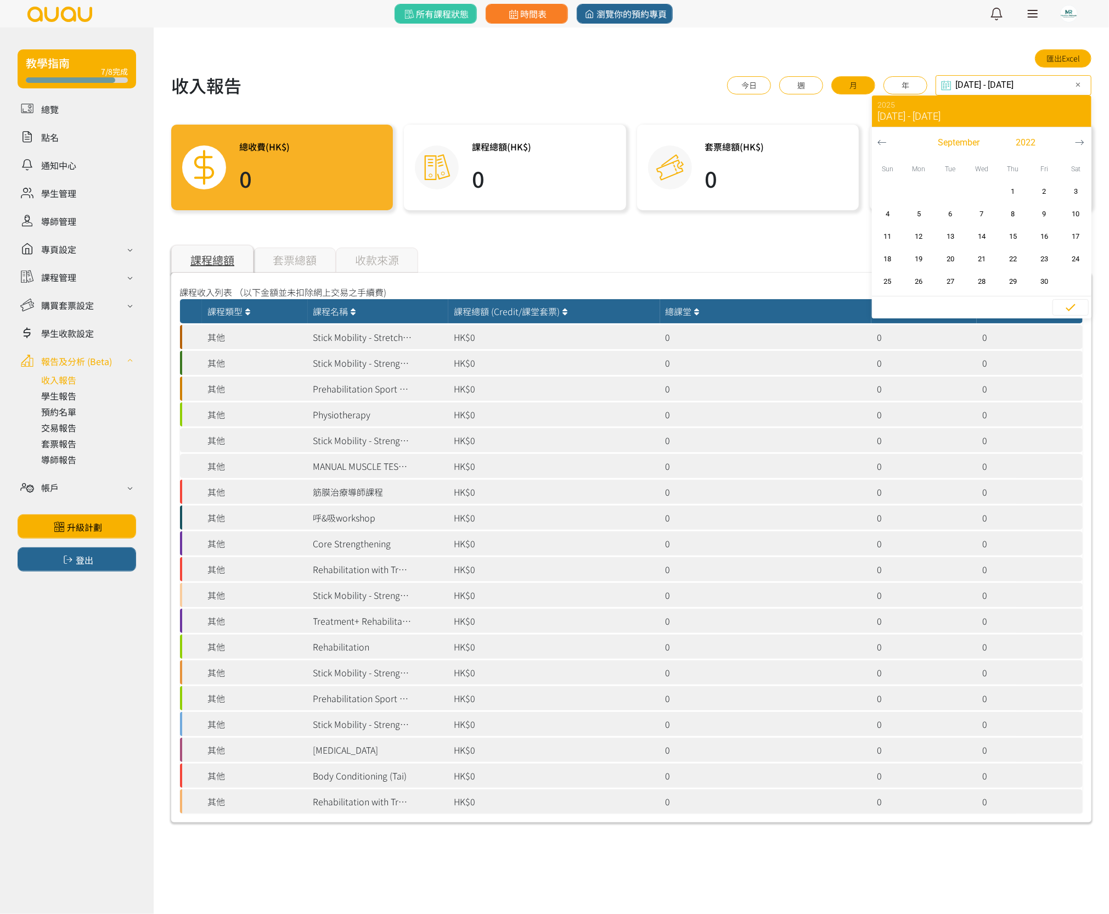
click at [878, 143] on icon "button" at bounding box center [881, 142] width 9 height 9
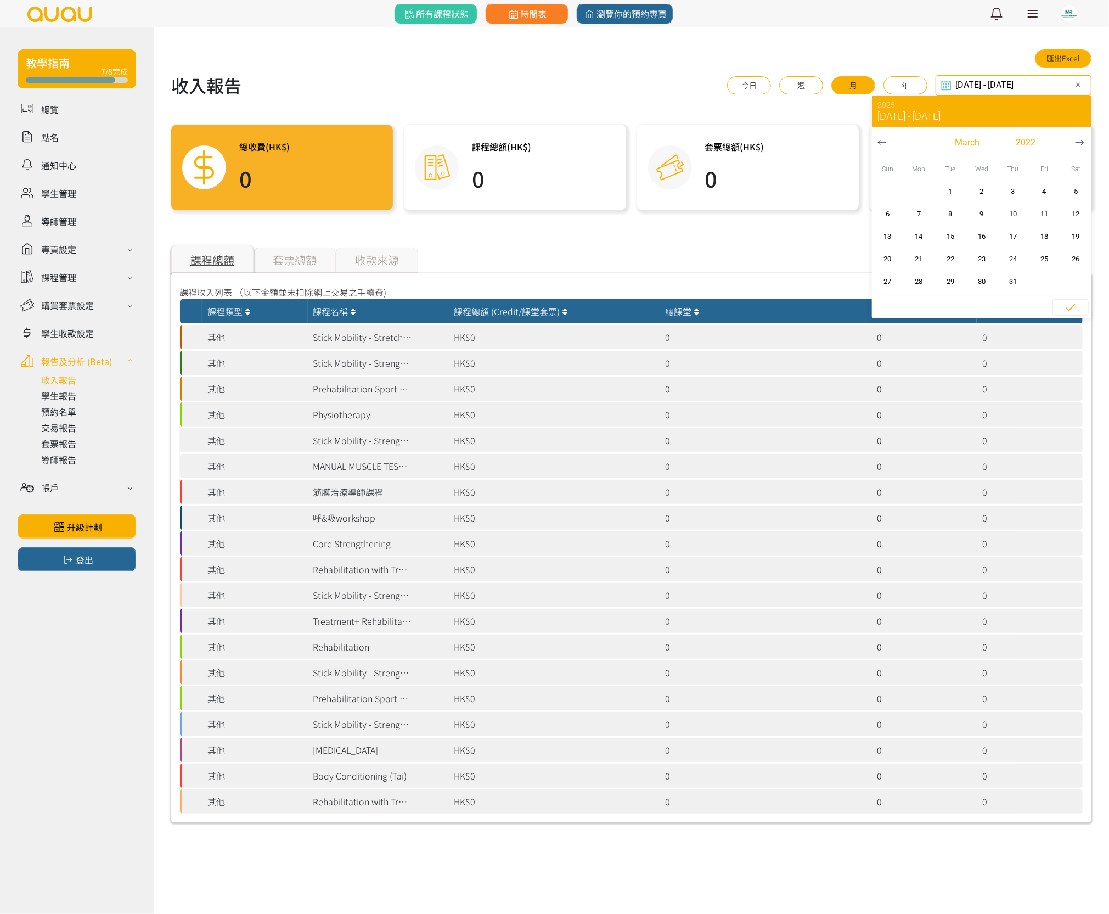
click at [878, 143] on icon "button" at bounding box center [881, 142] width 9 height 9
click at [1080, 143] on icon "button" at bounding box center [1079, 142] width 9 height 9
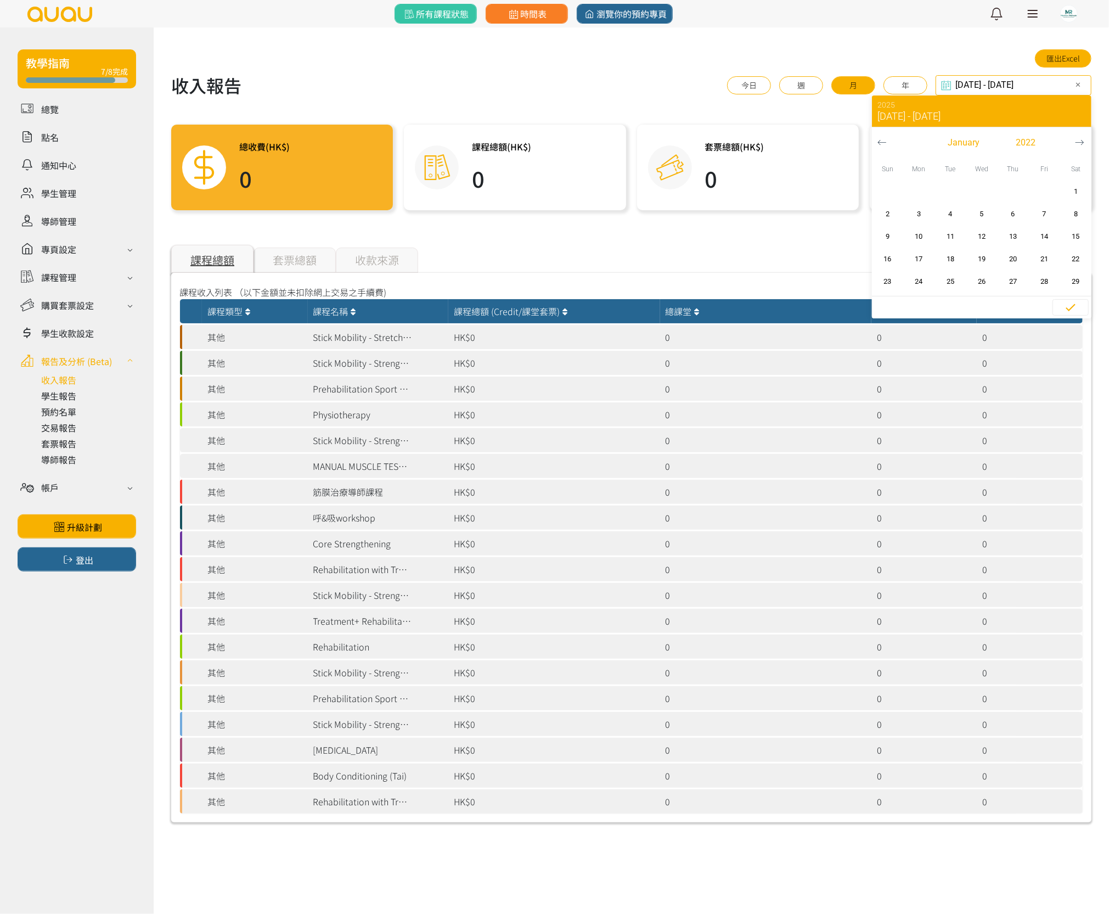
click at [1080, 143] on icon "button" at bounding box center [1079, 142] width 9 height 9
drag, startPoint x: 944, startPoint y: 188, endPoint x: 982, endPoint y: 227, distance: 54.7
click at [944, 188] on span "1" at bounding box center [950, 191] width 25 height 11
click at [1008, 279] on span "31" at bounding box center [1013, 281] width 25 height 11
type input "2022-03-01 - 2022-03-31"
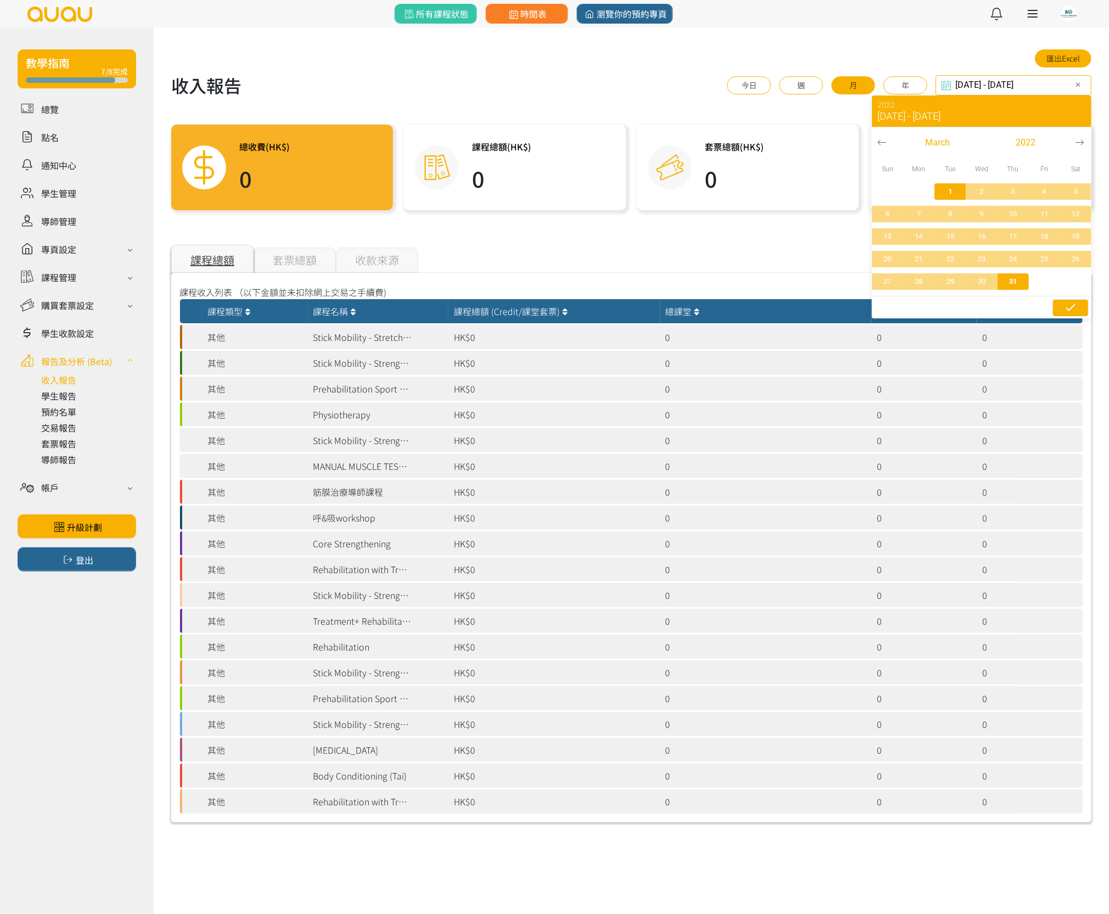
click at [1076, 312] on icon "button" at bounding box center [1070, 307] width 13 height 13
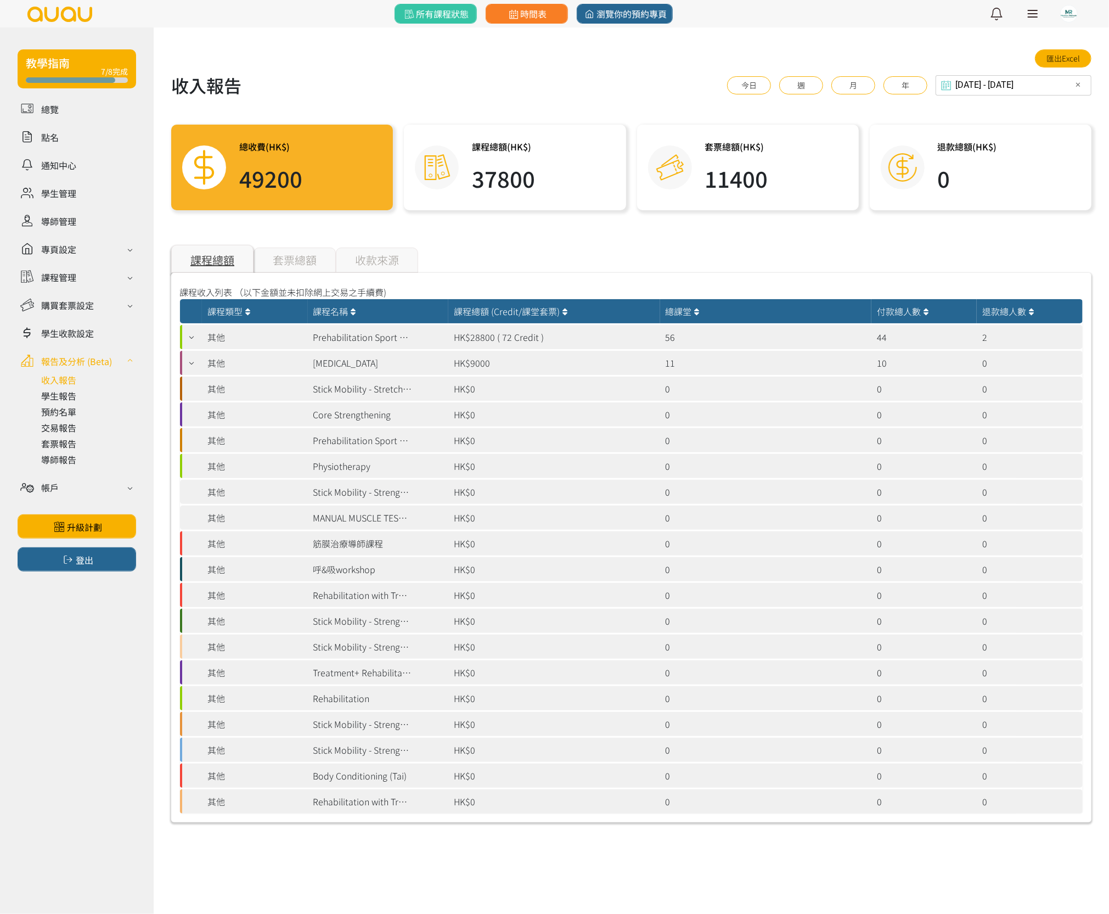
click at [192, 335] on icon at bounding box center [191, 336] width 12 height 9
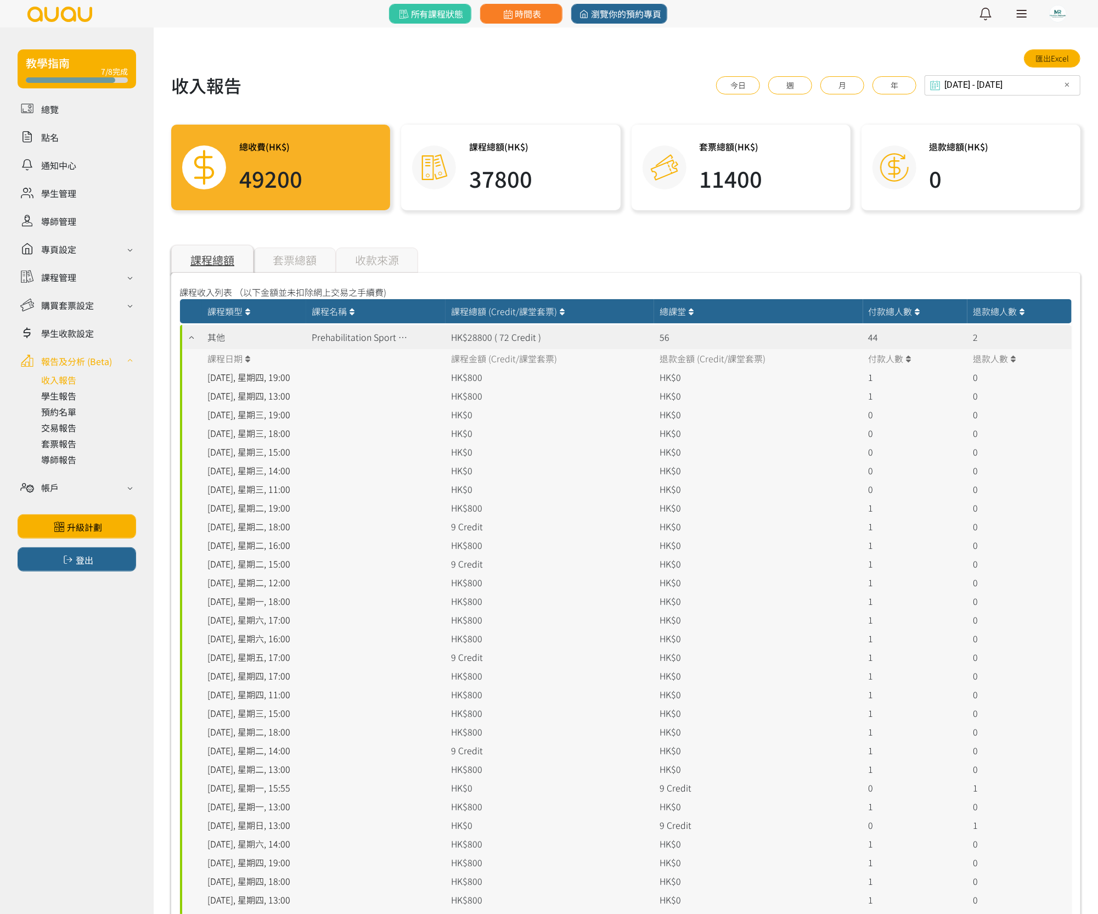
click at [325, 263] on div "套票總額" at bounding box center [294, 259] width 82 height 25
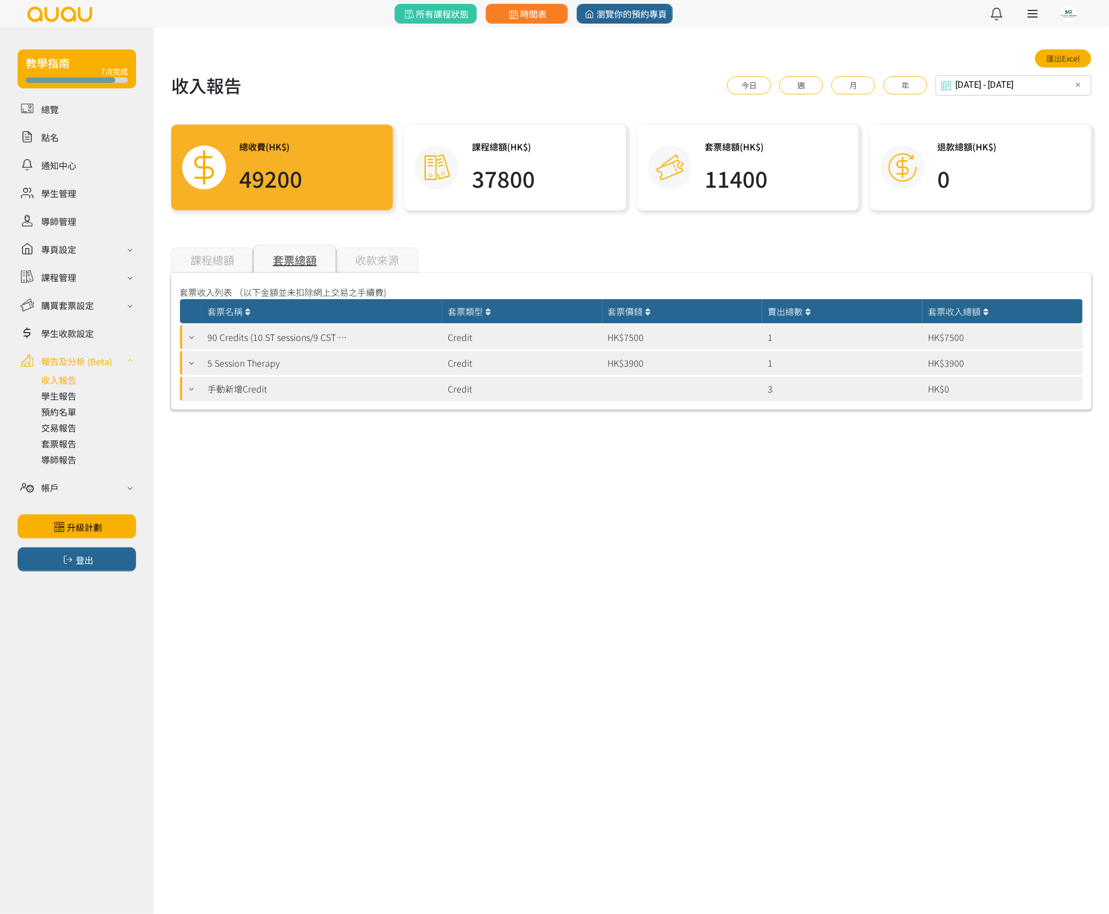
click at [195, 331] on div at bounding box center [191, 337] width 23 height 24
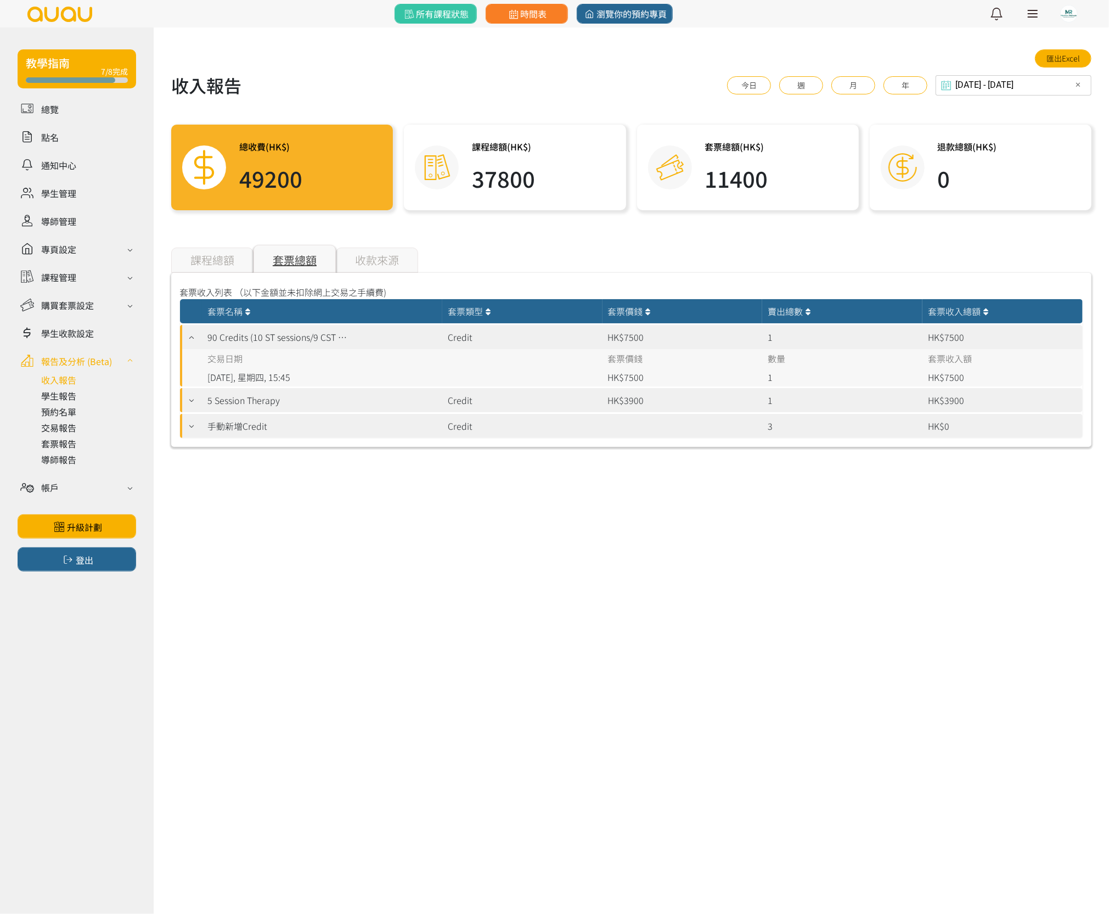
click at [194, 400] on icon at bounding box center [191, 400] width 12 height 9
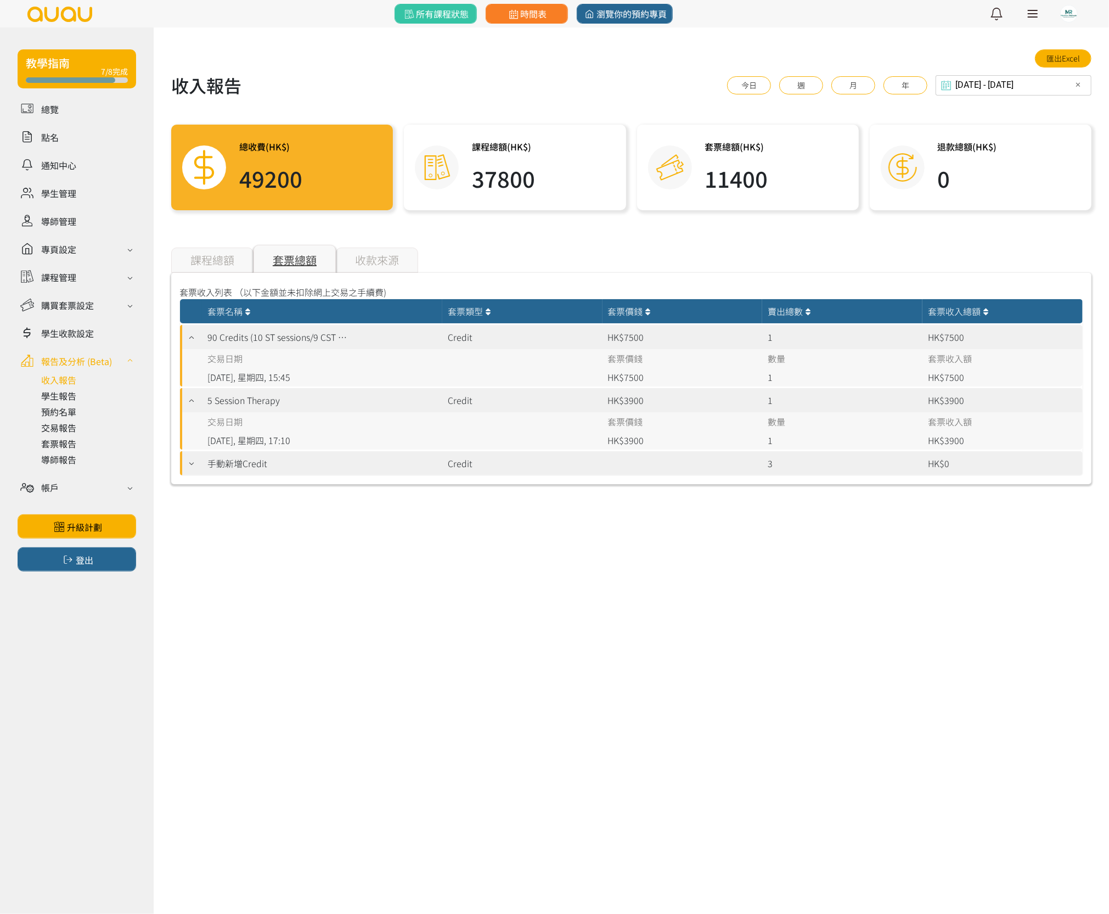
click at [185, 461] on icon at bounding box center [191, 463] width 12 height 9
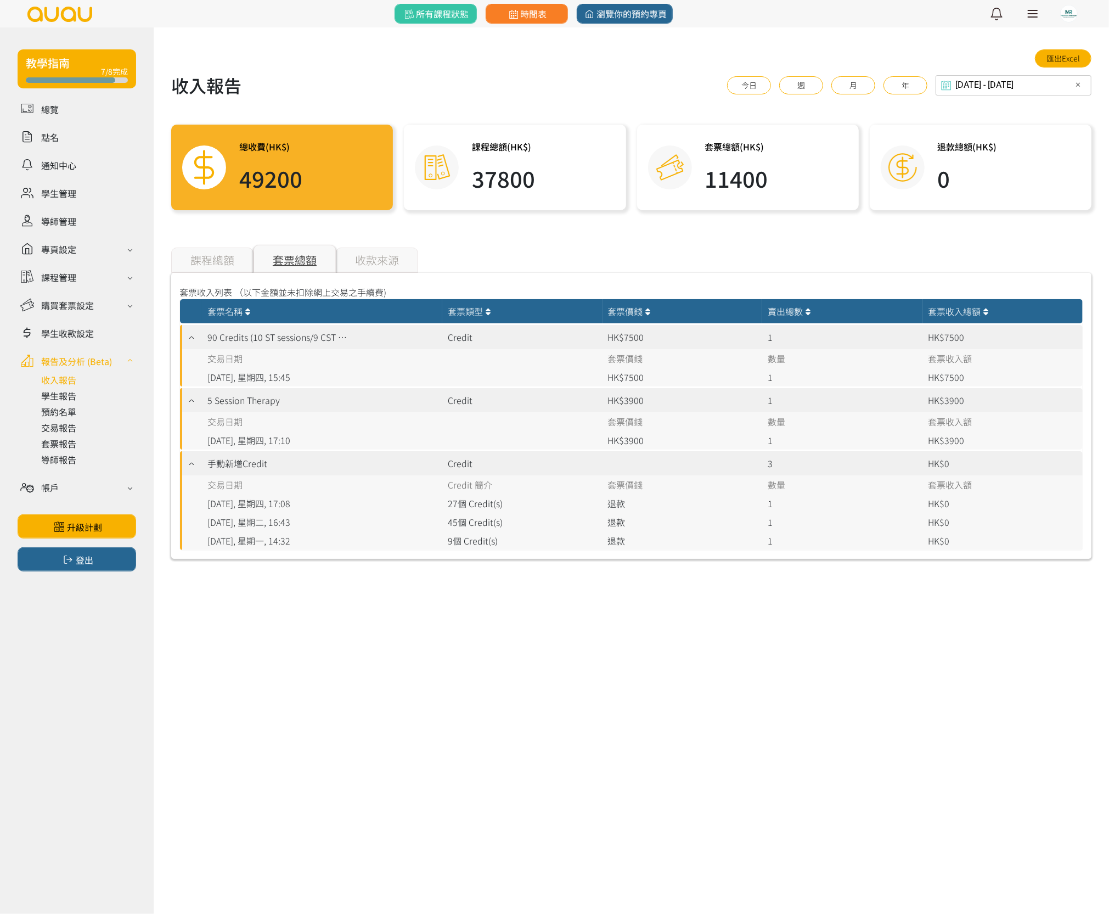
click at [345, 262] on div "收款來源" at bounding box center [377, 259] width 82 height 25
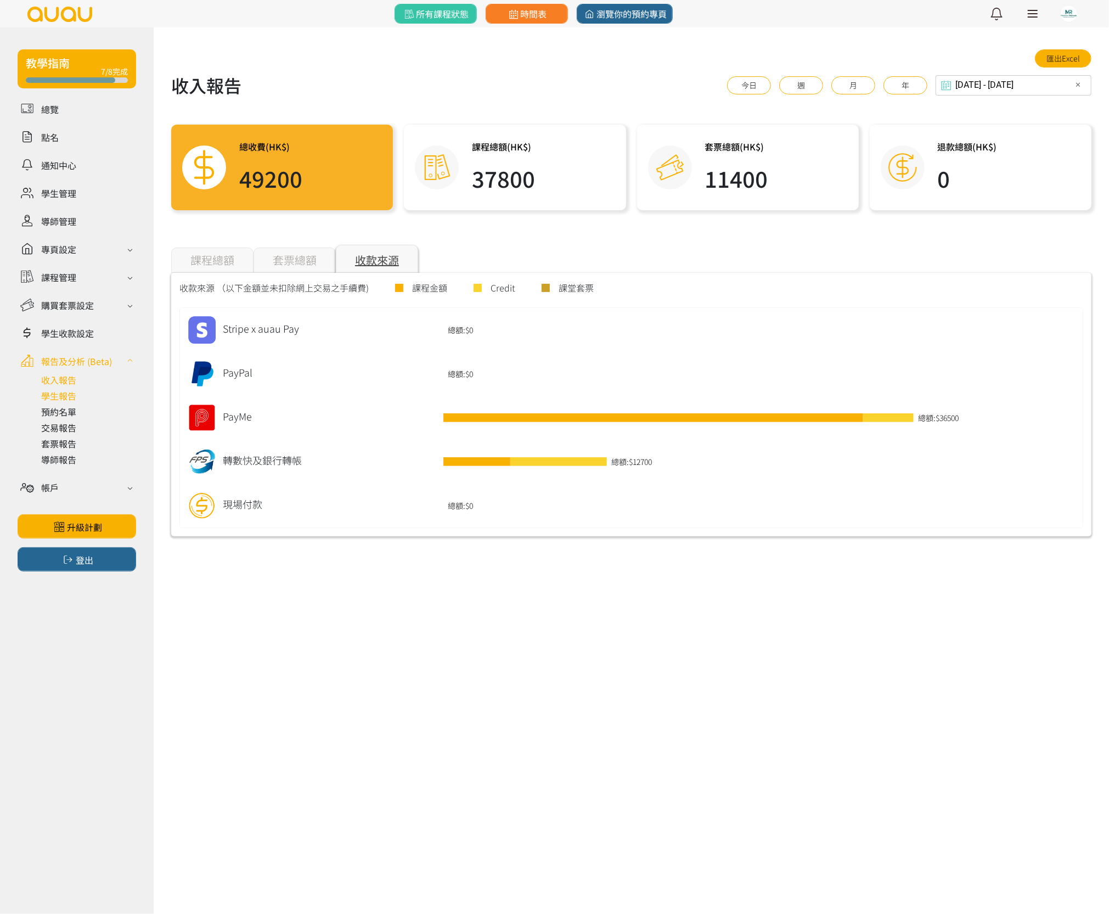
click at [74, 393] on link at bounding box center [88, 395] width 95 height 13
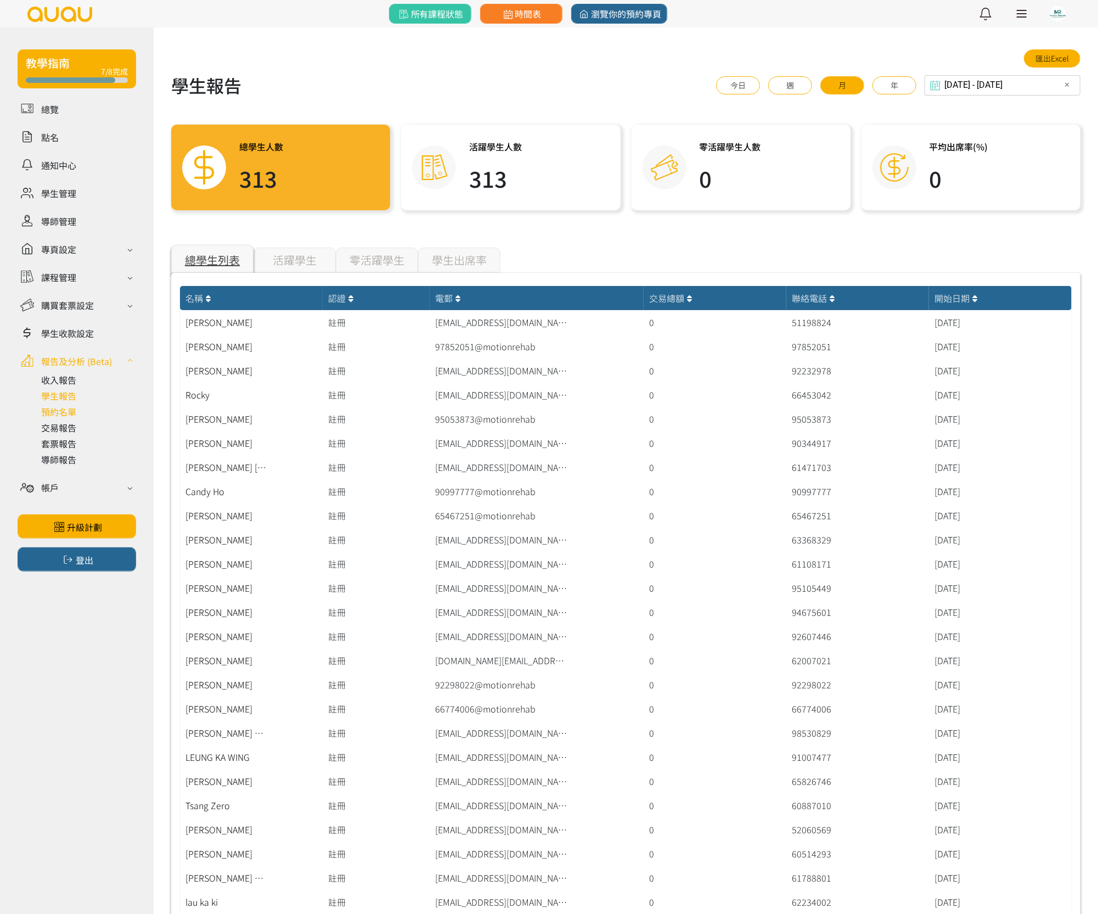
click at [65, 406] on link at bounding box center [88, 411] width 95 height 13
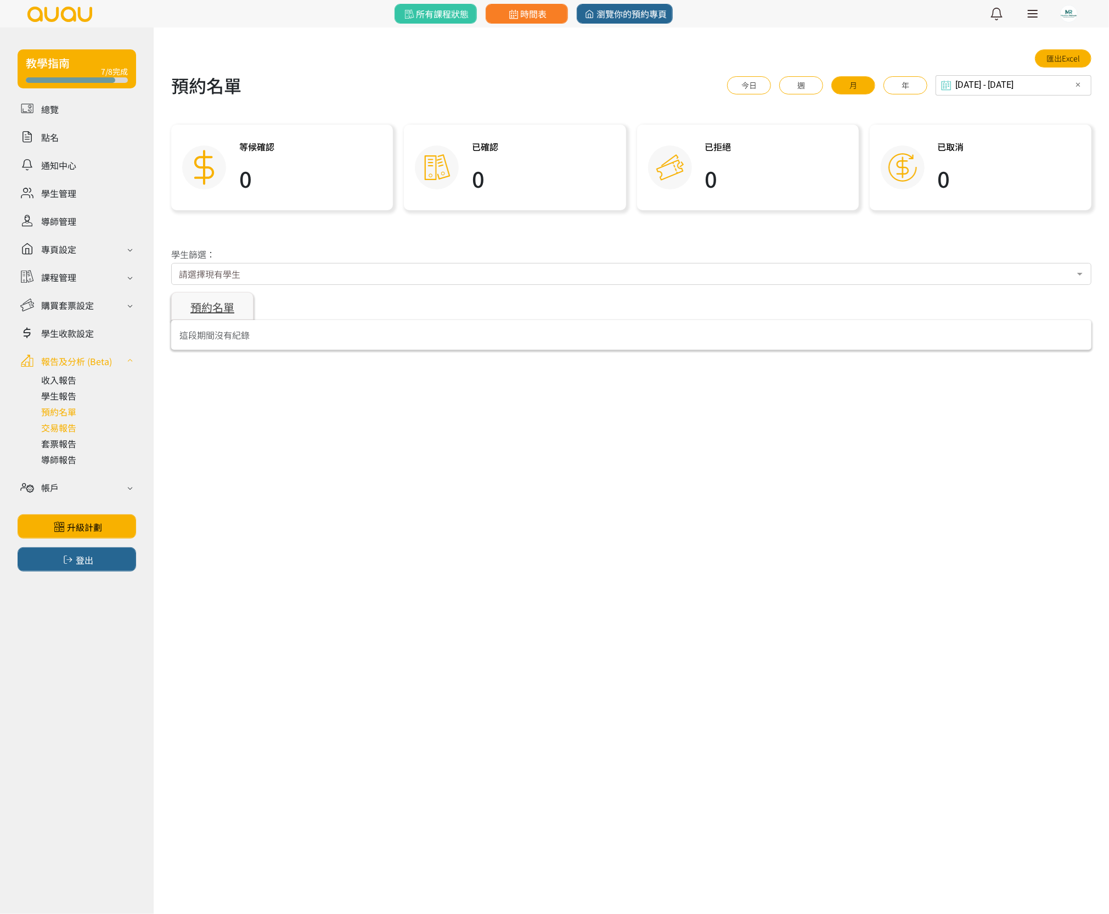
click at [74, 424] on link at bounding box center [88, 427] width 95 height 13
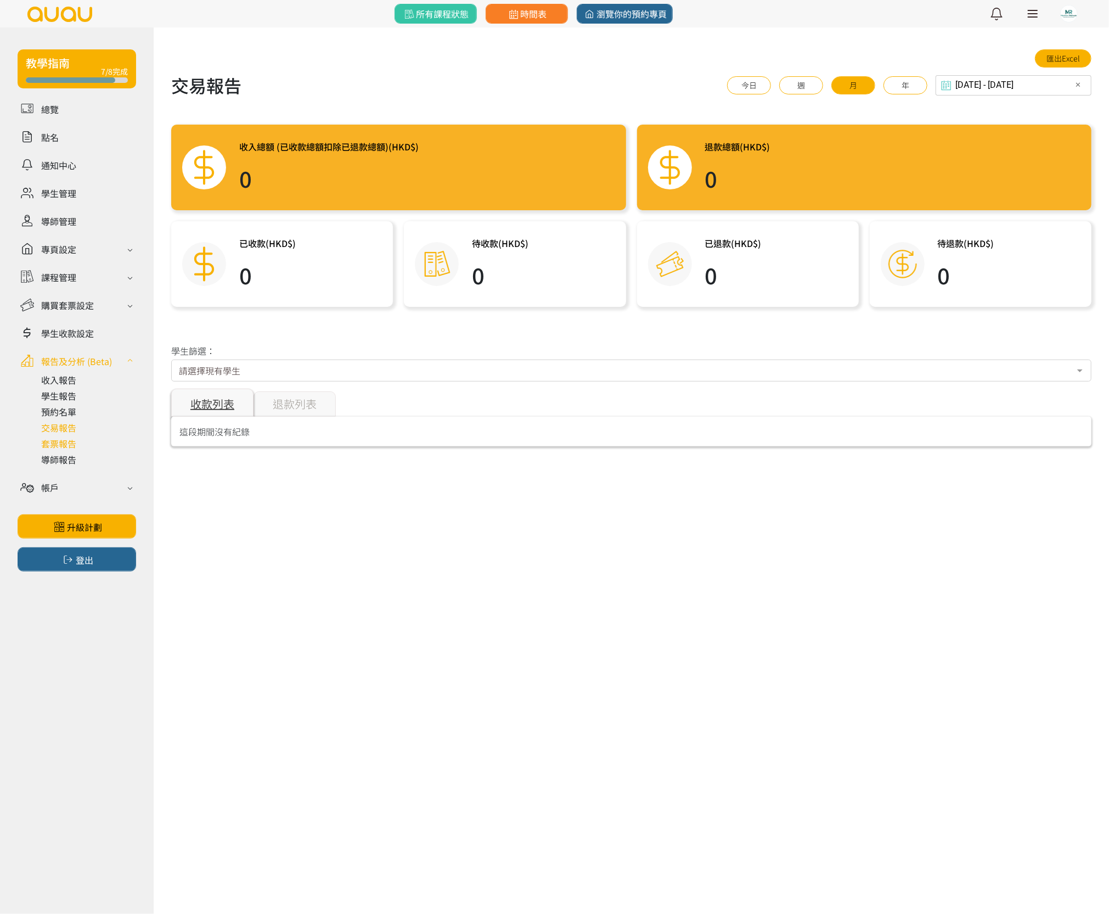
click at [66, 442] on link at bounding box center [88, 443] width 95 height 13
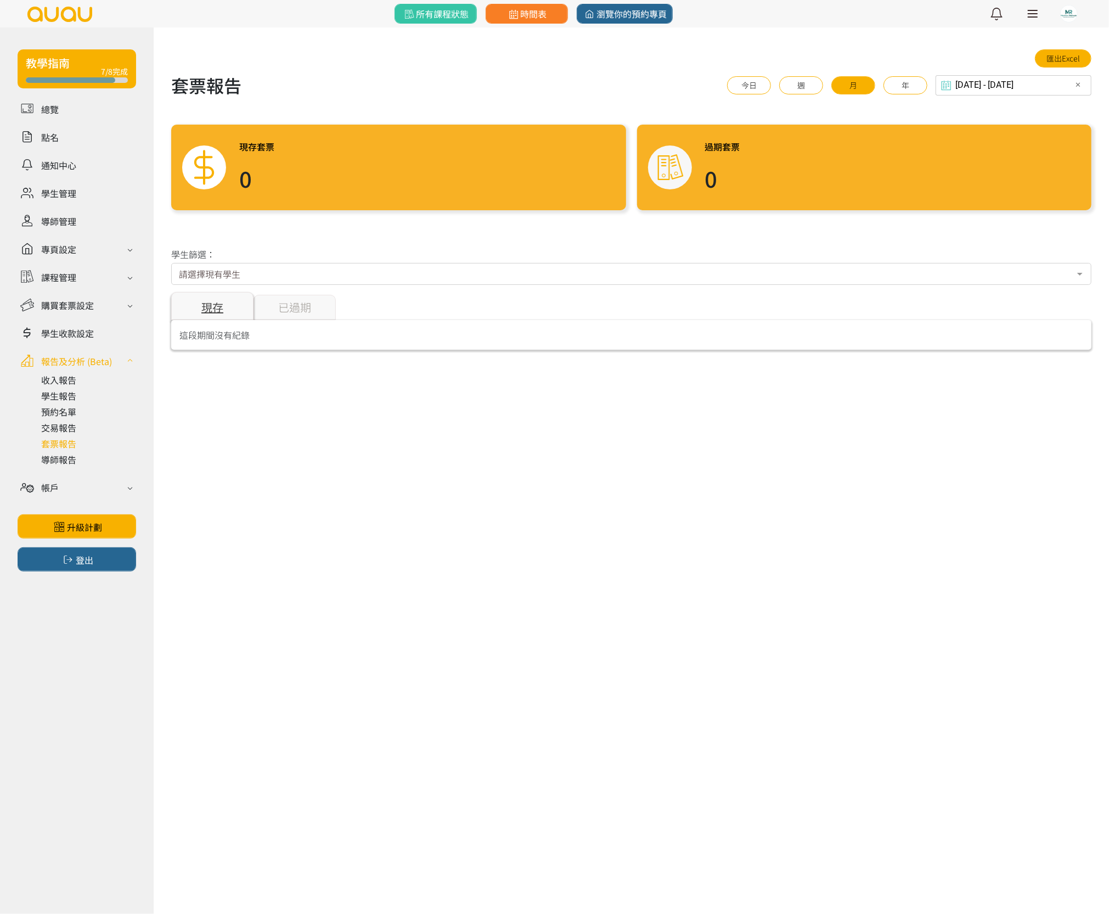
click at [802, 178] on div "過期套票 0" at bounding box center [864, 168] width 455 height 86
click at [1085, 84] on input "[DATE] - [DATE]" at bounding box center [1013, 85] width 156 height 20
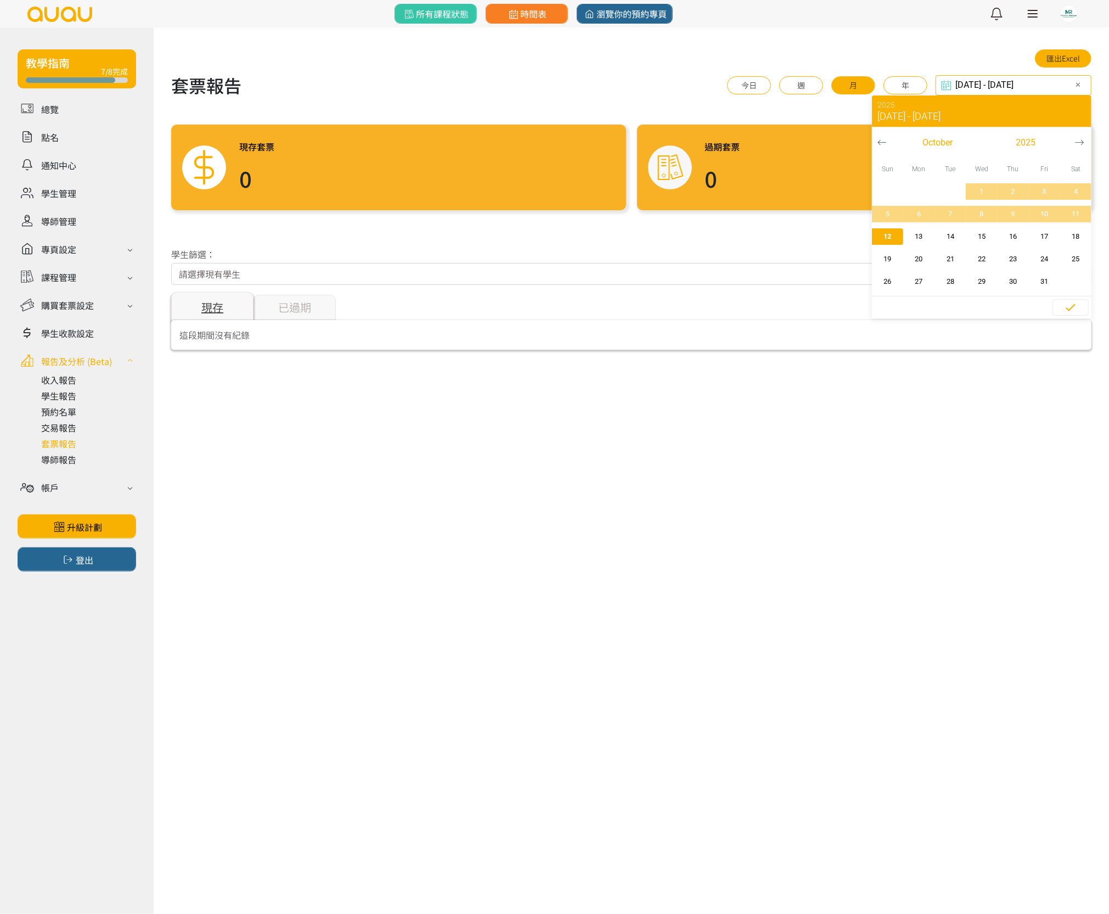
click at [881, 140] on icon "button" at bounding box center [882, 142] width 8 height 5
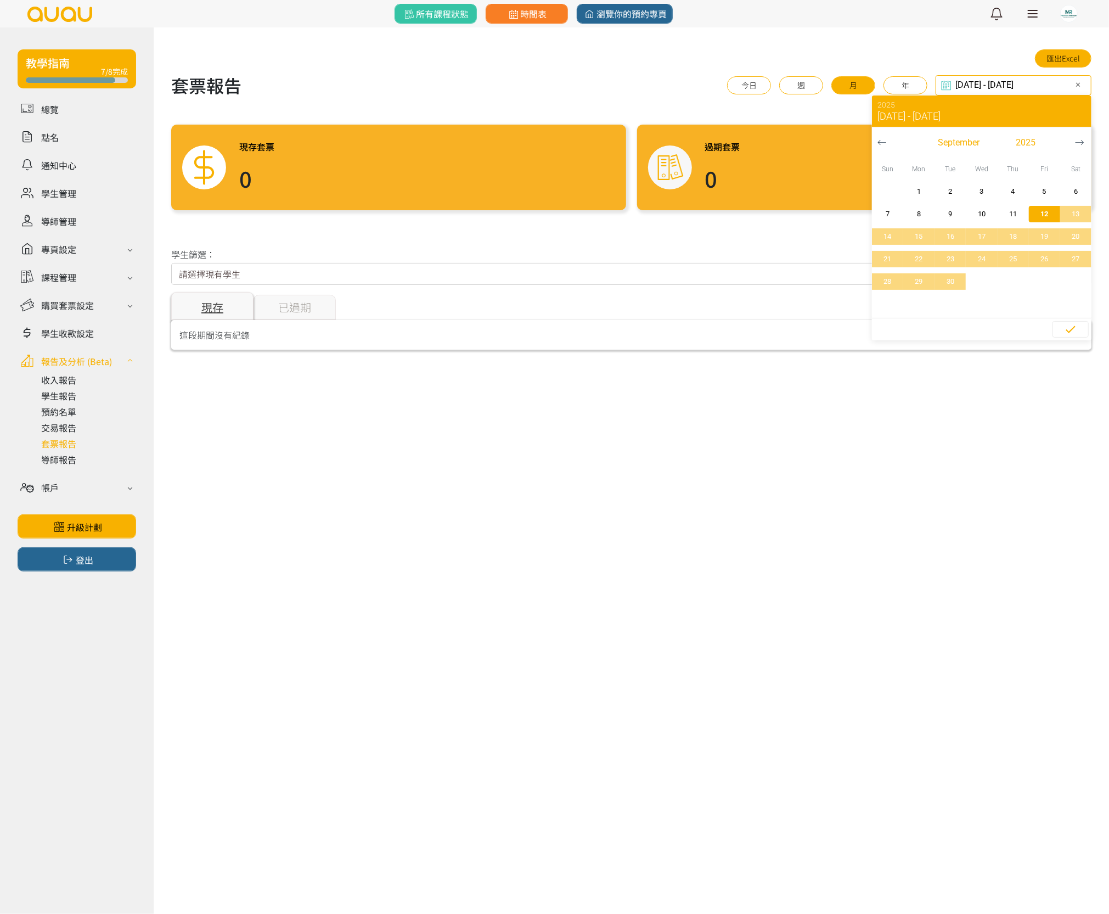
click at [881, 140] on icon "button" at bounding box center [882, 142] width 8 height 5
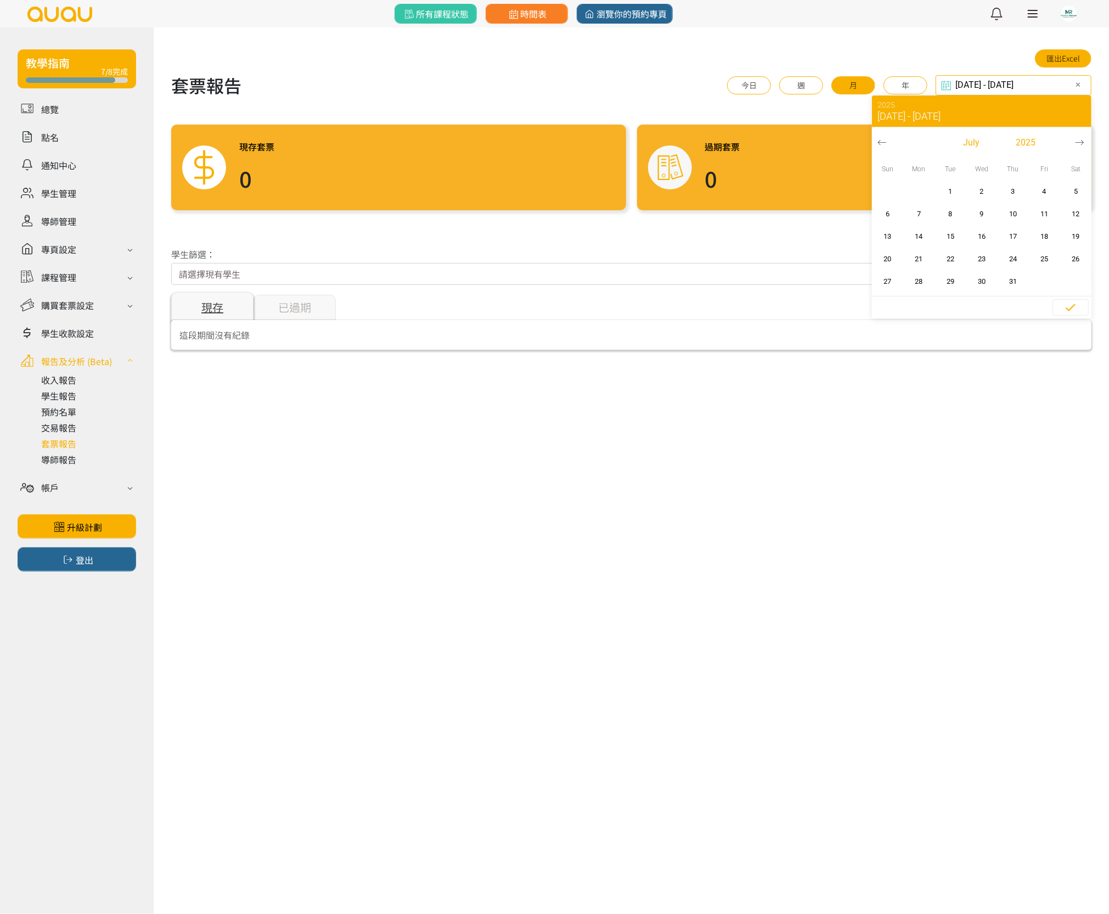
click at [881, 140] on icon "button" at bounding box center [882, 142] width 8 height 5
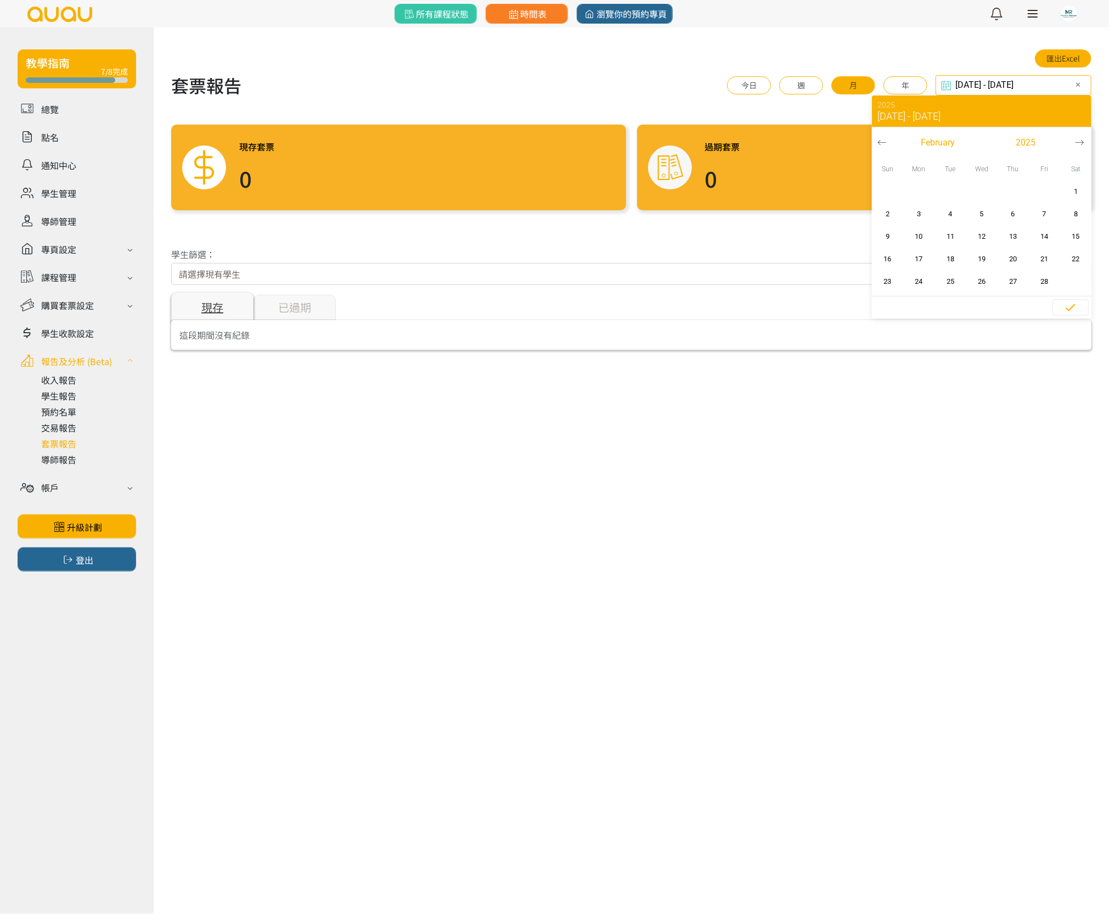
click at [881, 140] on icon "button" at bounding box center [882, 142] width 8 height 5
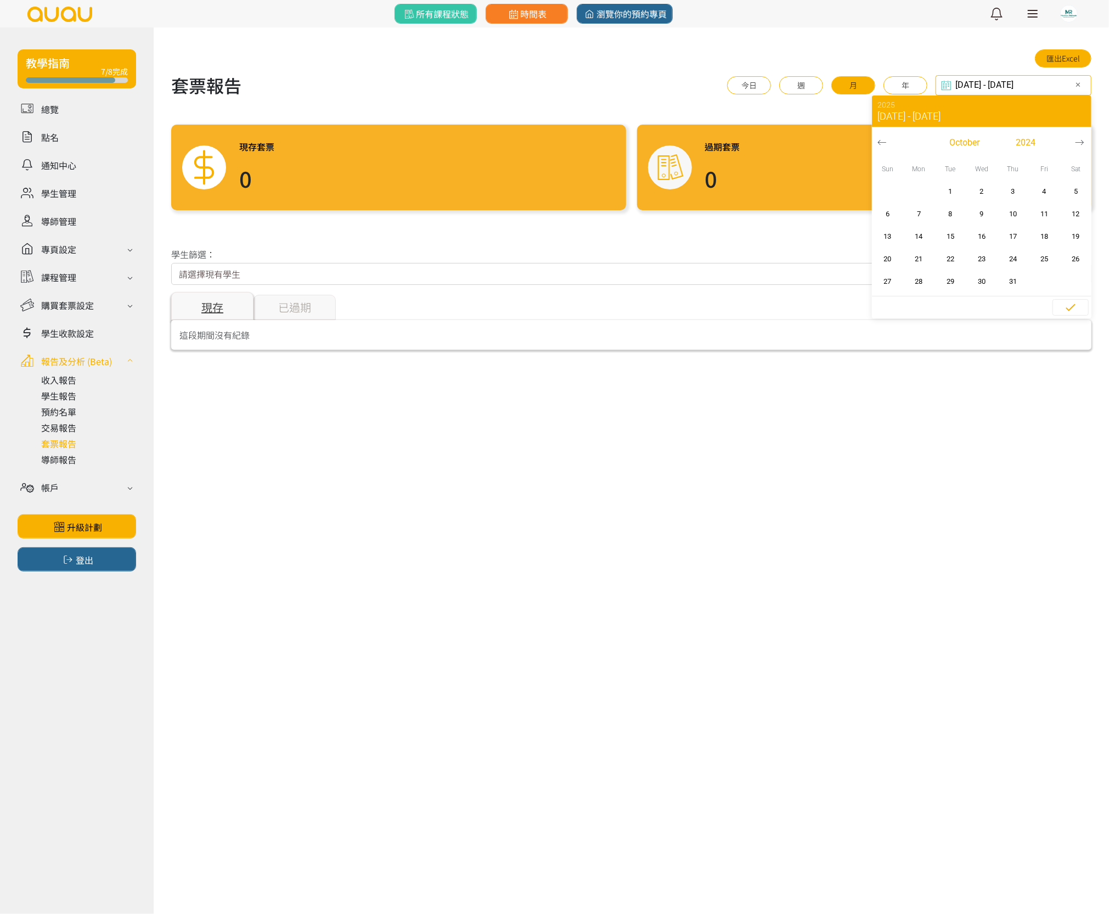
click at [881, 140] on icon "button" at bounding box center [882, 142] width 8 height 5
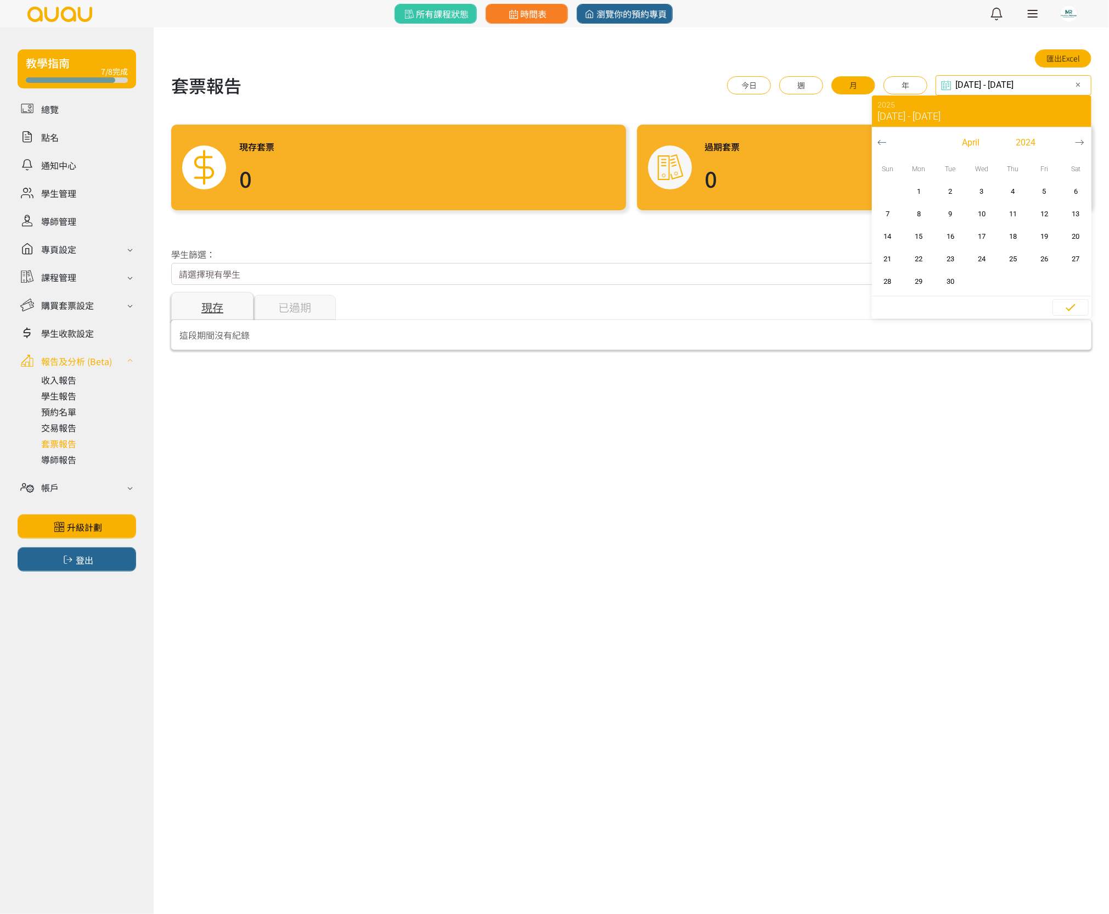
click at [881, 140] on icon "button" at bounding box center [882, 142] width 8 height 5
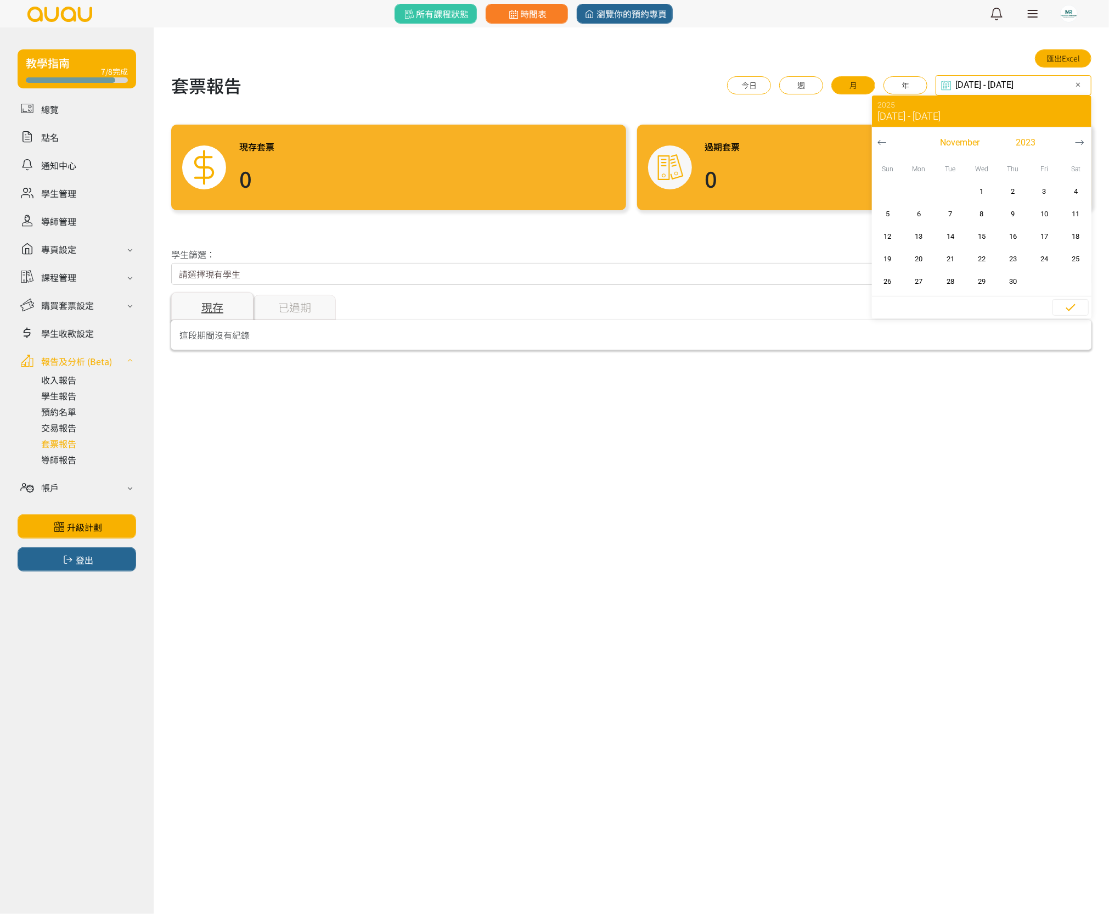
click at [881, 140] on icon "button" at bounding box center [882, 142] width 8 height 5
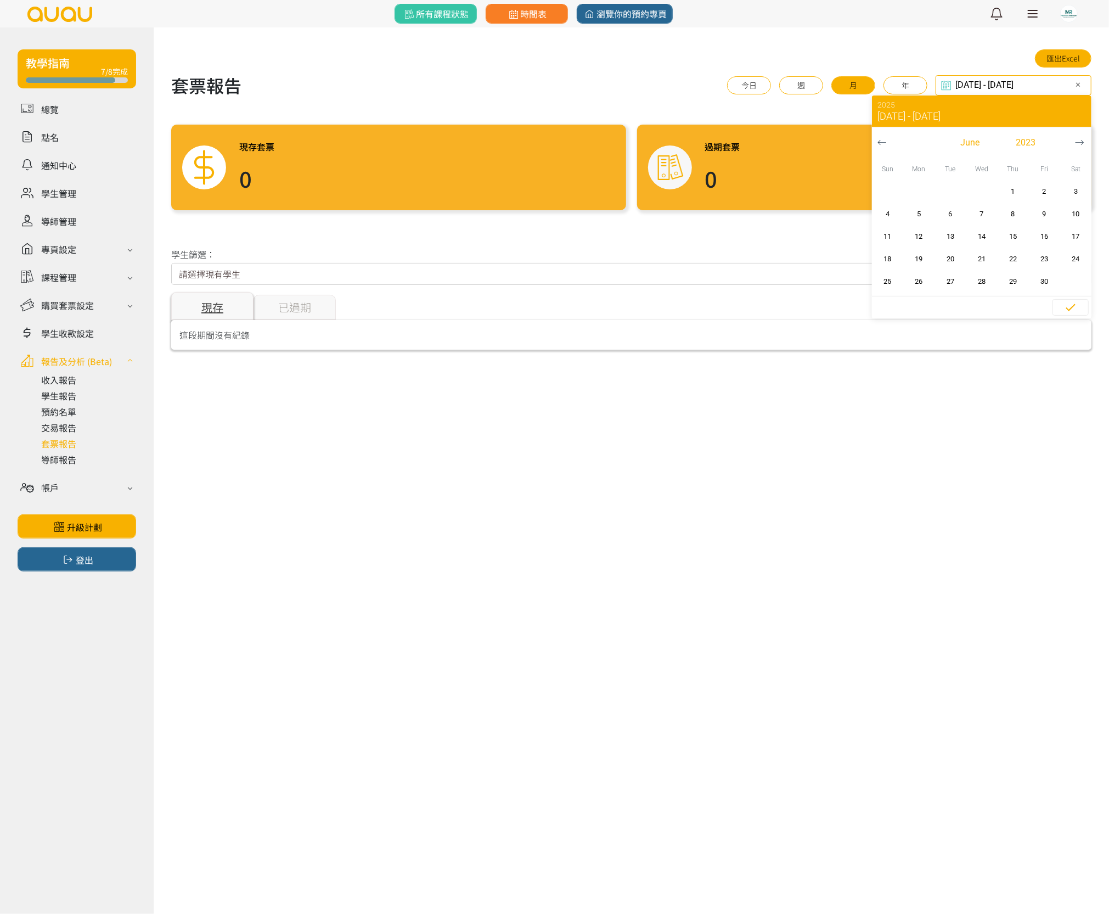
click at [881, 140] on icon "button" at bounding box center [882, 142] width 8 height 5
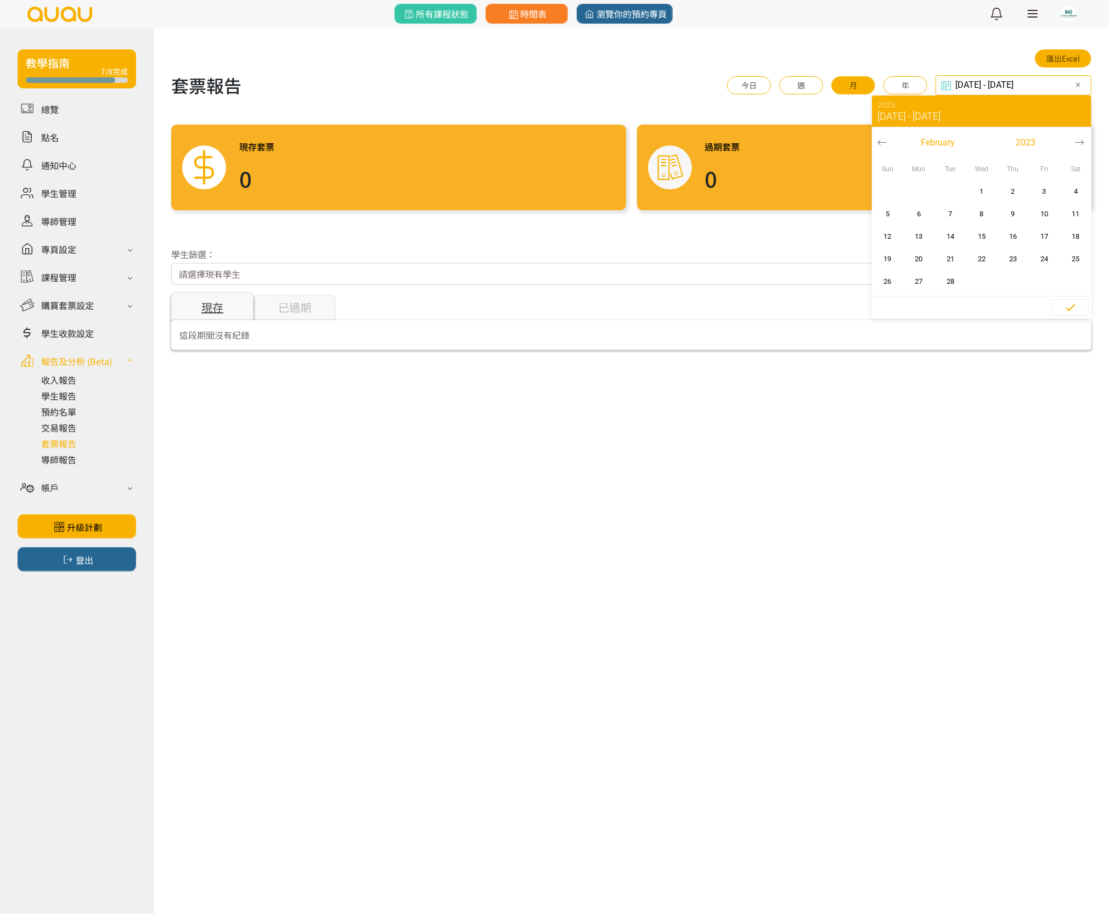
click at [881, 140] on icon "button" at bounding box center [882, 142] width 8 height 5
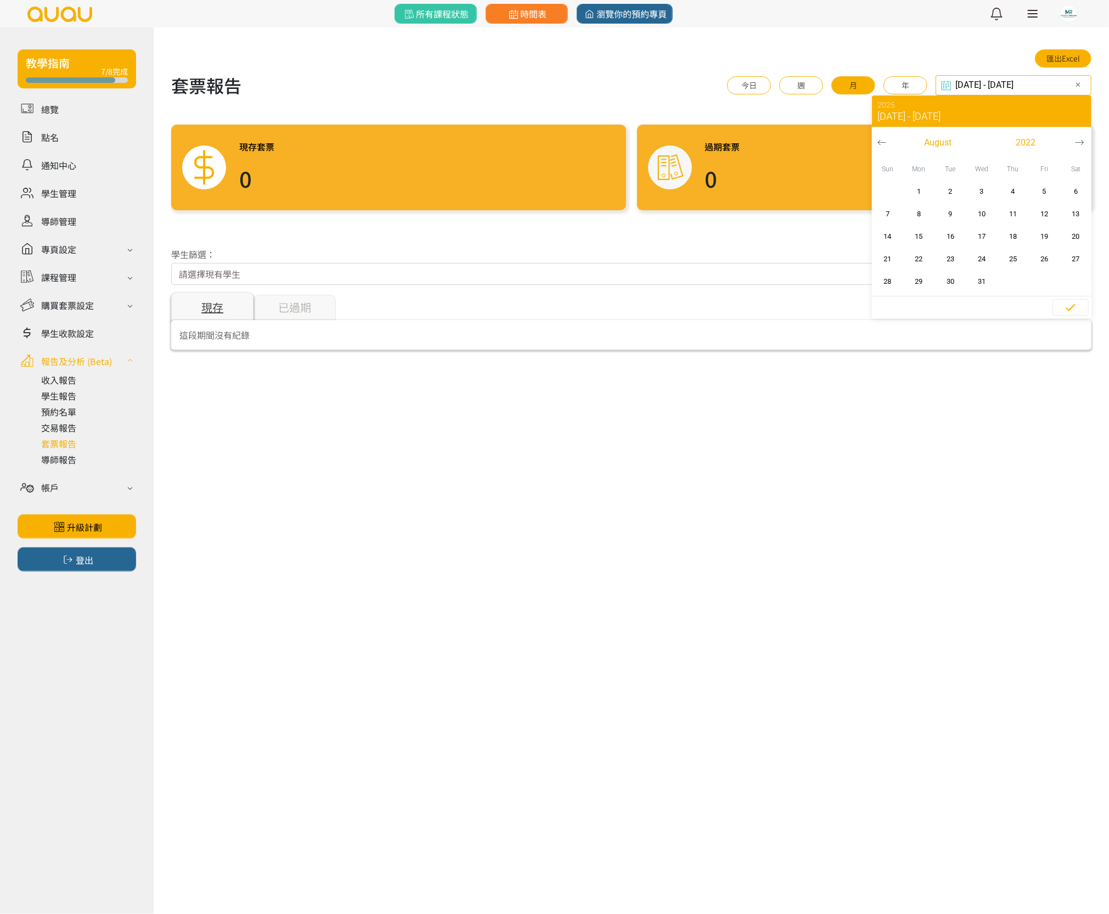
click at [881, 139] on icon "button" at bounding box center [881, 142] width 9 height 9
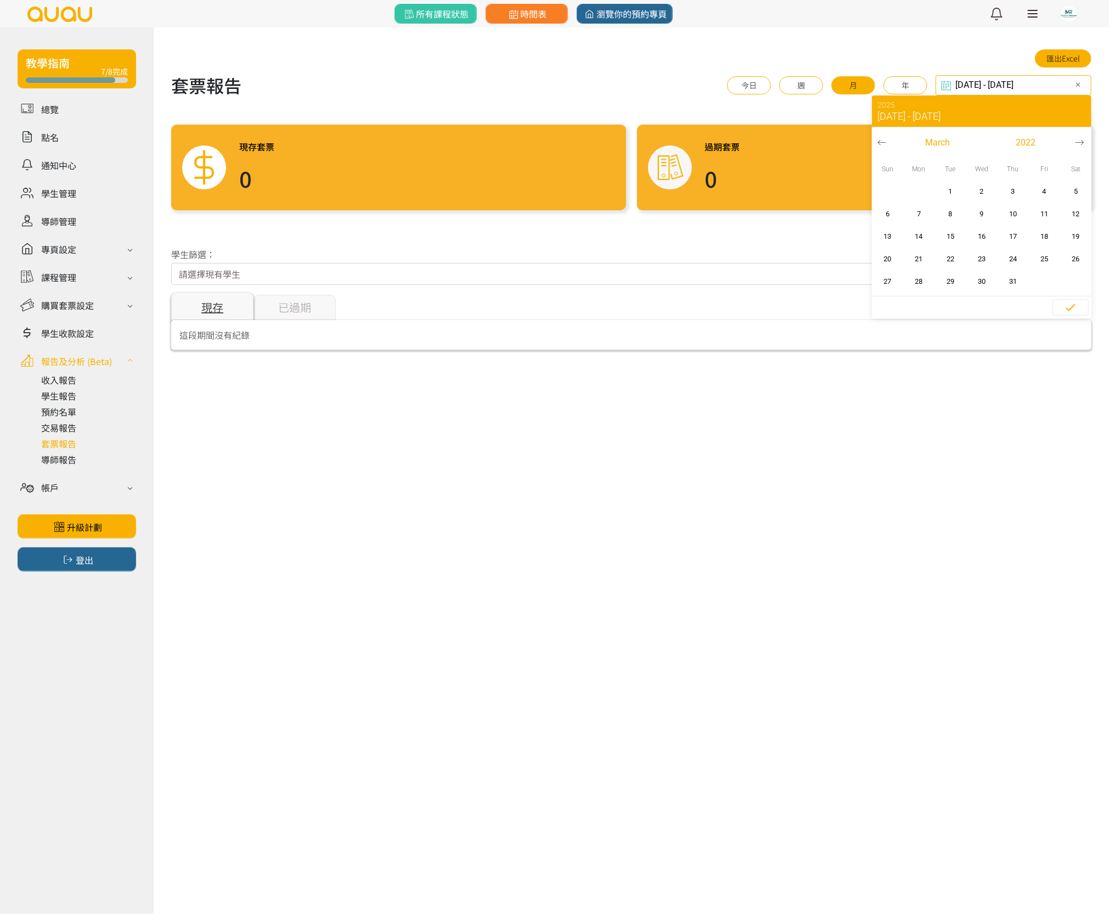
click at [881, 139] on icon "button" at bounding box center [881, 142] width 9 height 9
click at [1075, 140] on icon "button" at bounding box center [1079, 142] width 9 height 9
click at [1078, 191] on span "1" at bounding box center [1075, 191] width 25 height 11
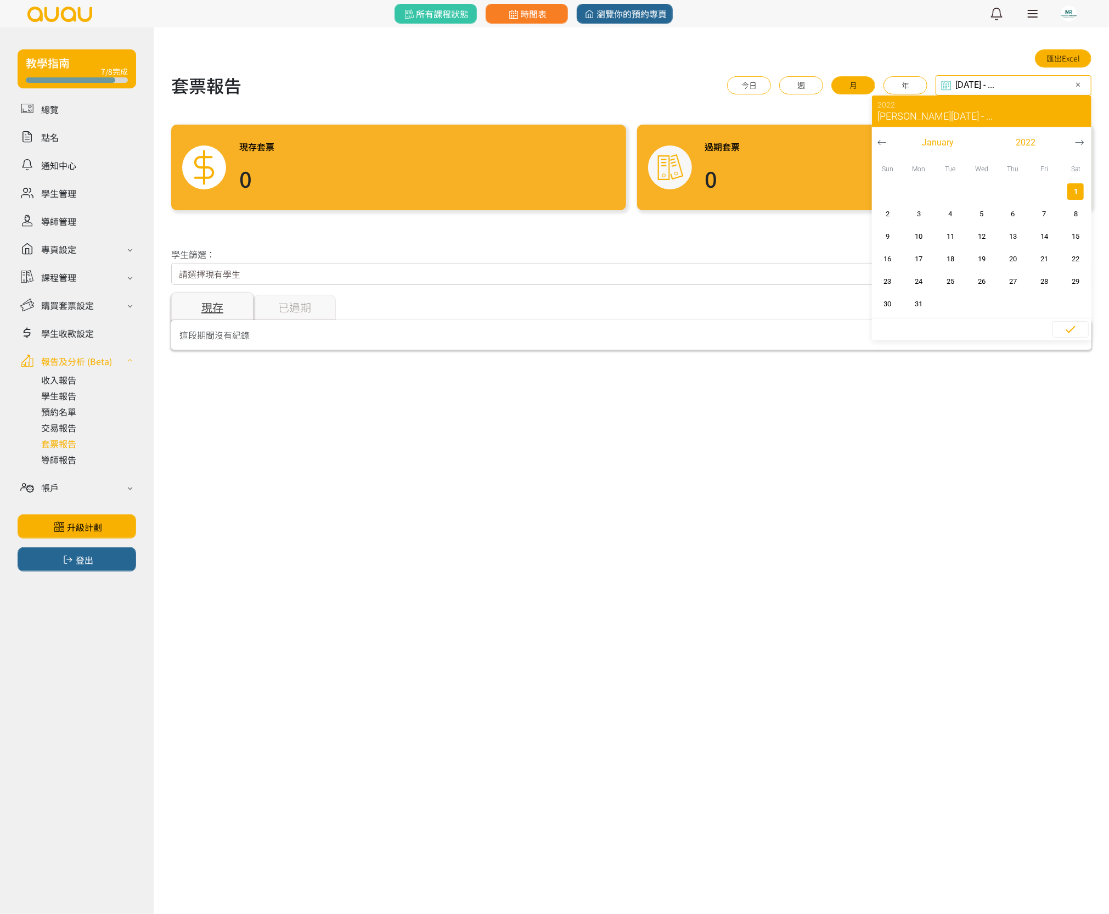
click at [1080, 140] on icon "button" at bounding box center [1079, 142] width 9 height 9
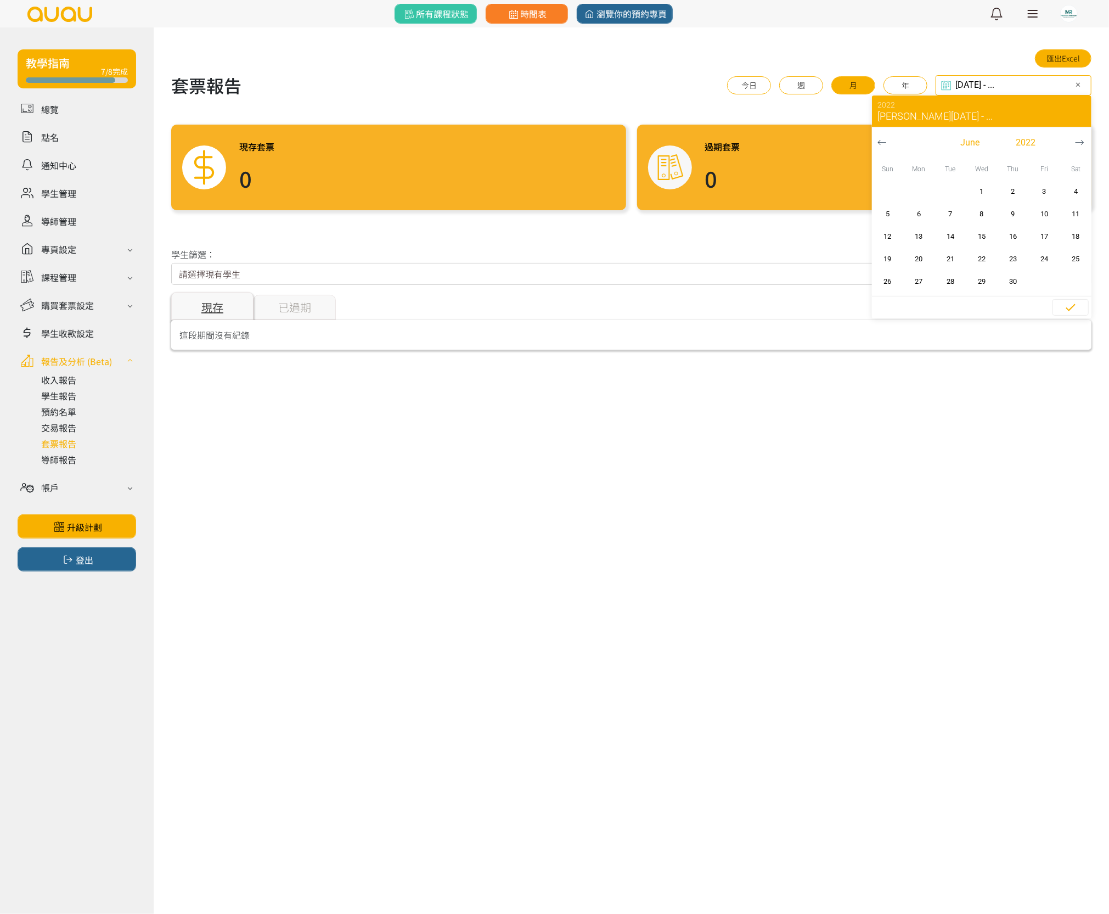
click at [1080, 140] on icon "button" at bounding box center [1079, 142] width 9 height 9
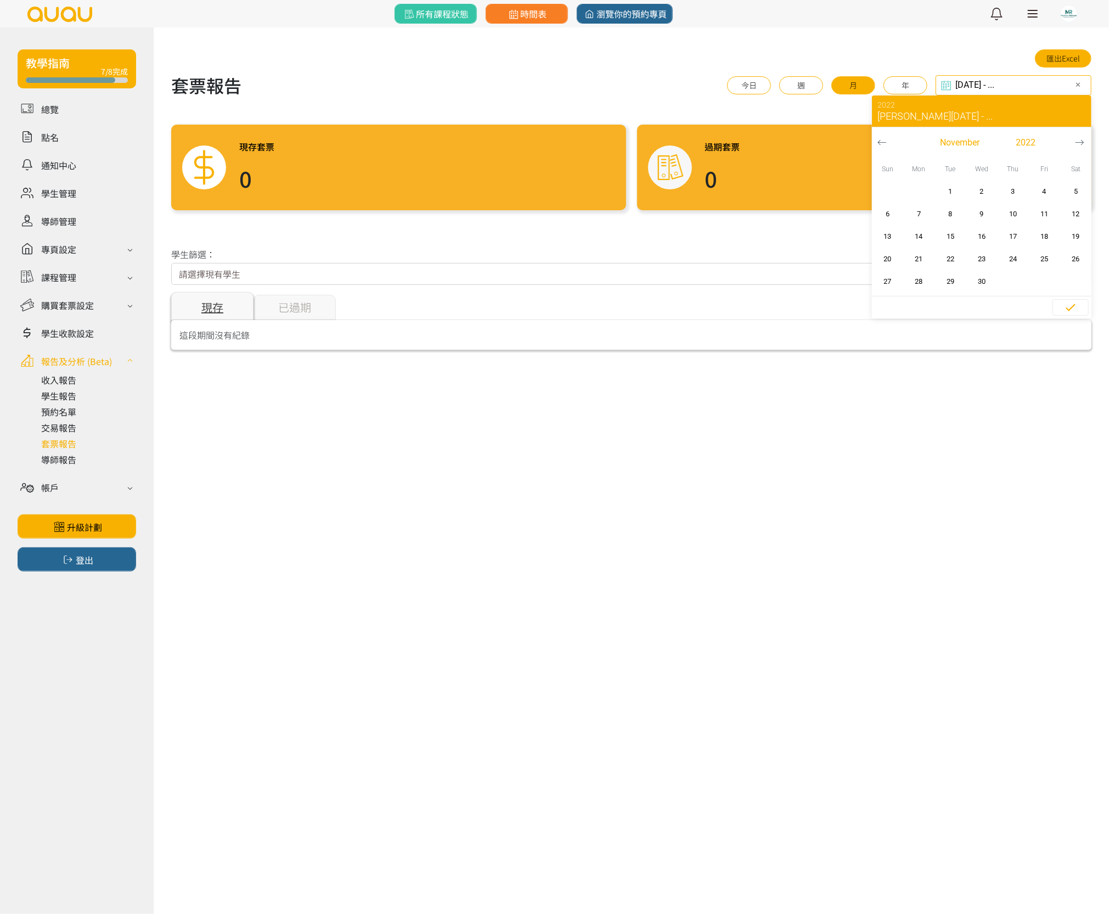
click at [1080, 140] on icon "button" at bounding box center [1079, 142] width 9 height 9
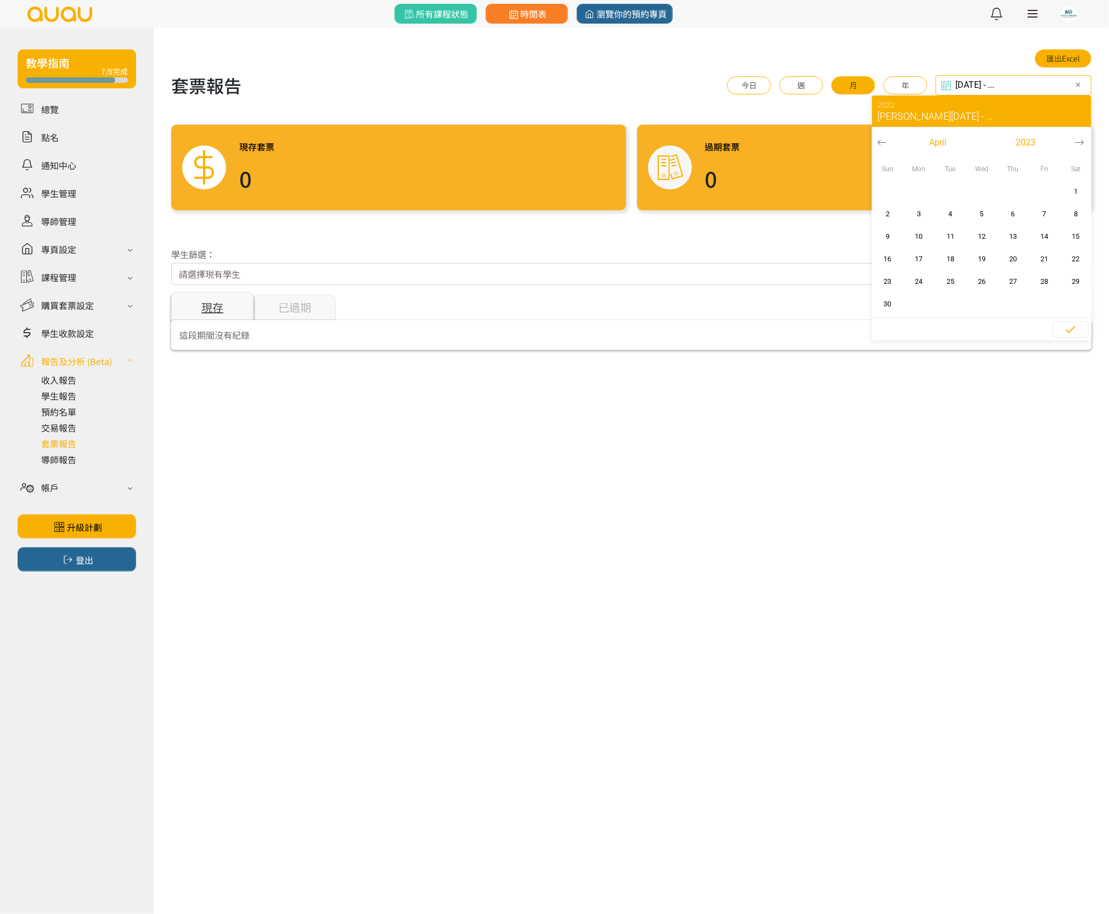
click at [1080, 140] on icon "button" at bounding box center [1079, 142] width 9 height 9
click at [885, 145] on icon "button" at bounding box center [881, 142] width 9 height 9
click at [885, 143] on icon "button" at bounding box center [882, 142] width 8 height 5
click at [1050, 273] on span "button" at bounding box center [1044, 281] width 16 height 16
type input "[DATE] - [DATE]"
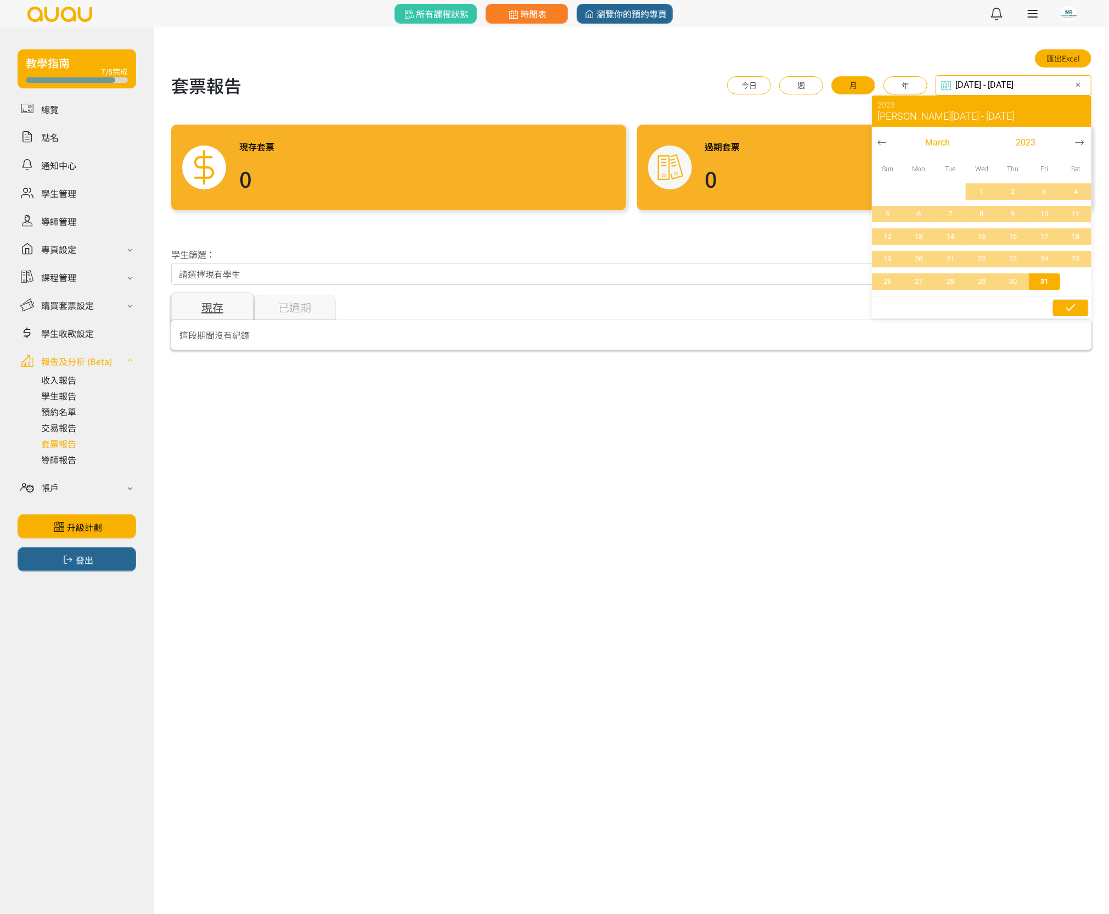
click at [1068, 304] on icon "button" at bounding box center [1070, 307] width 13 height 13
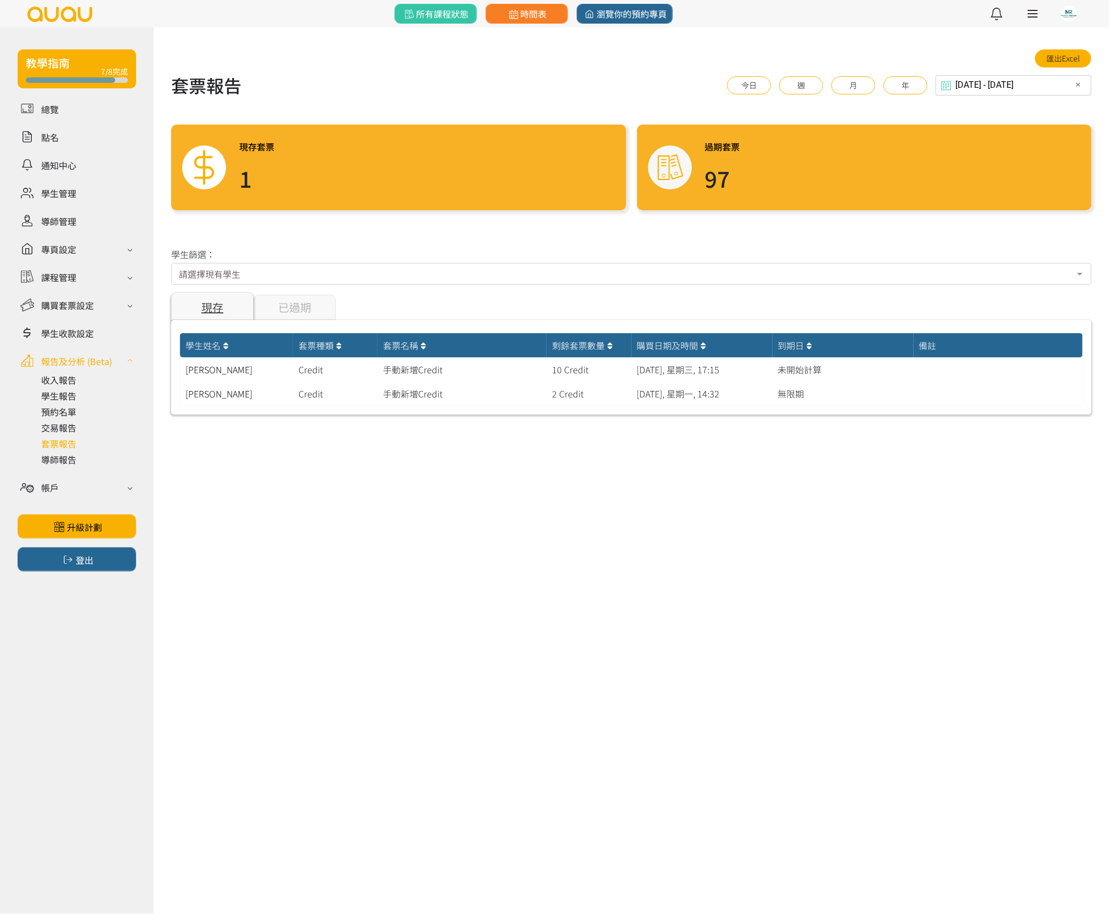
click at [315, 306] on div "已過期" at bounding box center [294, 307] width 82 height 25
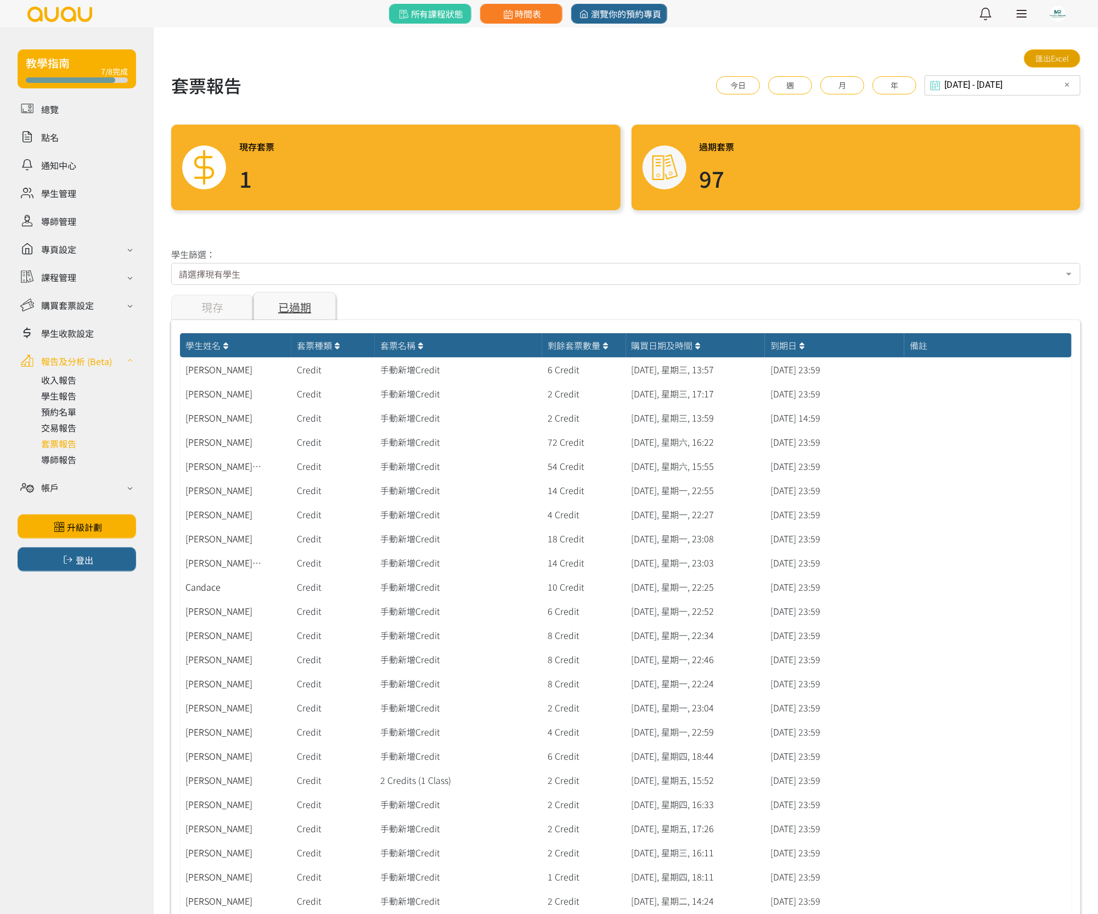
click at [1060, 56] on link "匯出Excel" at bounding box center [1052, 58] width 57 height 18
